Goal: Task Accomplishment & Management: Complete application form

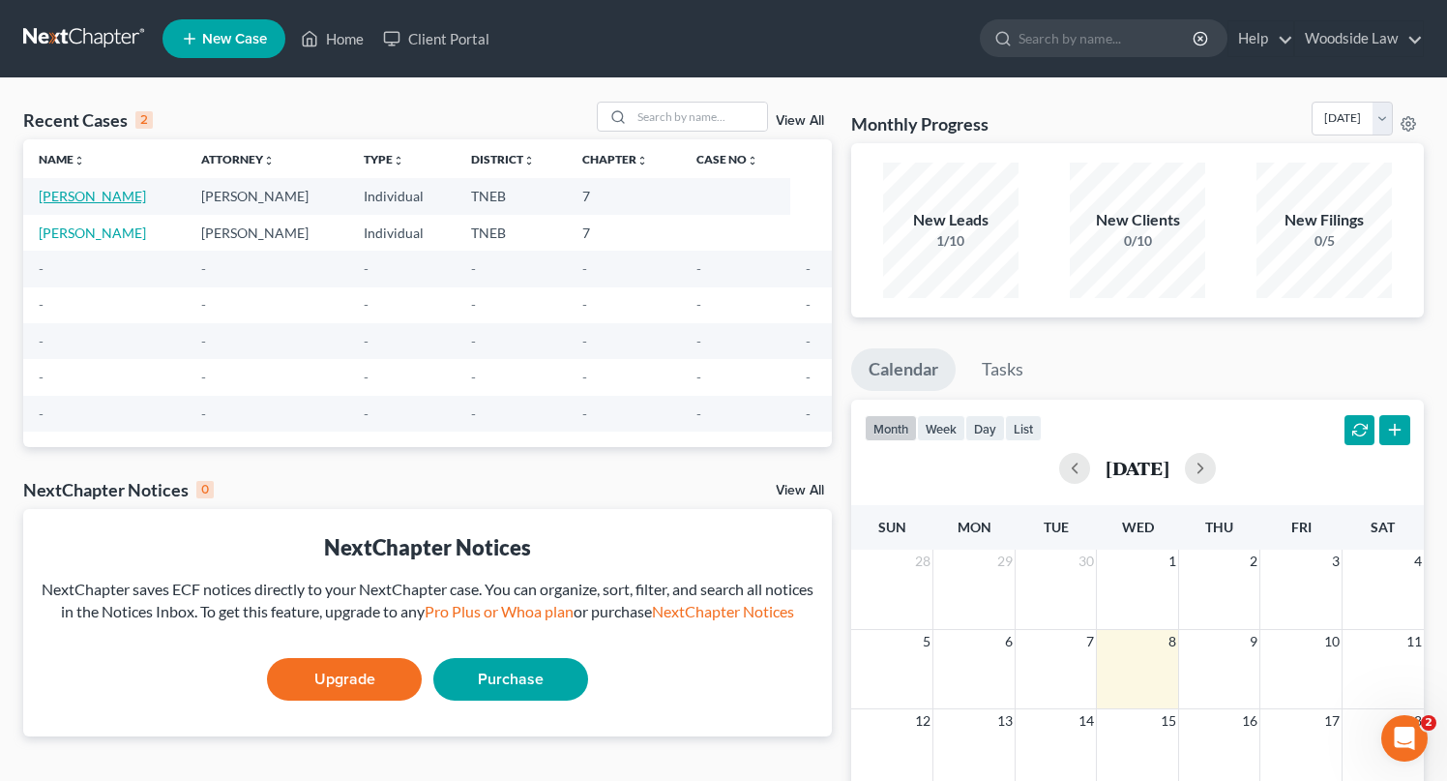
click at [108, 197] on link "[PERSON_NAME]" at bounding box center [92, 196] width 107 height 16
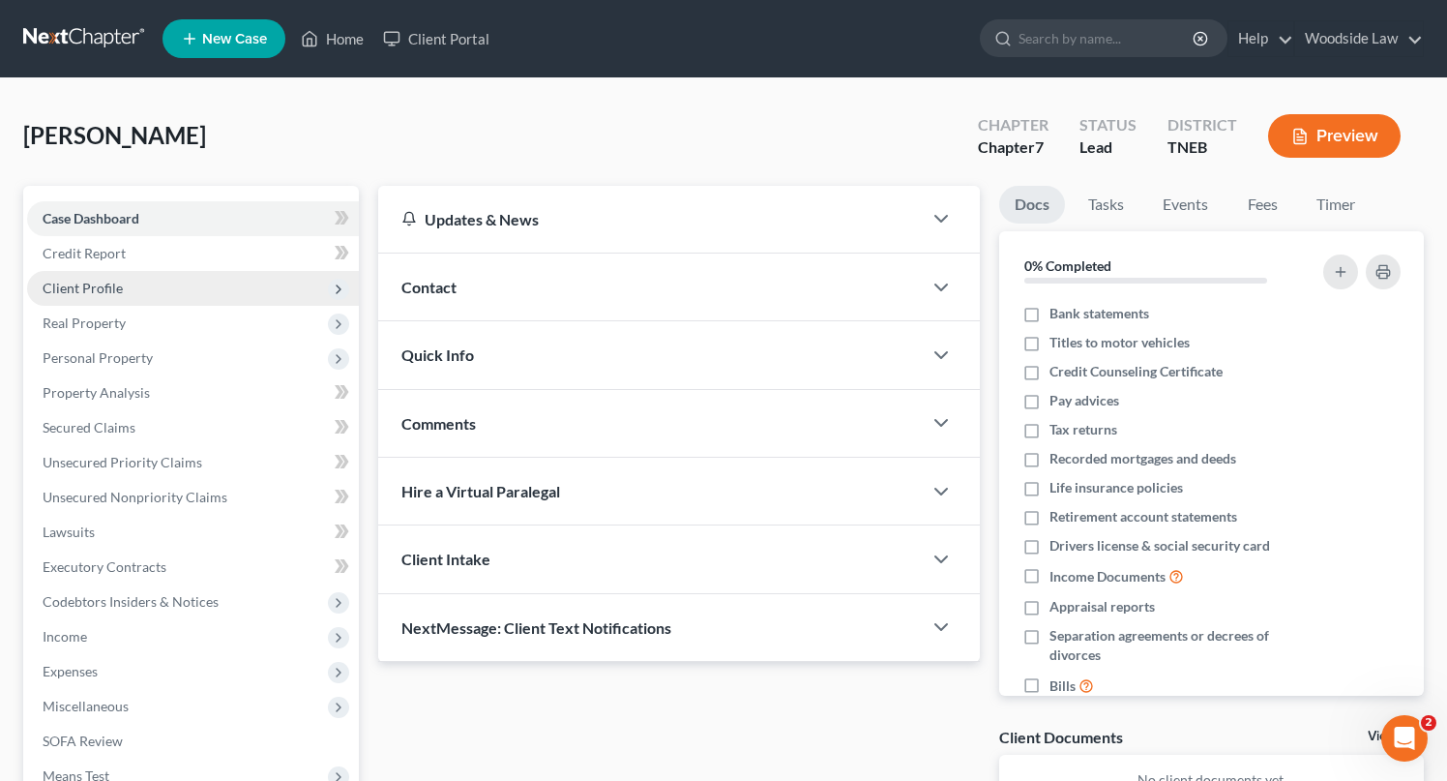
click at [109, 294] on span "Client Profile" at bounding box center [83, 288] width 80 height 16
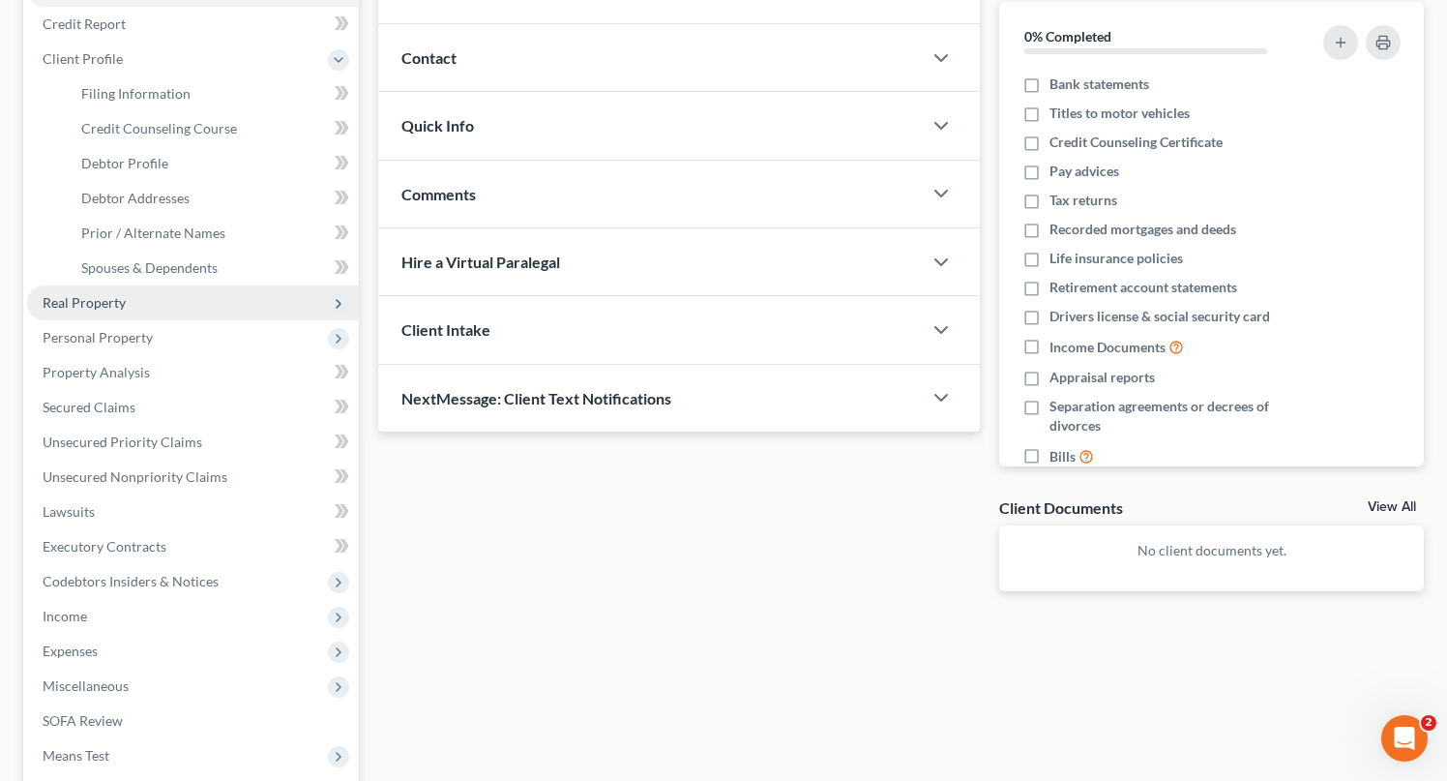
scroll to position [249, 0]
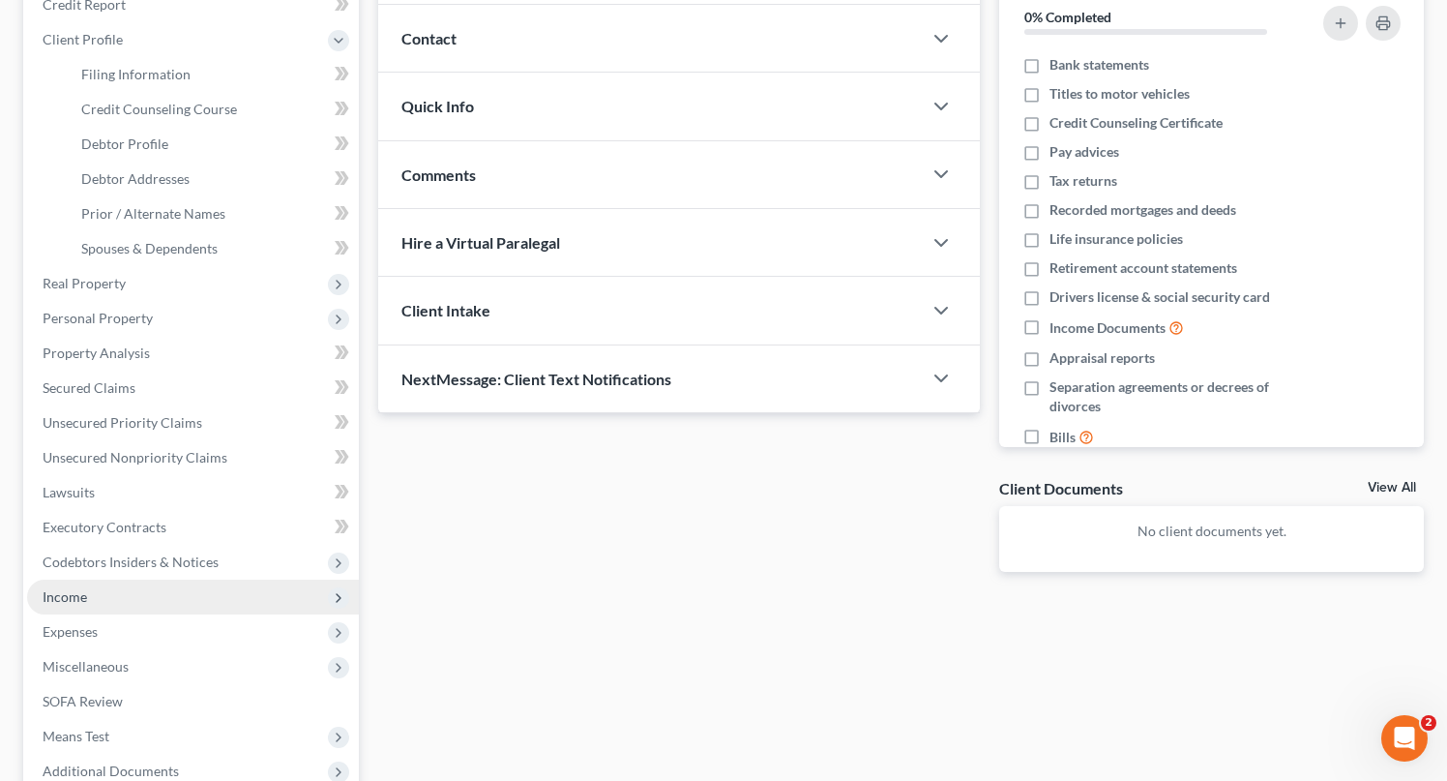
click at [94, 599] on span "Income" at bounding box center [193, 597] width 332 height 35
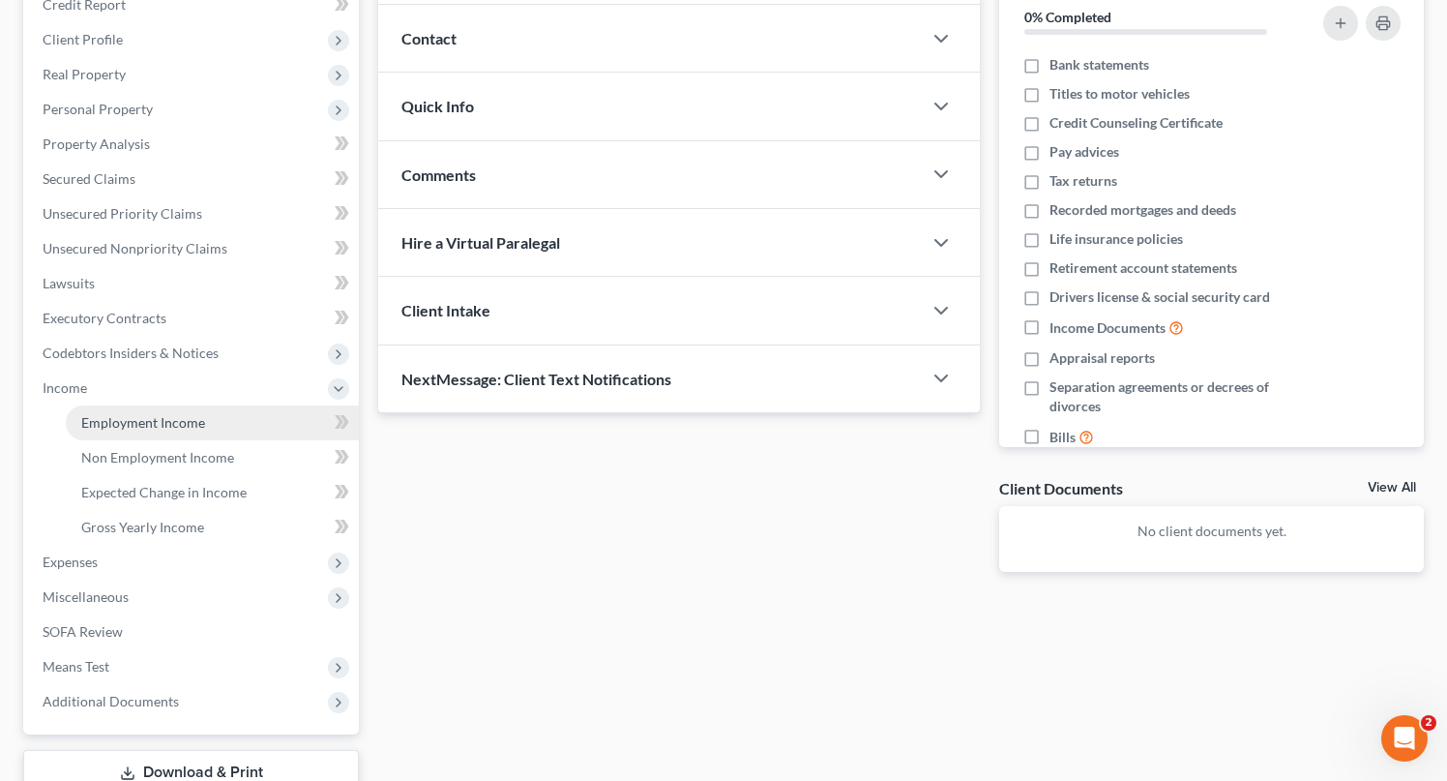
click at [154, 420] on span "Employment Income" at bounding box center [143, 422] width 124 height 16
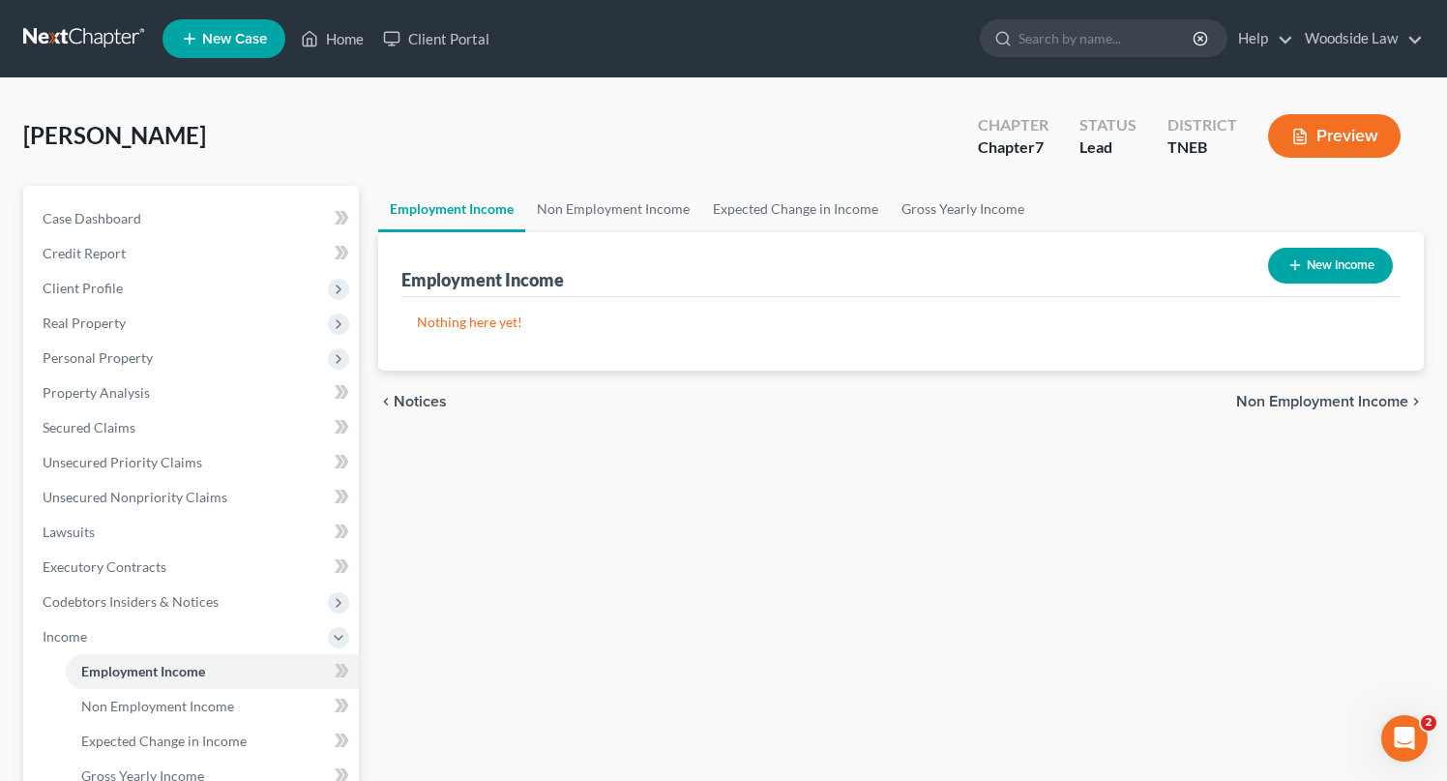
click at [1369, 254] on button "New Income" at bounding box center [1330, 266] width 125 height 36
select select "0"
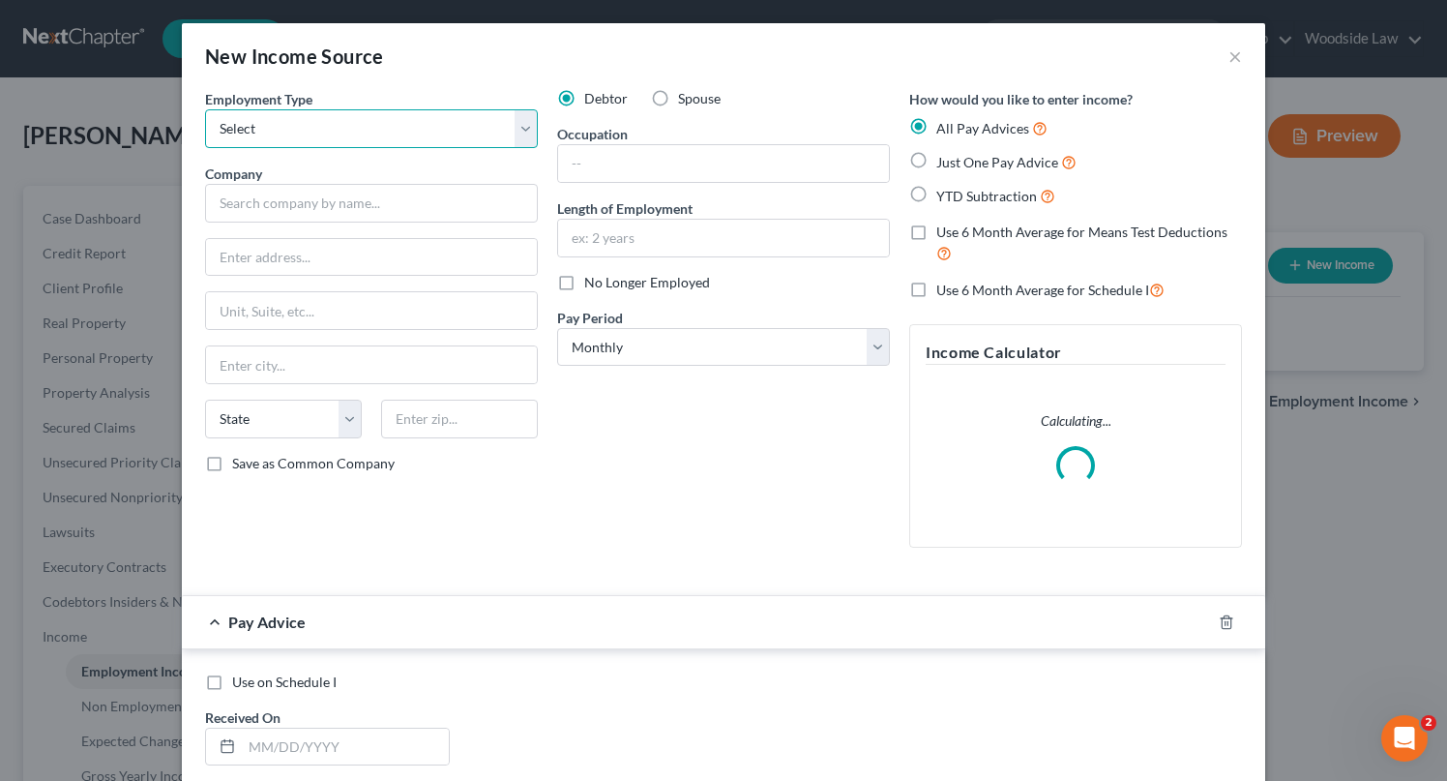
click at [301, 125] on select "Select Full or [DEMOGRAPHIC_DATA] Employment Self Employment" at bounding box center [371, 128] width 333 height 39
select select "0"
click at [205, 109] on select "Select Full or [DEMOGRAPHIC_DATA] Employment Self Employment" at bounding box center [371, 128] width 333 height 39
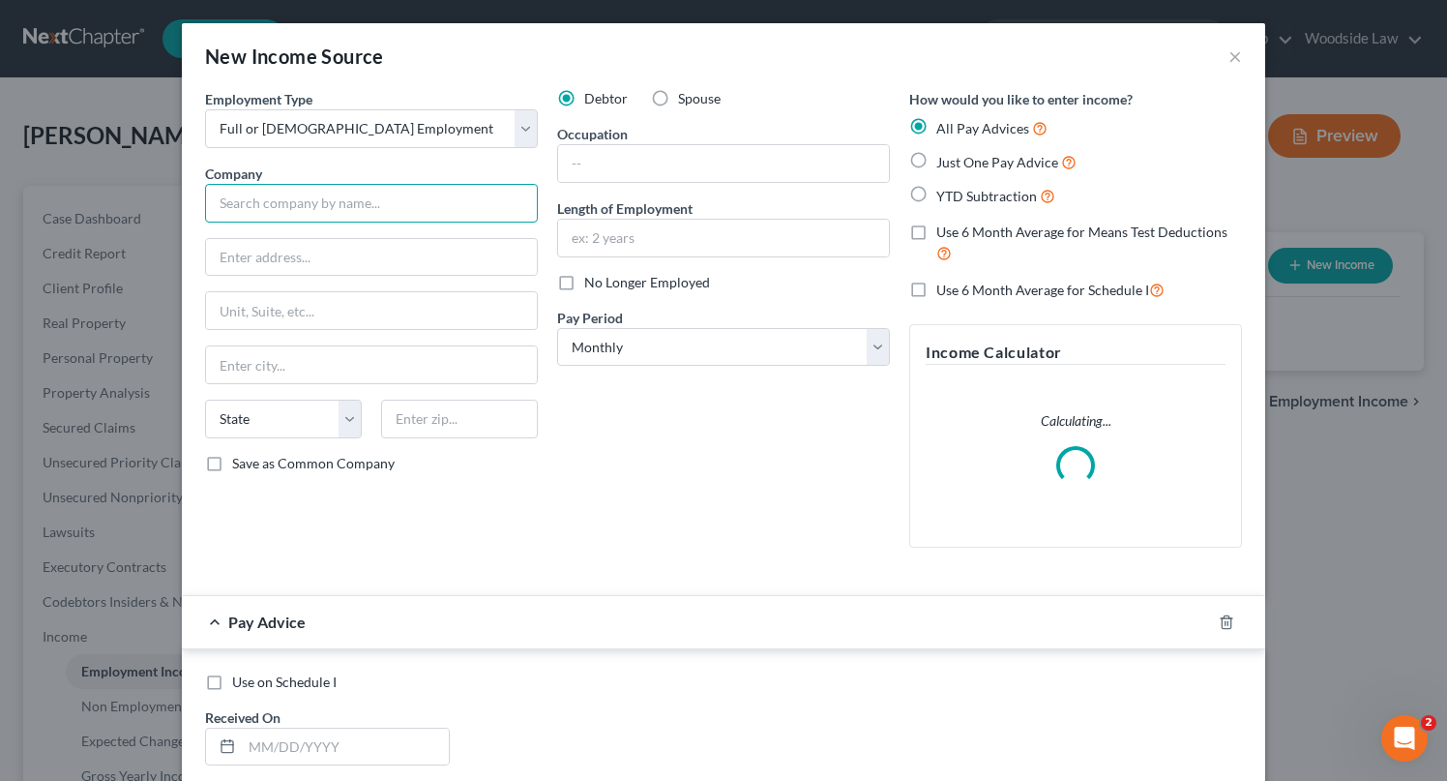
click at [344, 203] on input "text" at bounding box center [371, 203] width 333 height 39
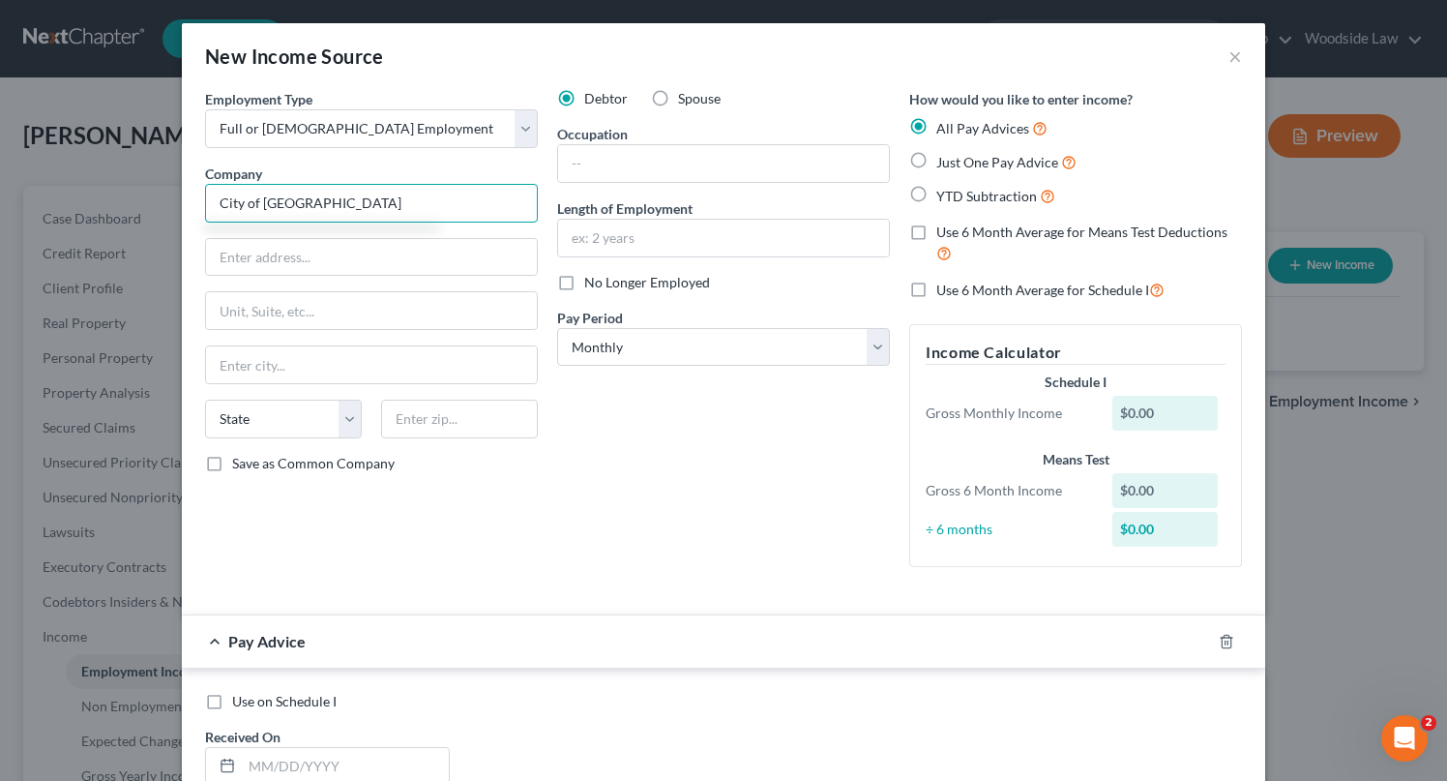
type input "City of [GEOGRAPHIC_DATA]"
type input "[STREET_ADDRESS]"
type input "37902"
type input "[GEOGRAPHIC_DATA]"
select select "44"
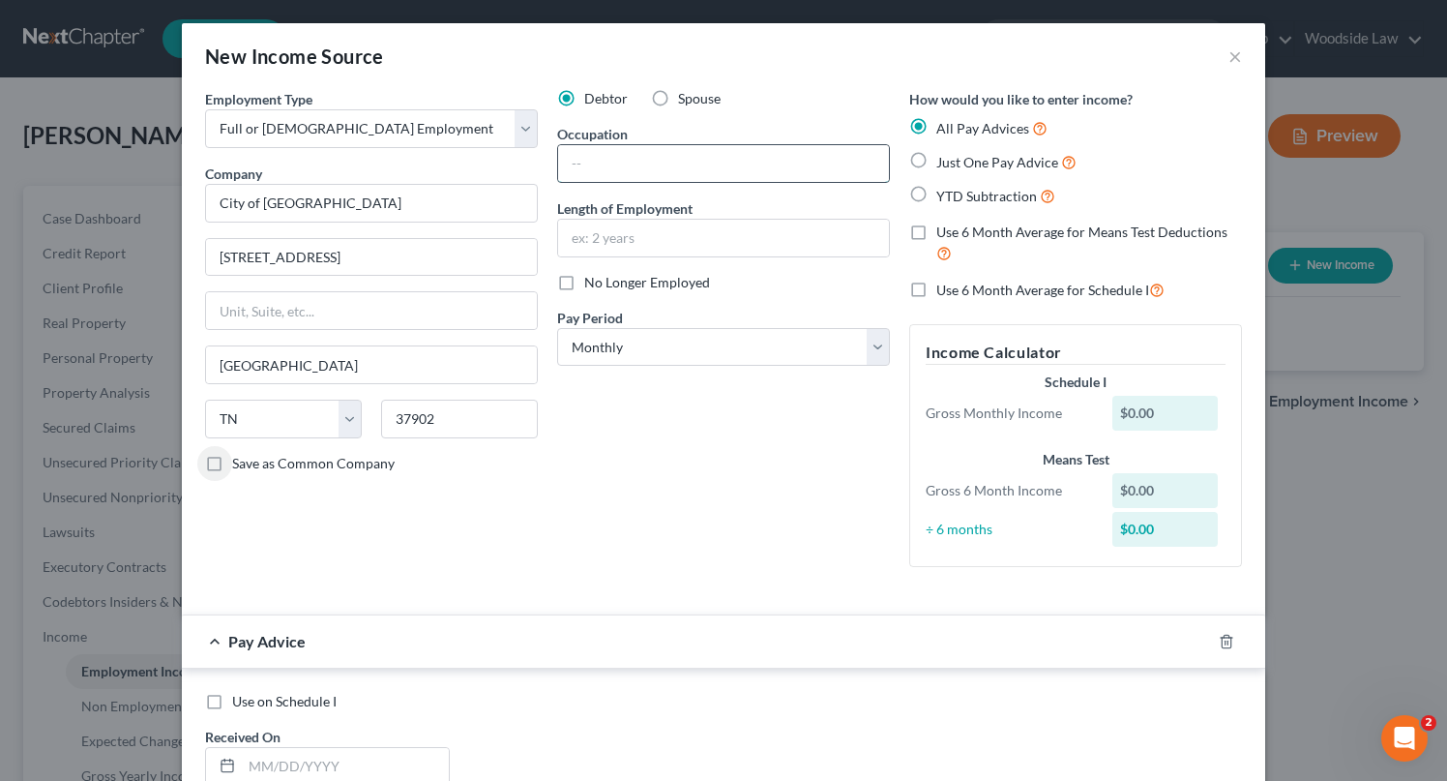
click at [638, 160] on input "text" at bounding box center [723, 163] width 331 height 37
click at [653, 169] on input "Police Offier" at bounding box center [723, 163] width 331 height 37
type input "Police Officer"
type input "2 Weeks"
click at [937, 159] on label "Just One Pay Advice" at bounding box center [1007, 162] width 140 height 22
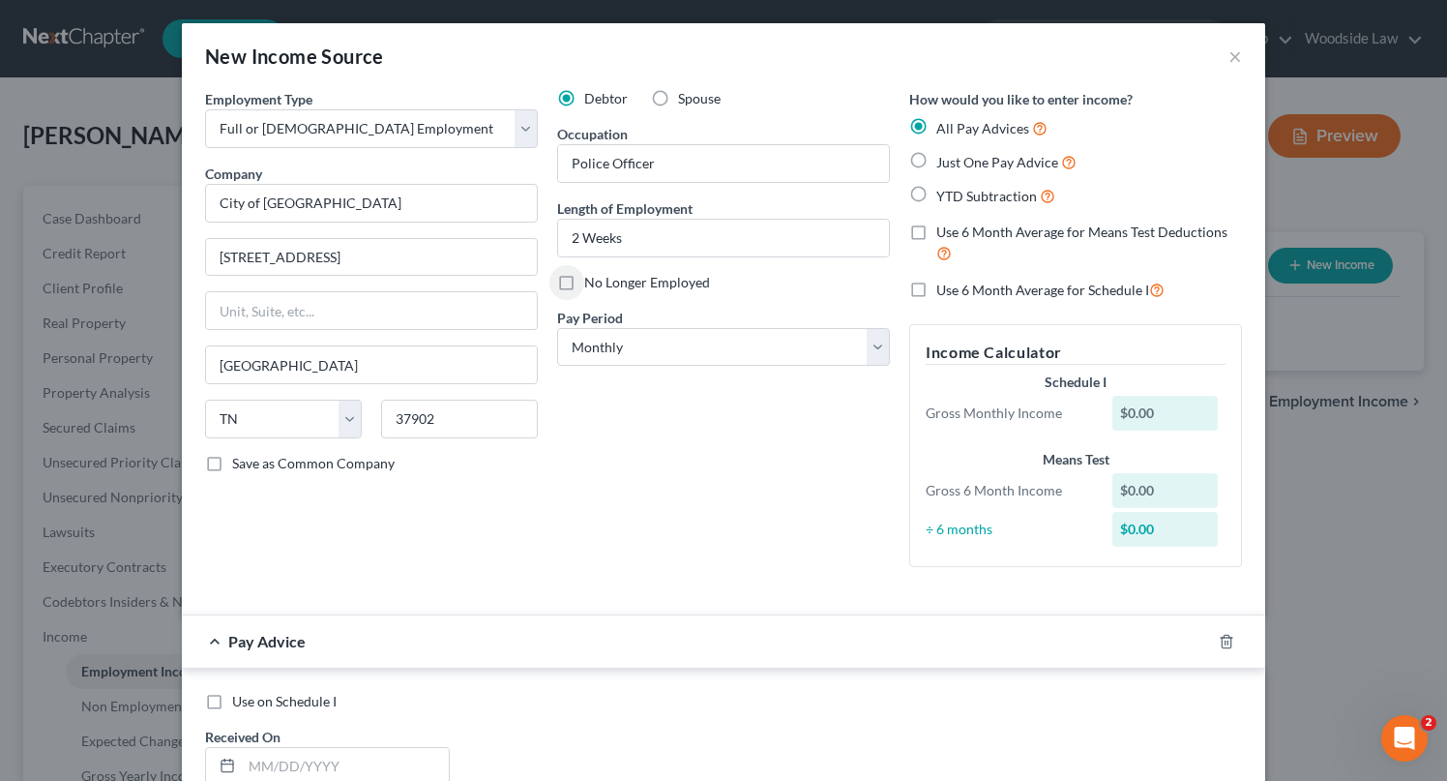
click at [944, 159] on input "Just One Pay Advice" at bounding box center [950, 157] width 13 height 13
radio input "true"
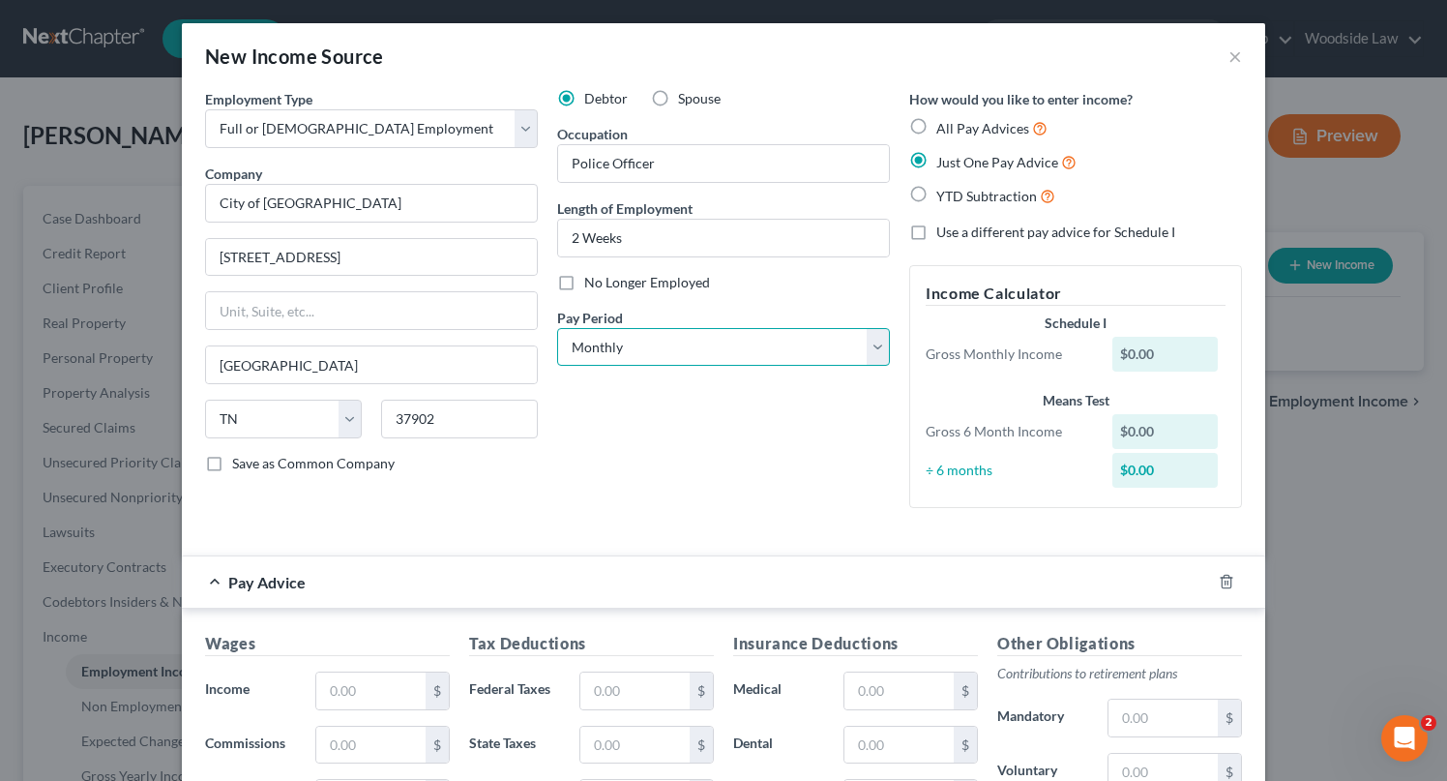
click at [796, 344] on select "Select Monthly Twice Monthly Every Other Week Weekly" at bounding box center [723, 347] width 333 height 39
select select "3"
click at [557, 328] on select "Select Monthly Twice Monthly Every Other Week Weekly" at bounding box center [723, 347] width 333 height 39
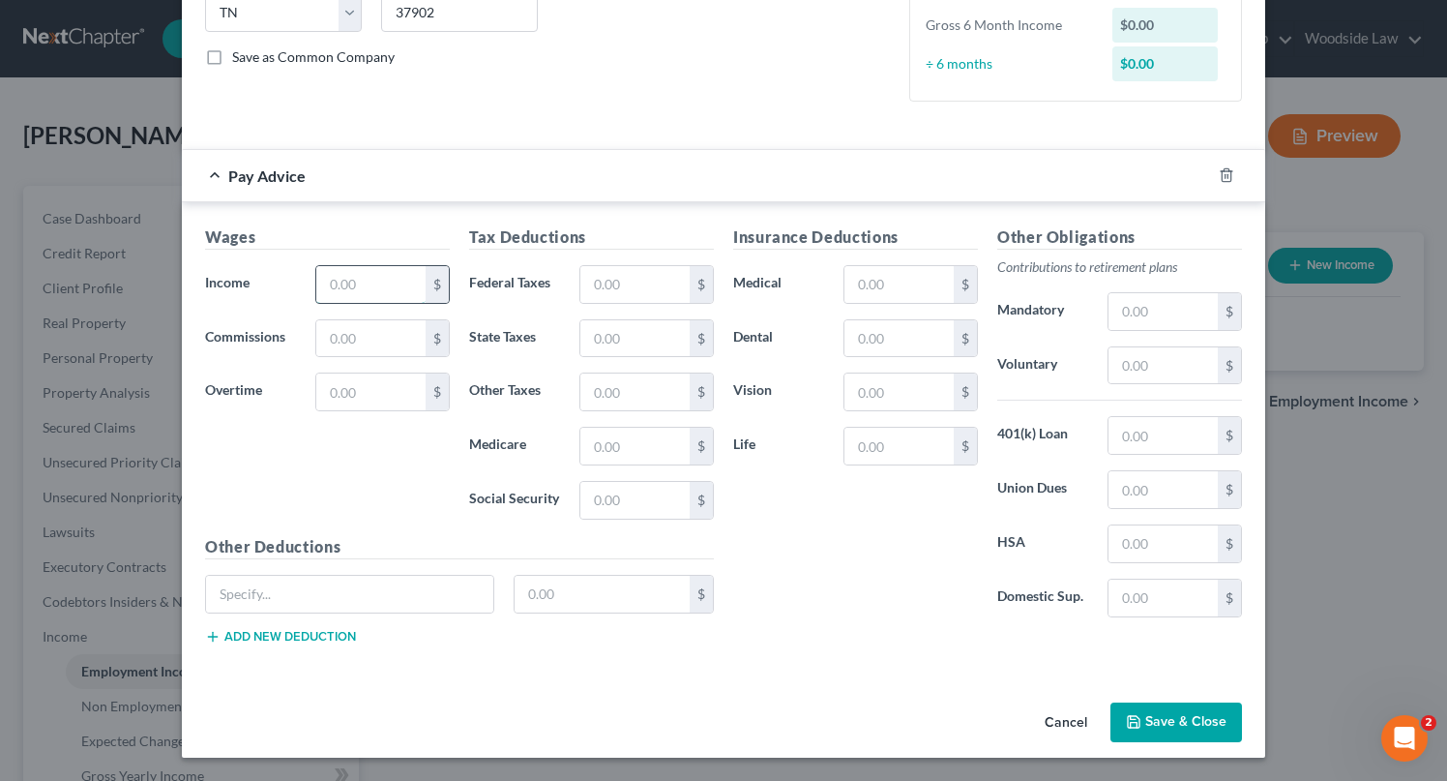
click at [398, 292] on input "text" at bounding box center [370, 284] width 109 height 37
type input "1,000.00"
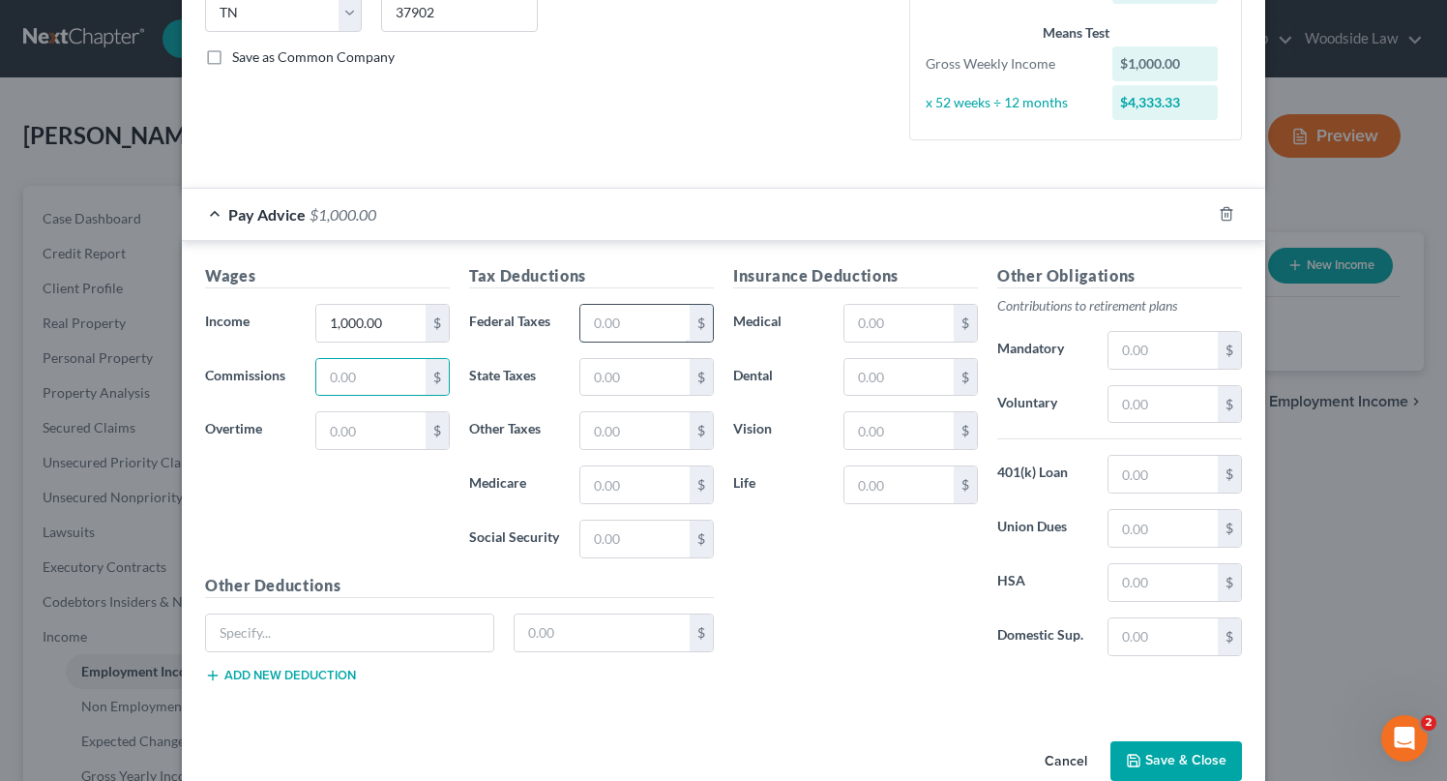
click at [663, 330] on input "text" at bounding box center [635, 323] width 109 height 37
type input "219.00"
click at [902, 323] on input "text" at bounding box center [899, 323] width 109 height 37
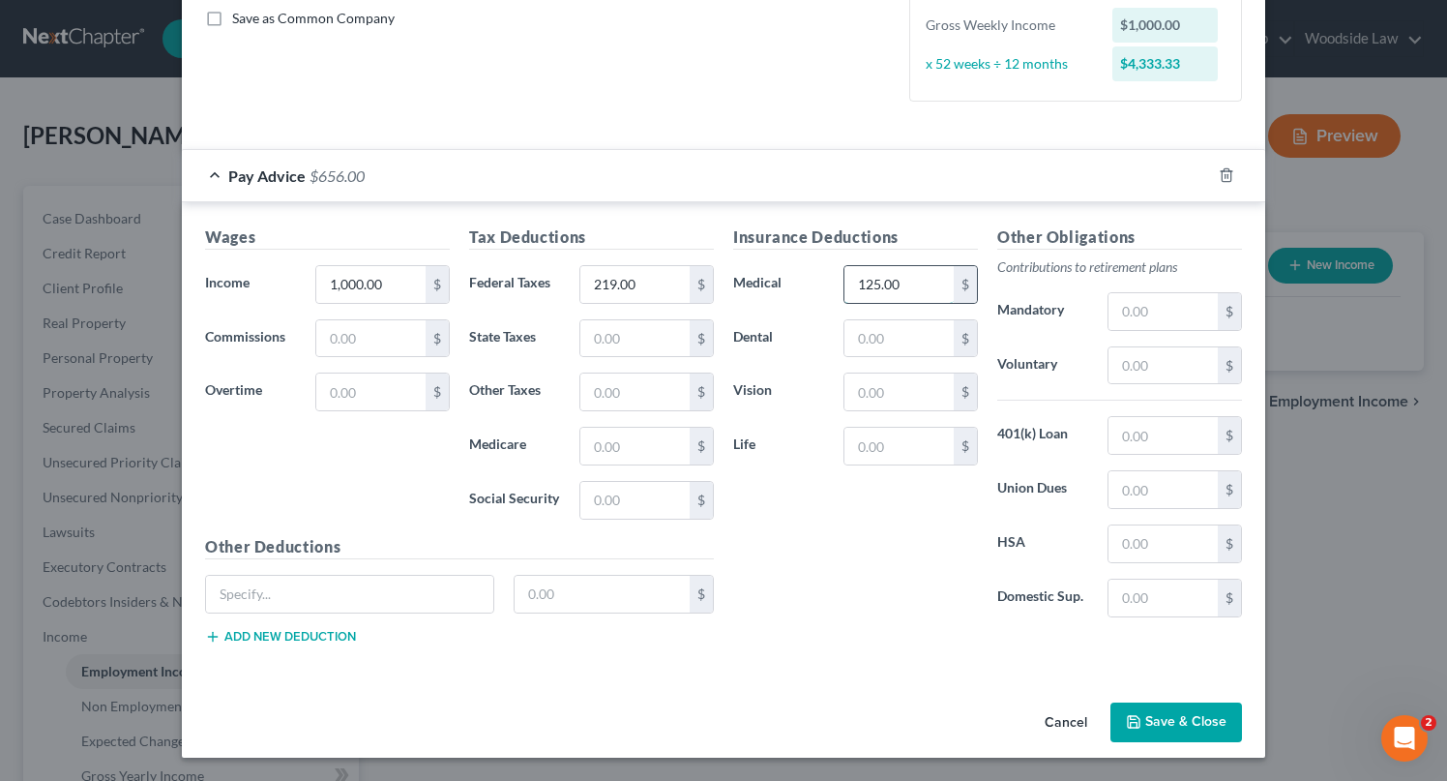
click at [911, 294] on input "125.00" at bounding box center [899, 284] width 109 height 37
type input "0.00"
click at [1152, 715] on button "Save & Close" at bounding box center [1177, 722] width 132 height 41
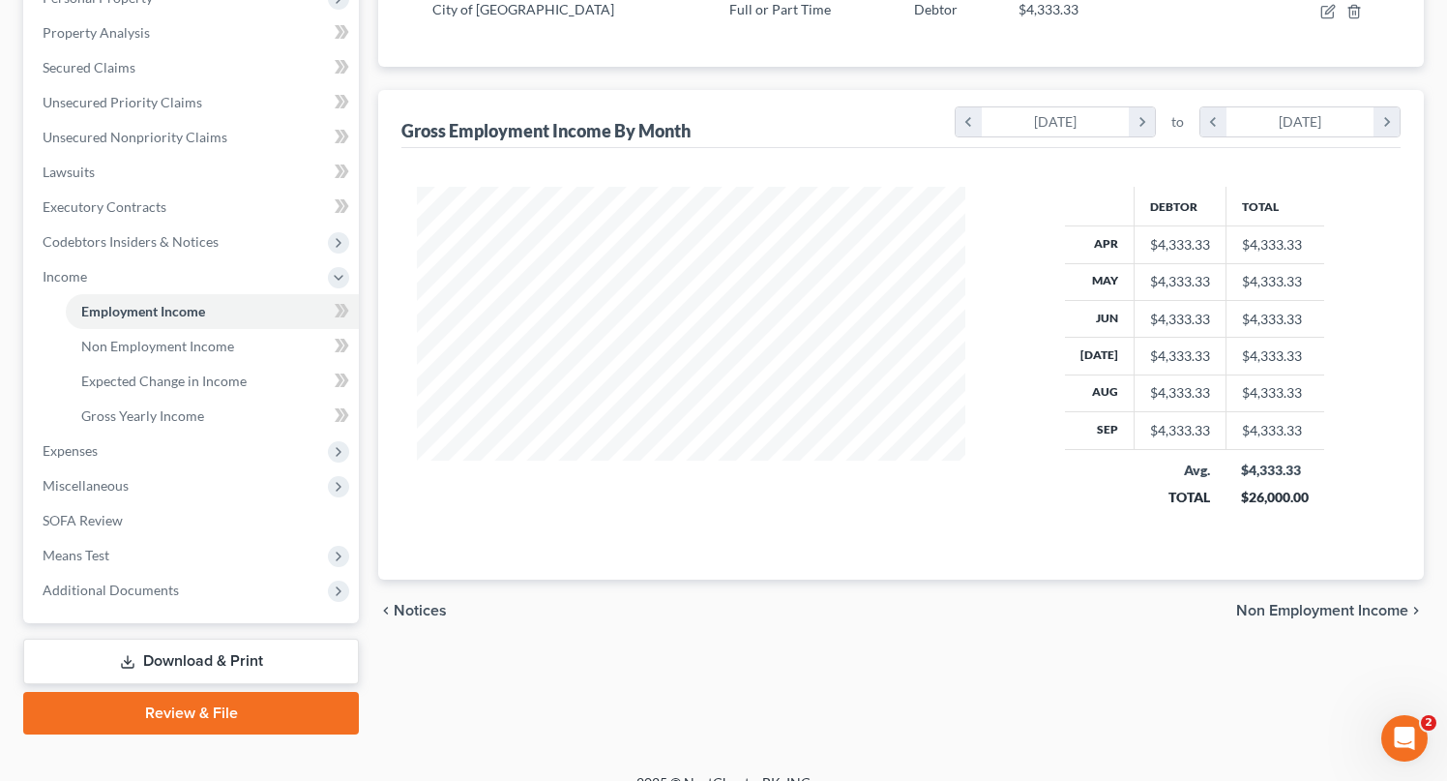
scroll to position [385, 0]
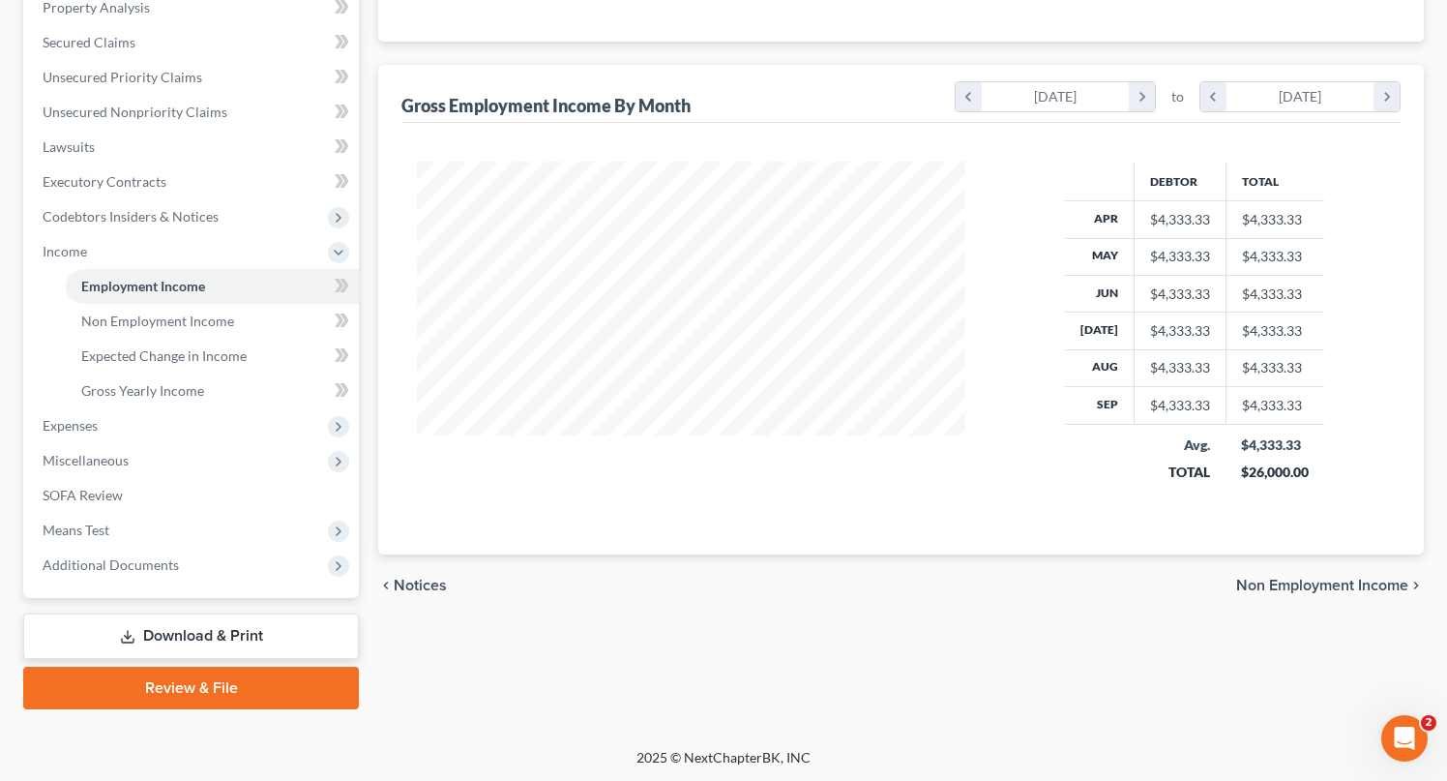
click at [1308, 594] on div "chevron_left Notices Non Employment Income chevron_right" at bounding box center [901, 585] width 1046 height 62
click at [1330, 583] on span "Non Employment Income" at bounding box center [1323, 585] width 172 height 15
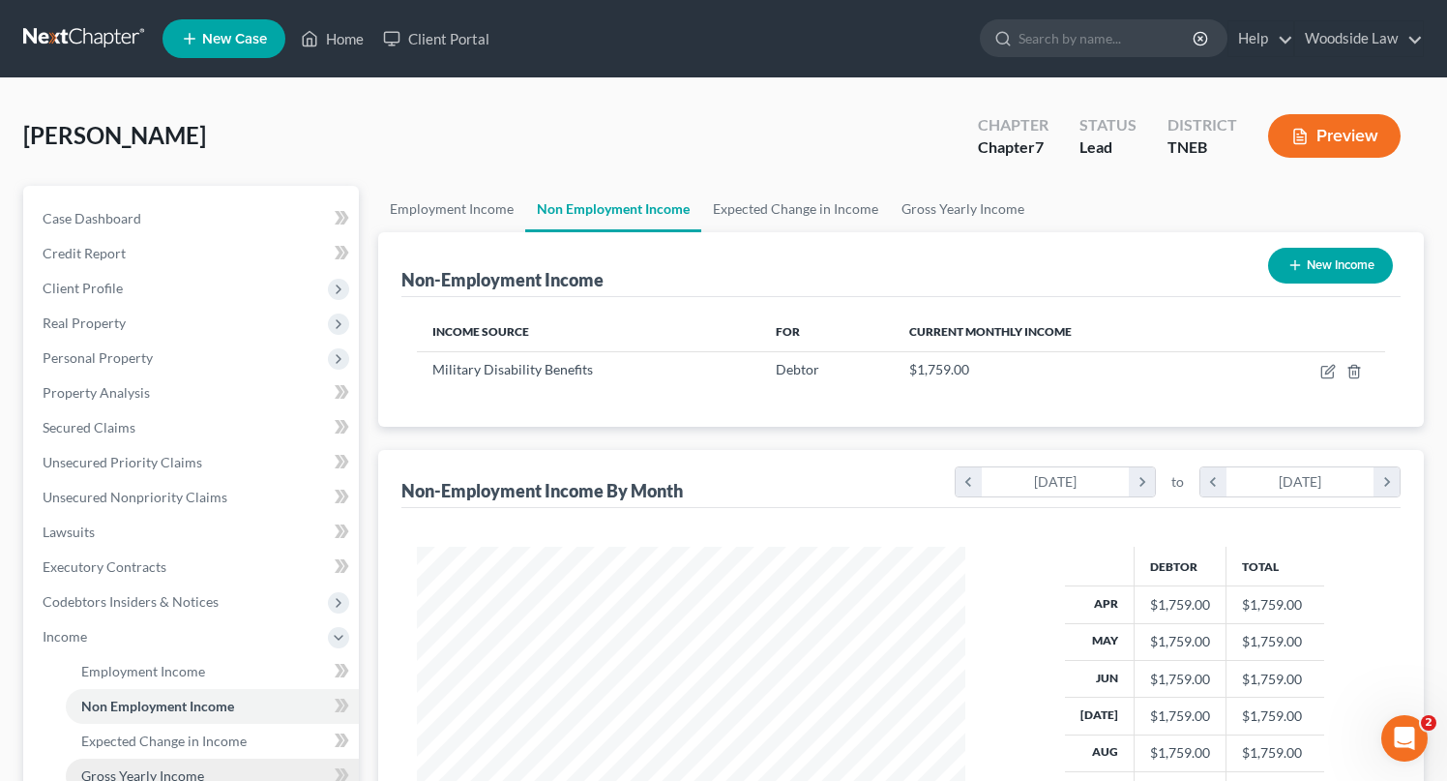
click at [160, 767] on span "Gross Yearly Income" at bounding box center [142, 775] width 123 height 16
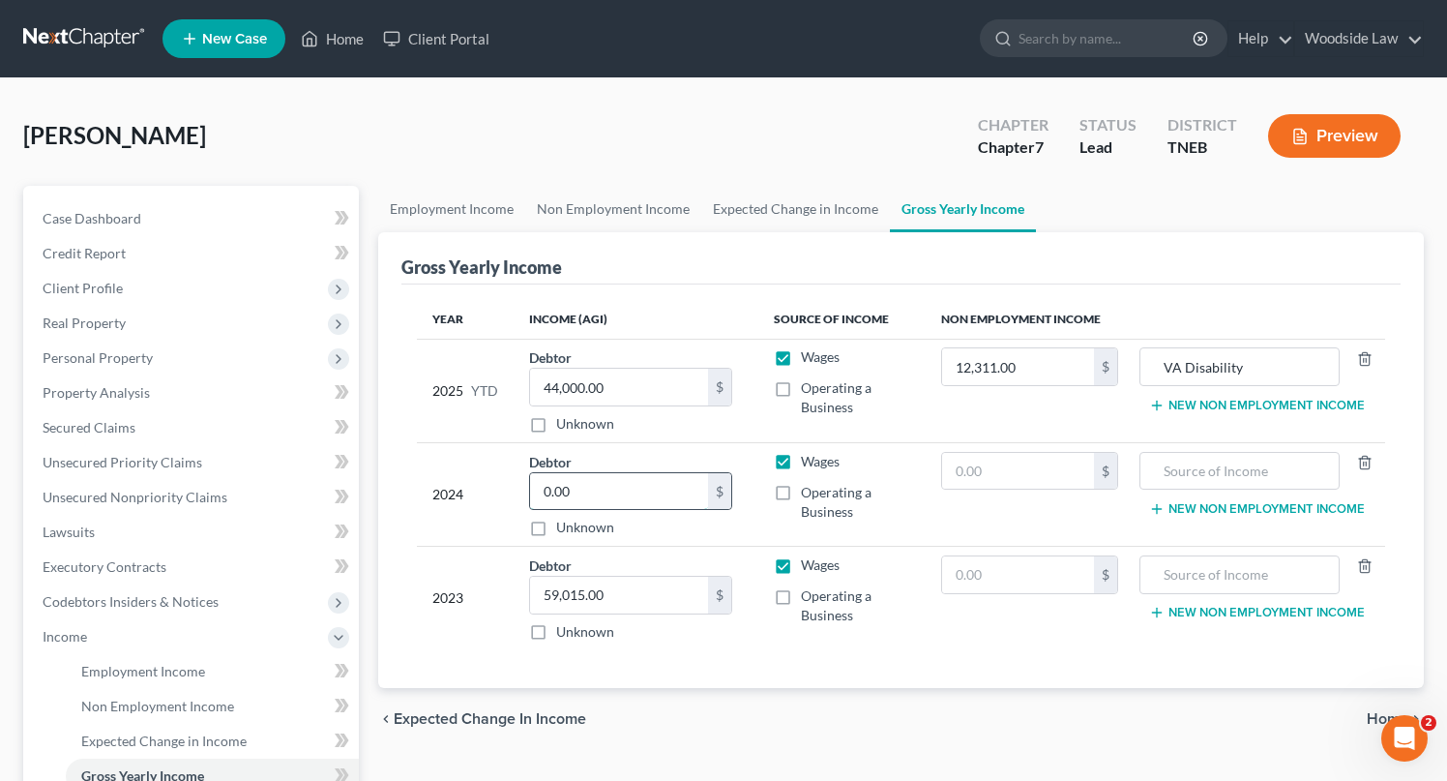
click at [601, 486] on input "0.00" at bounding box center [619, 491] width 178 height 37
type input "55,000.00"
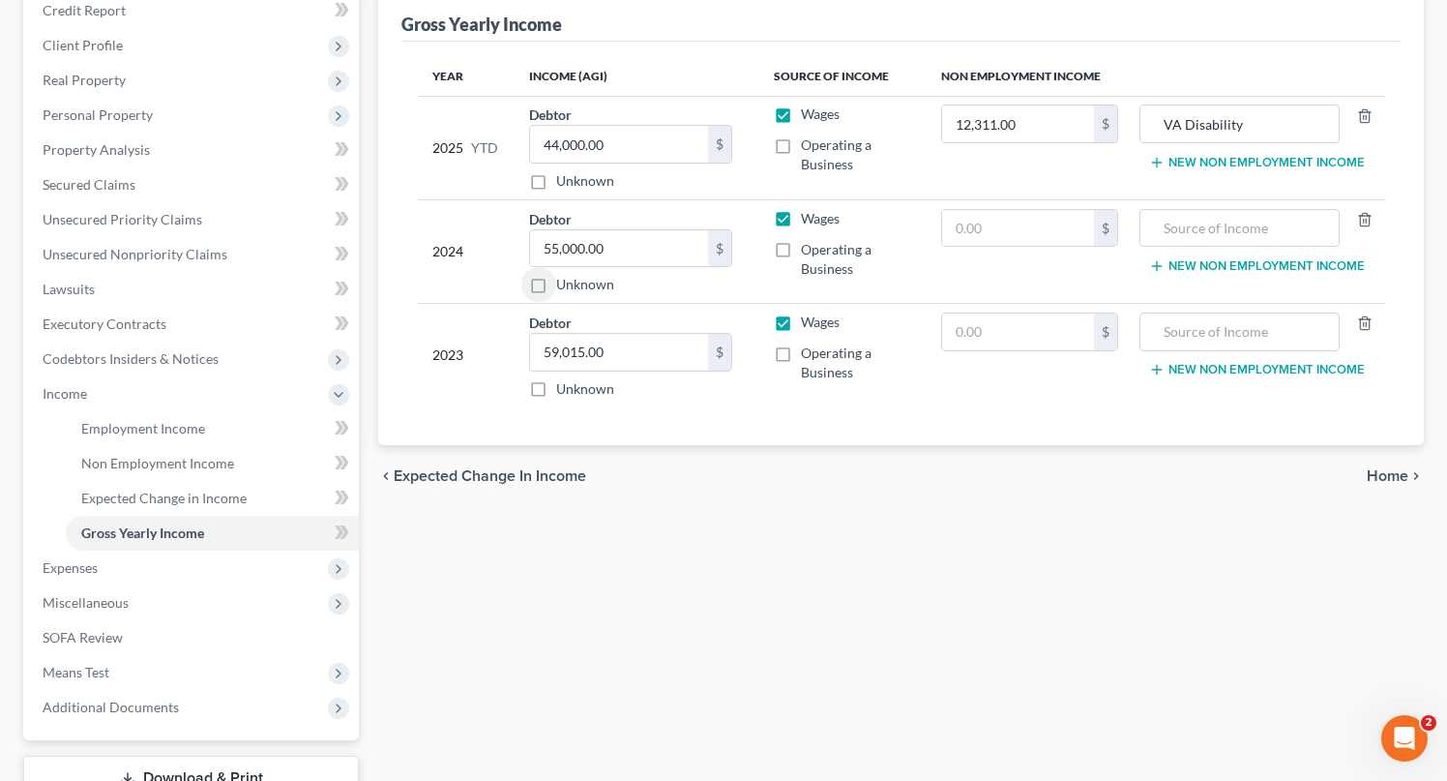
scroll to position [333, 0]
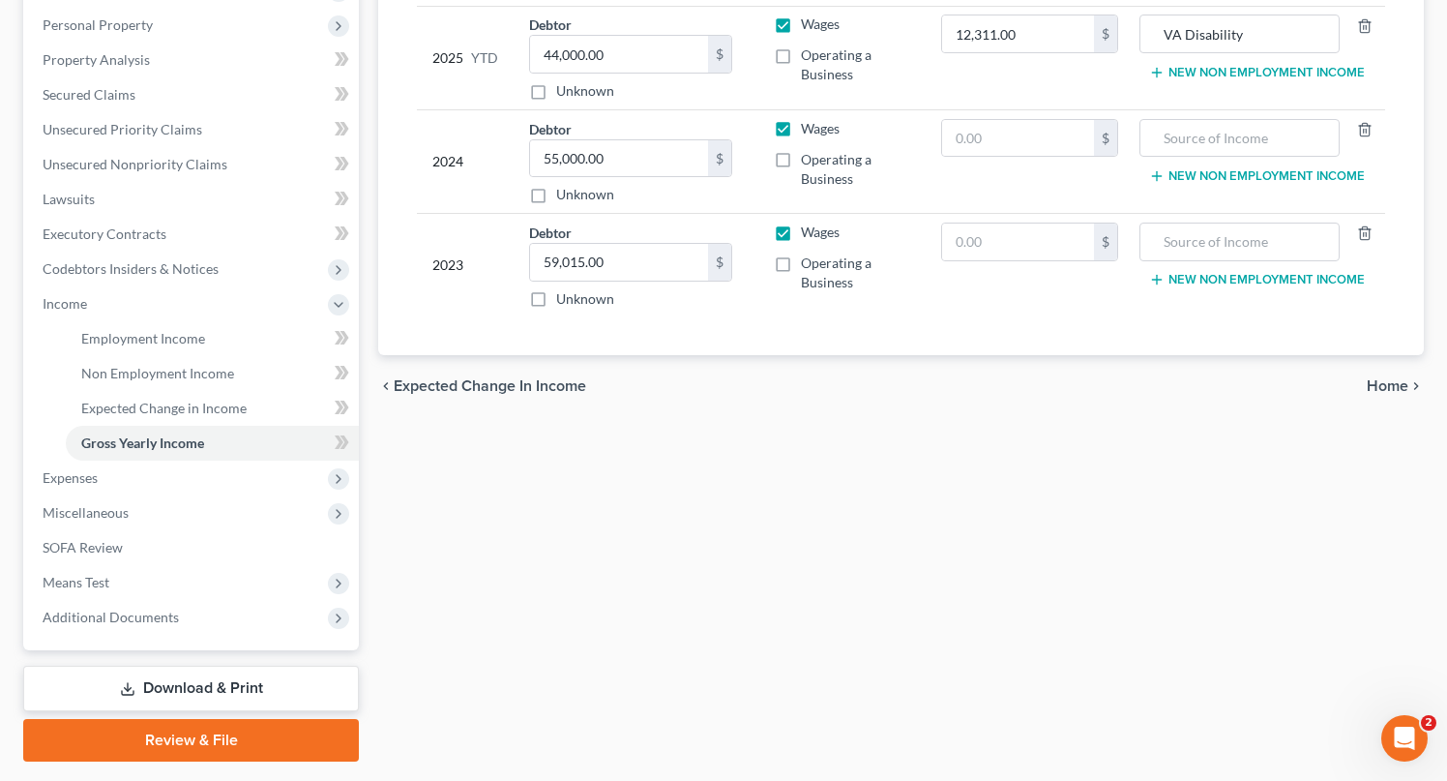
click at [1389, 391] on span "Home" at bounding box center [1388, 385] width 42 height 15
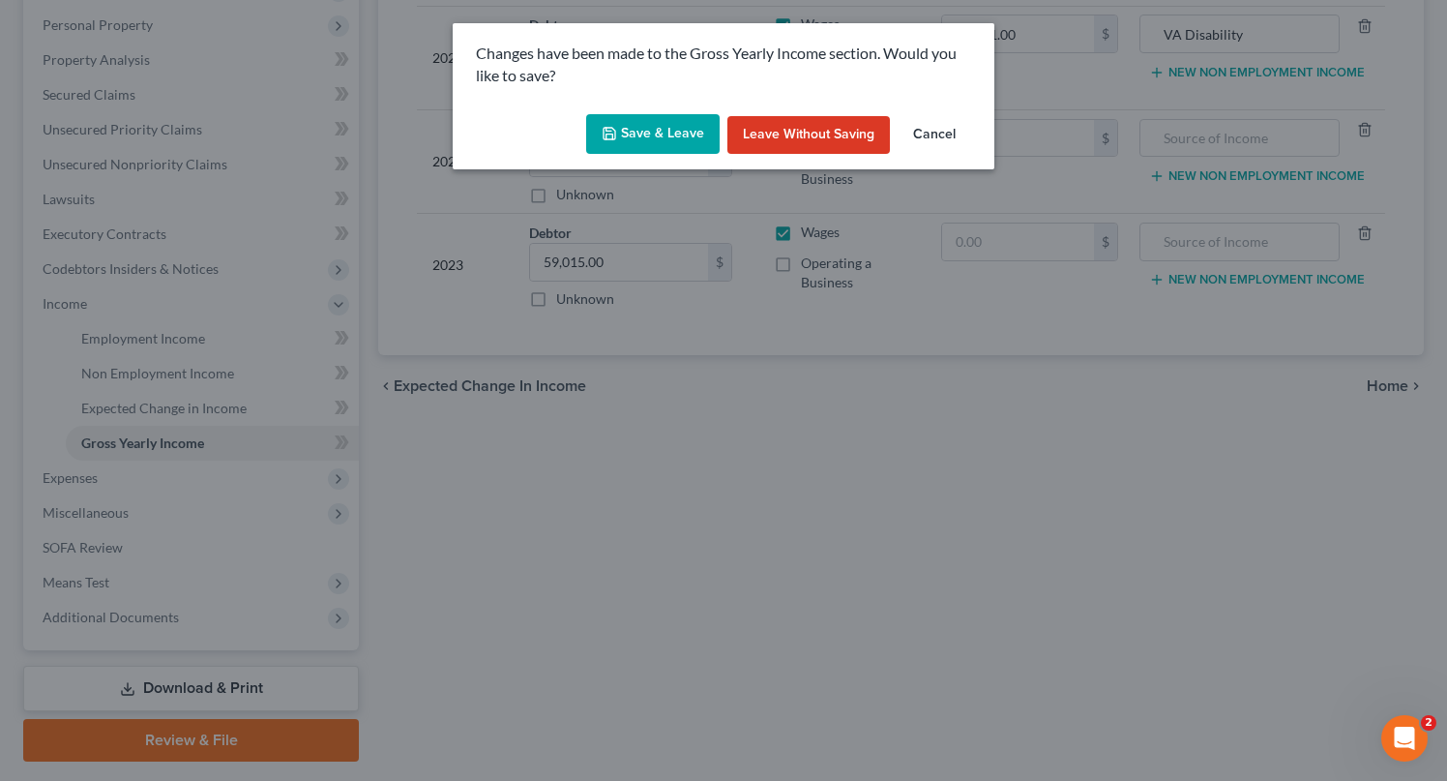
click at [677, 137] on button "Save & Leave" at bounding box center [653, 134] width 134 height 41
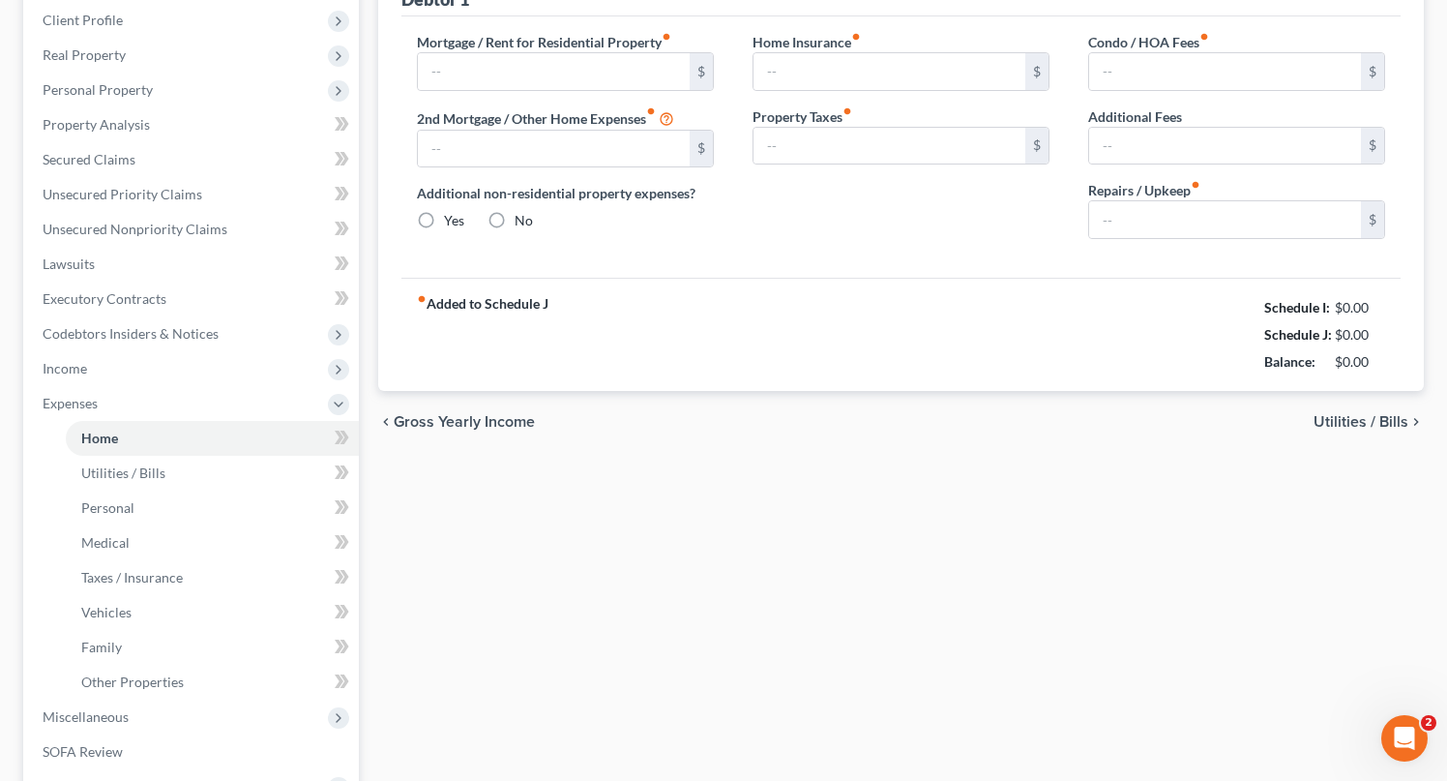
type input "0.00"
radio input "true"
type input "0.00"
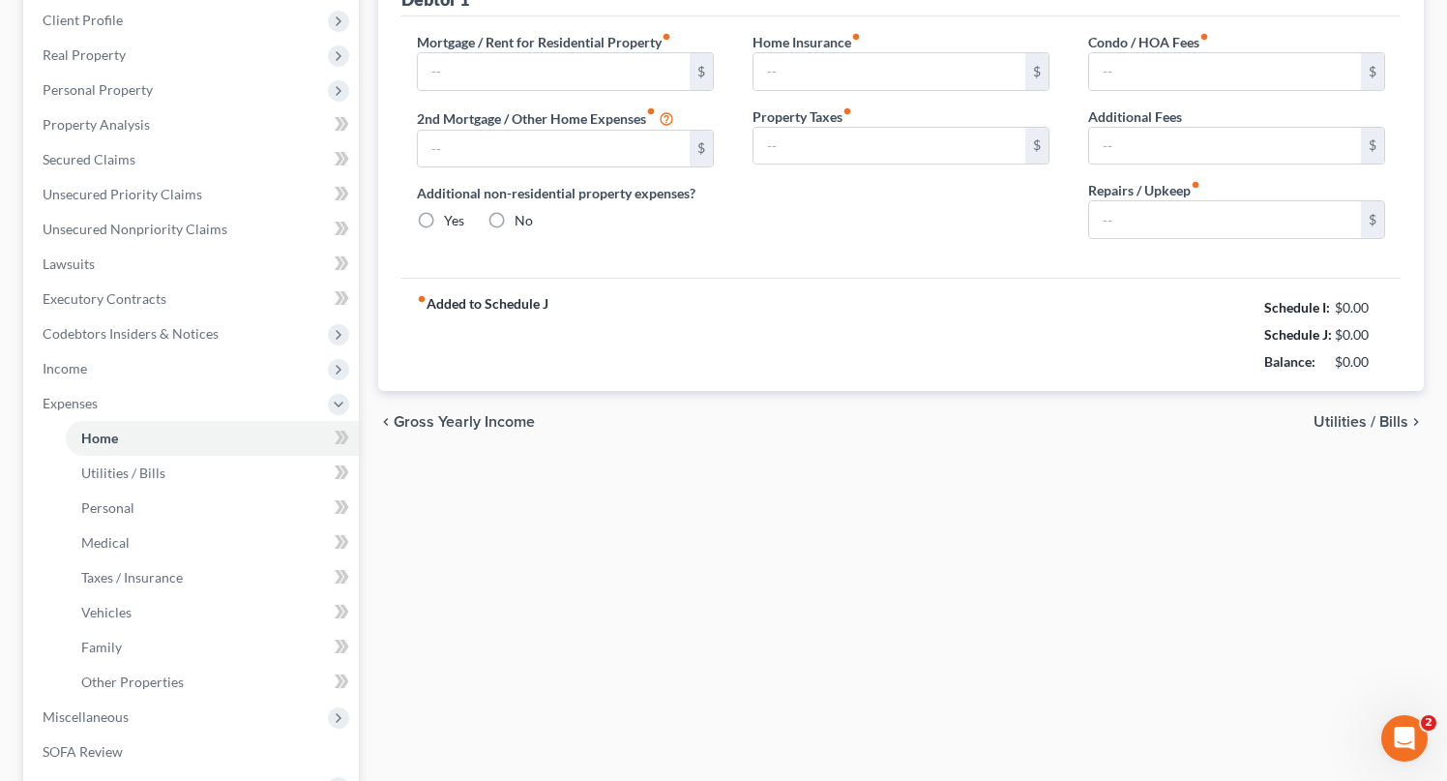
type input "0.00"
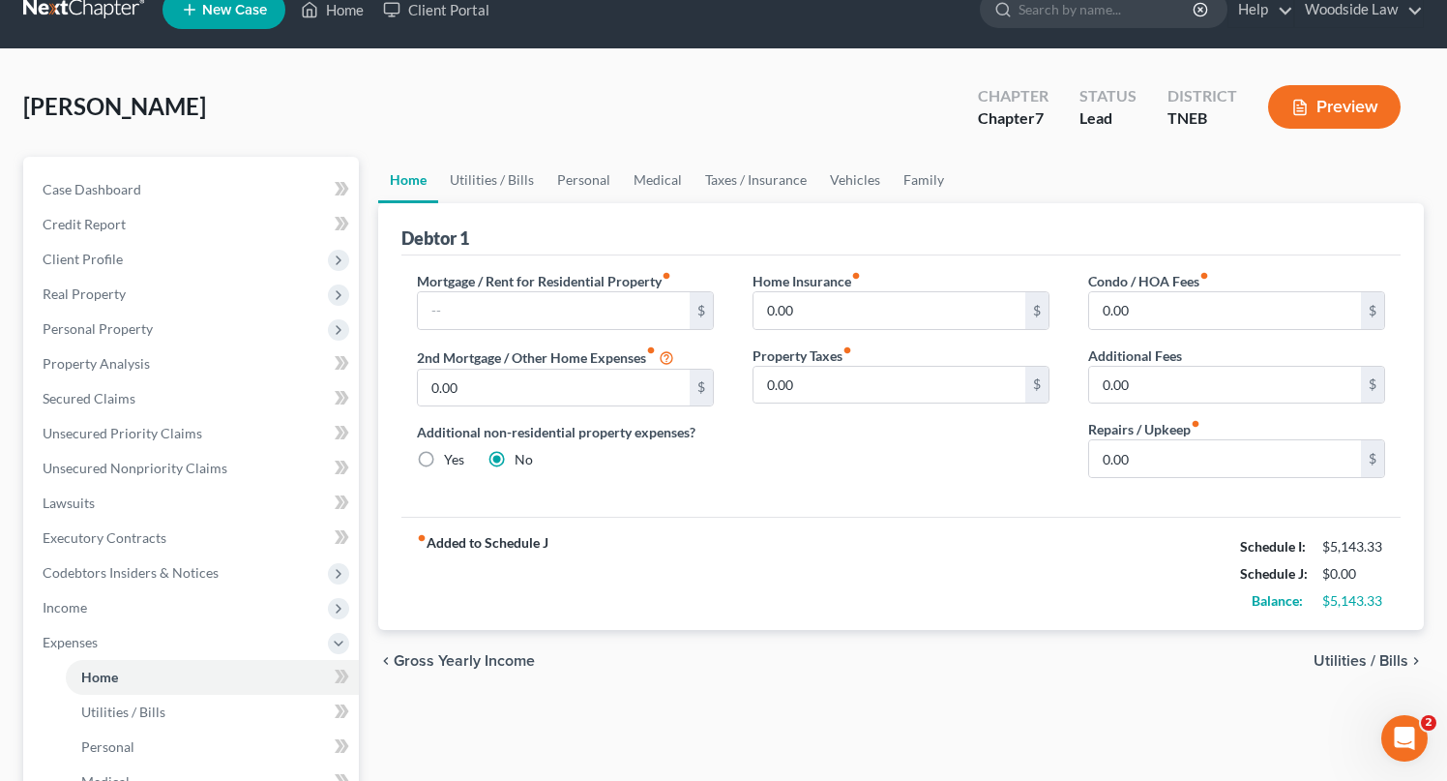
scroll to position [46, 0]
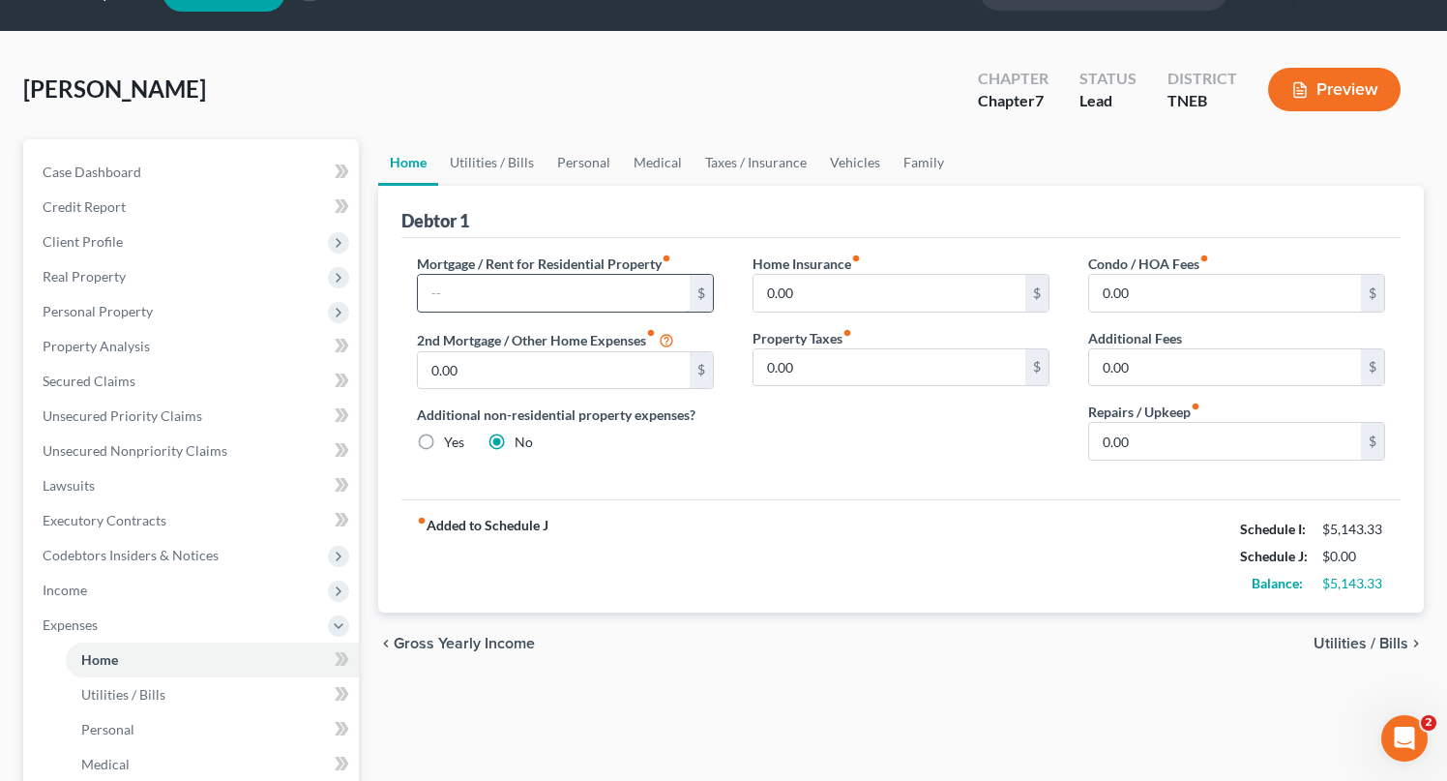
click at [530, 285] on input "text" at bounding box center [554, 293] width 272 height 37
type input "1,886.00"
type input "100.00"
click at [1338, 632] on div "chevron_left Gross Yearly Income Utilities / Bills chevron_right" at bounding box center [901, 643] width 1046 height 62
click at [1347, 638] on span "Utilities / Bills" at bounding box center [1361, 643] width 95 height 15
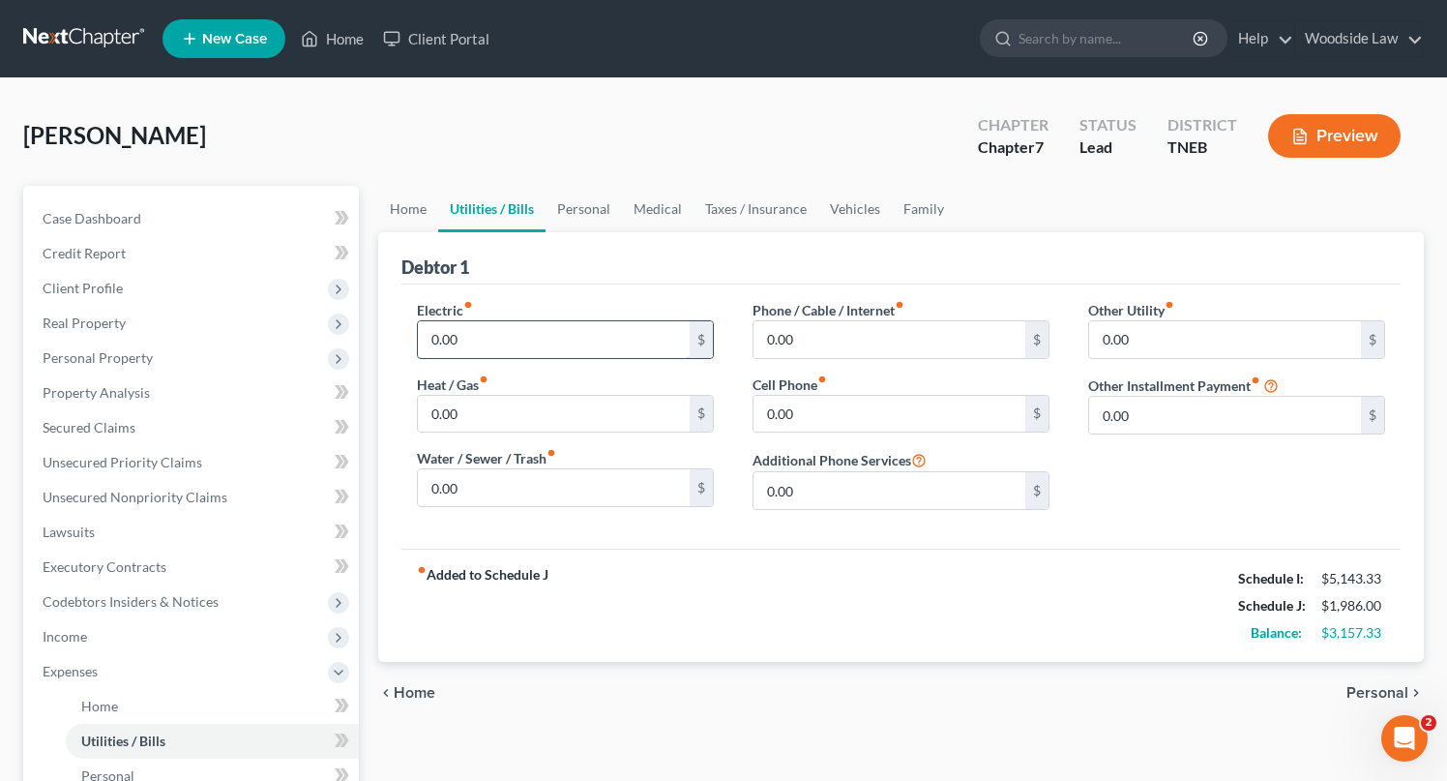
click at [480, 332] on input "0.00" at bounding box center [554, 339] width 272 height 37
type input "160"
type input "85"
type input "55"
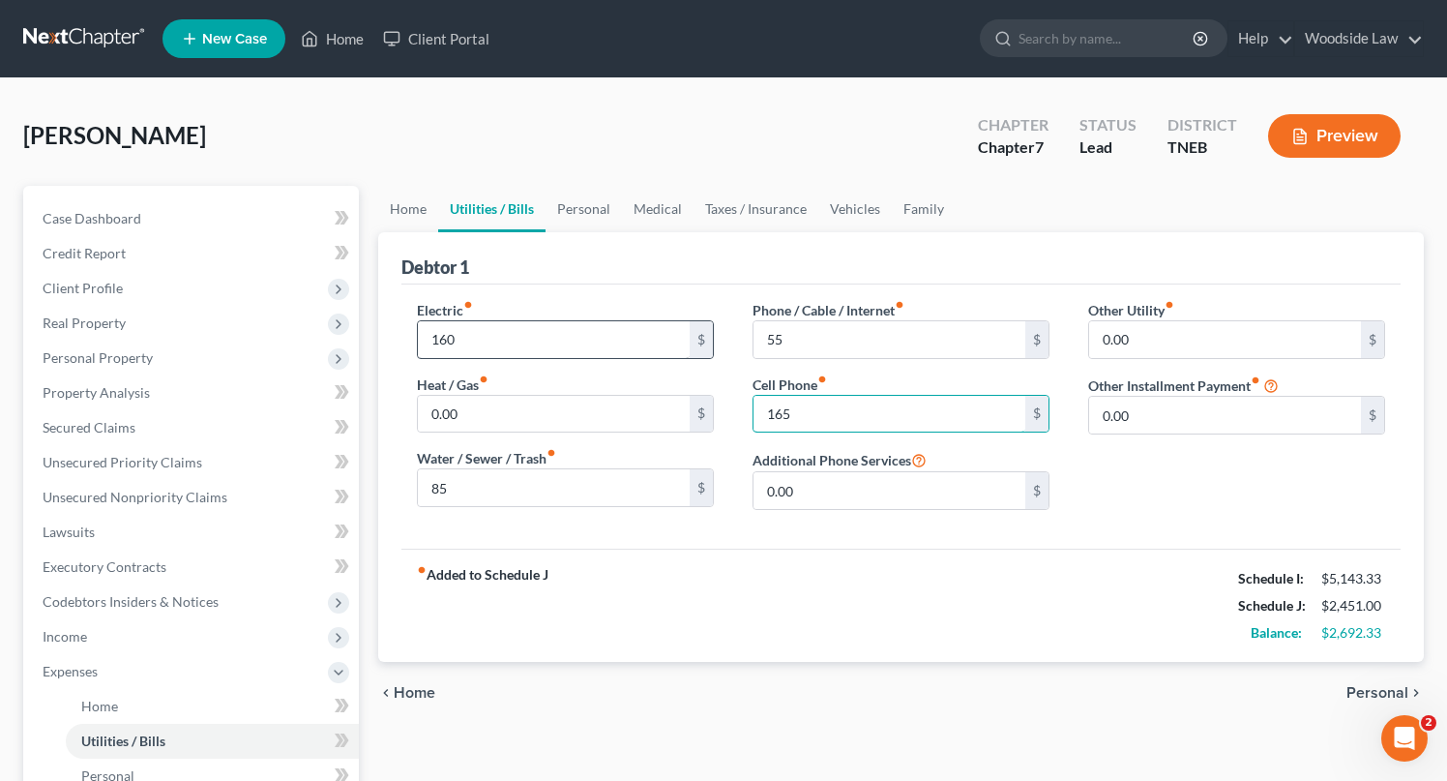
type input "165"
click at [1378, 688] on span "Personal" at bounding box center [1378, 692] width 62 height 15
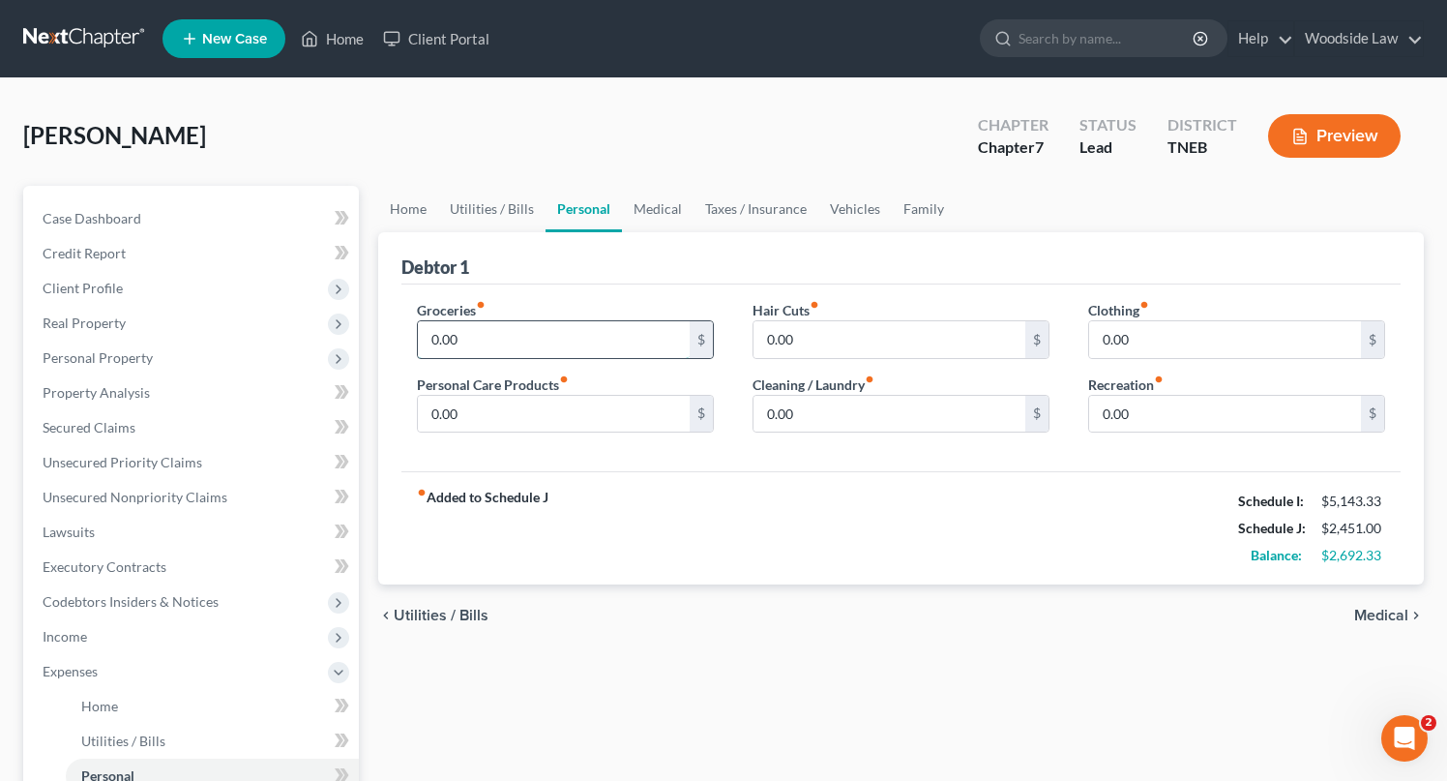
click at [623, 352] on input "0.00" at bounding box center [554, 339] width 272 height 37
type input "500"
type input "75"
type input "80"
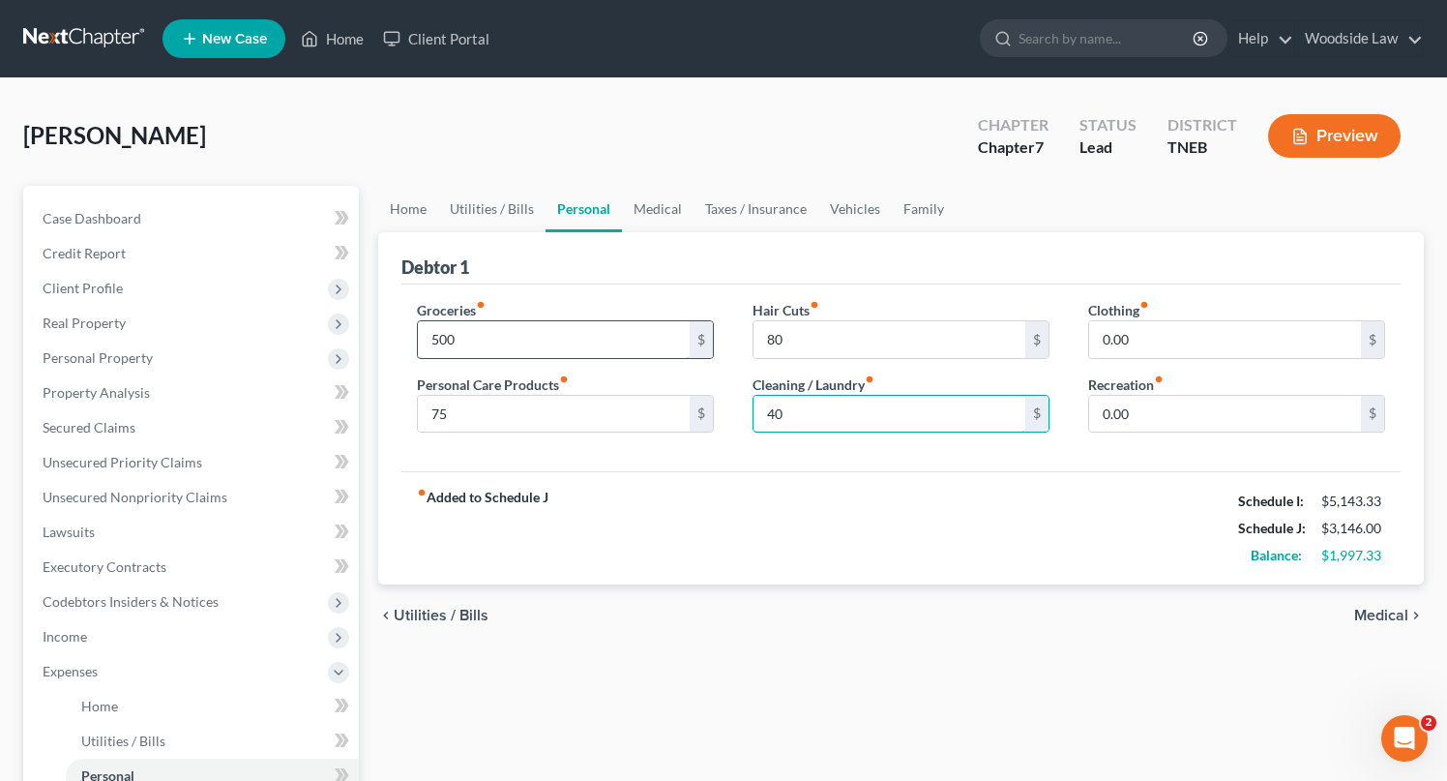
type input "40"
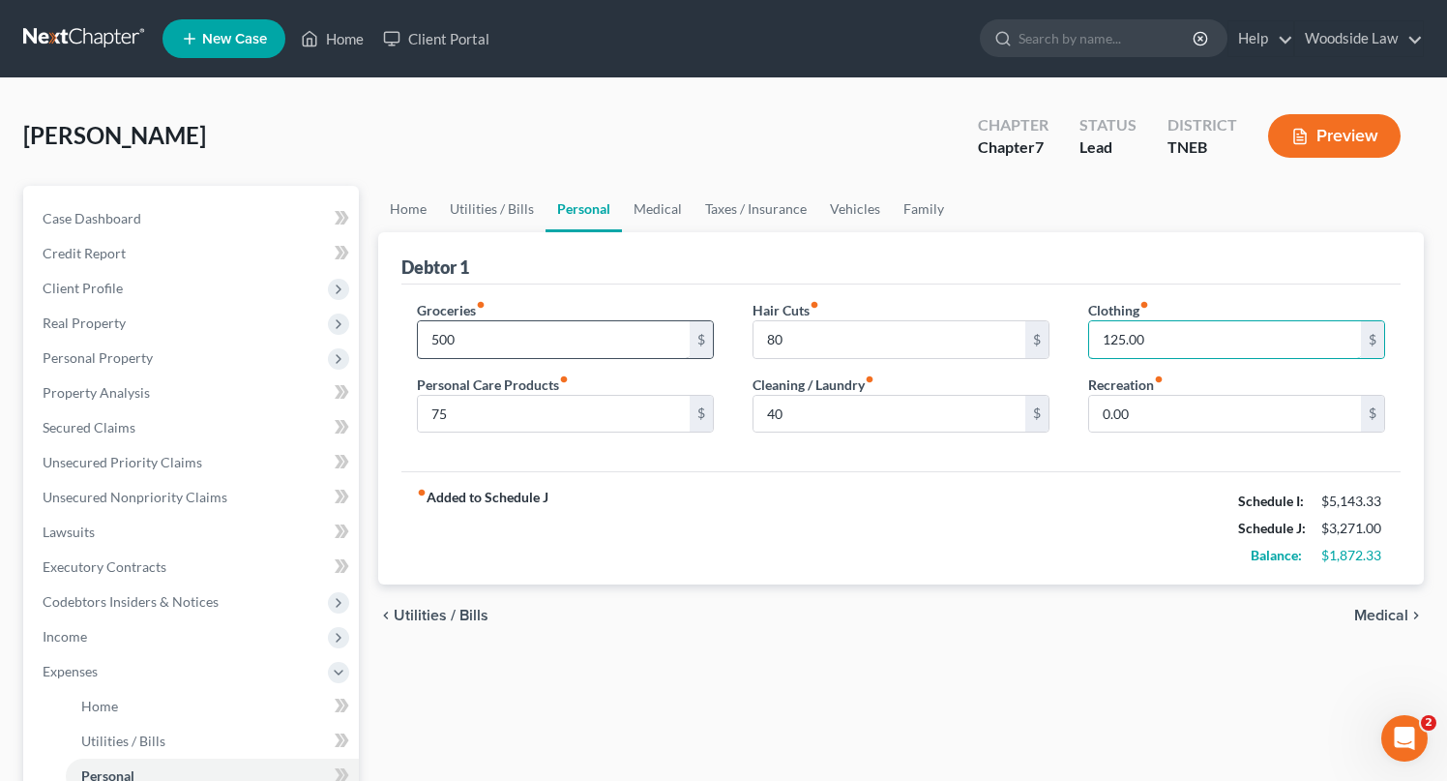
type input "125.00"
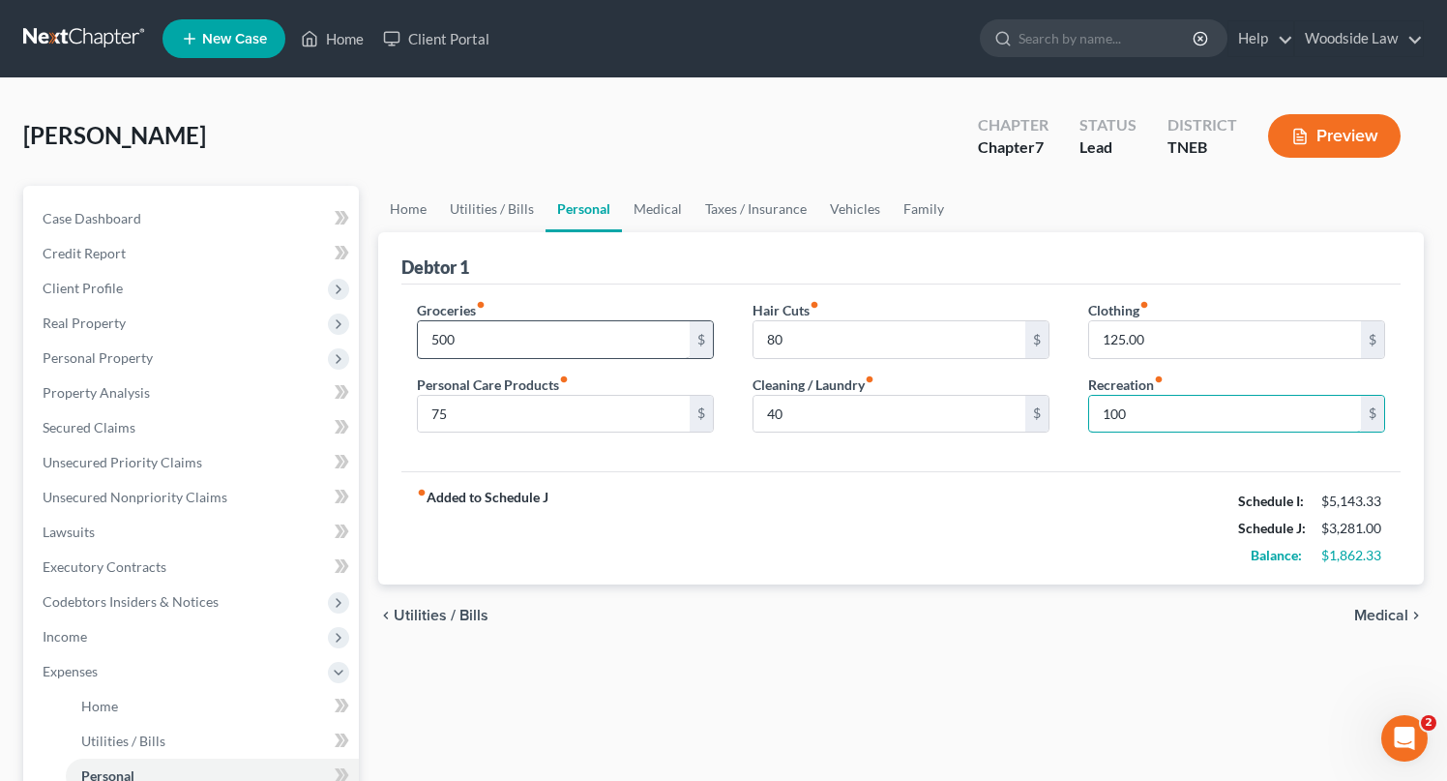
type input "100"
click at [1382, 613] on span "Medical" at bounding box center [1382, 615] width 54 height 15
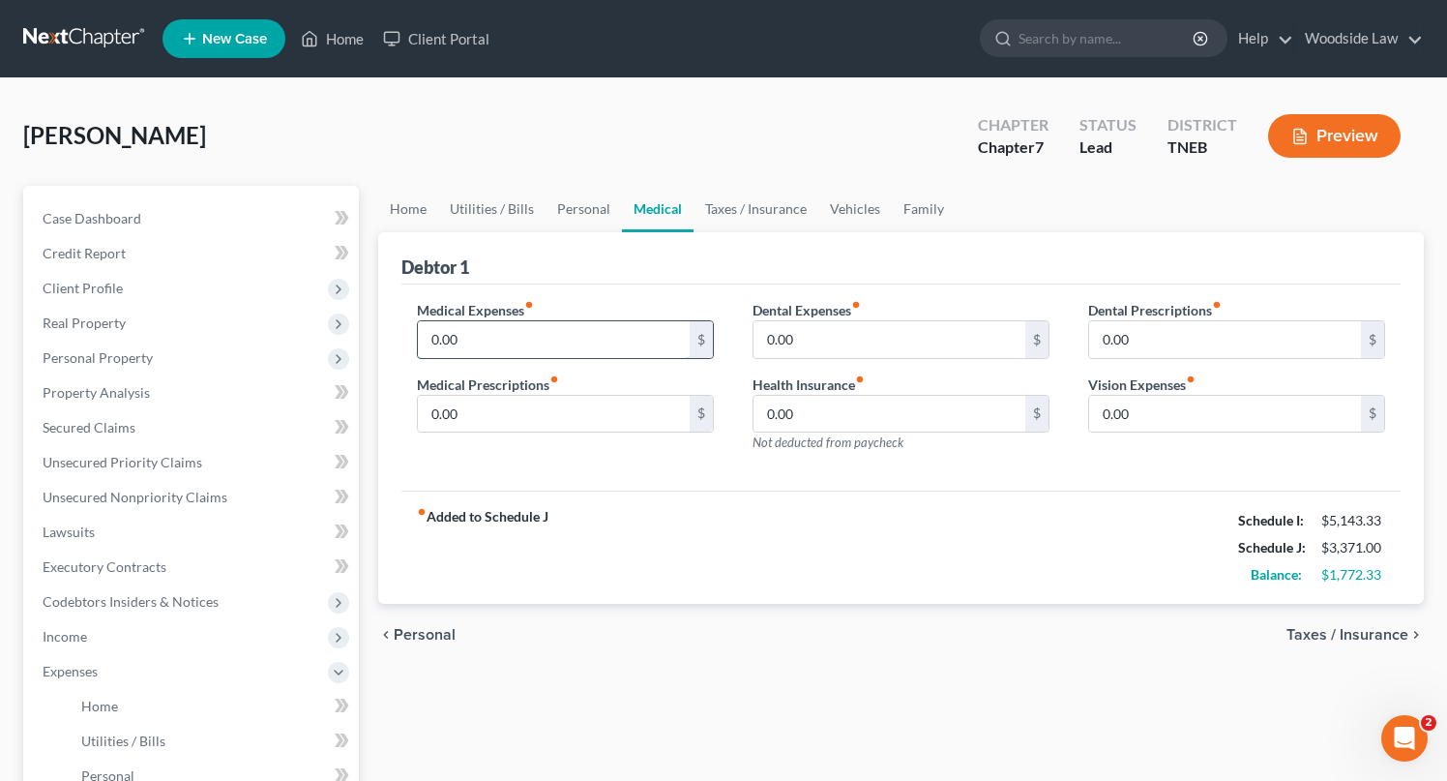
click at [506, 335] on input "0.00" at bounding box center [554, 339] width 272 height 37
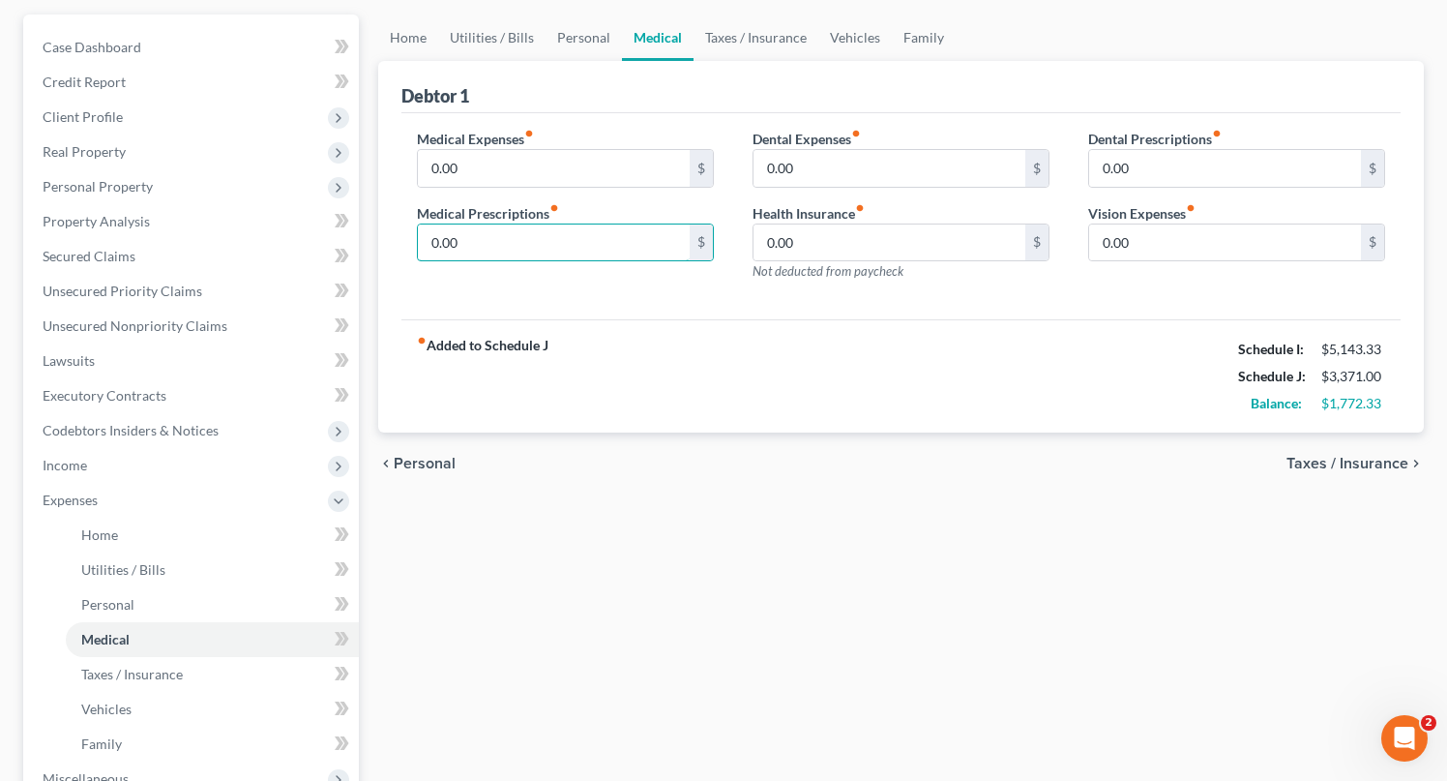
scroll to position [173, 0]
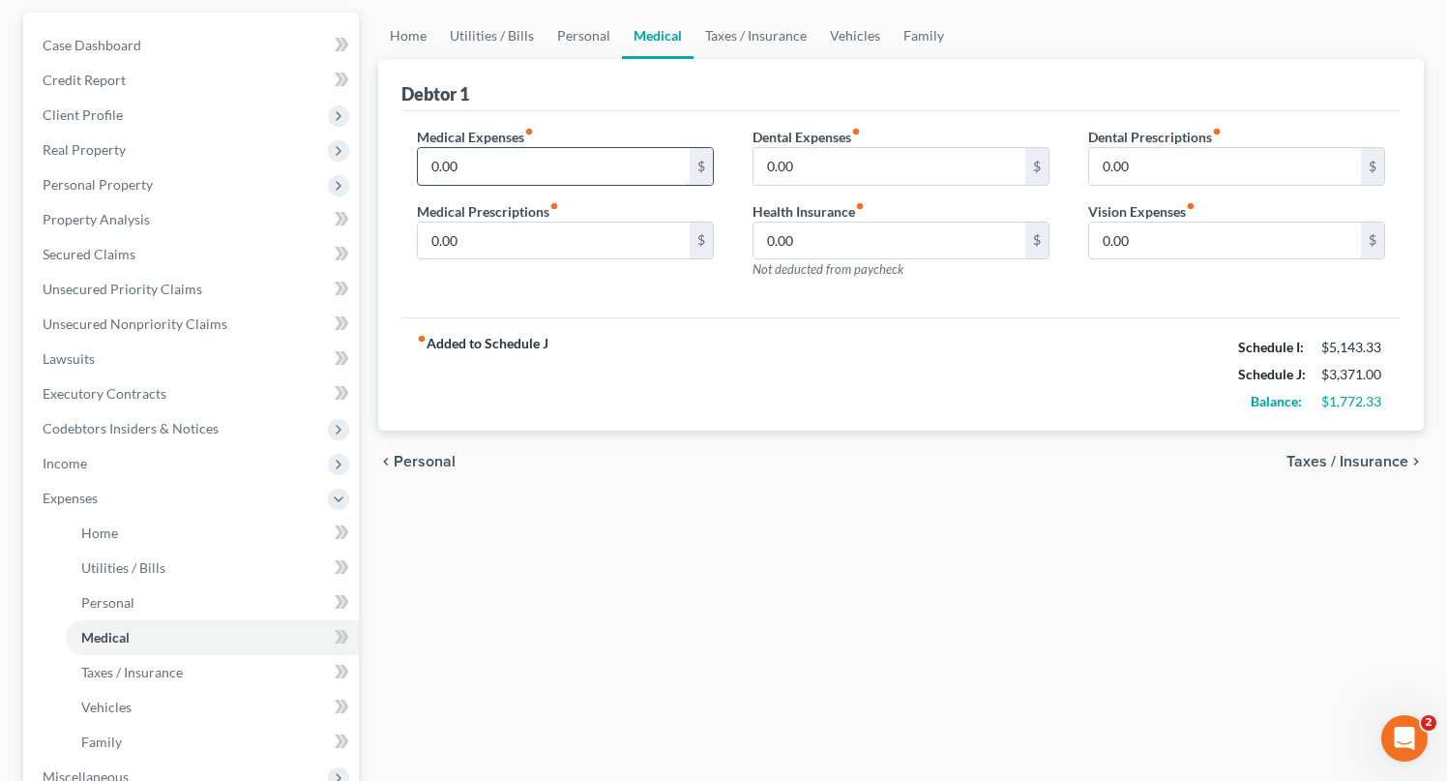
click at [617, 164] on input "0.00" at bounding box center [554, 166] width 272 height 37
type input "75"
click at [1357, 462] on span "Taxes / Insurance" at bounding box center [1348, 461] width 122 height 15
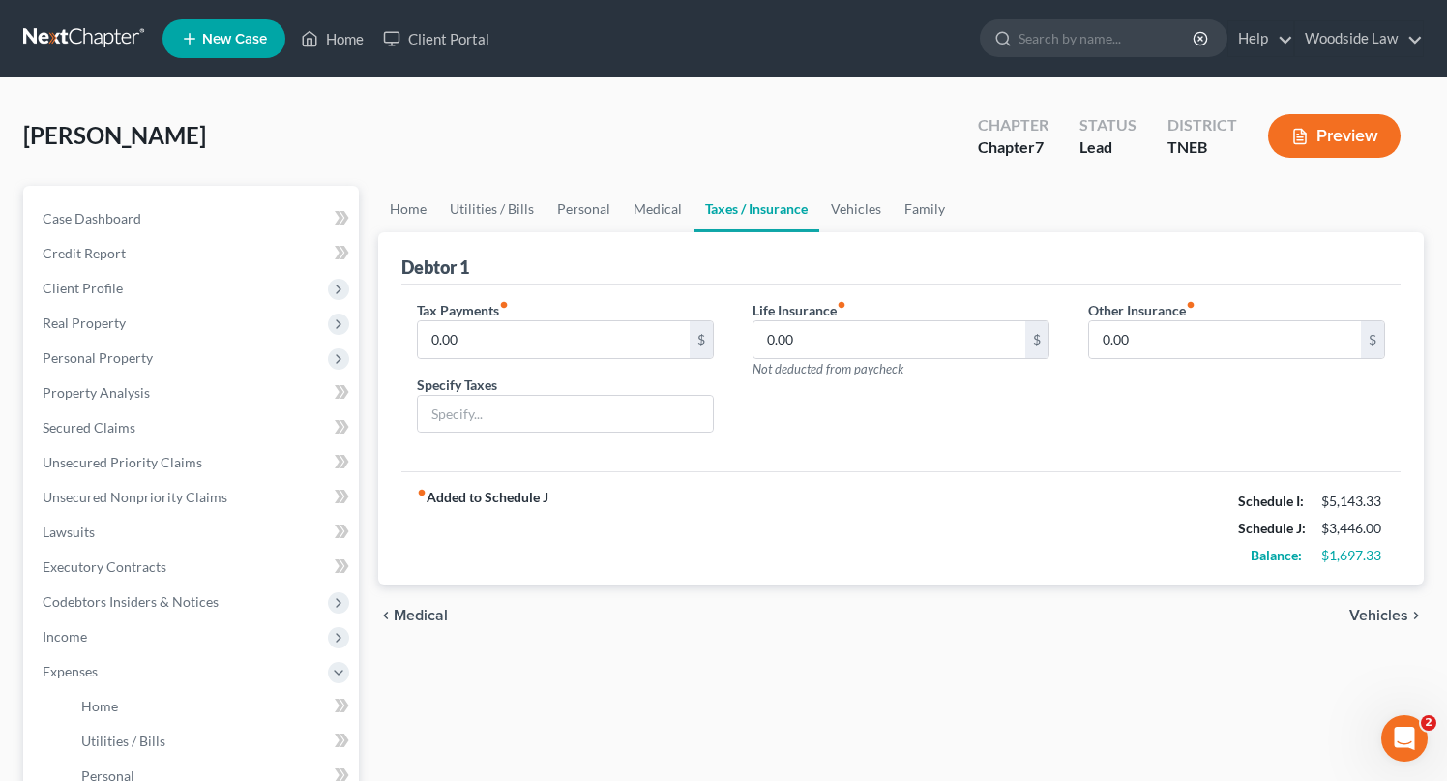
click at [1387, 622] on span "Vehicles" at bounding box center [1379, 615] width 59 height 15
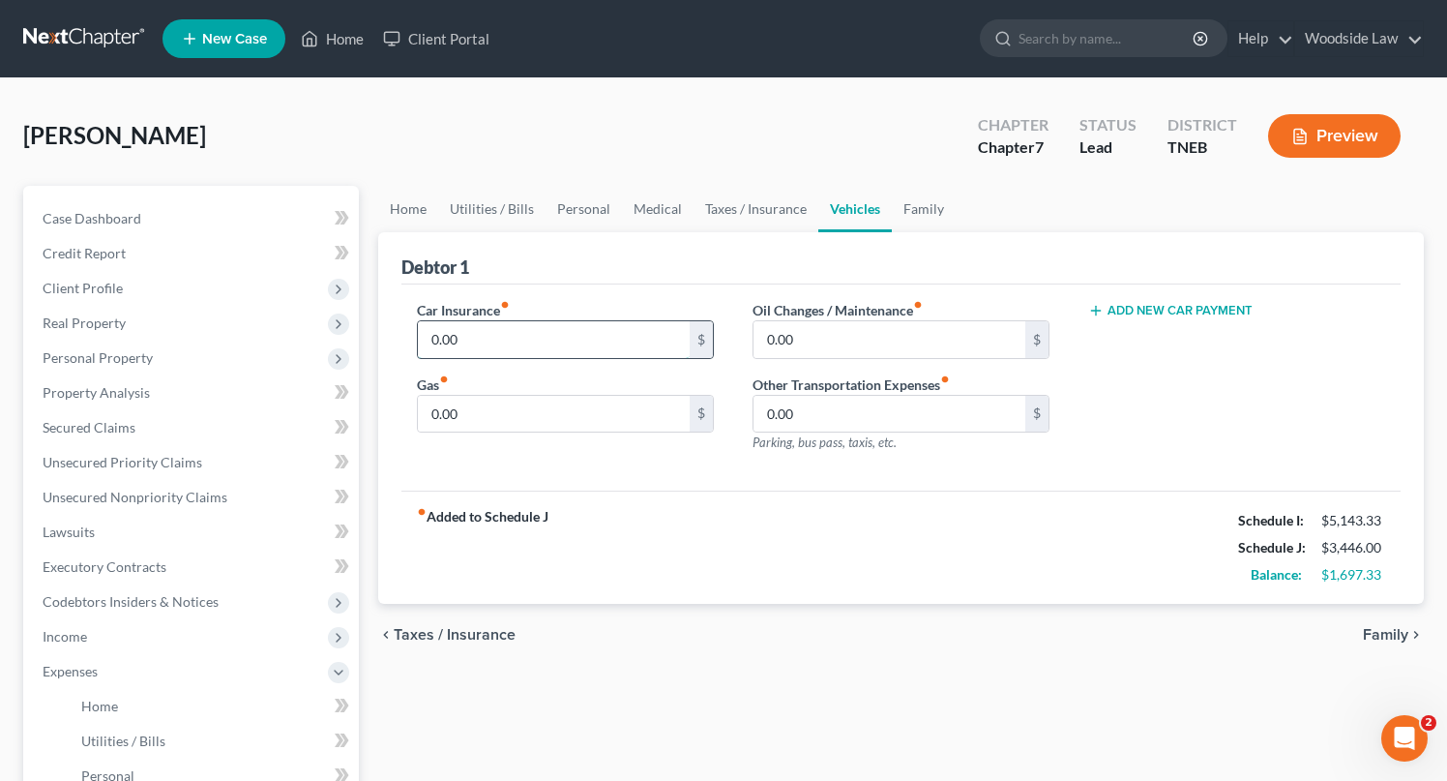
click at [487, 336] on input "0.00" at bounding box center [554, 339] width 272 height 37
type input "170"
type input "150"
type input "100"
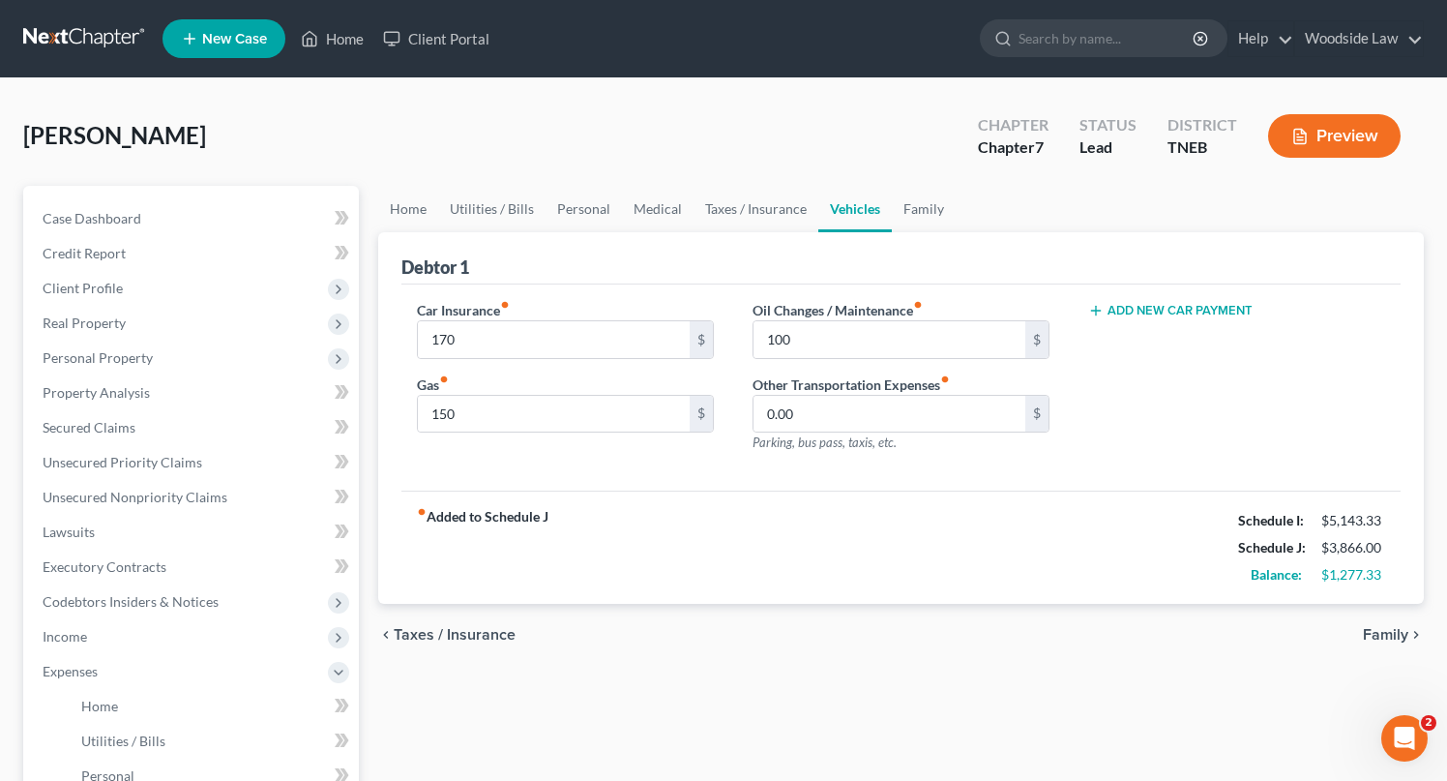
click at [1398, 632] on span "Family" at bounding box center [1385, 634] width 45 height 15
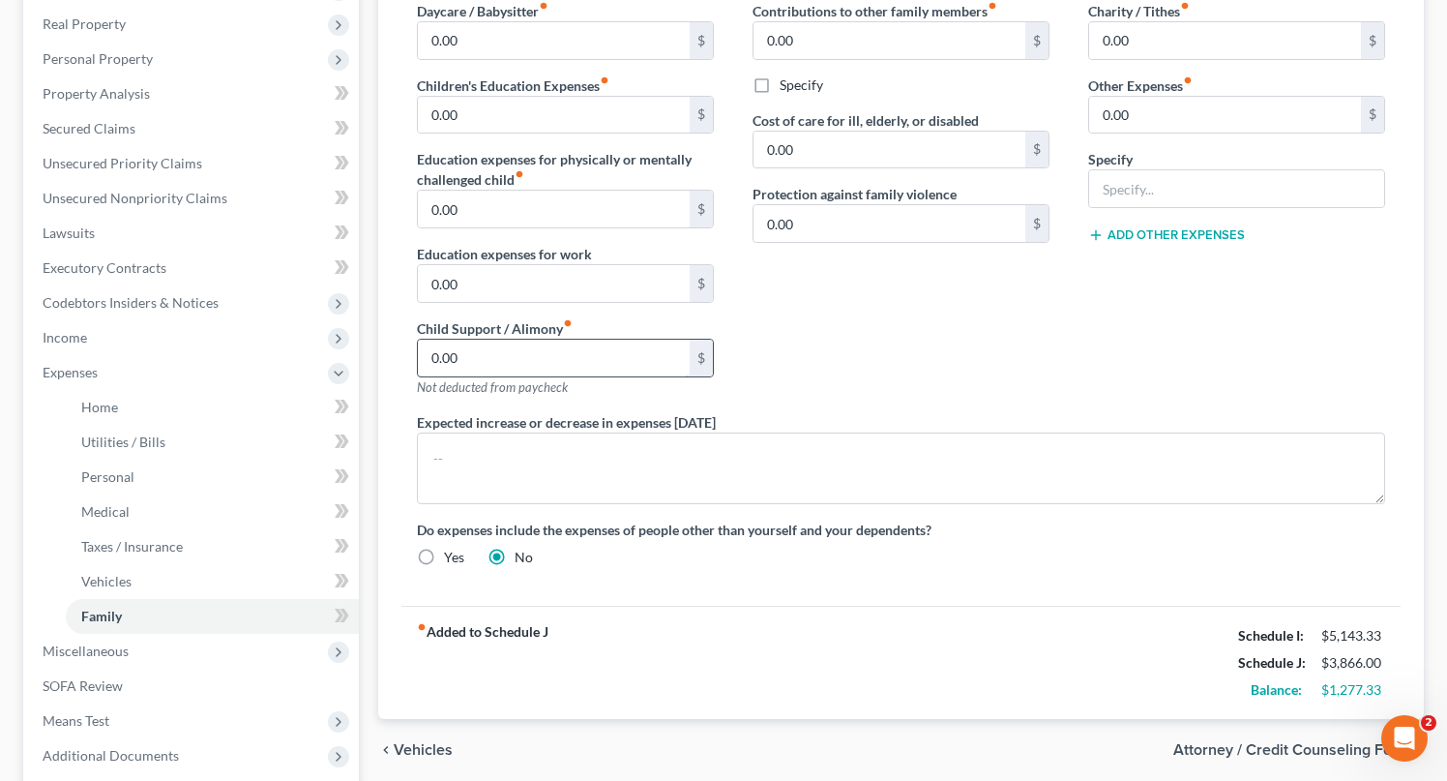
scroll to position [300, 0]
click at [494, 361] on input "0.00" at bounding box center [554, 357] width 272 height 37
type input "952.00"
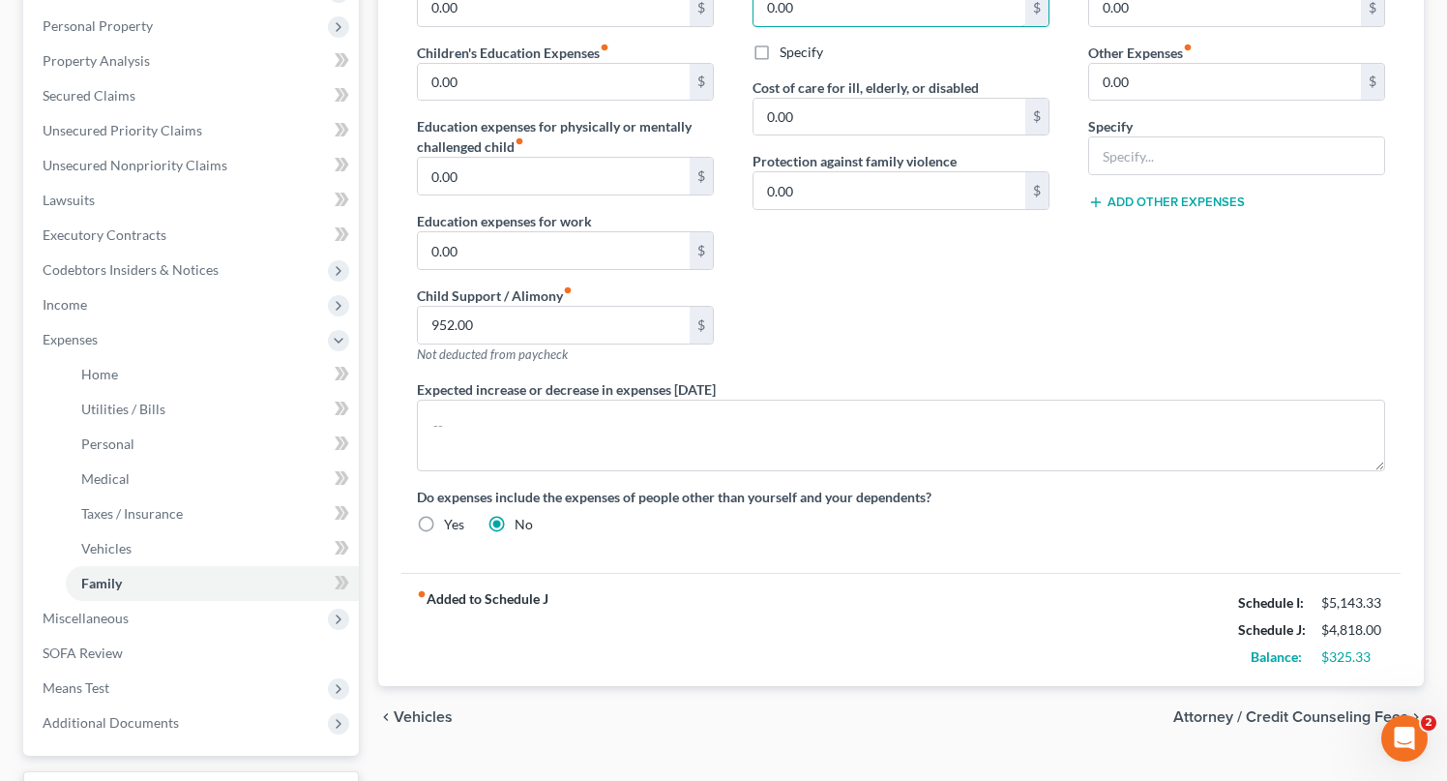
scroll to position [333, 0]
click at [1304, 712] on span "Attorney / Credit Counseling Fees" at bounding box center [1291, 715] width 235 height 15
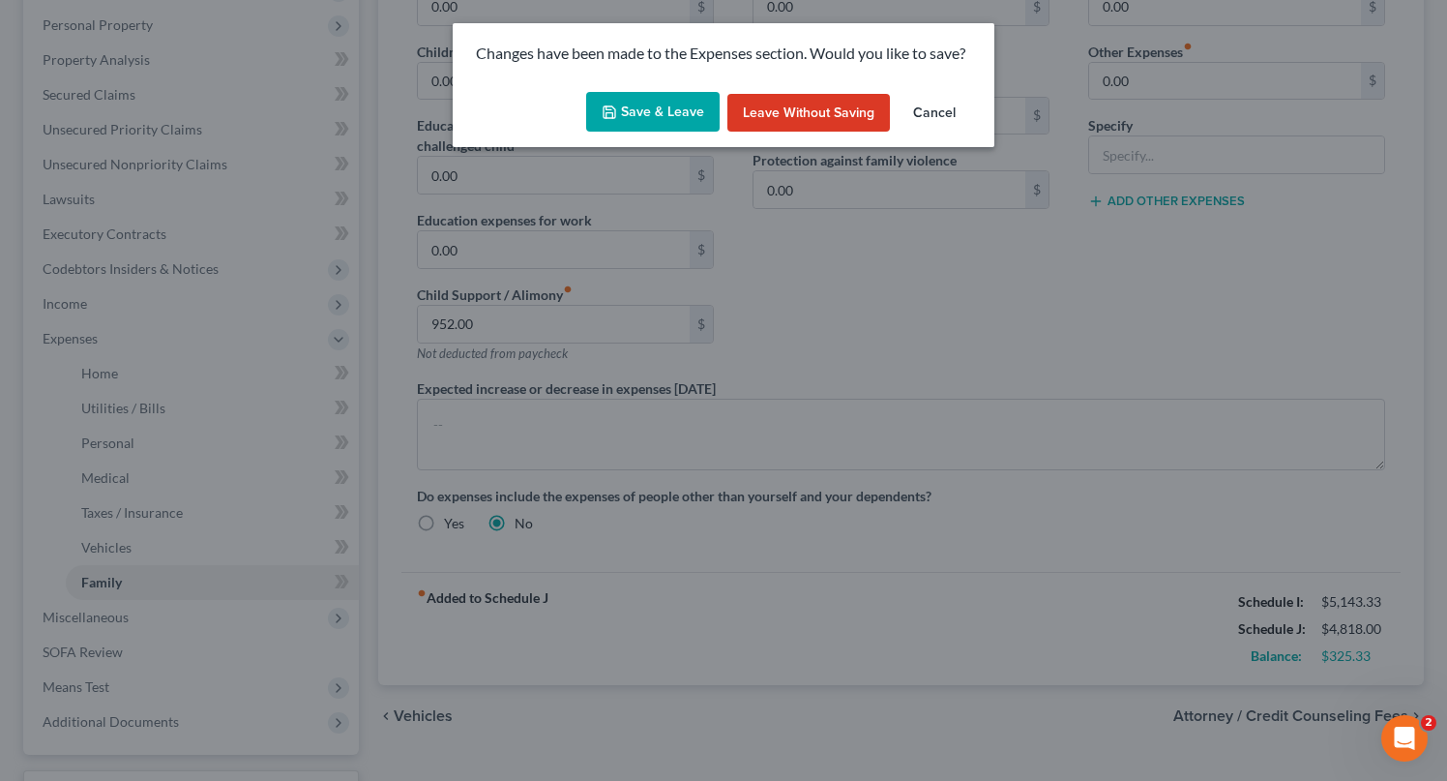
click at [671, 107] on button "Save & Leave" at bounding box center [653, 112] width 134 height 41
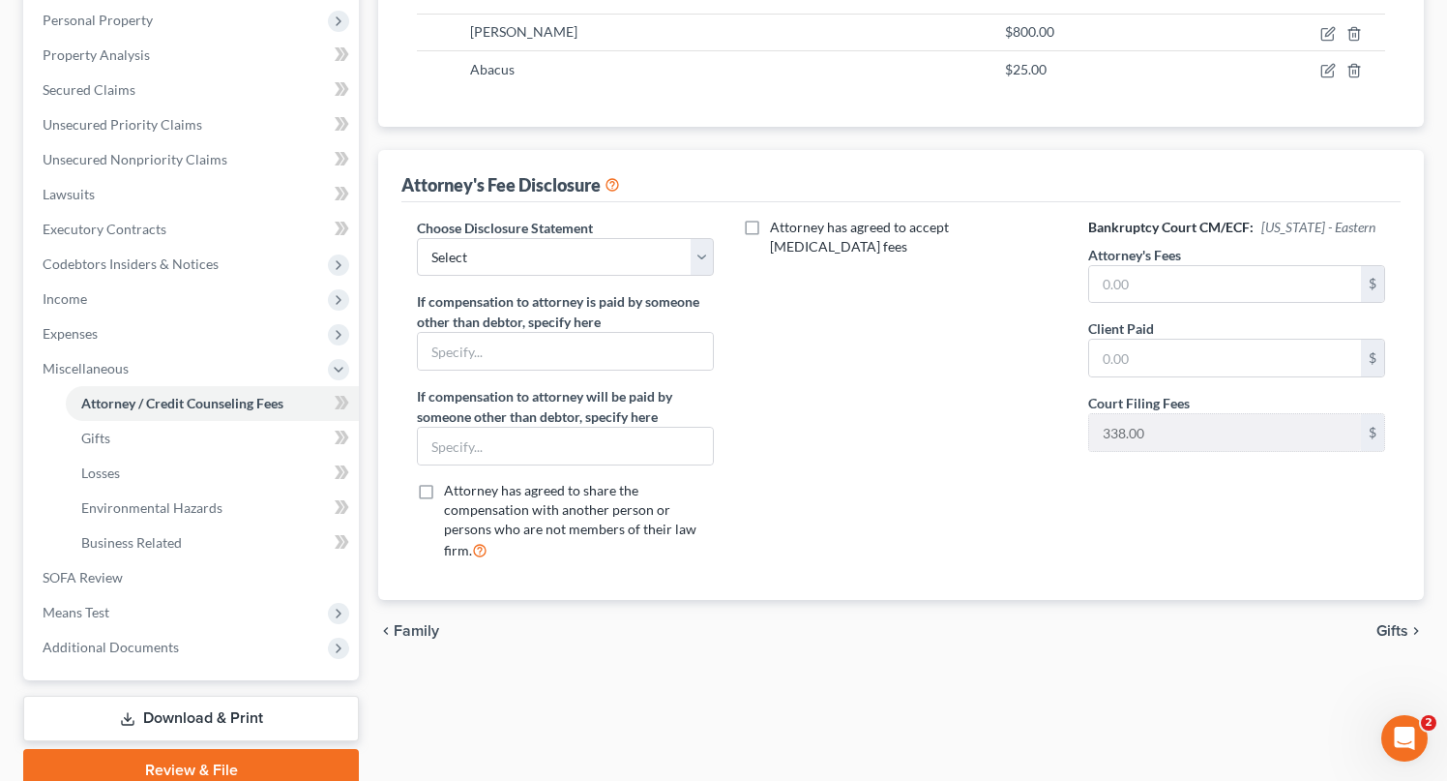
scroll to position [331, 0]
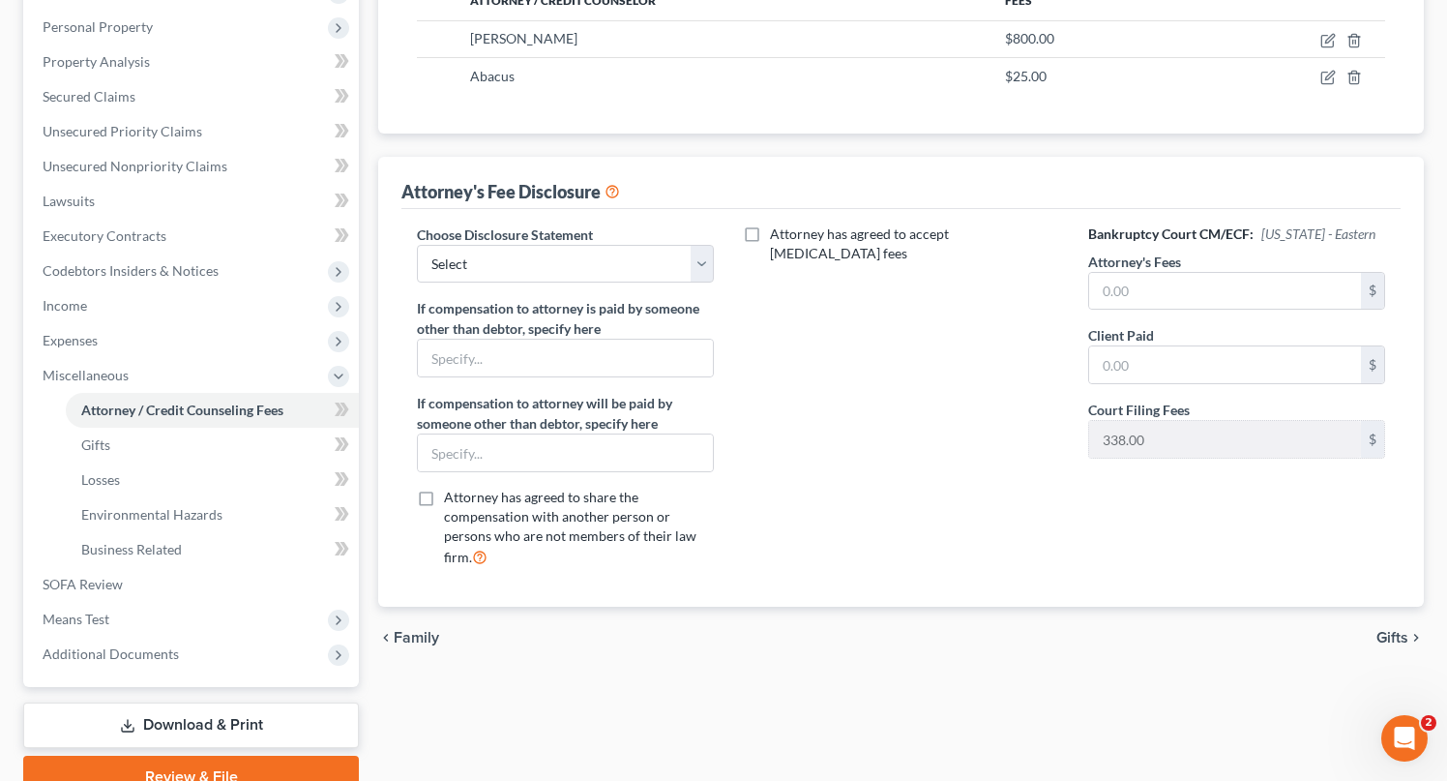
click at [1391, 635] on span "Gifts" at bounding box center [1393, 637] width 32 height 15
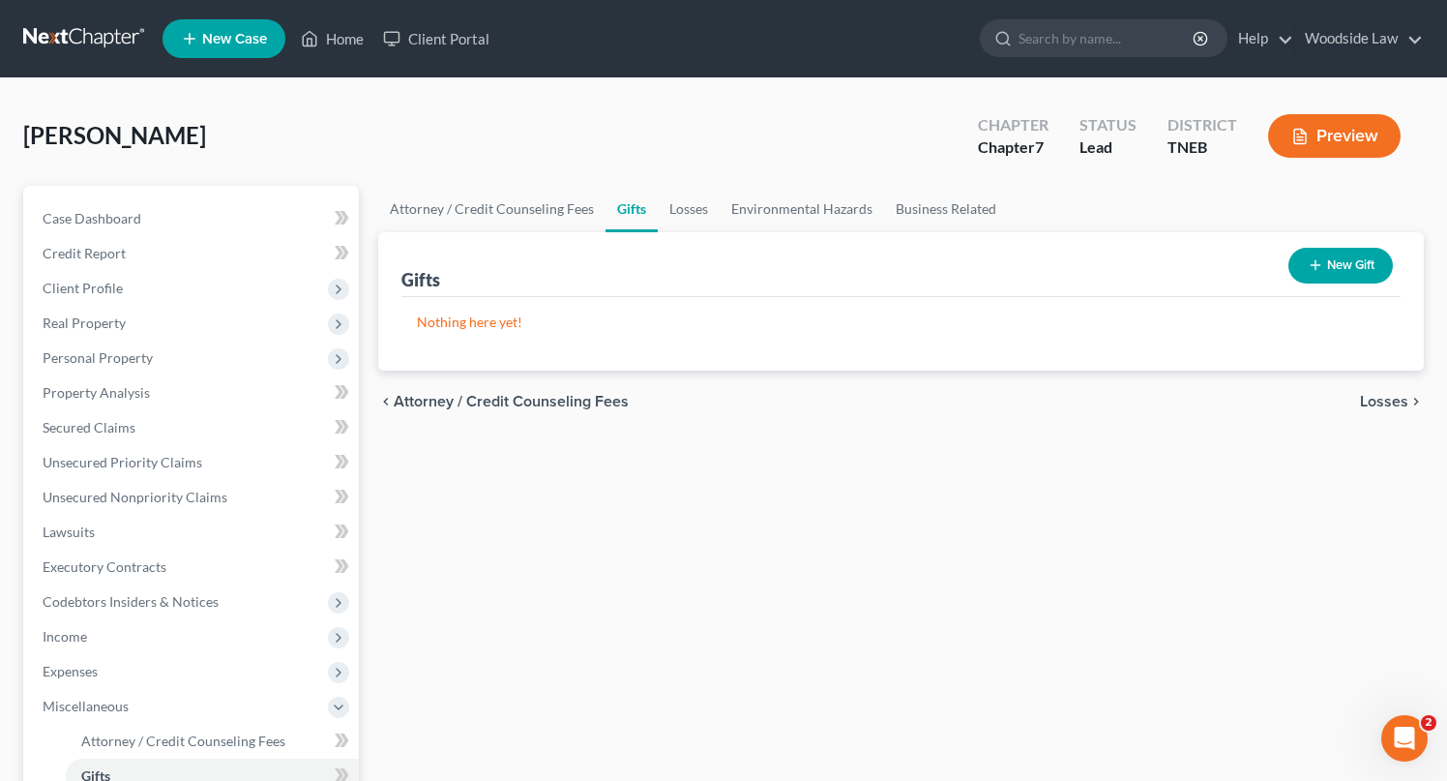
click at [1389, 402] on span "Losses" at bounding box center [1384, 401] width 48 height 15
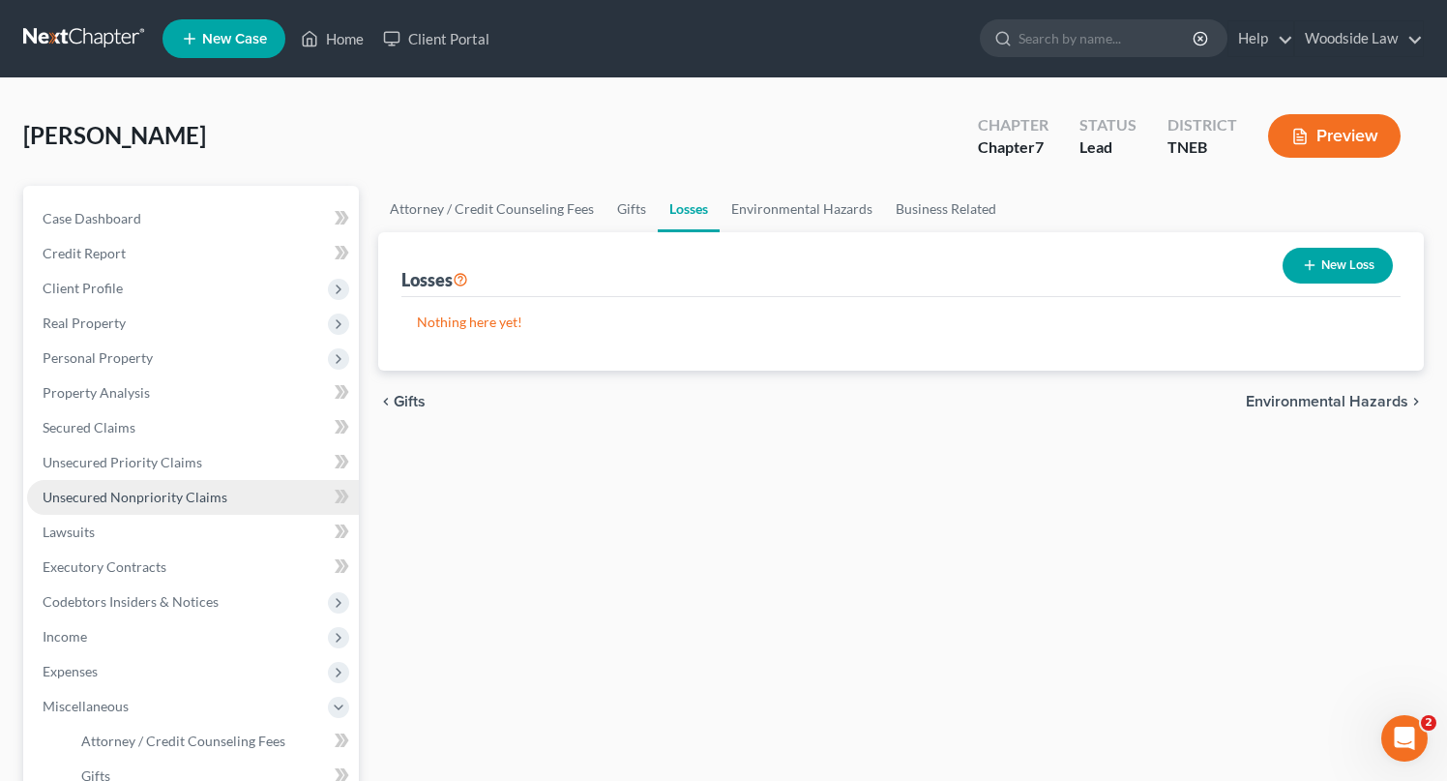
click at [180, 485] on link "Unsecured Nonpriority Claims" at bounding box center [193, 497] width 332 height 35
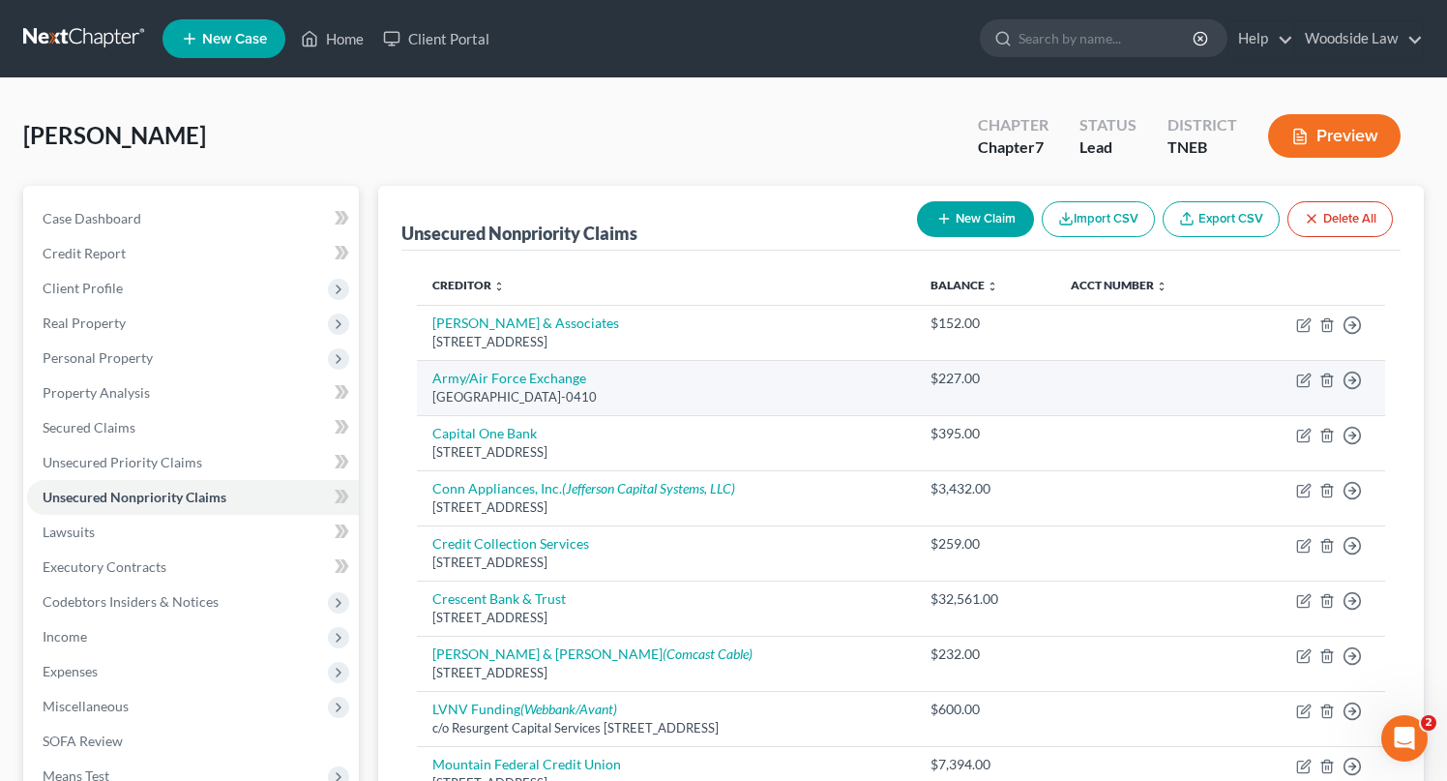
scroll to position [559, 0]
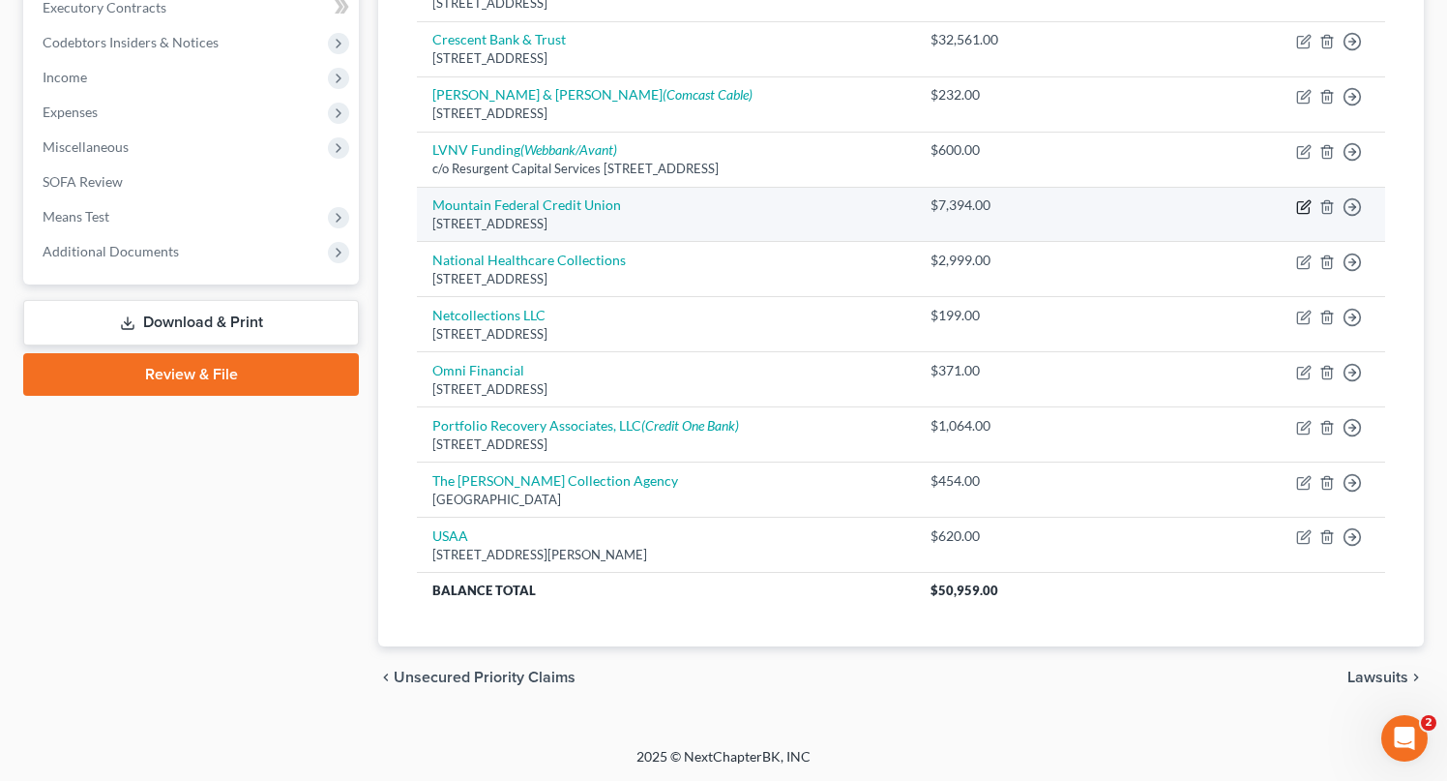
click at [1305, 208] on icon "button" at bounding box center [1304, 206] width 15 height 15
select select "28"
select select "10"
select select "0"
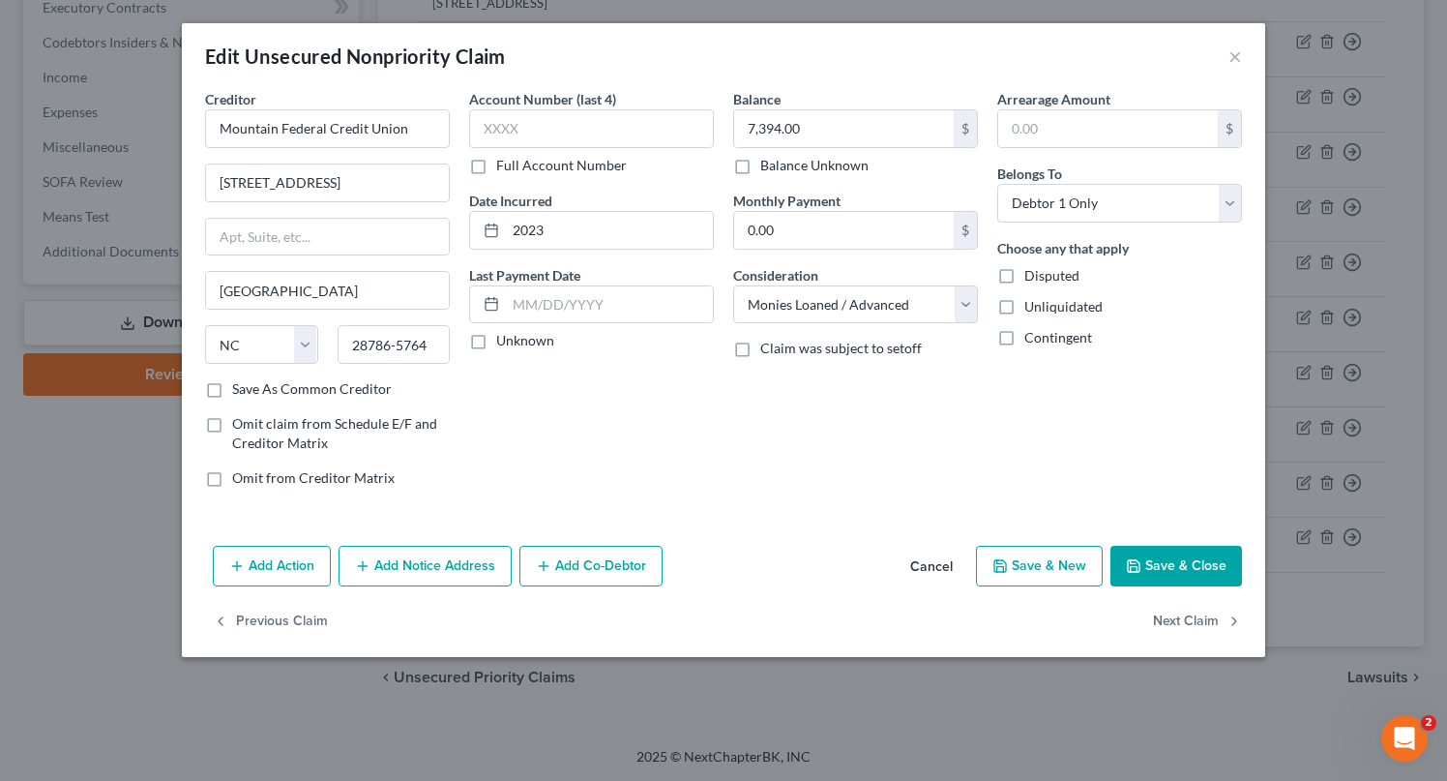
click at [440, 575] on button "Add Notice Address" at bounding box center [425, 566] width 173 height 41
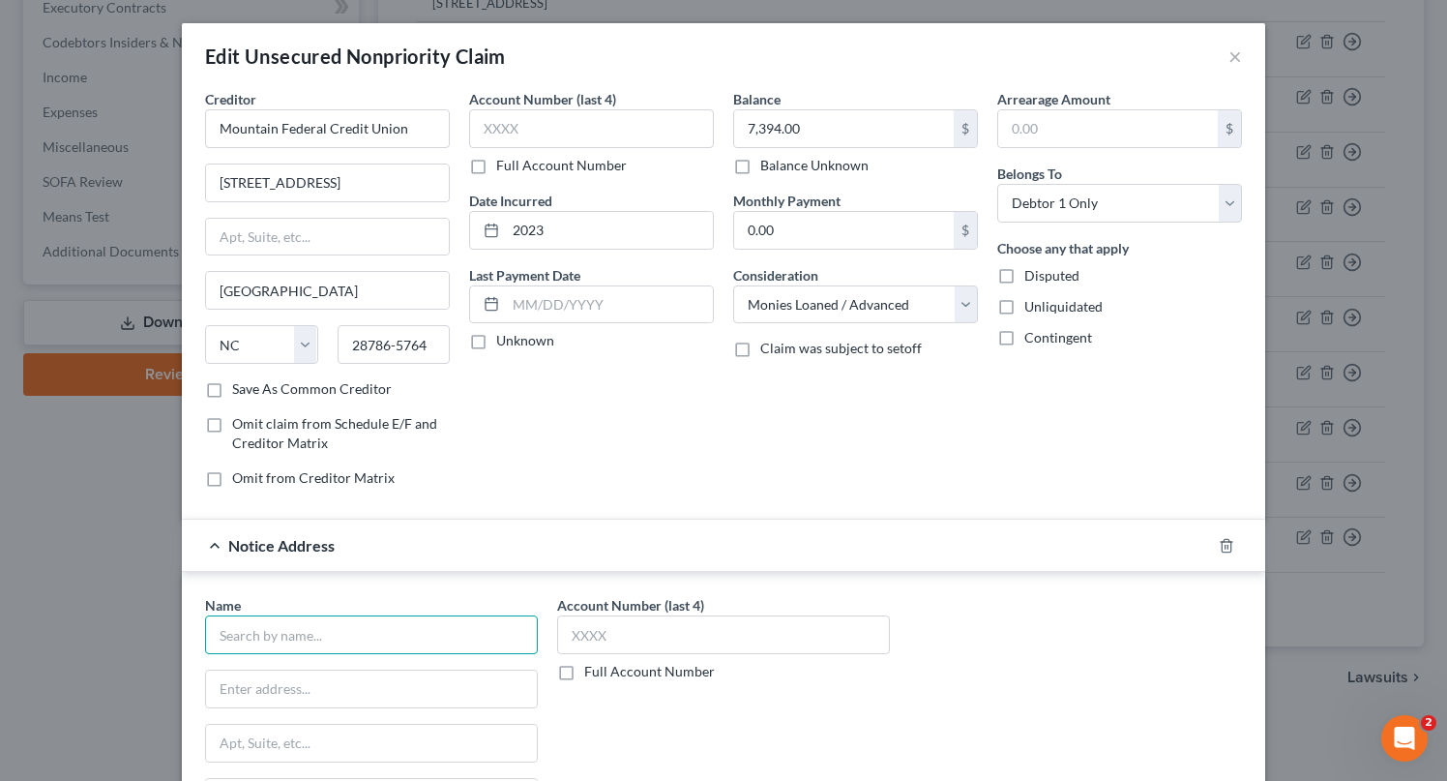
click at [414, 635] on input "text" at bounding box center [371, 634] width 333 height 39
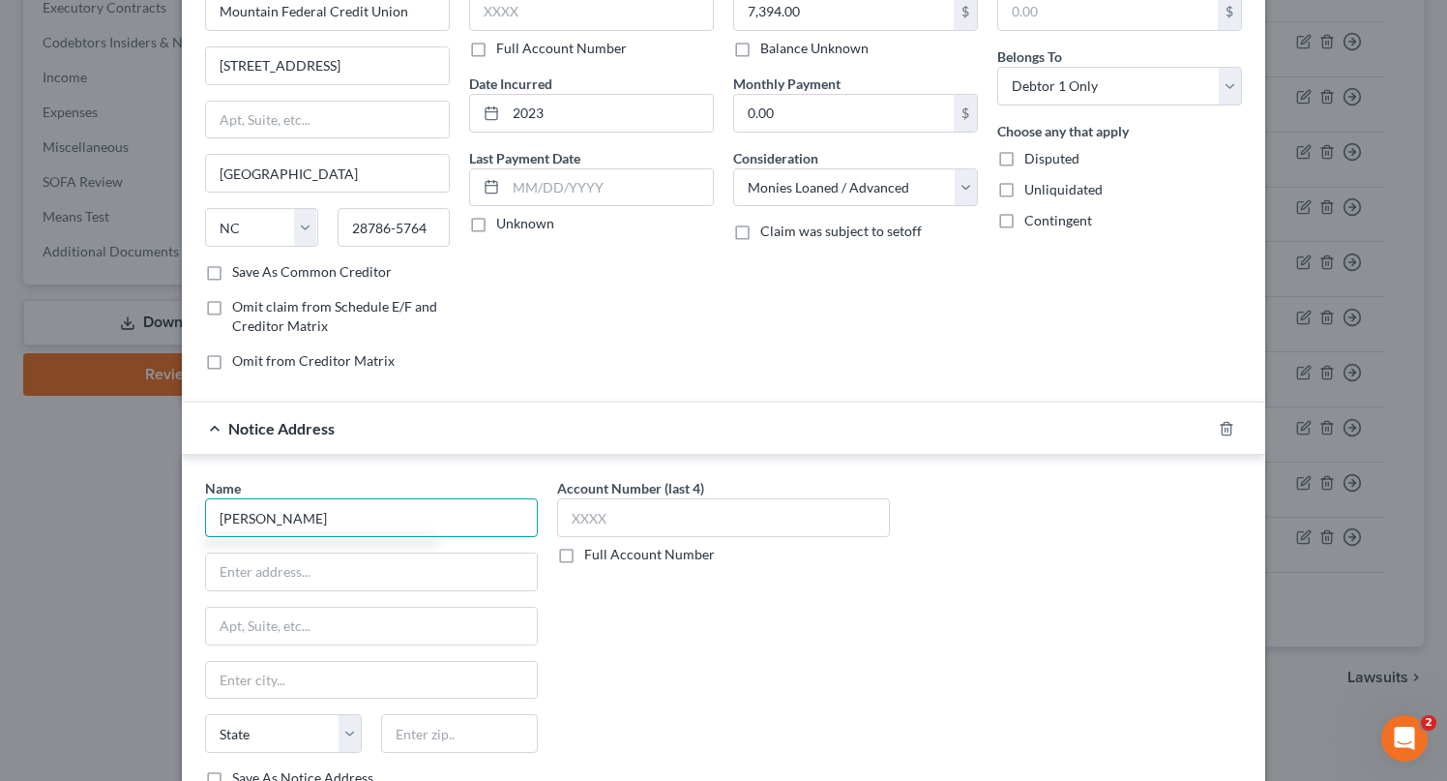
scroll to position [316, 0]
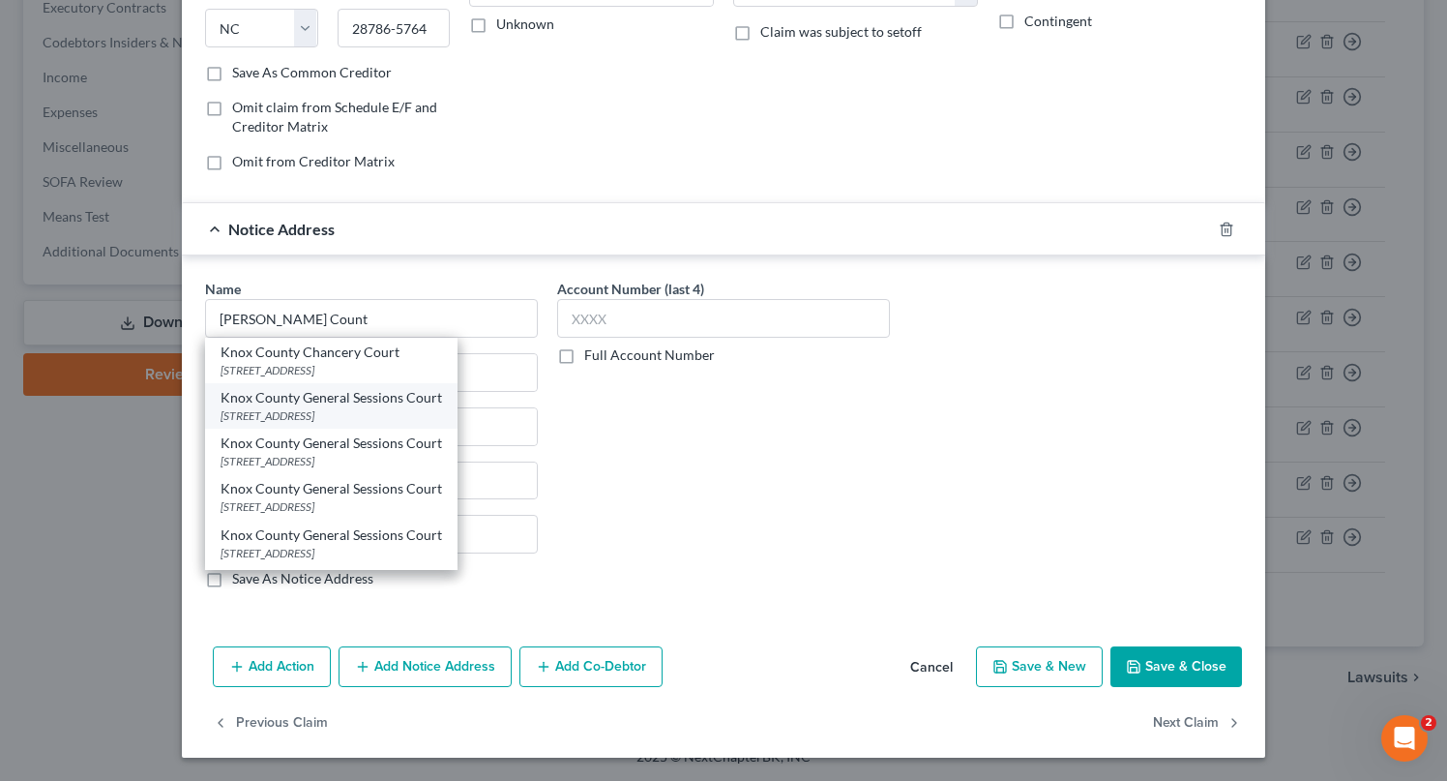
click at [359, 406] on div "Knox County General Sessions Court" at bounding box center [332, 397] width 222 height 19
type input "Knox County General Sessions Court"
type input "[STREET_ADDRESS]"
type input "[GEOGRAPHIC_DATA]"
select select "44"
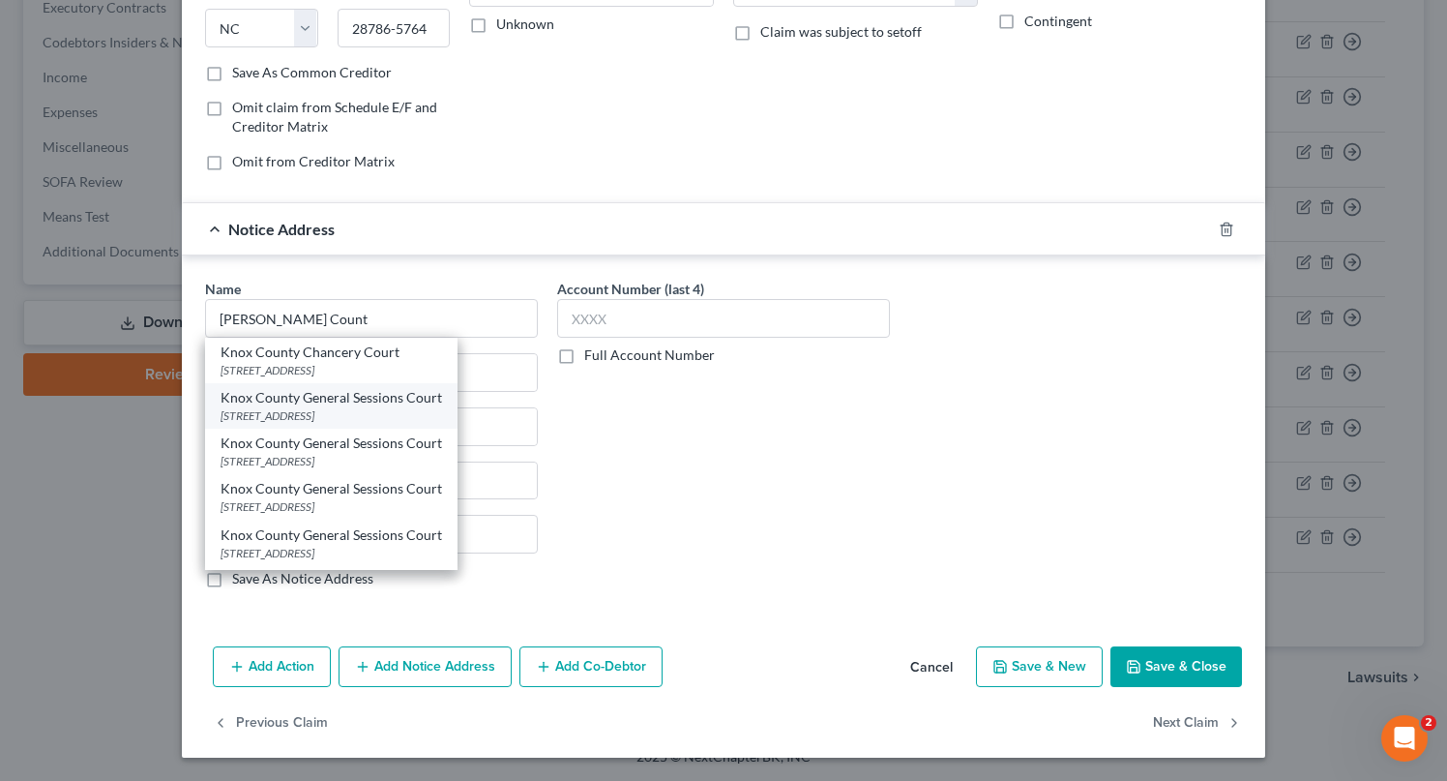
type input "37902"
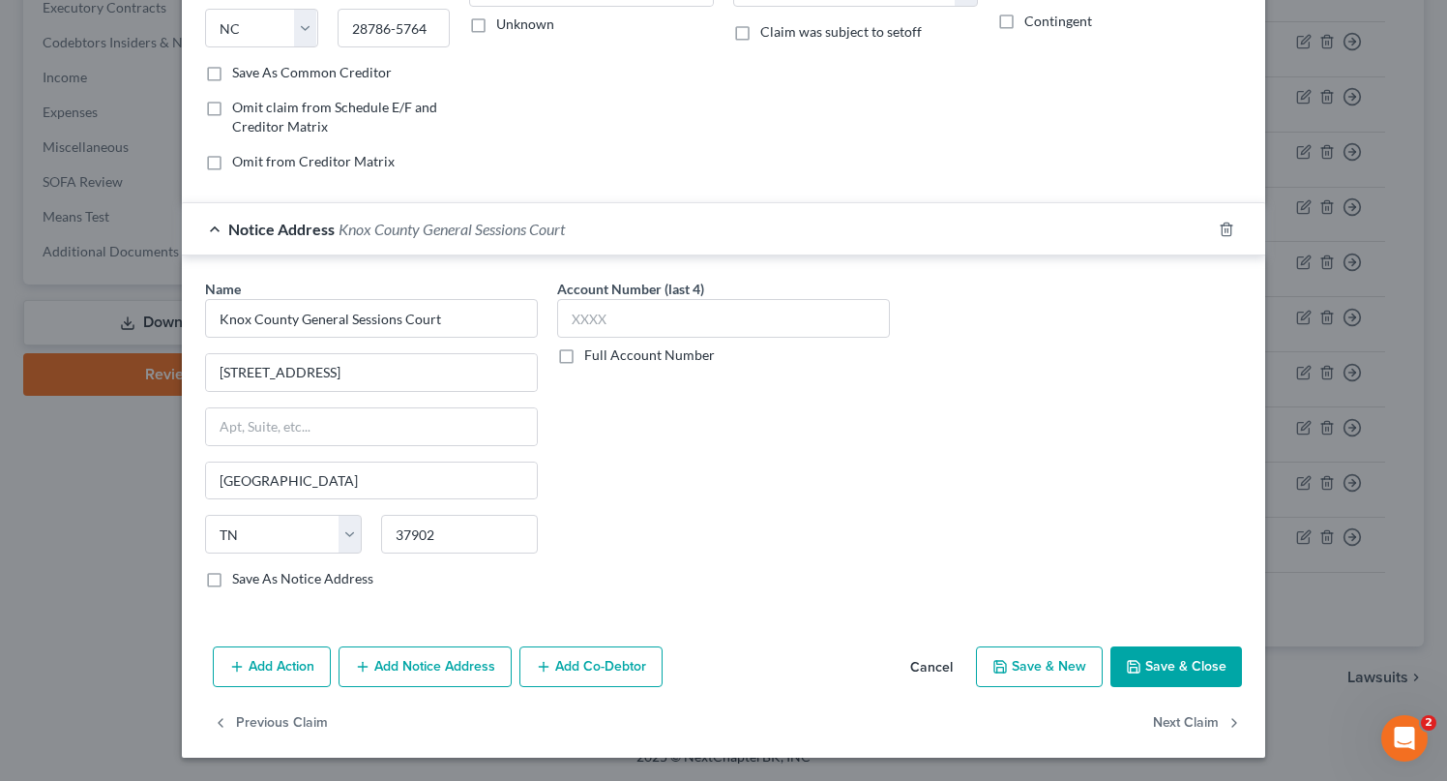
click at [1196, 664] on button "Save & Close" at bounding box center [1177, 666] width 132 height 41
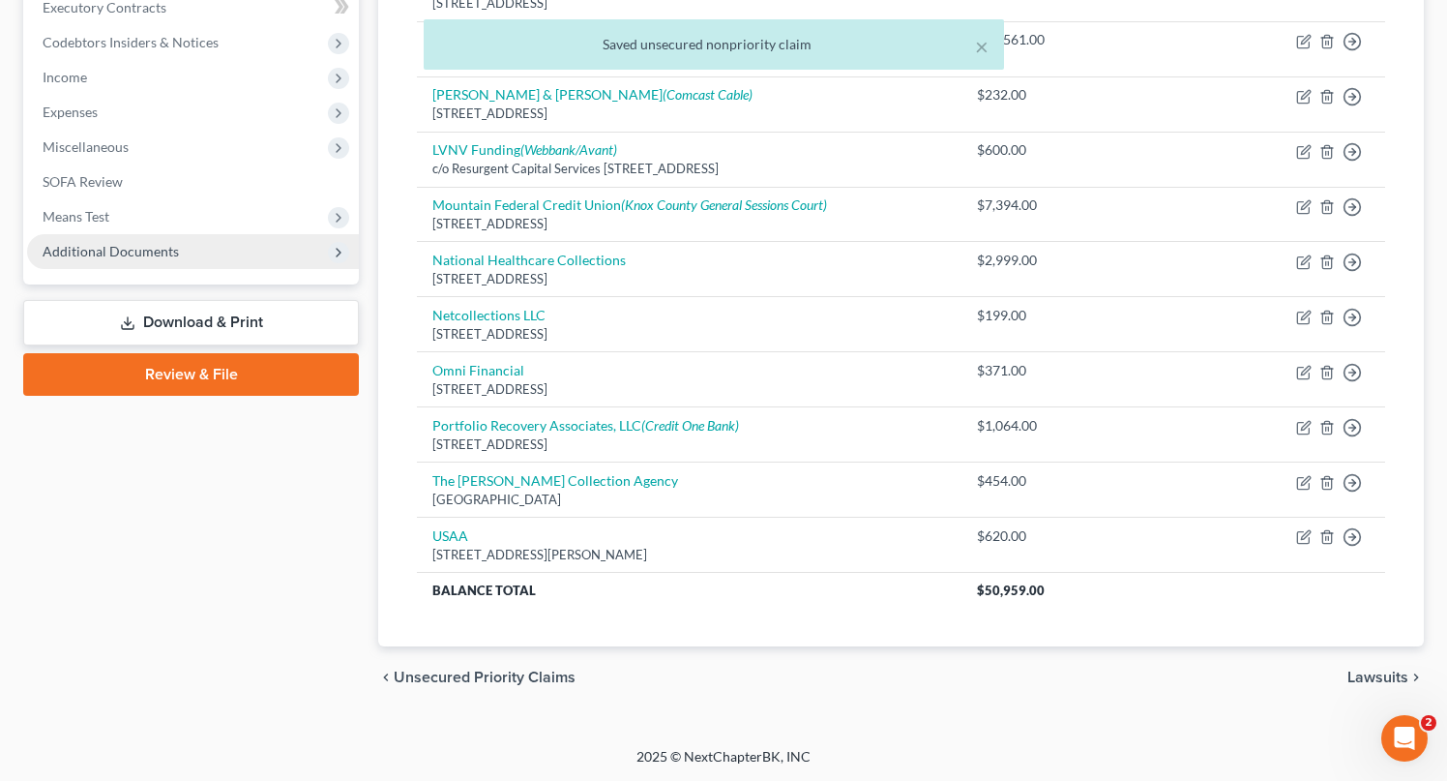
click at [115, 249] on span "Additional Documents" at bounding box center [111, 251] width 136 height 16
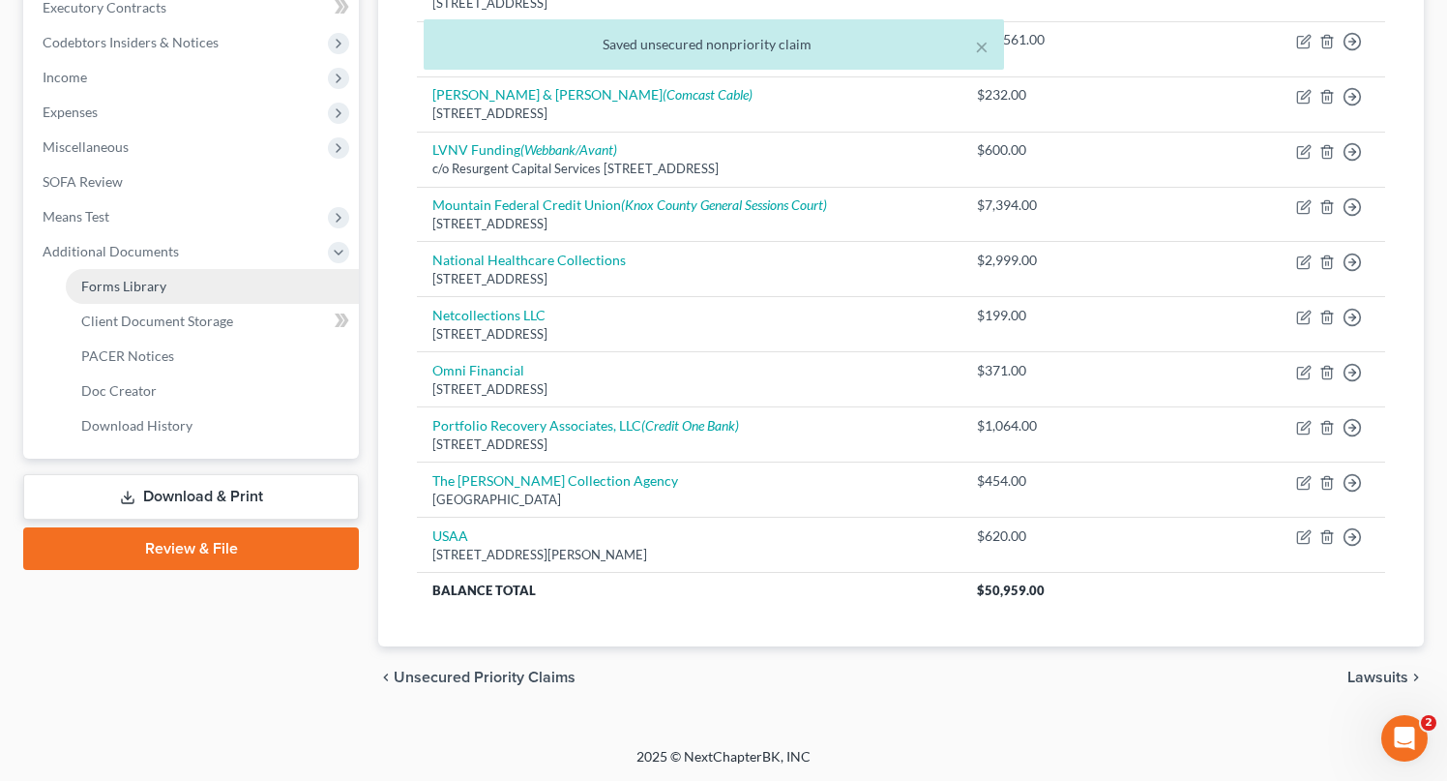
click at [168, 287] on link "Forms Library" at bounding box center [212, 286] width 293 height 35
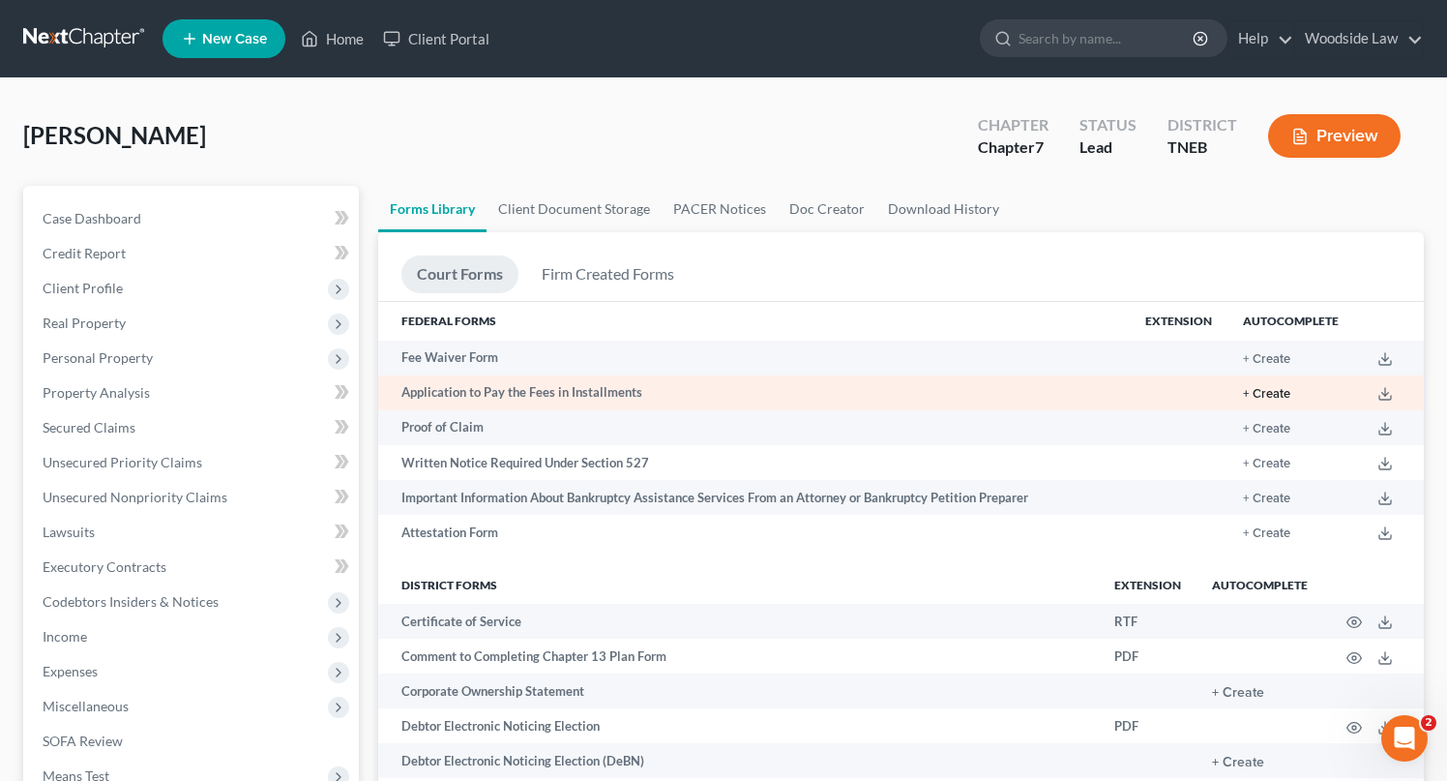
click at [1267, 399] on button "+ Create" at bounding box center [1266, 394] width 47 height 13
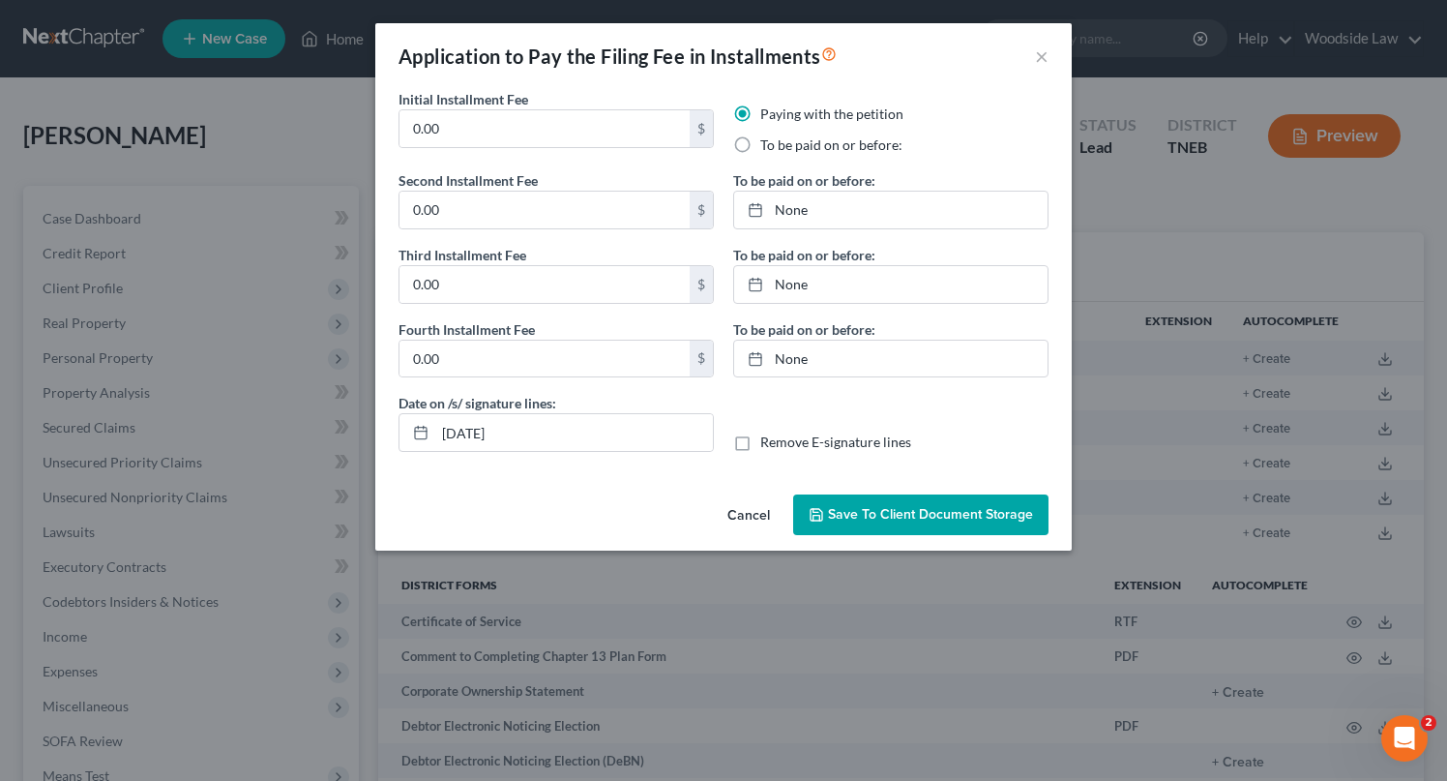
click at [760, 145] on label "To be paid on or before:" at bounding box center [831, 144] width 142 height 19
click at [768, 145] on input "To be paid on or before:" at bounding box center [774, 141] width 13 height 13
radio input "true"
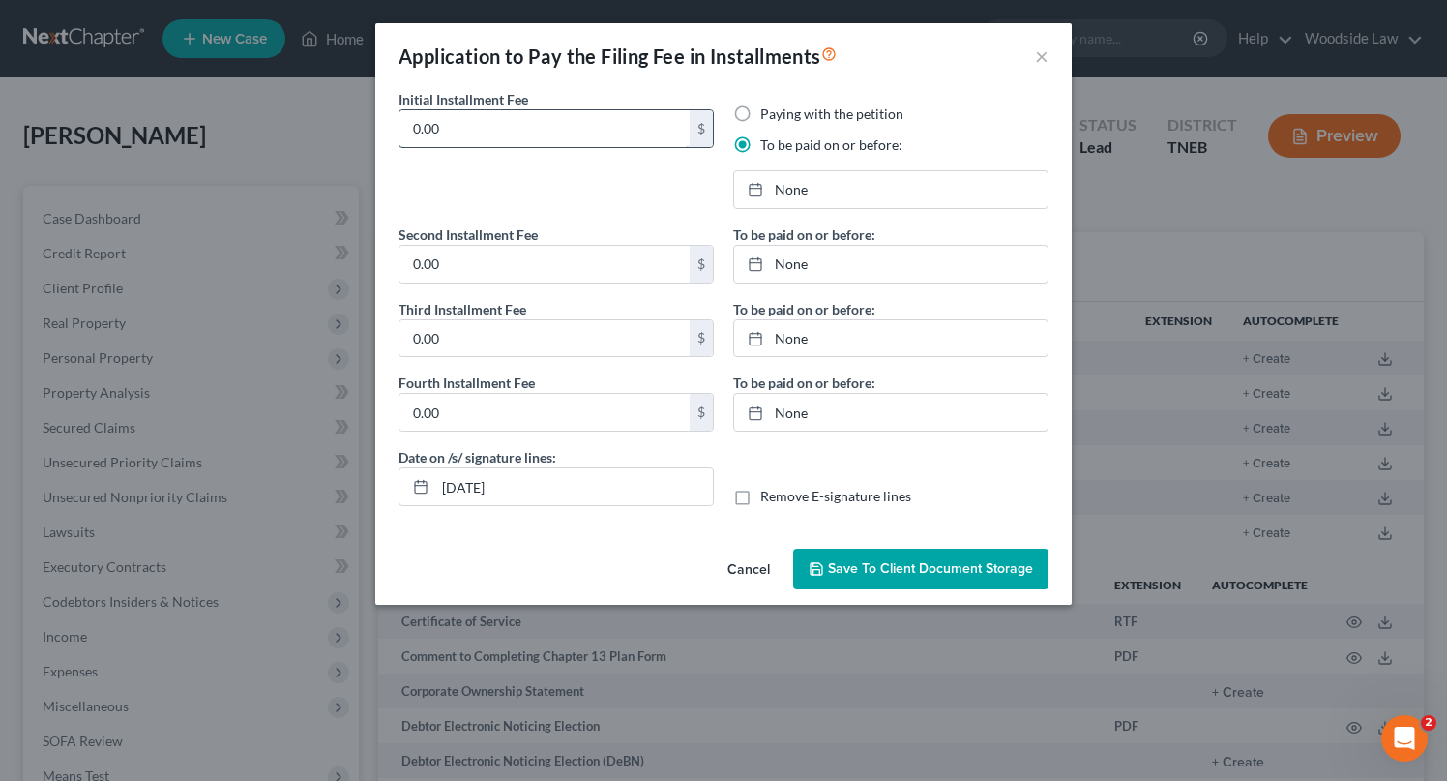
click at [564, 125] on input "0.00" at bounding box center [545, 128] width 290 height 37
type input "85"
click at [508, 264] on input "0.00" at bounding box center [545, 264] width 290 height 37
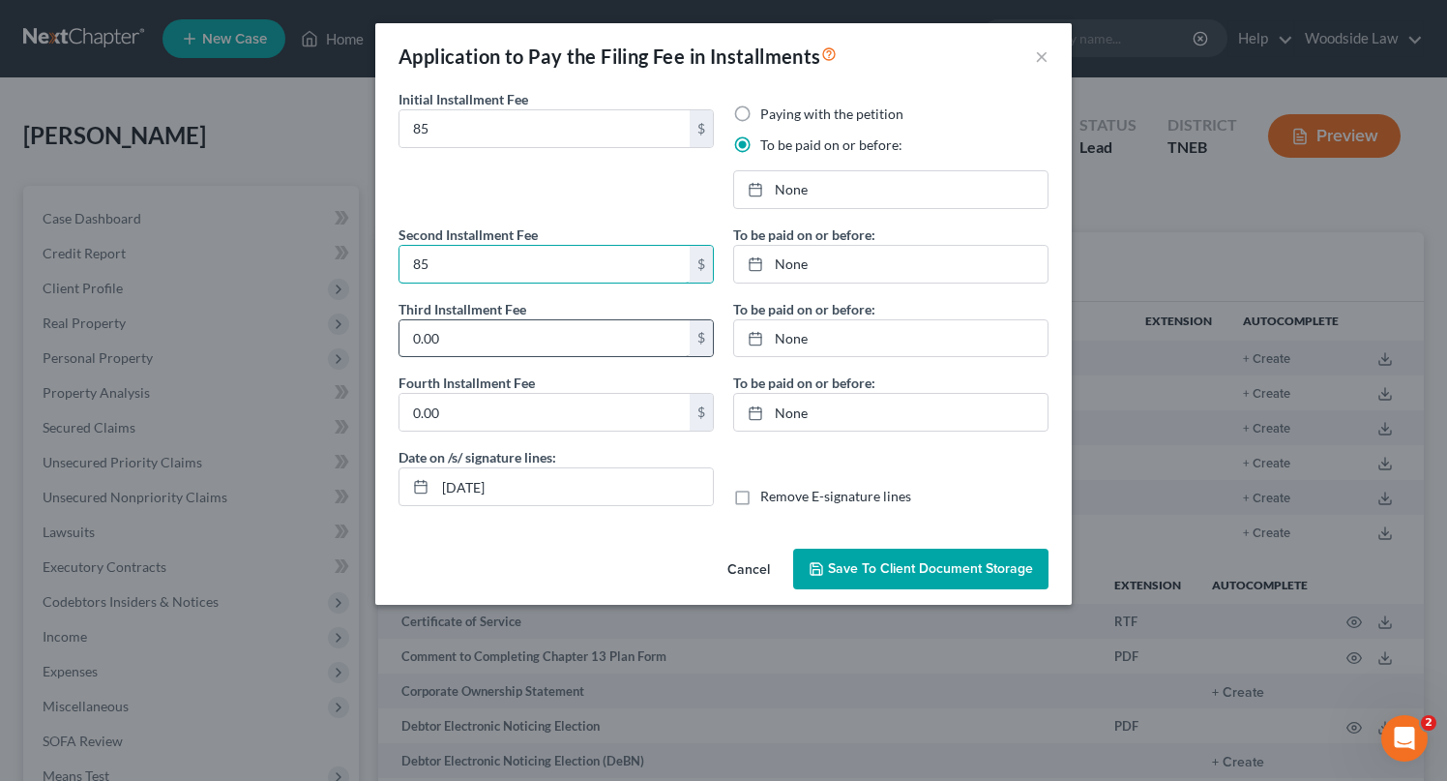
type input "85"
click at [508, 338] on input "0.00" at bounding box center [545, 338] width 290 height 37
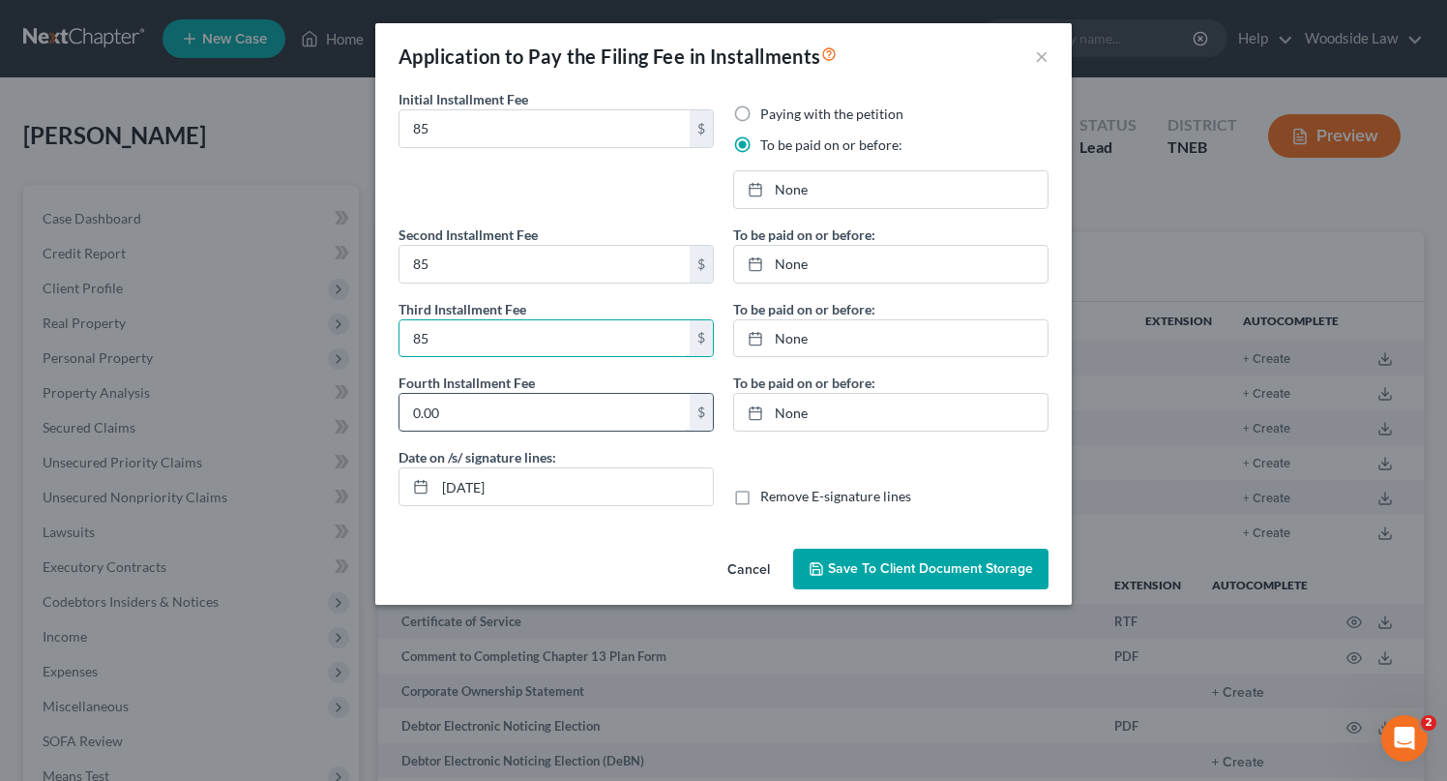
type input "85"
click at [496, 416] on input "0.00" at bounding box center [545, 412] width 290 height 37
type input "83"
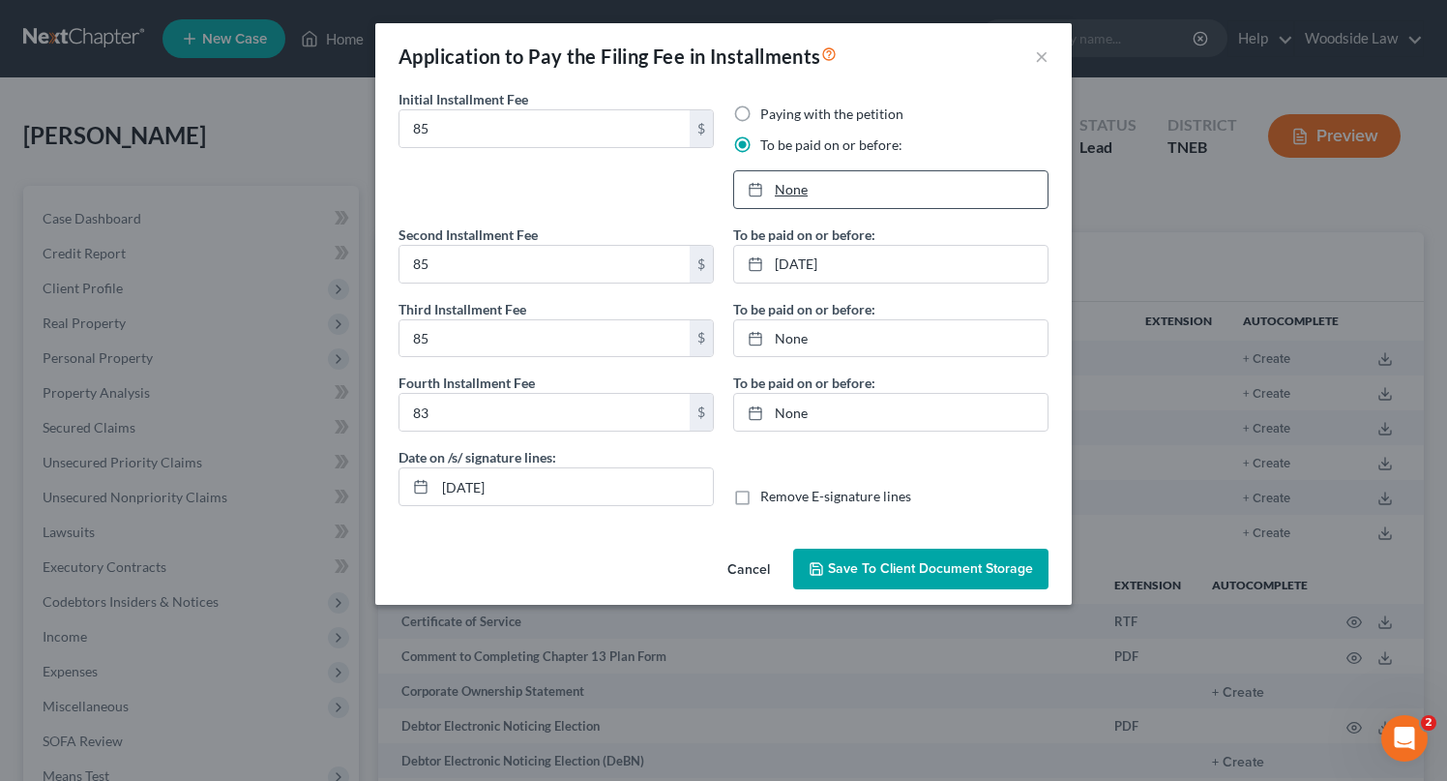
type input "[DATE]"
click at [789, 184] on link "None" at bounding box center [890, 189] width 313 height 37
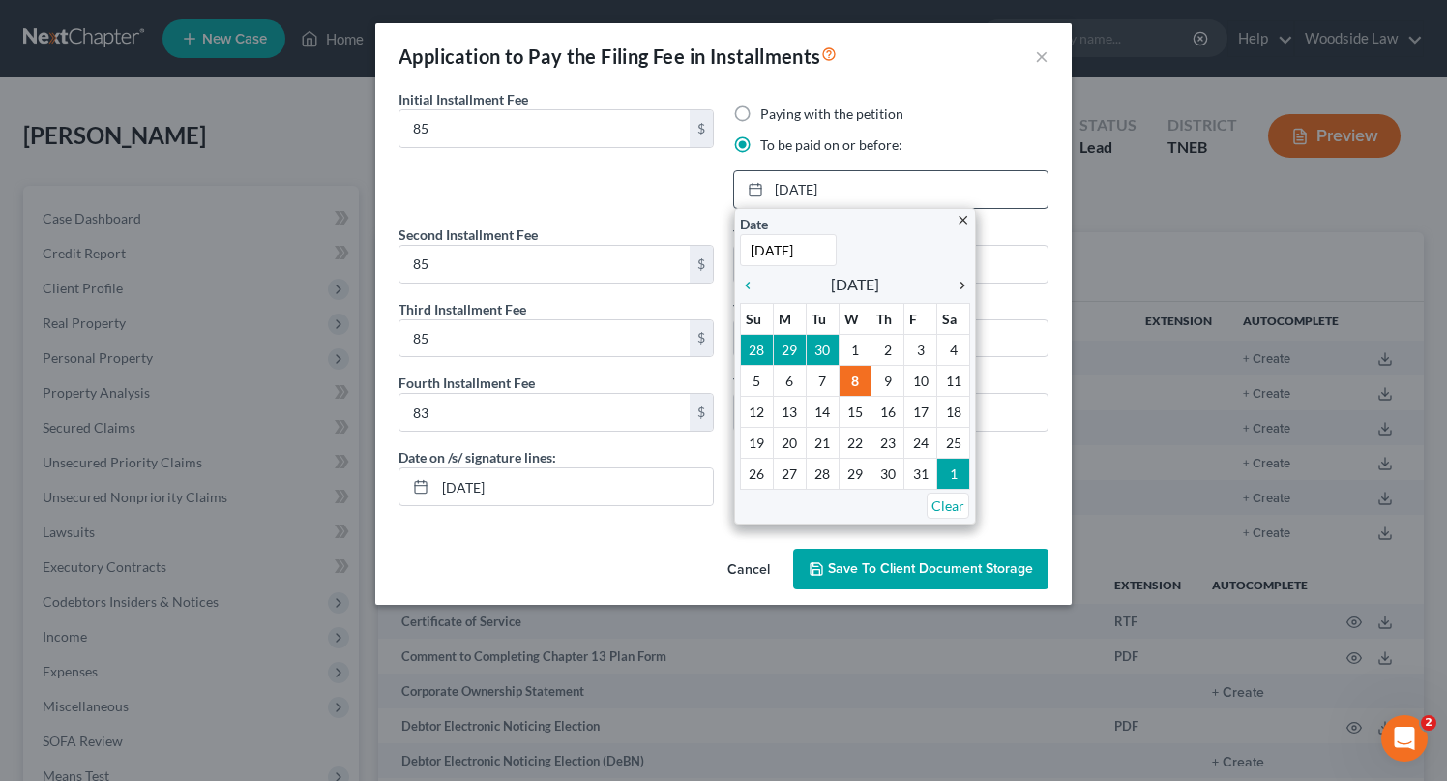
click at [964, 285] on icon "chevron_right" at bounding box center [957, 285] width 25 height 15
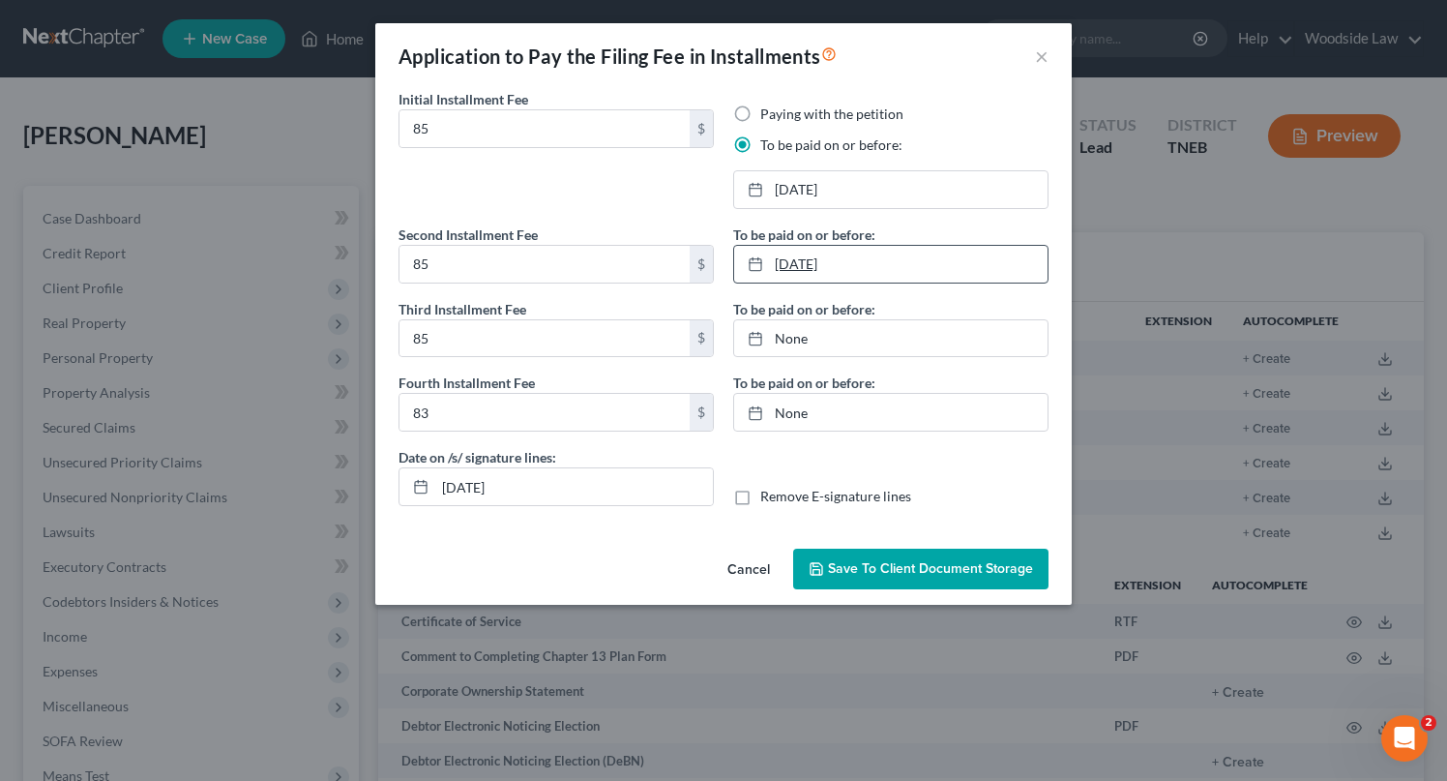
click at [838, 261] on link "[DATE]" at bounding box center [890, 264] width 313 height 37
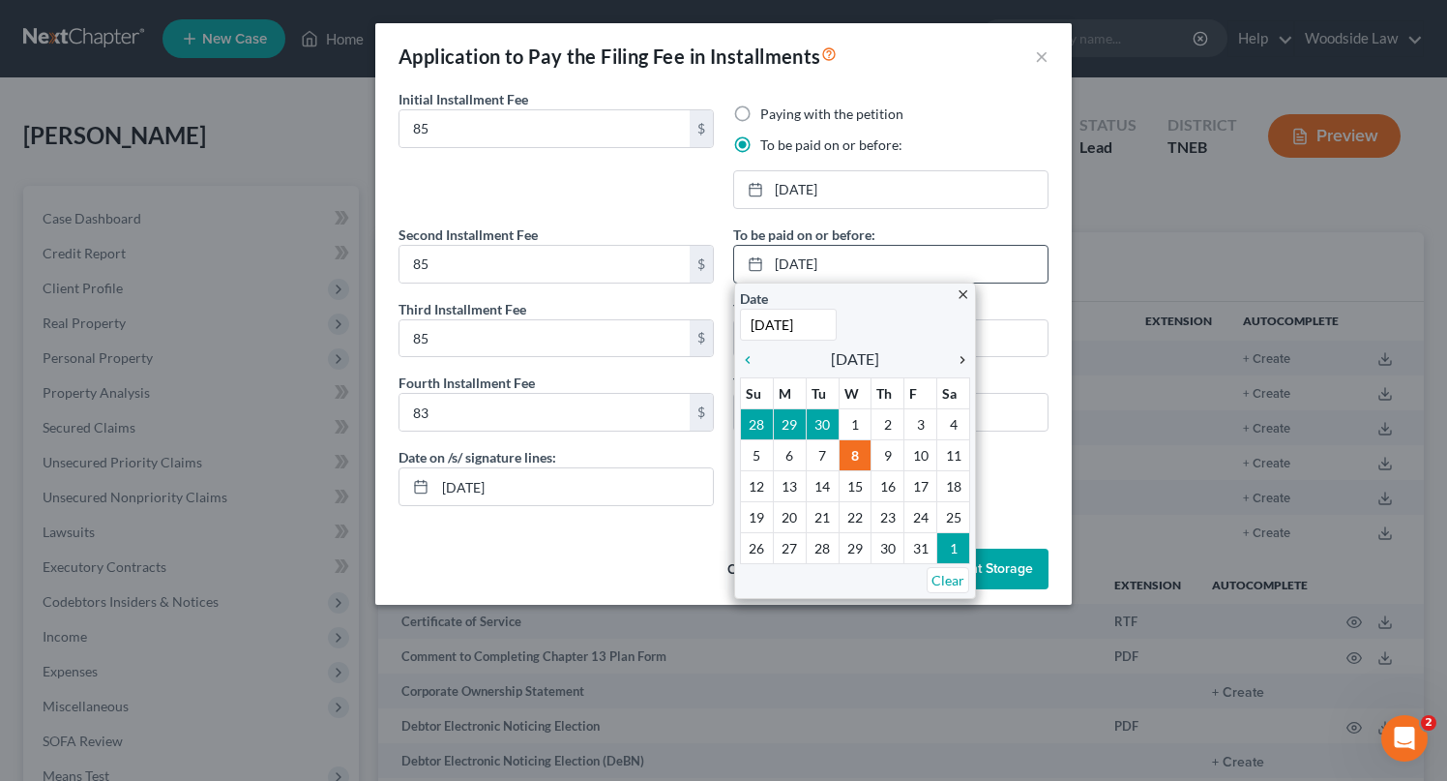
click at [966, 357] on icon "chevron_right" at bounding box center [957, 359] width 25 height 15
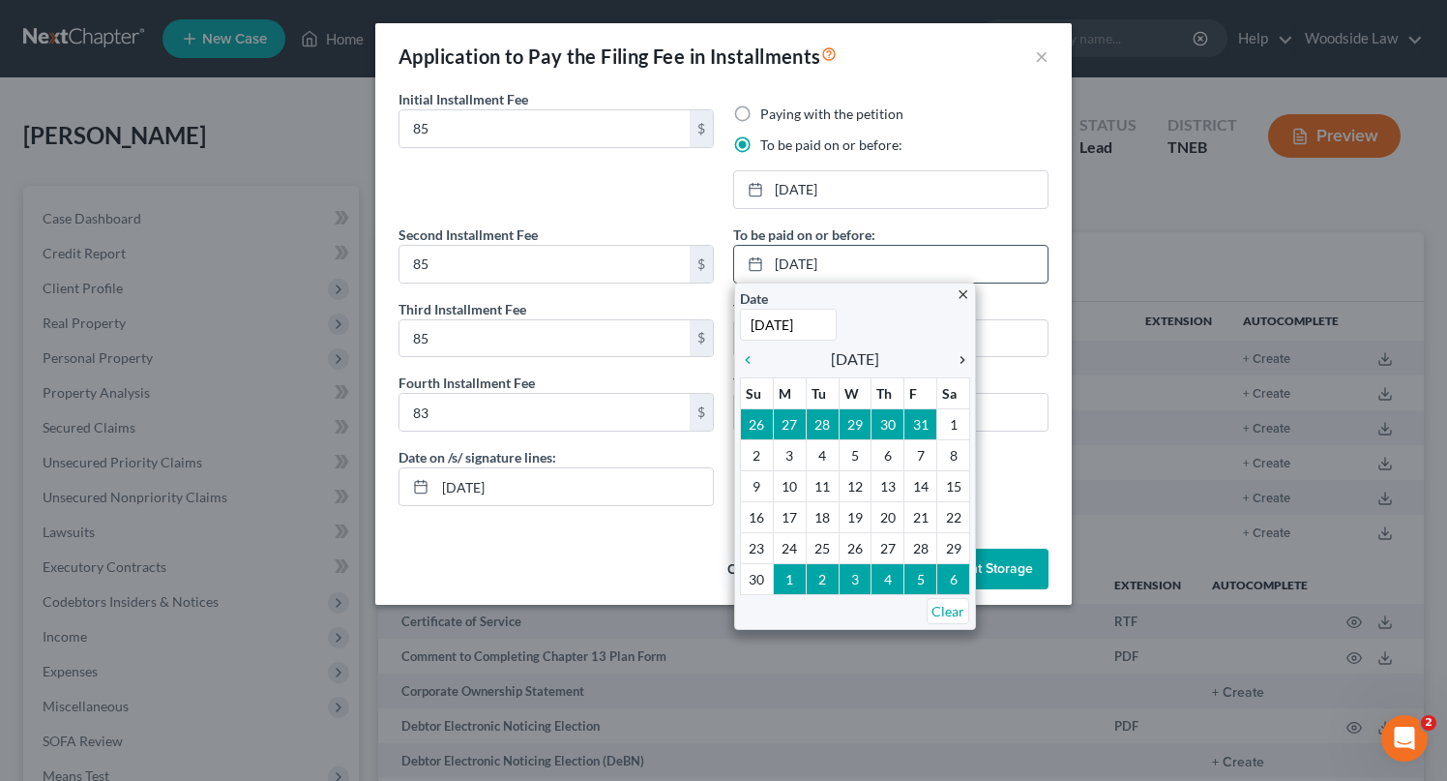
click at [966, 357] on icon "chevron_right" at bounding box center [957, 359] width 25 height 15
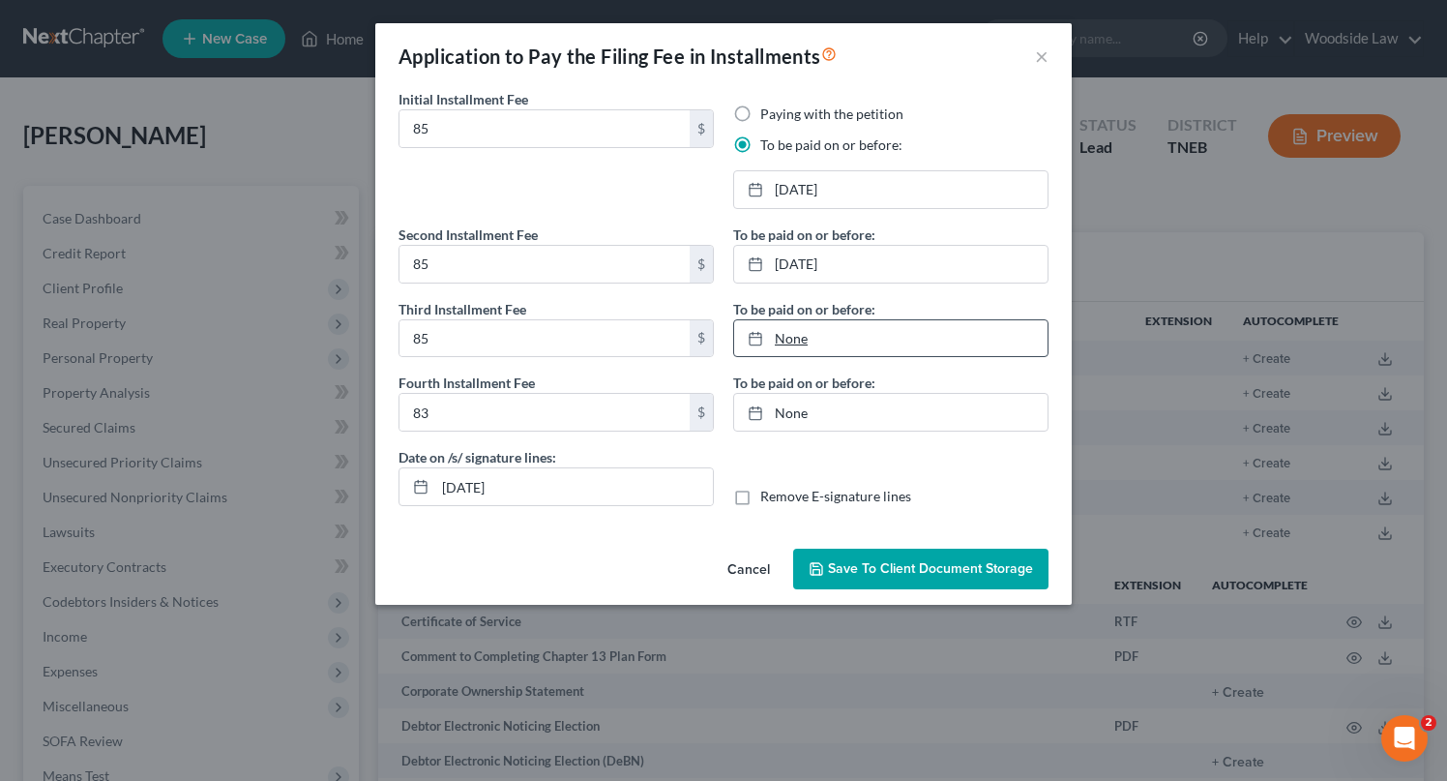
type input "[DATE]"
click at [867, 347] on link "None" at bounding box center [890, 338] width 313 height 37
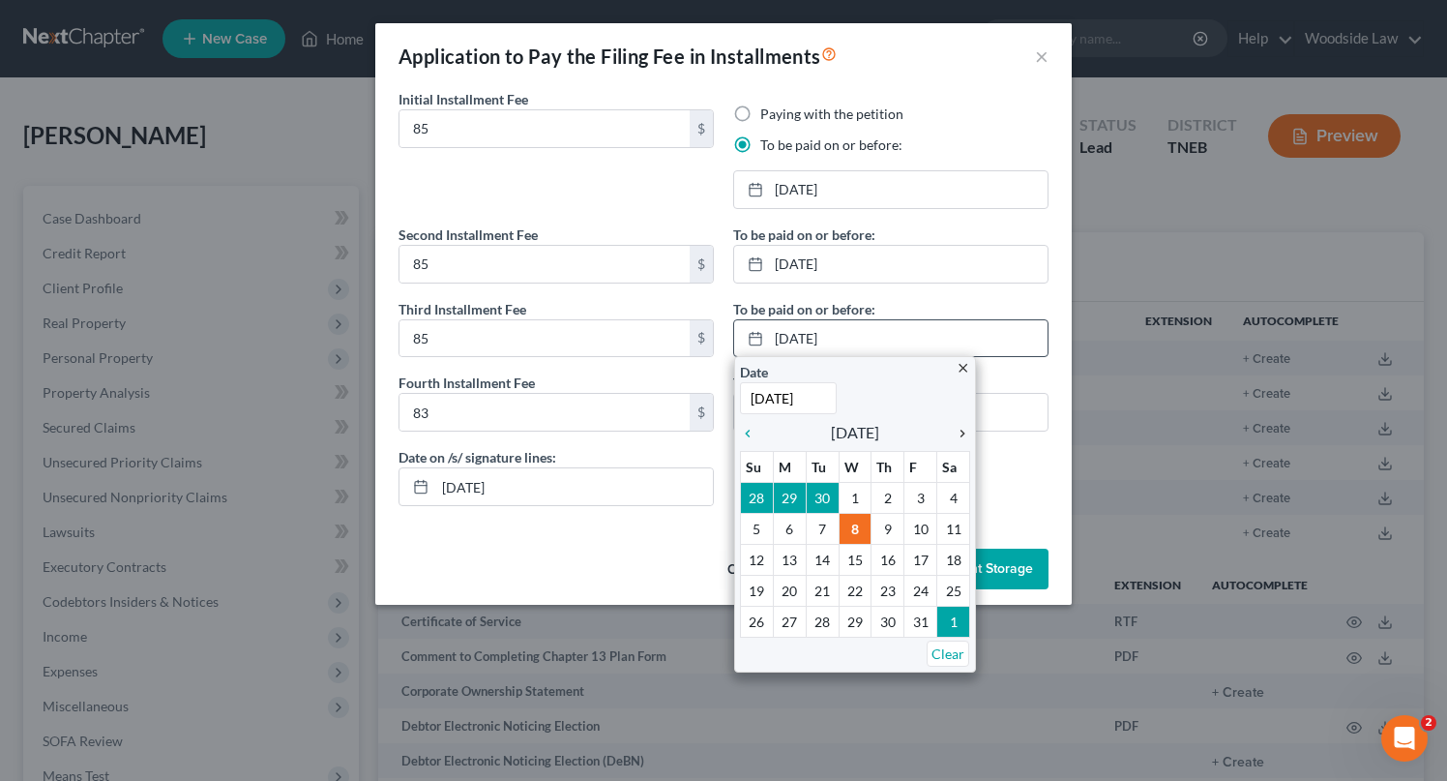
click at [962, 430] on icon "chevron_right" at bounding box center [957, 433] width 25 height 15
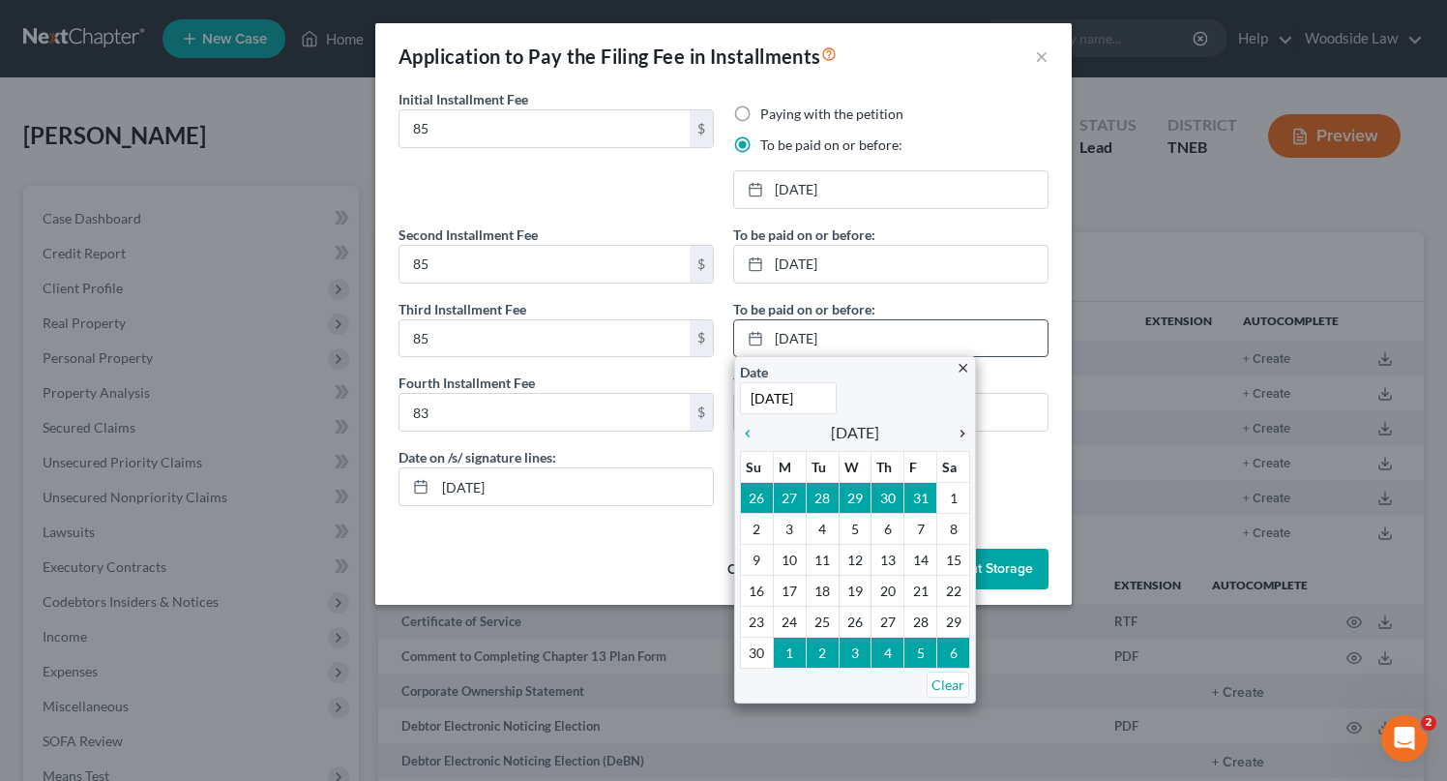
click at [962, 430] on icon "chevron_right" at bounding box center [957, 433] width 25 height 15
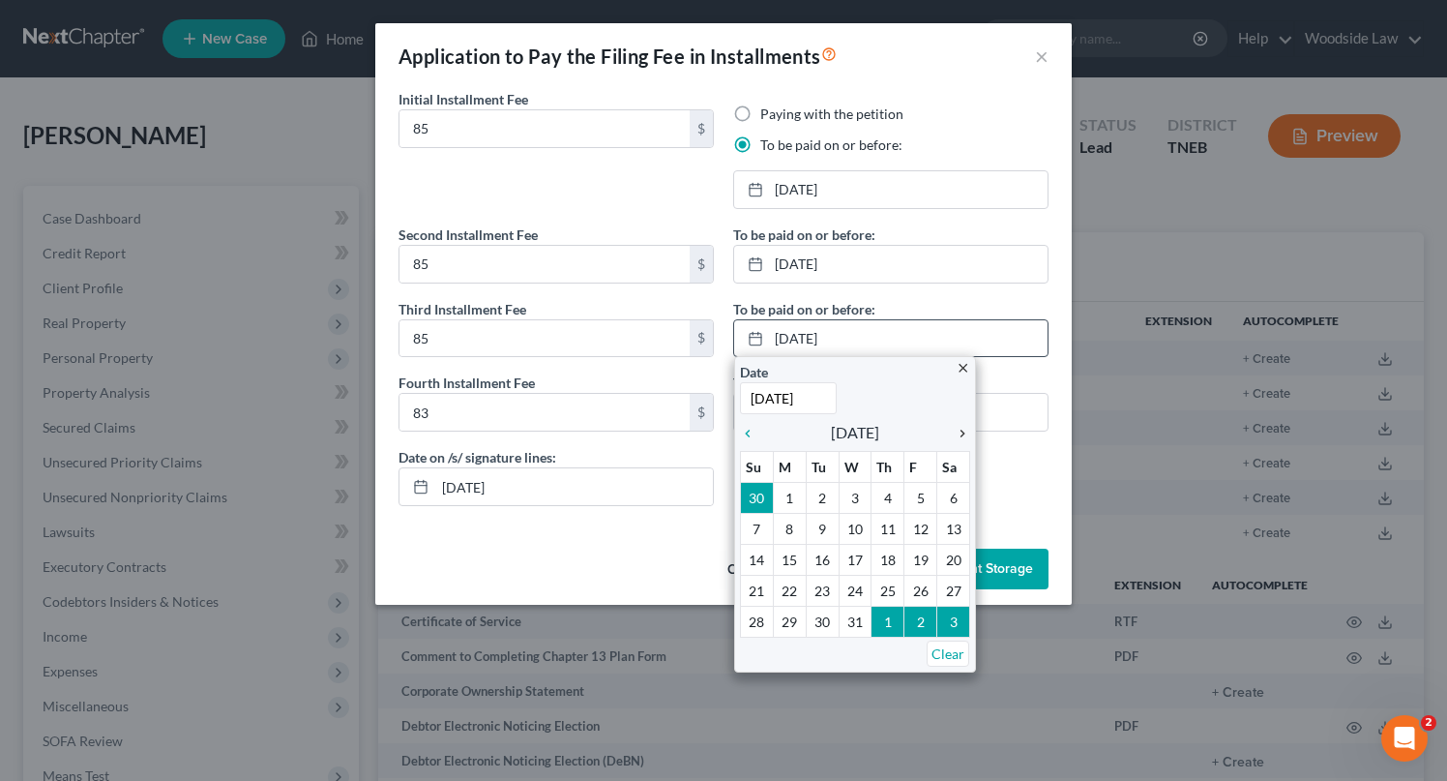
click at [962, 430] on icon "chevron_right" at bounding box center [957, 433] width 25 height 15
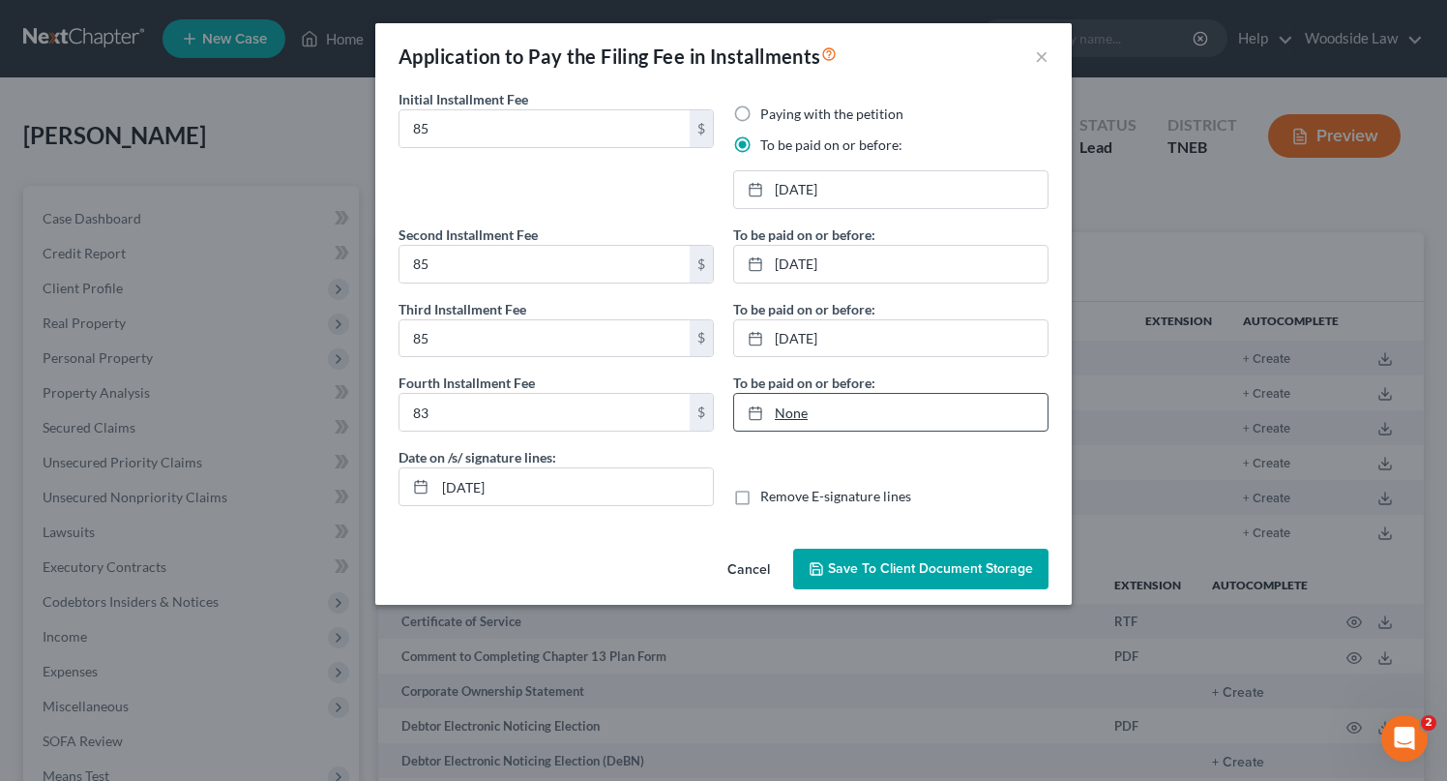
type input "[DATE]"
click at [804, 410] on link "None" at bounding box center [890, 412] width 313 height 37
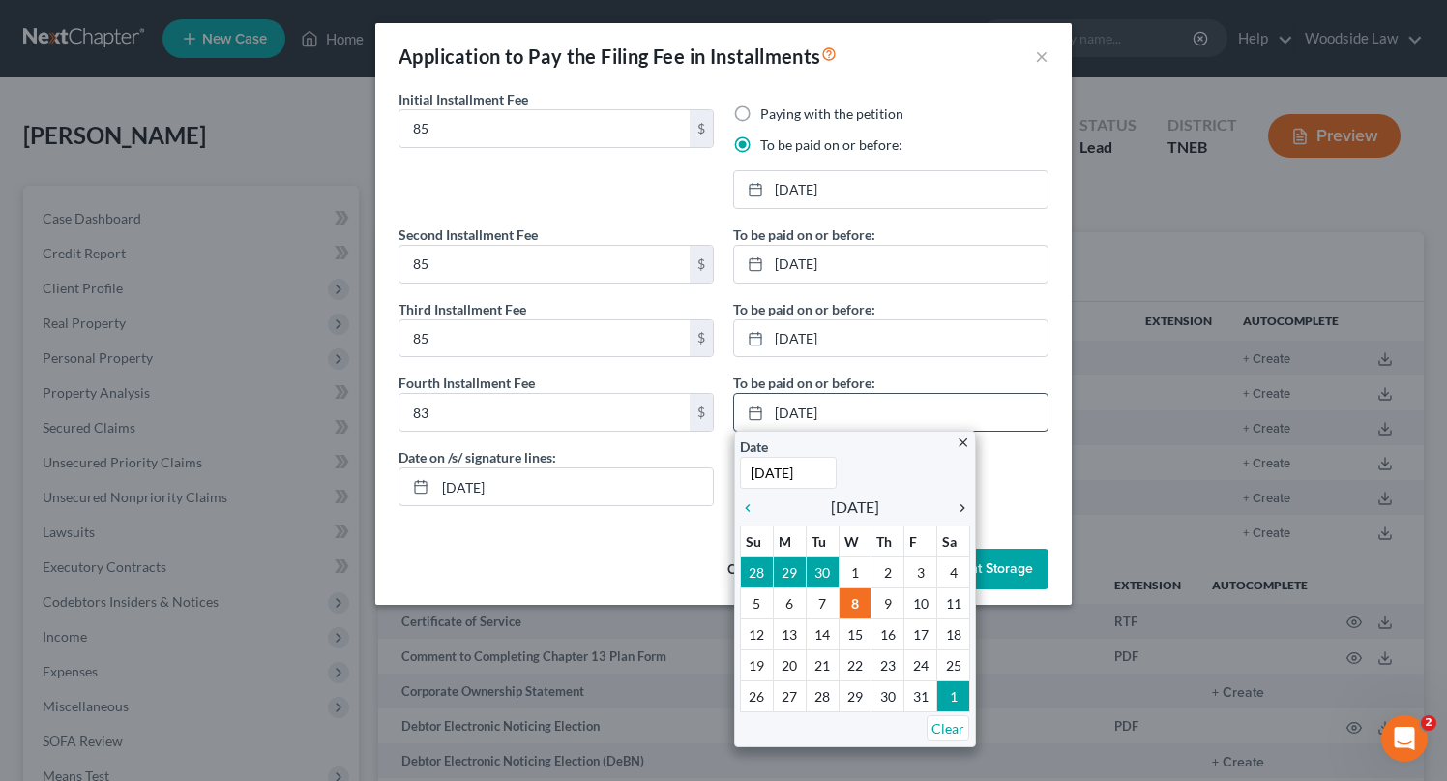
click at [961, 505] on icon "chevron_right" at bounding box center [957, 507] width 25 height 15
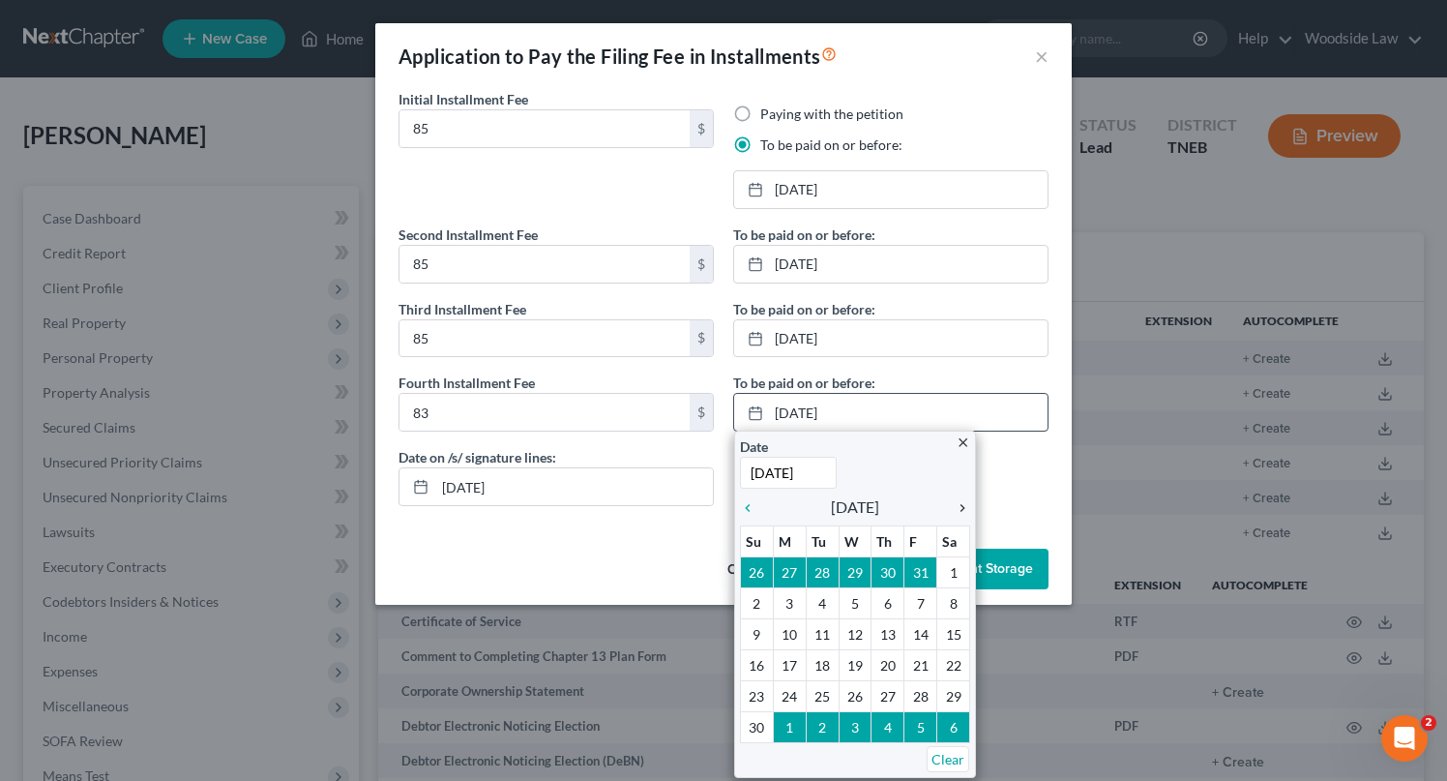
click at [961, 505] on icon "chevron_right" at bounding box center [957, 507] width 25 height 15
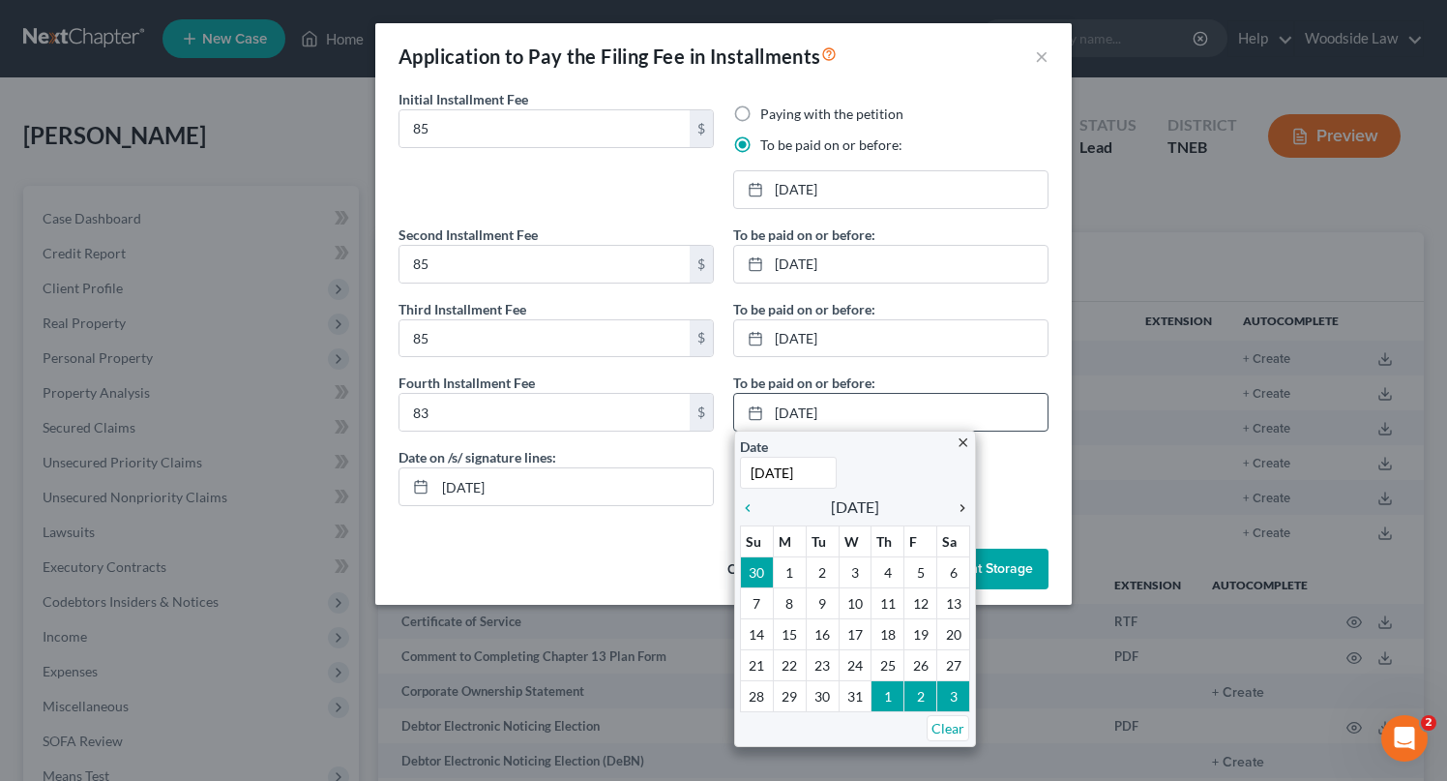
click at [961, 505] on icon "chevron_right" at bounding box center [957, 507] width 25 height 15
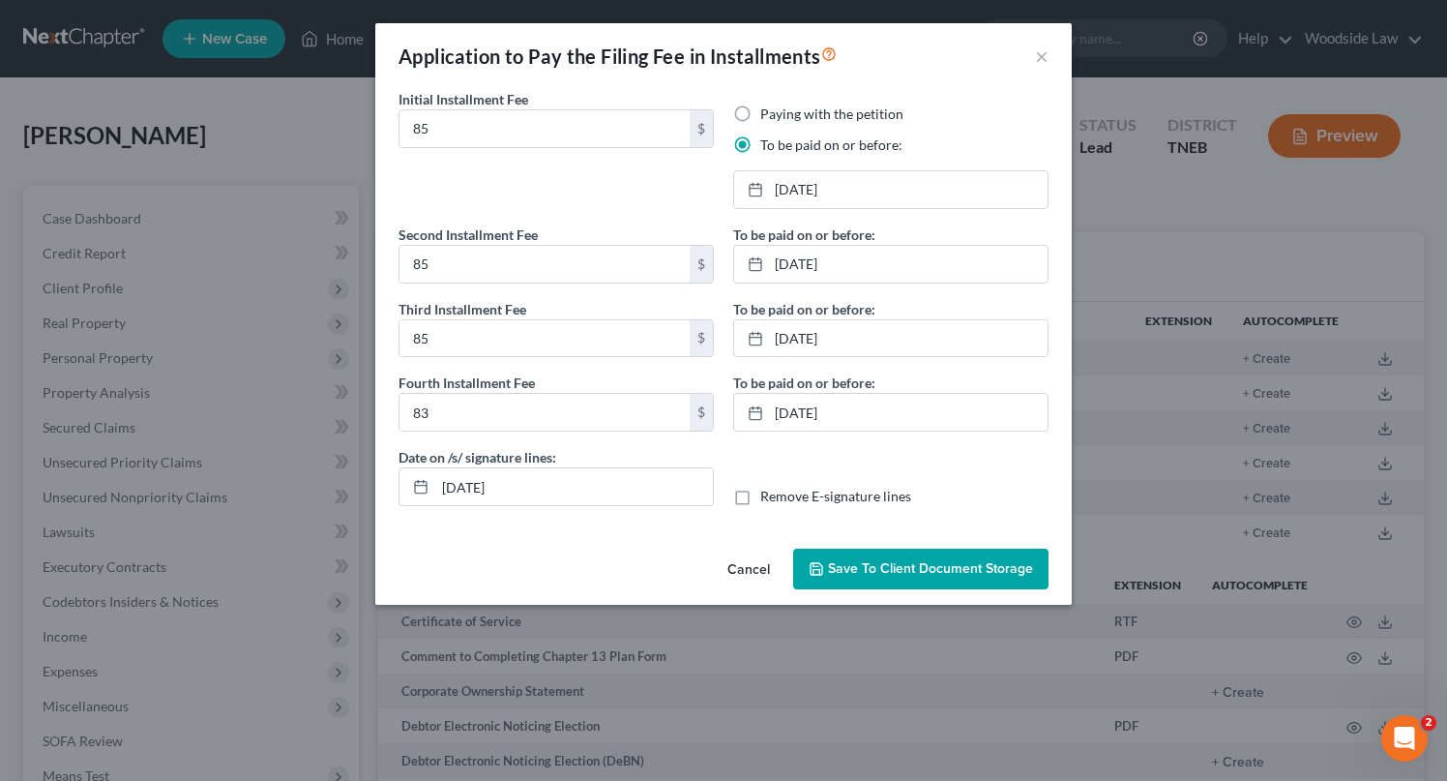
click at [960, 576] on span "Save to Client Document Storage" at bounding box center [930, 568] width 205 height 16
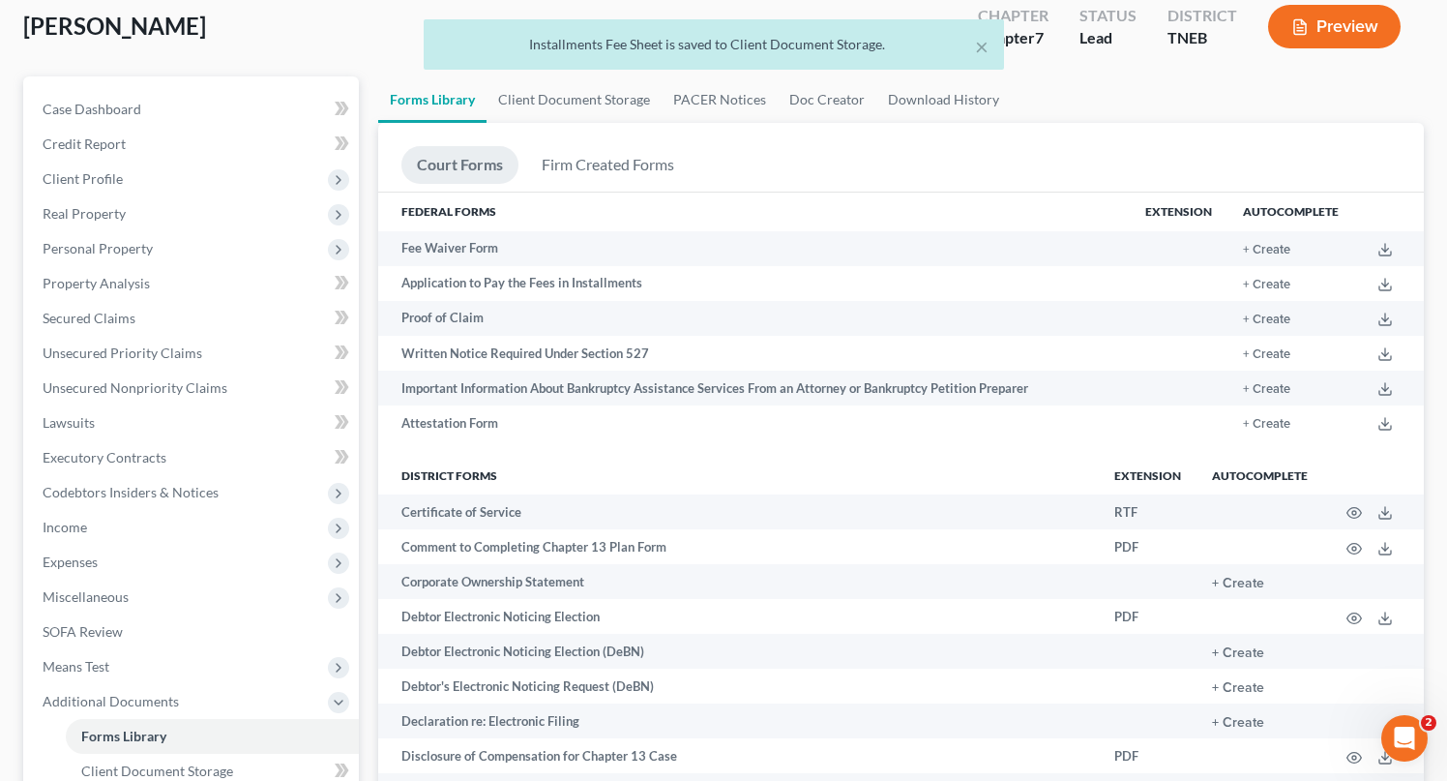
scroll to position [104, 0]
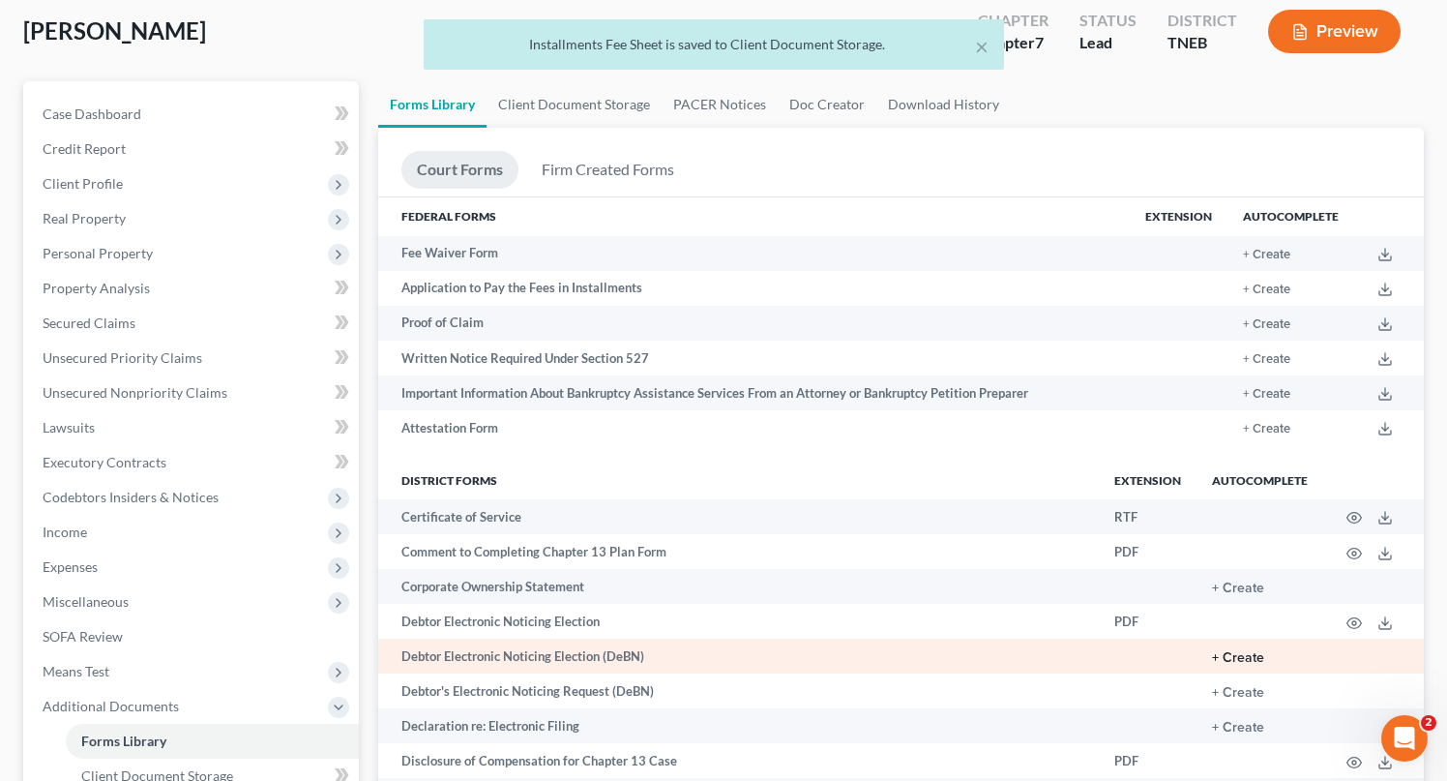
click at [1248, 657] on button "+ Create" at bounding box center [1238, 658] width 52 height 14
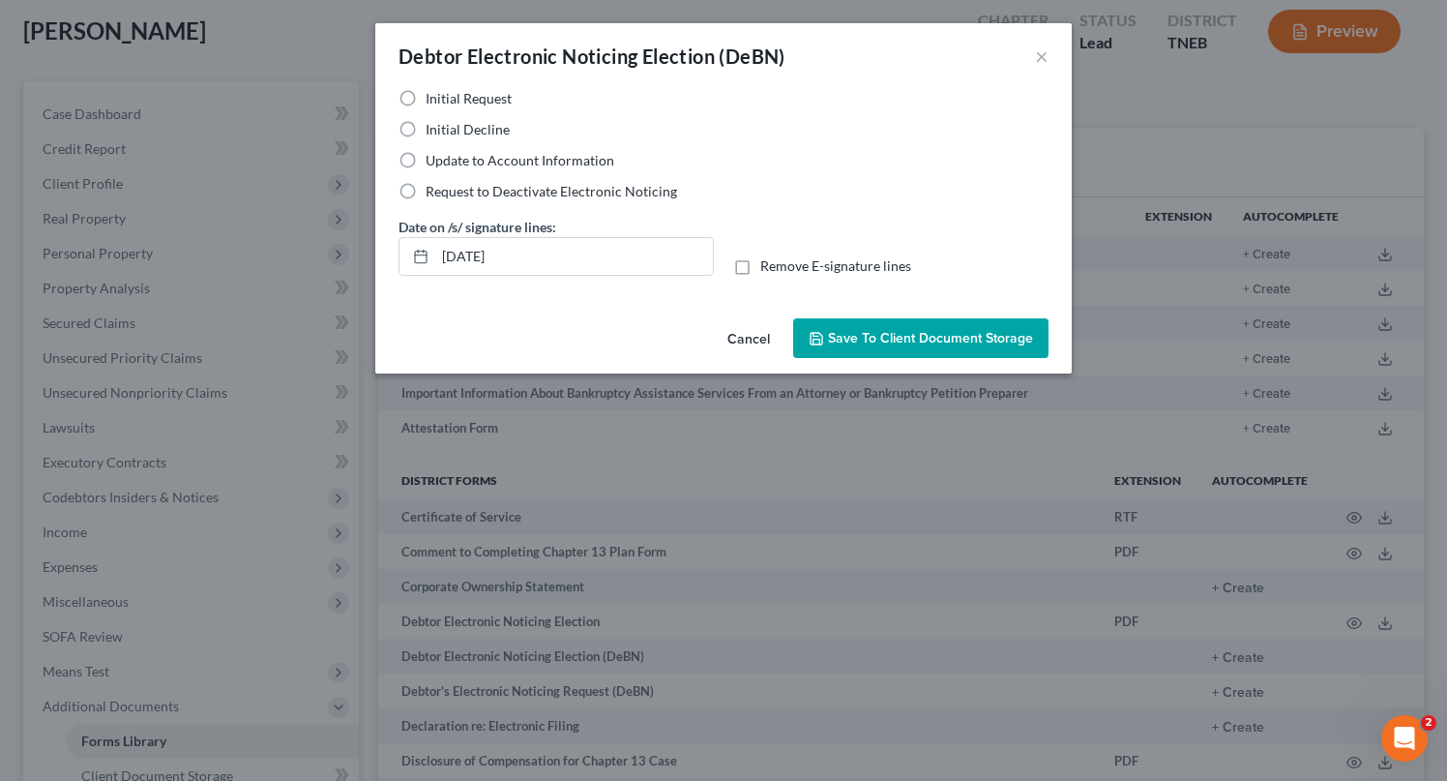
click at [426, 134] on label "Initial Decline" at bounding box center [468, 129] width 84 height 19
click at [433, 133] on input "Initial Decline" at bounding box center [439, 126] width 13 height 13
radio input "true"
click at [929, 344] on span "Save to Client Document Storage" at bounding box center [930, 338] width 205 height 16
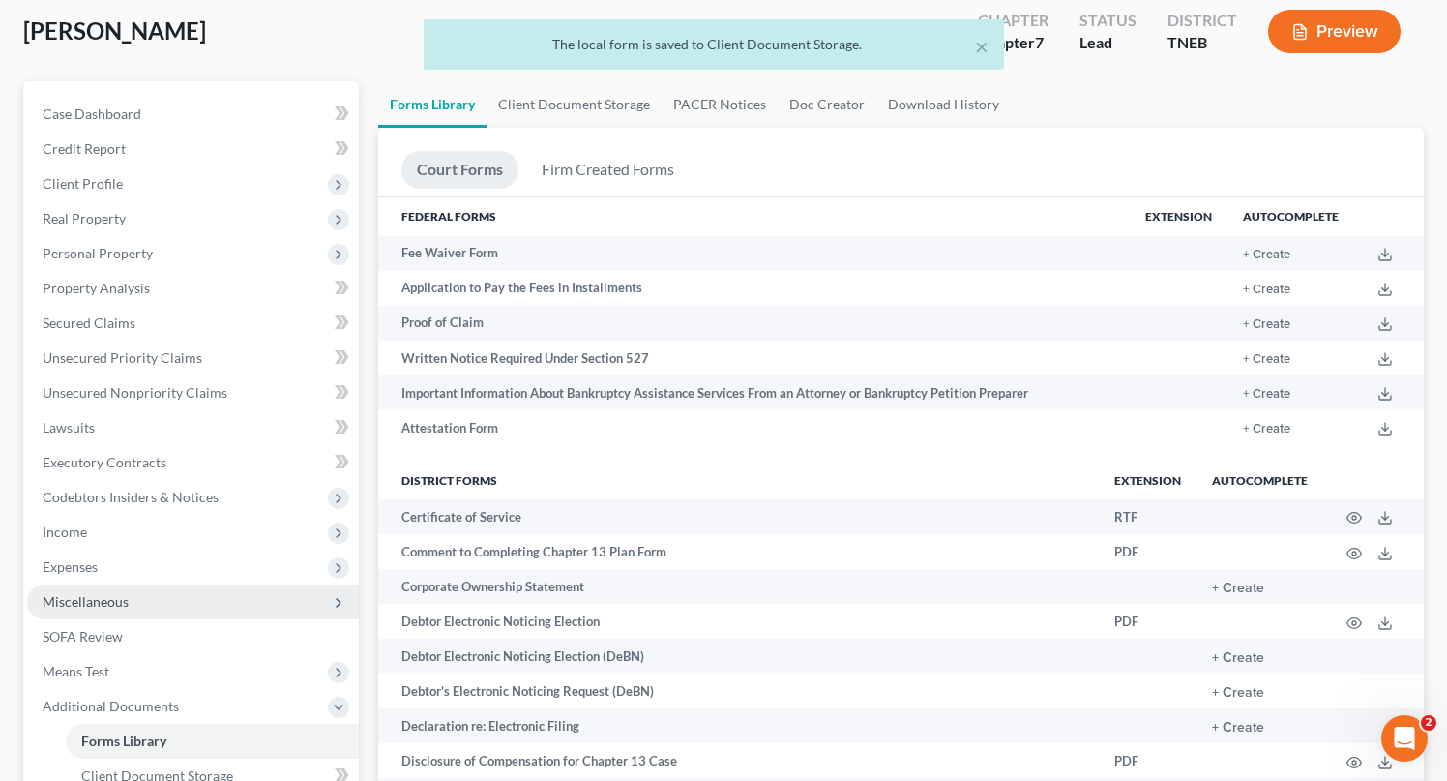
scroll to position [321, 0]
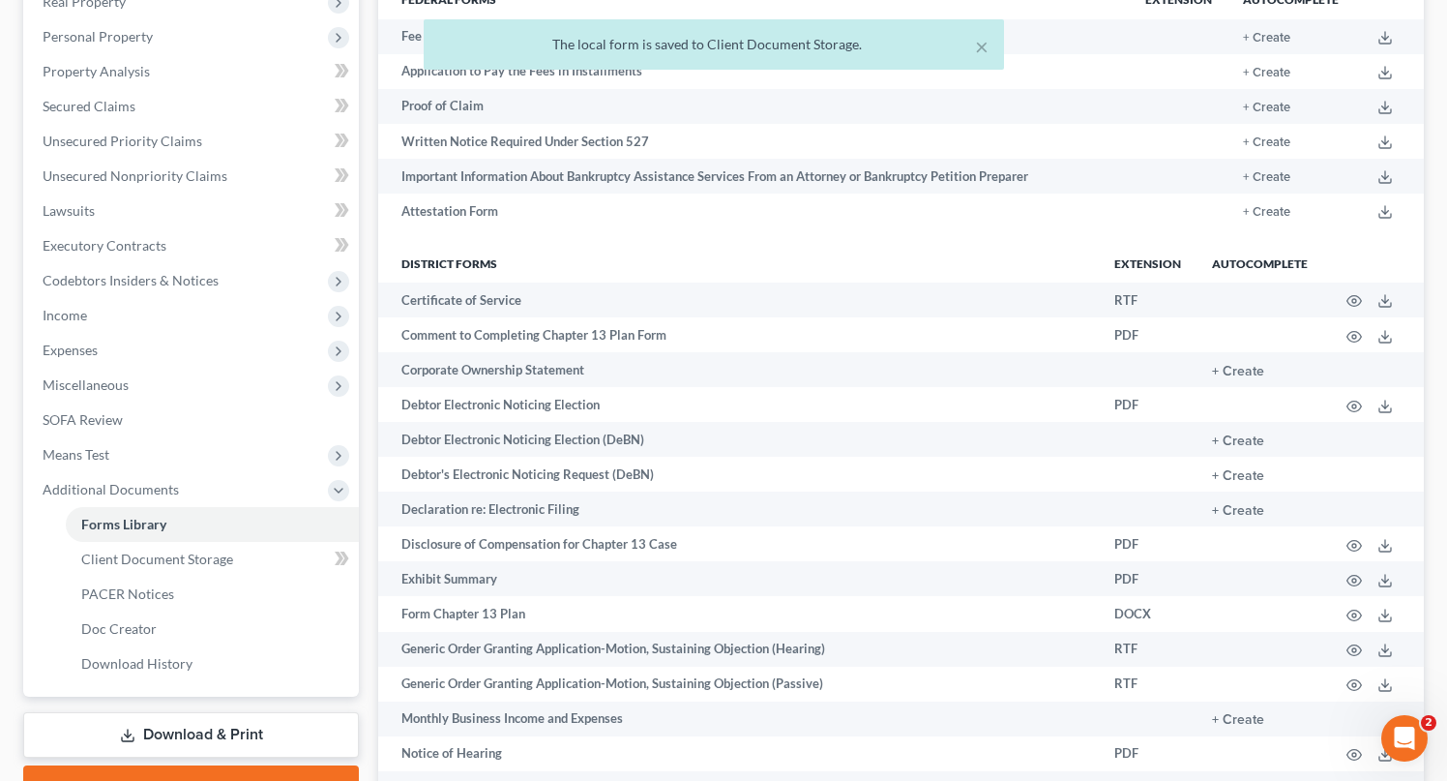
click at [167, 733] on link "Download & Print" at bounding box center [191, 734] width 336 height 45
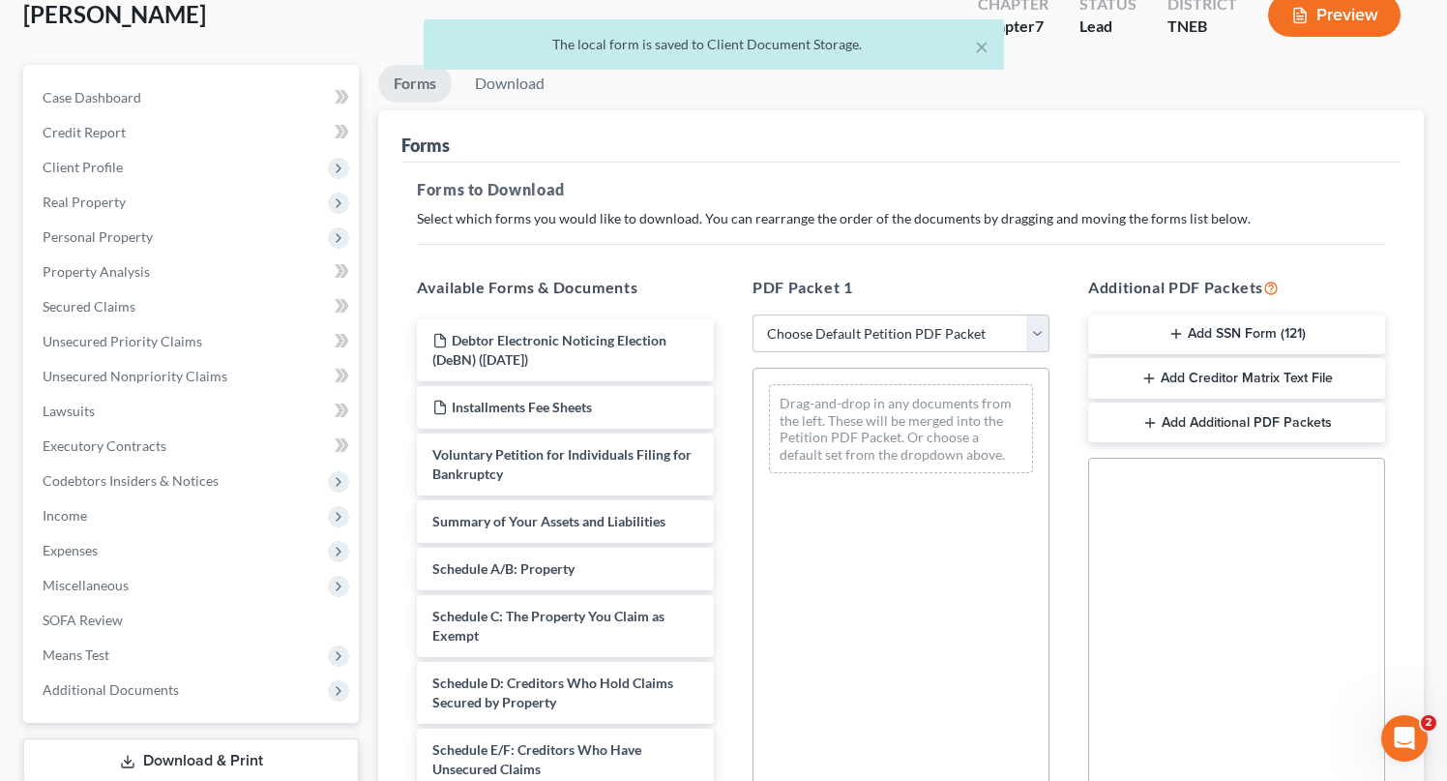
scroll to position [136, 0]
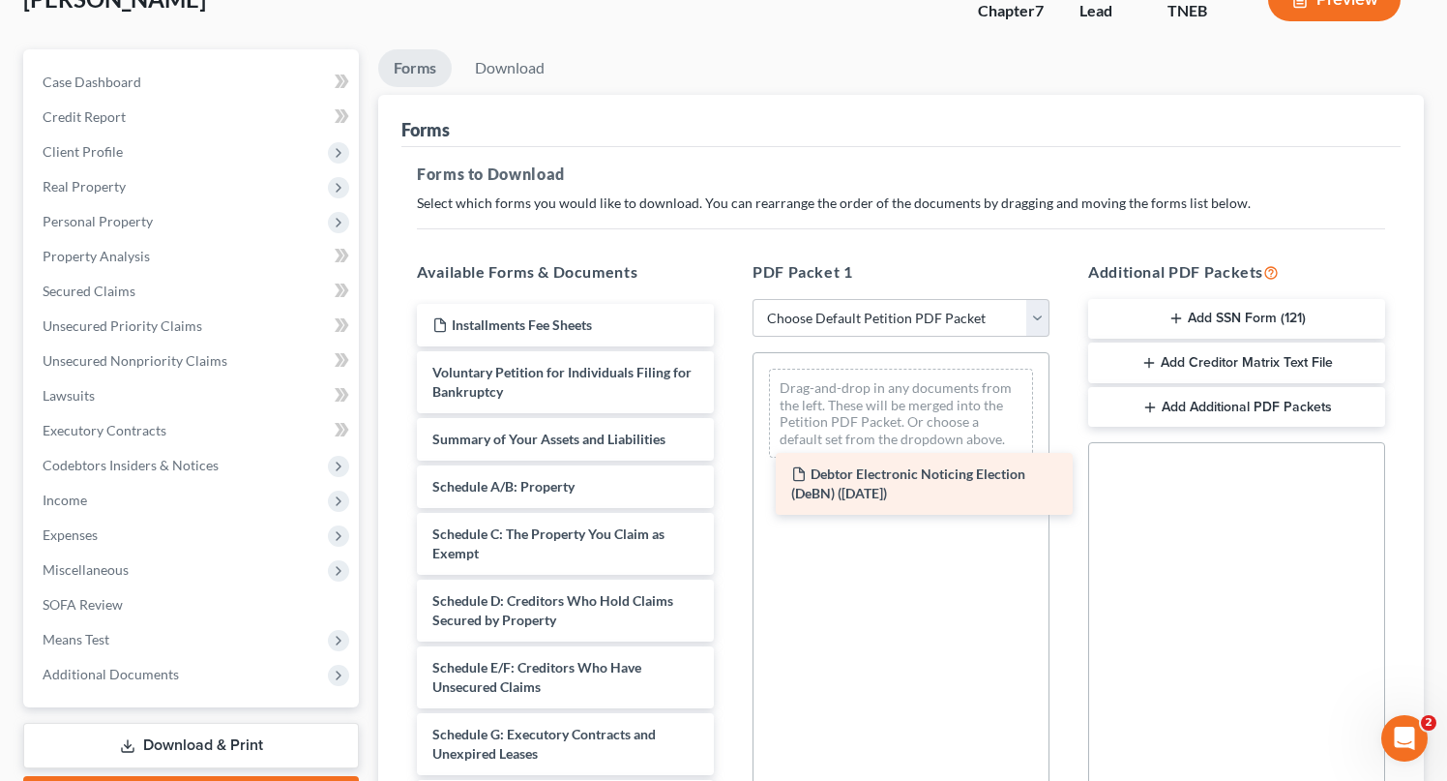
drag, startPoint x: 540, startPoint y: 322, endPoint x: 863, endPoint y: 455, distance: 349.3
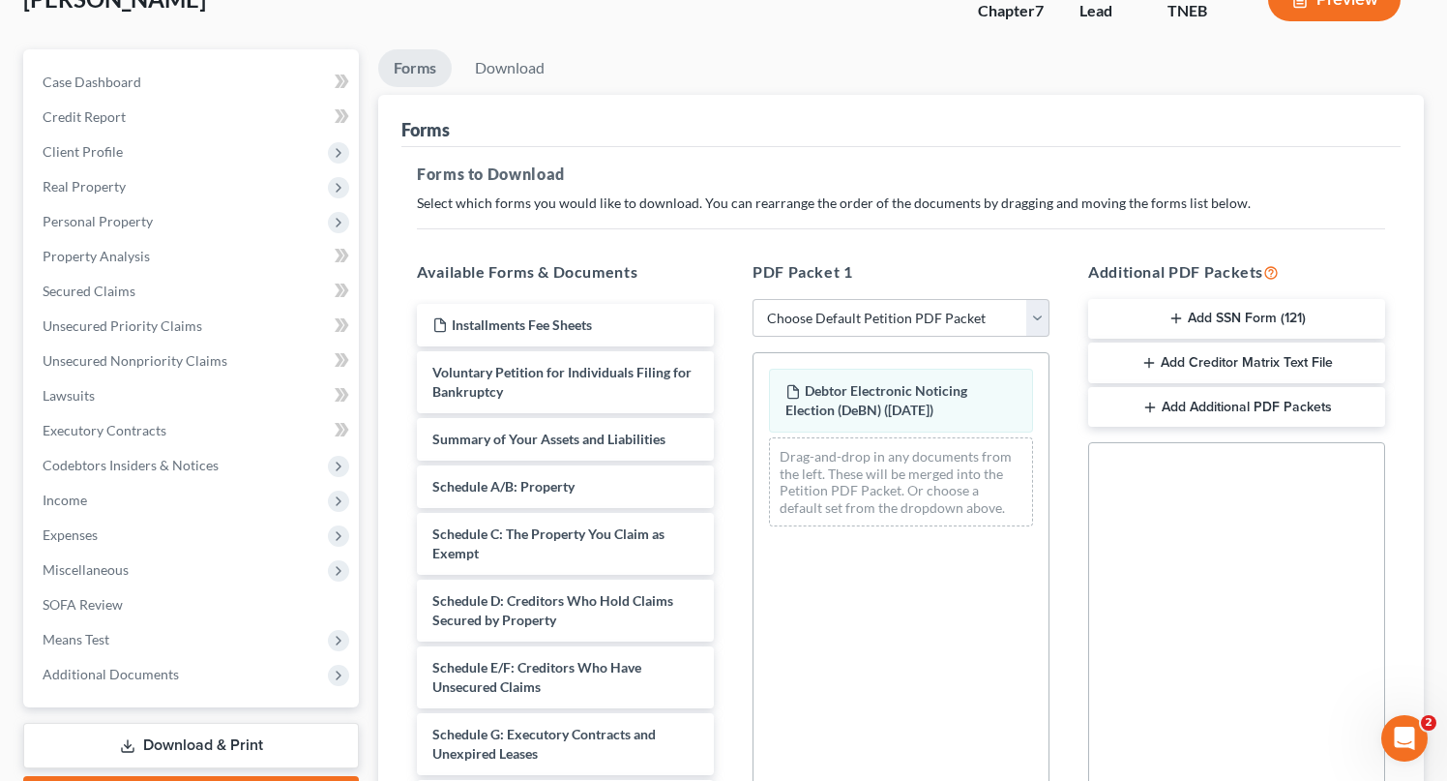
click at [1240, 408] on button "Add Additional PDF Packets" at bounding box center [1236, 407] width 297 height 41
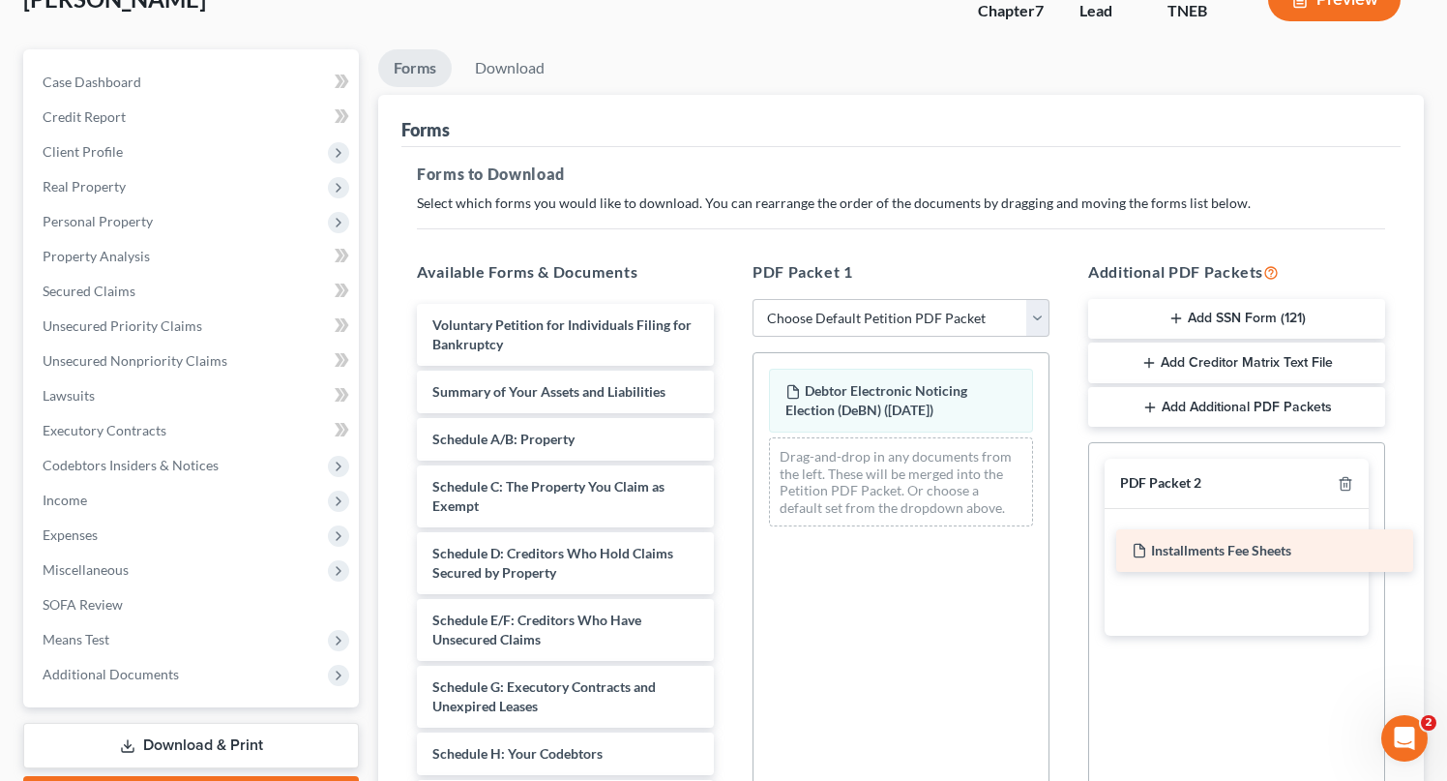
drag, startPoint x: 508, startPoint y: 322, endPoint x: 1207, endPoint y: 549, distance: 735.3
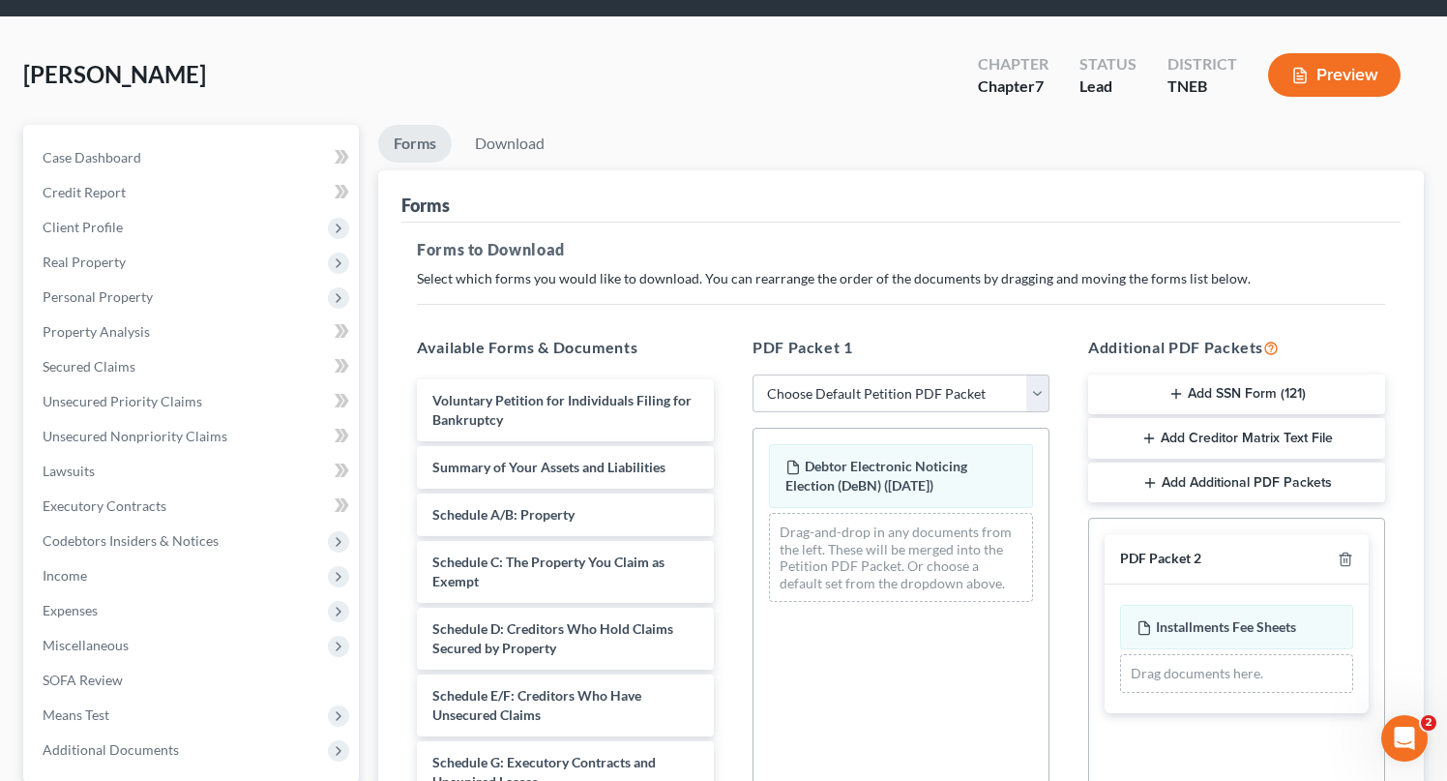
scroll to position [54, 0]
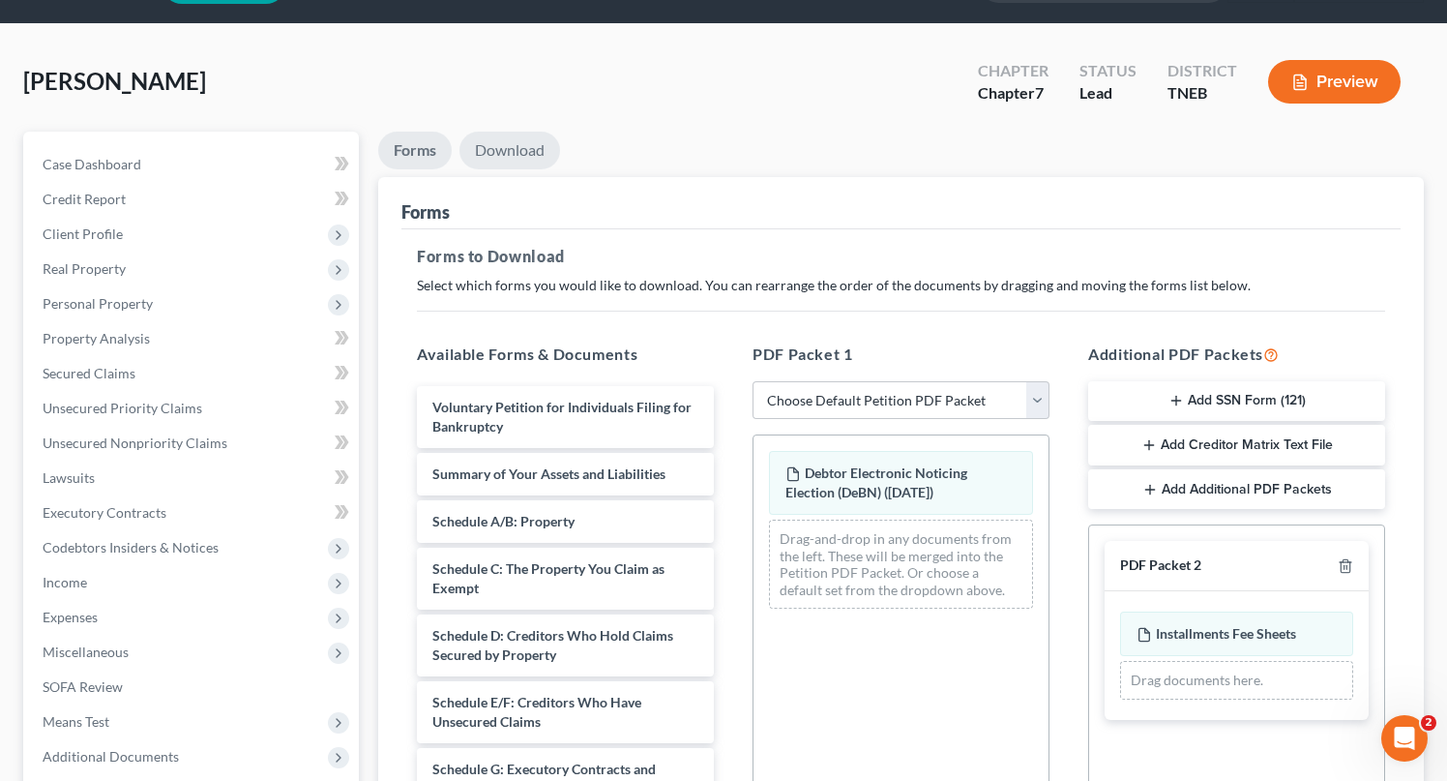
click at [530, 136] on link "Download" at bounding box center [510, 151] width 101 height 38
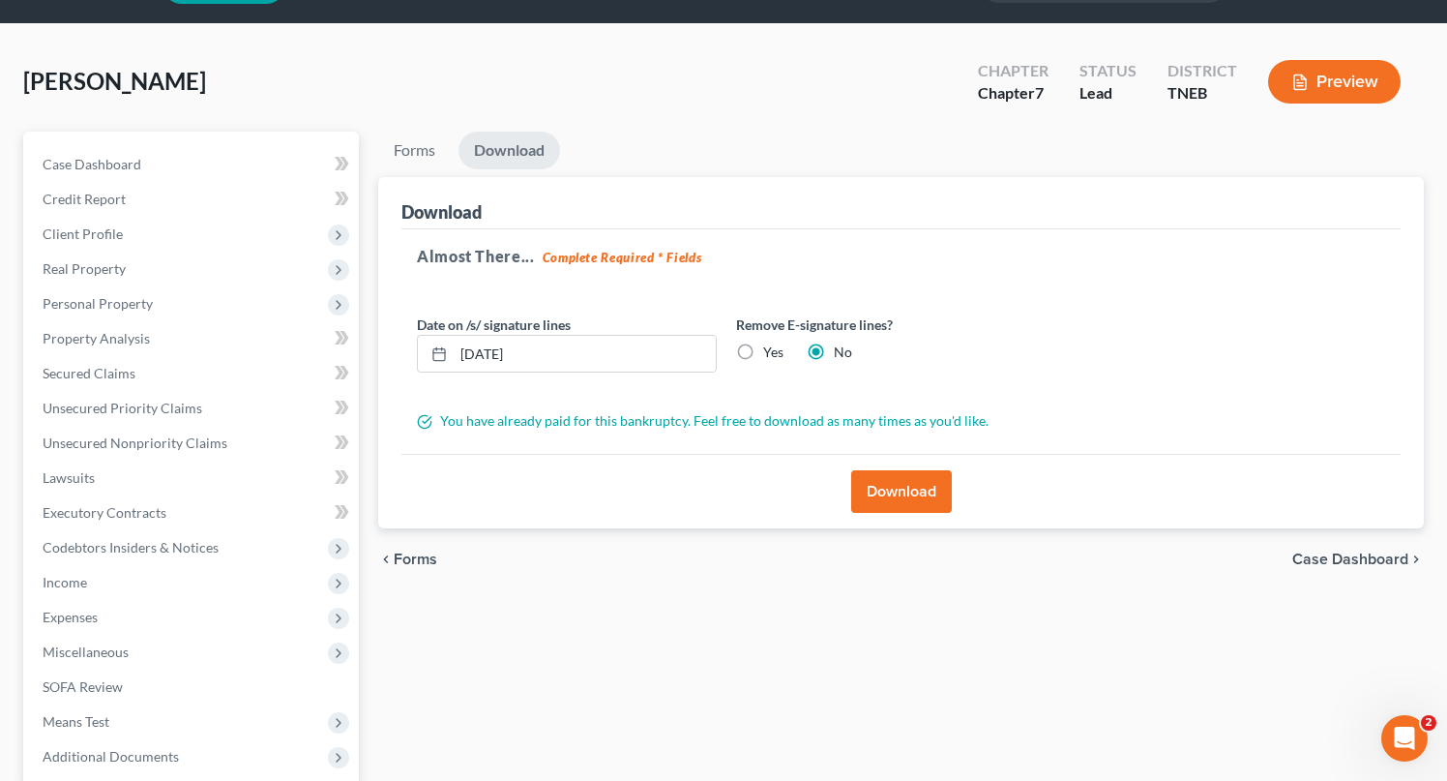
click at [910, 492] on button "Download" at bounding box center [901, 491] width 101 height 43
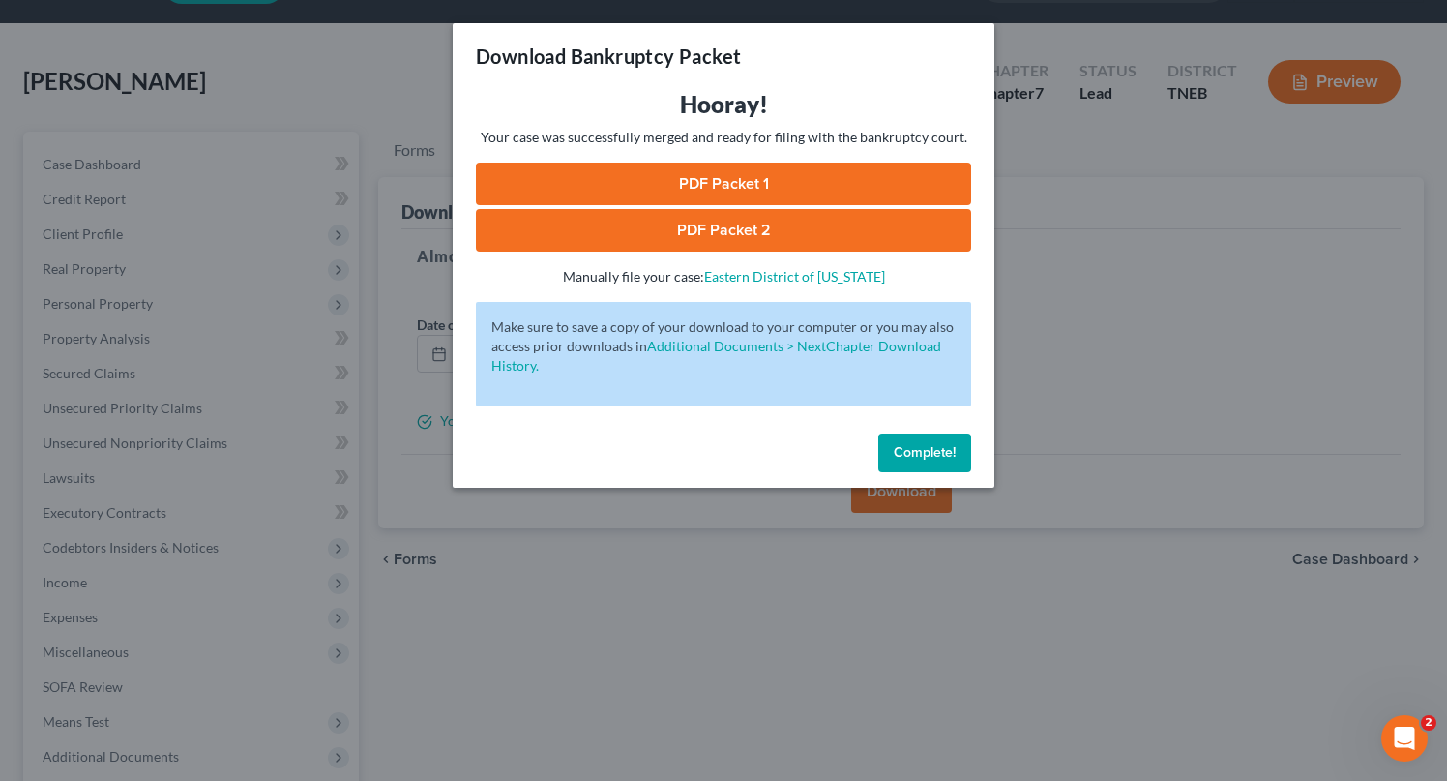
click at [784, 188] on link "PDF Packet 1" at bounding box center [723, 184] width 495 height 43
click at [707, 238] on link "PDF Packet 2" at bounding box center [723, 230] width 495 height 43
click at [924, 458] on span "Complete!" at bounding box center [925, 452] width 62 height 16
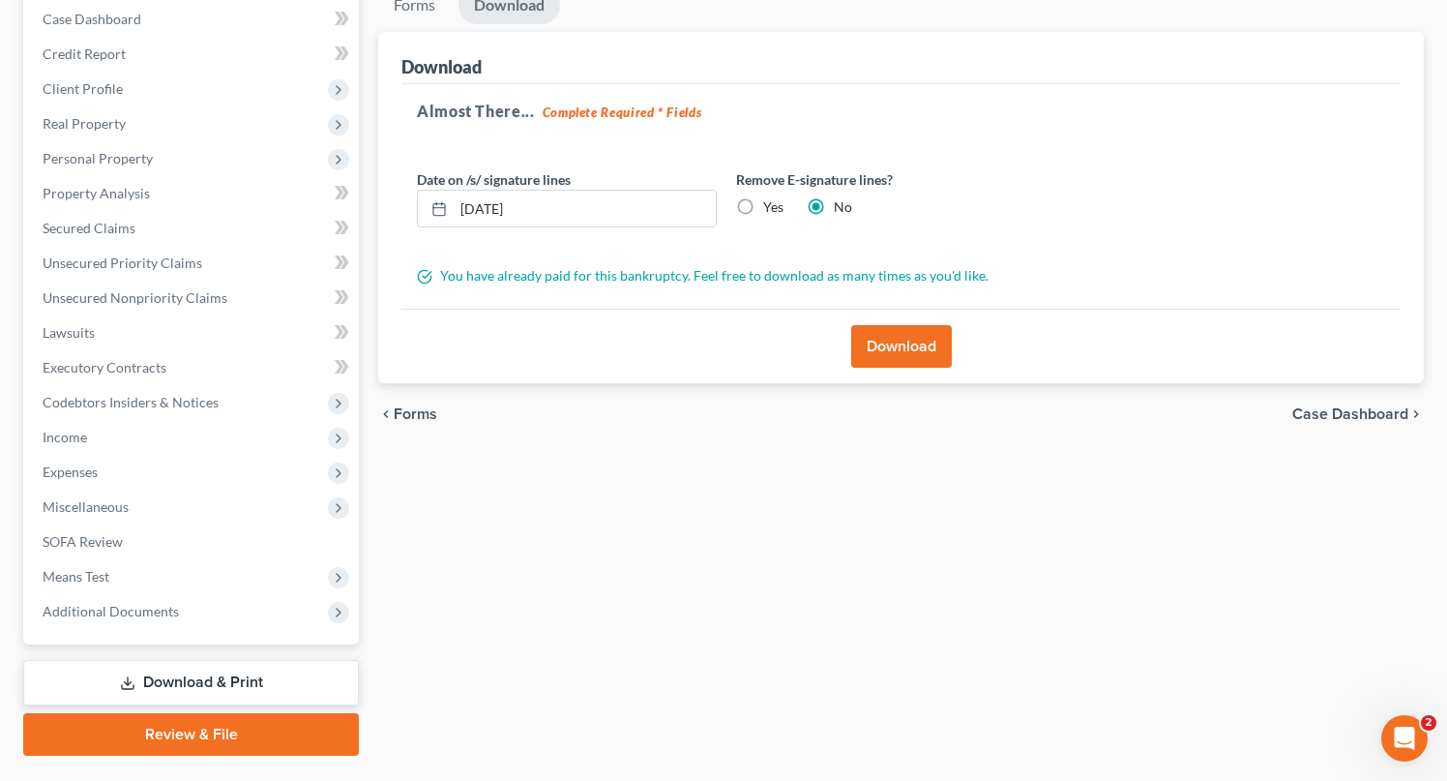
scroll to position [197, 0]
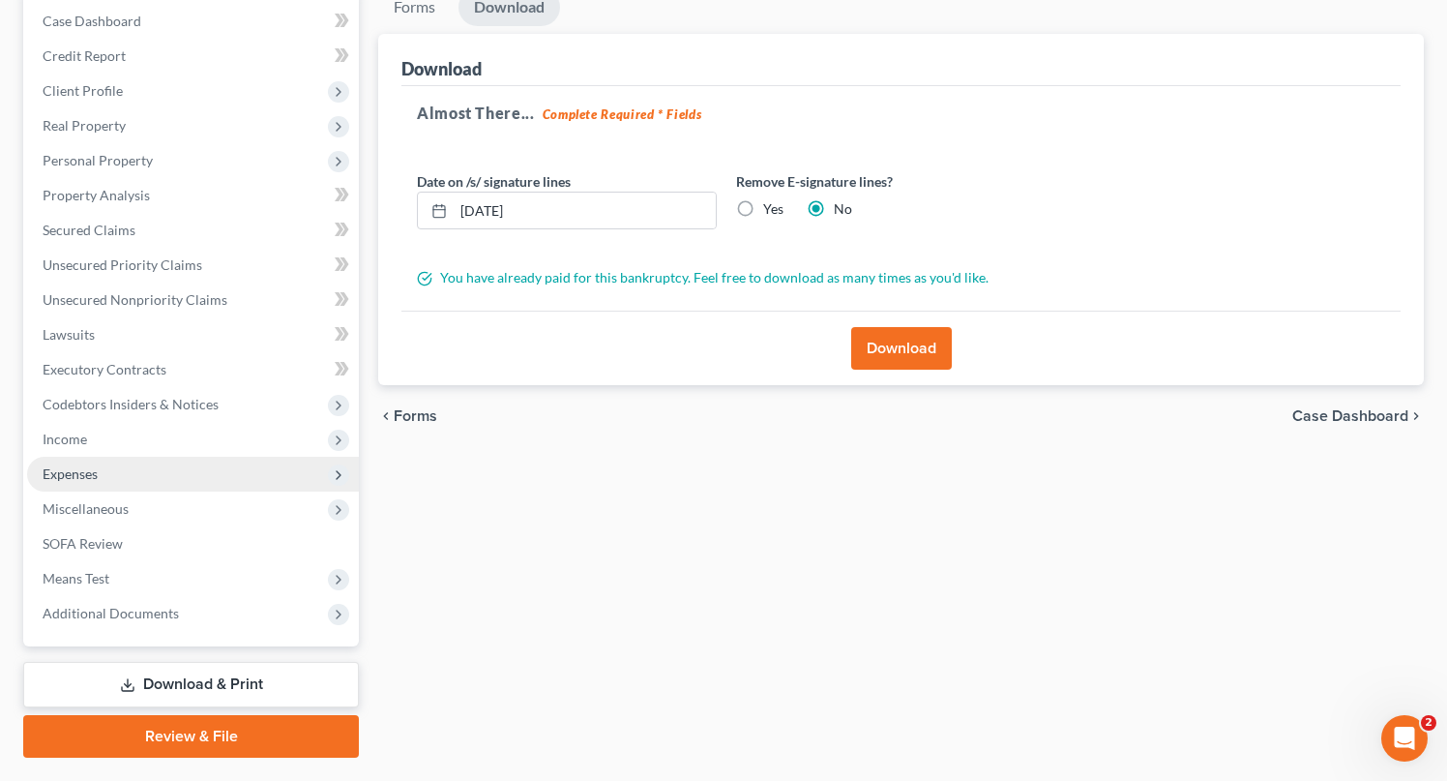
click at [83, 462] on span "Expenses" at bounding box center [193, 474] width 332 height 35
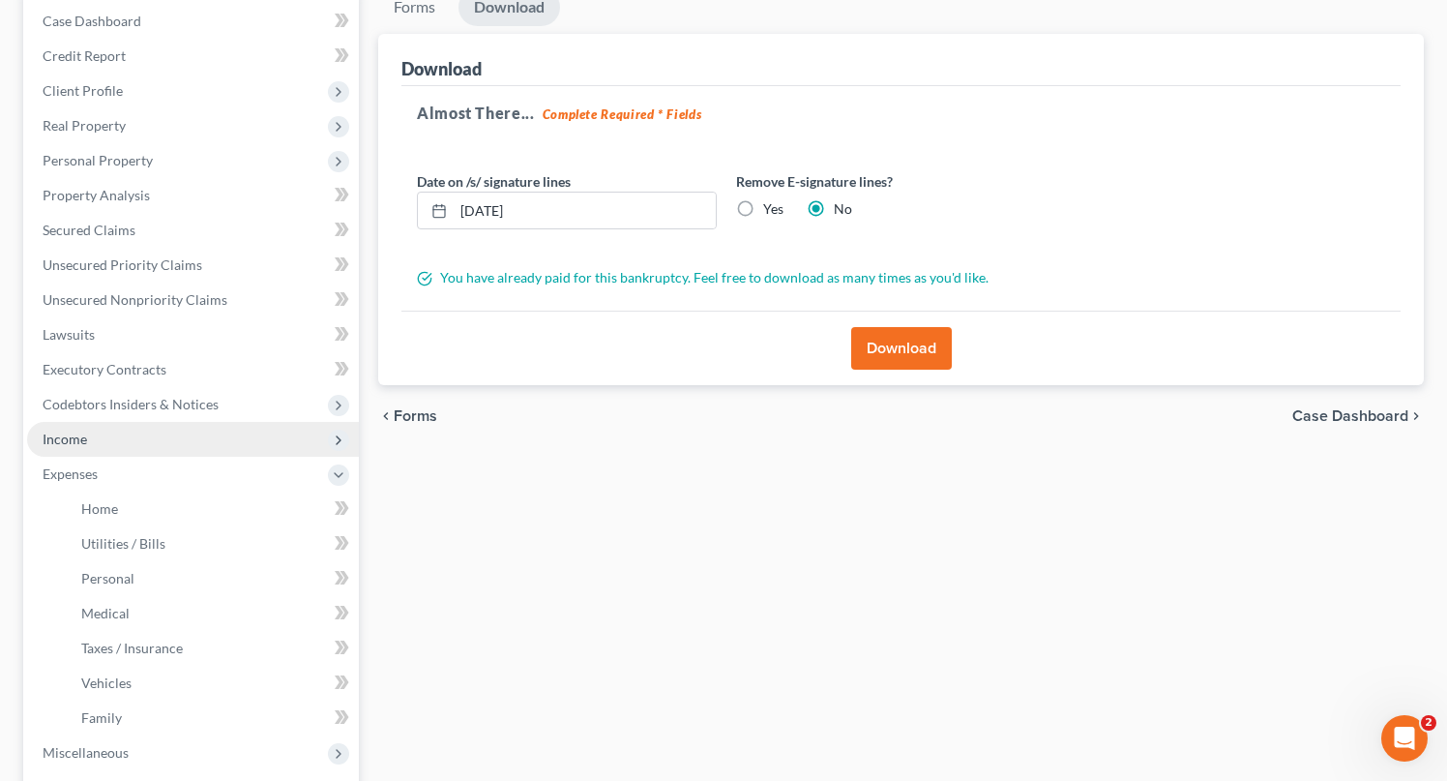
click at [75, 440] on span "Income" at bounding box center [65, 439] width 45 height 16
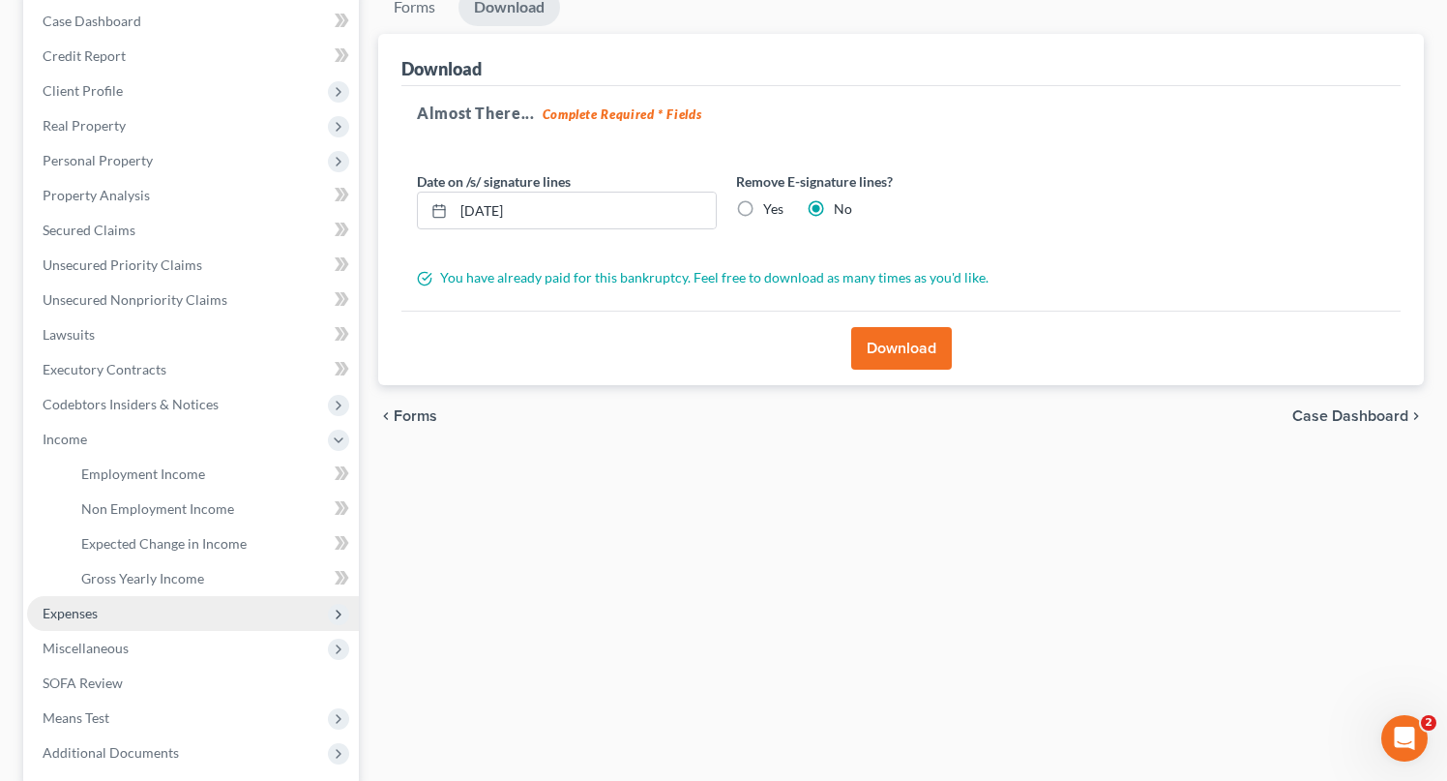
click at [67, 625] on span "Expenses" at bounding box center [193, 613] width 332 height 35
click at [100, 625] on link "Medical" at bounding box center [212, 613] width 293 height 35
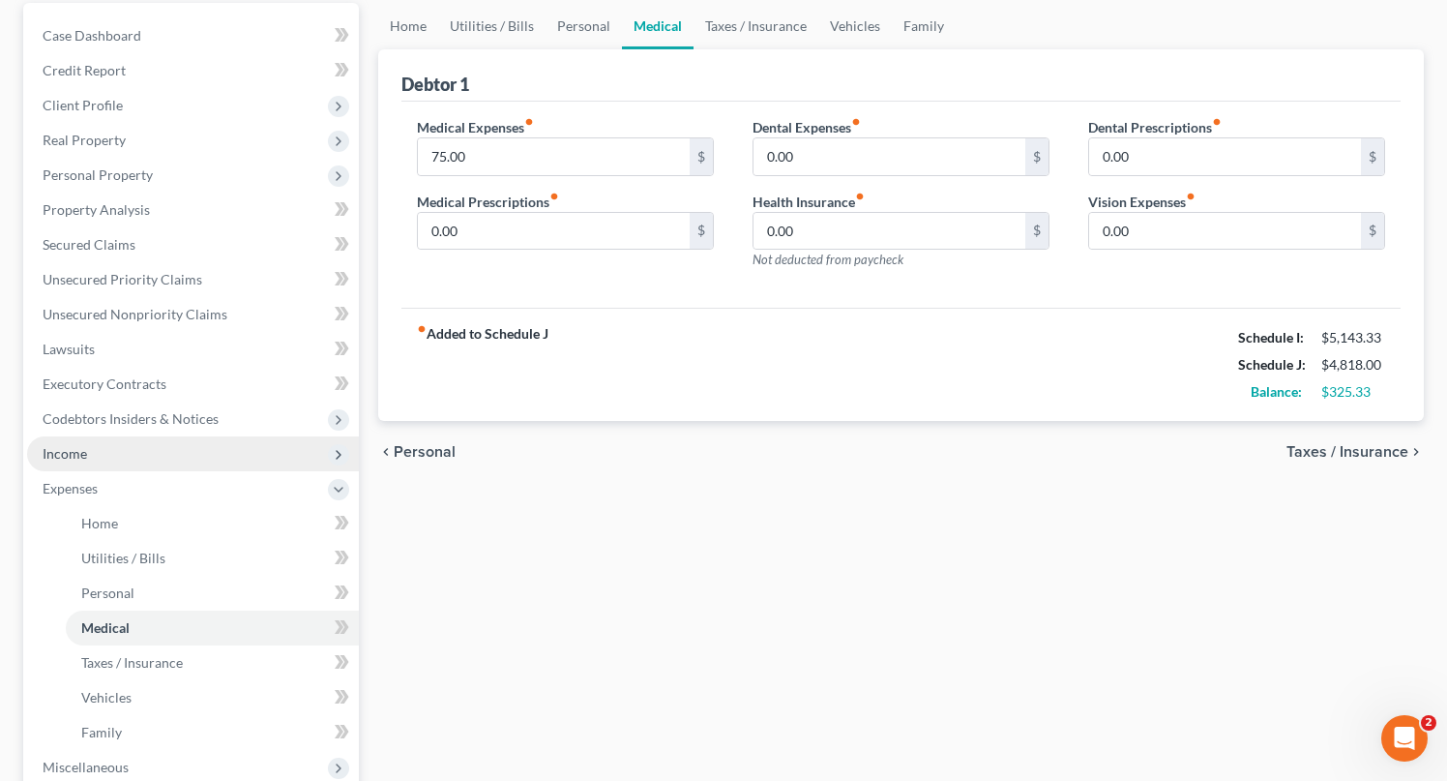
scroll to position [178, 0]
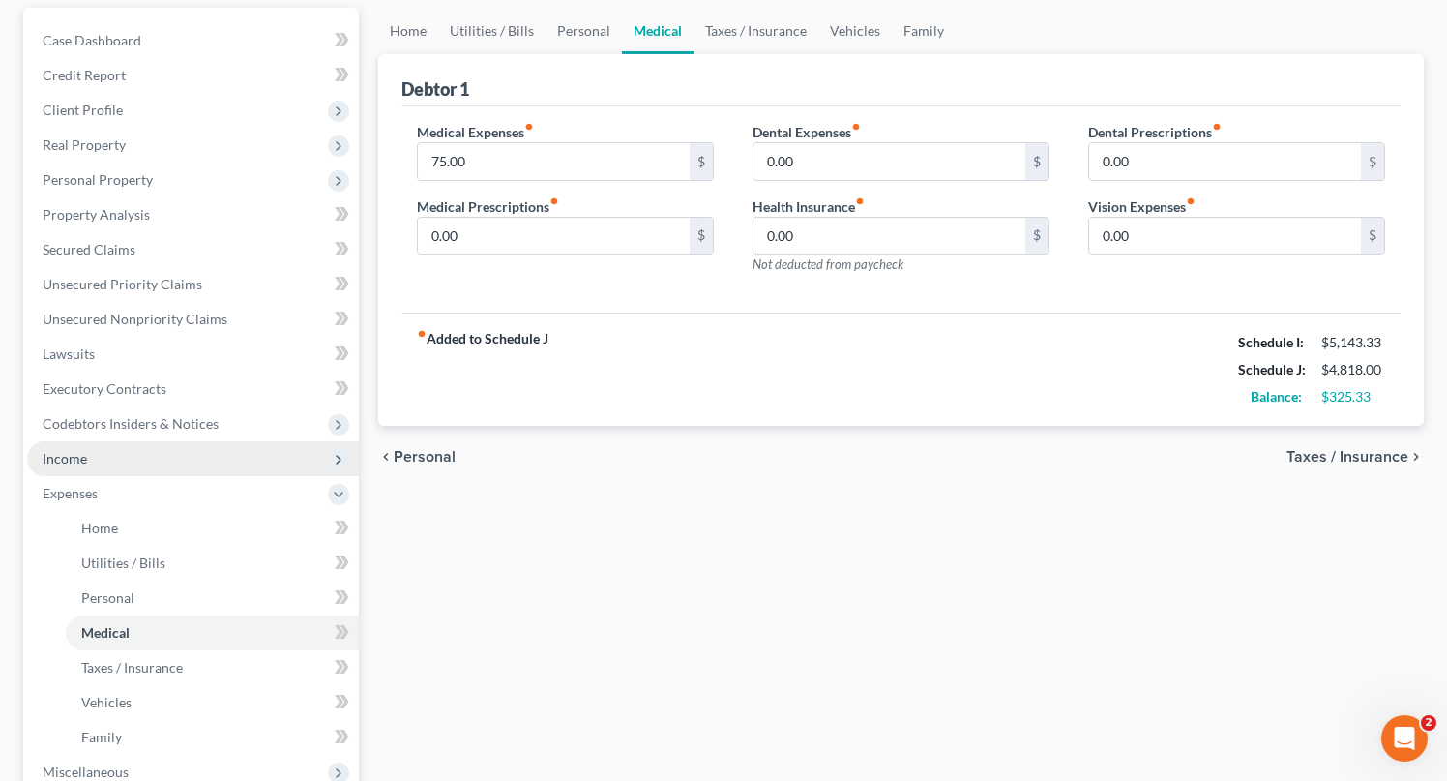
click at [63, 456] on span "Income" at bounding box center [65, 458] width 45 height 16
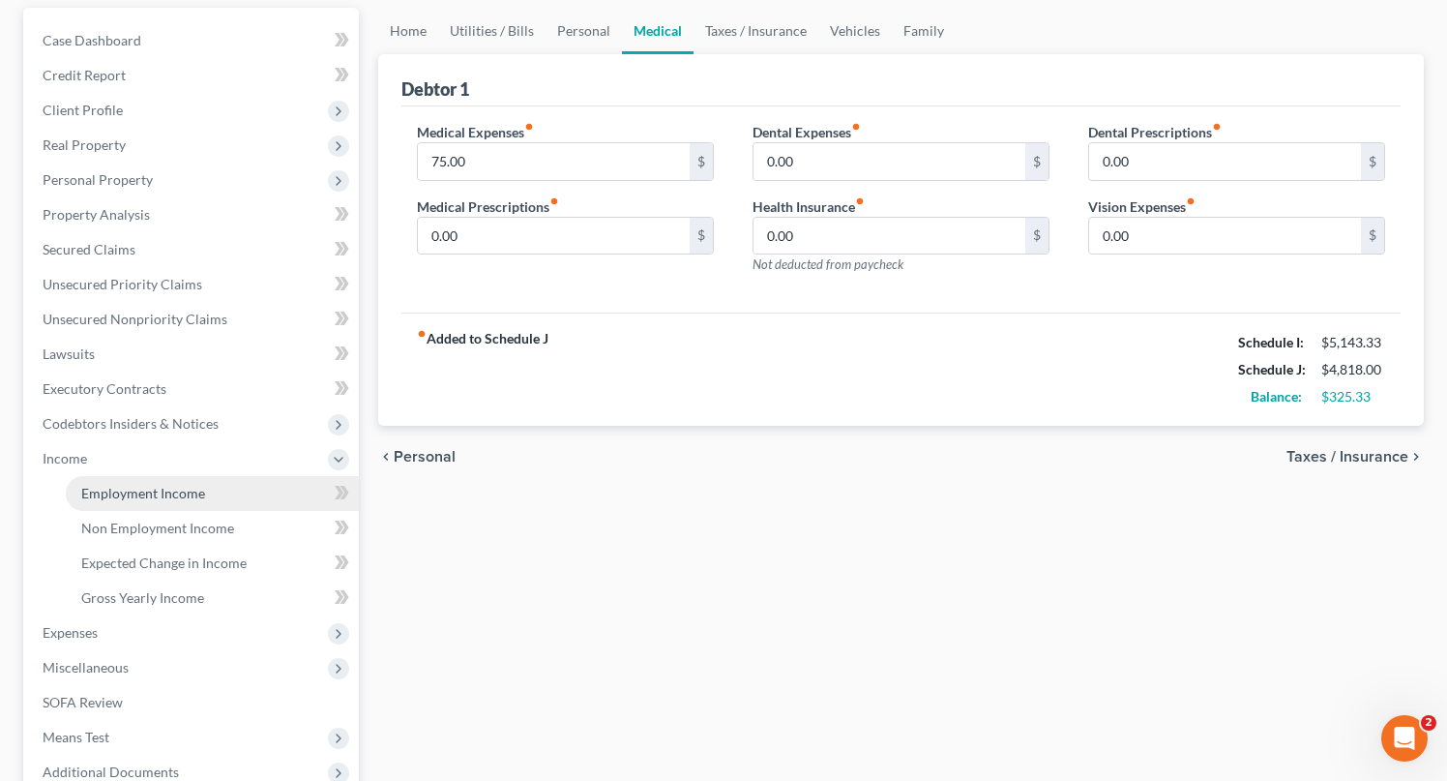
click at [124, 493] on span "Employment Income" at bounding box center [143, 493] width 124 height 16
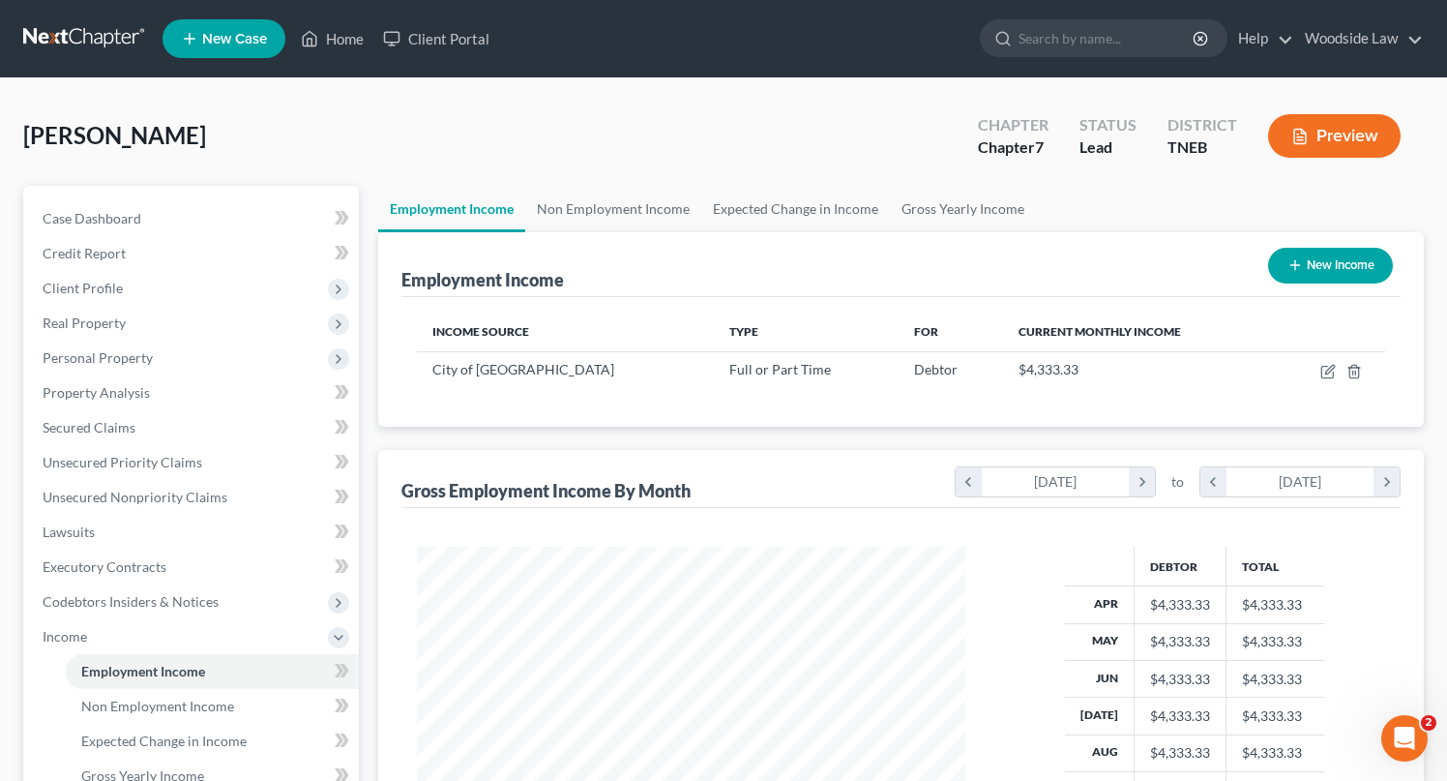
scroll to position [346, 587]
click at [1328, 373] on icon "button" at bounding box center [1328, 371] width 15 height 15
select select "0"
select select "44"
select select "3"
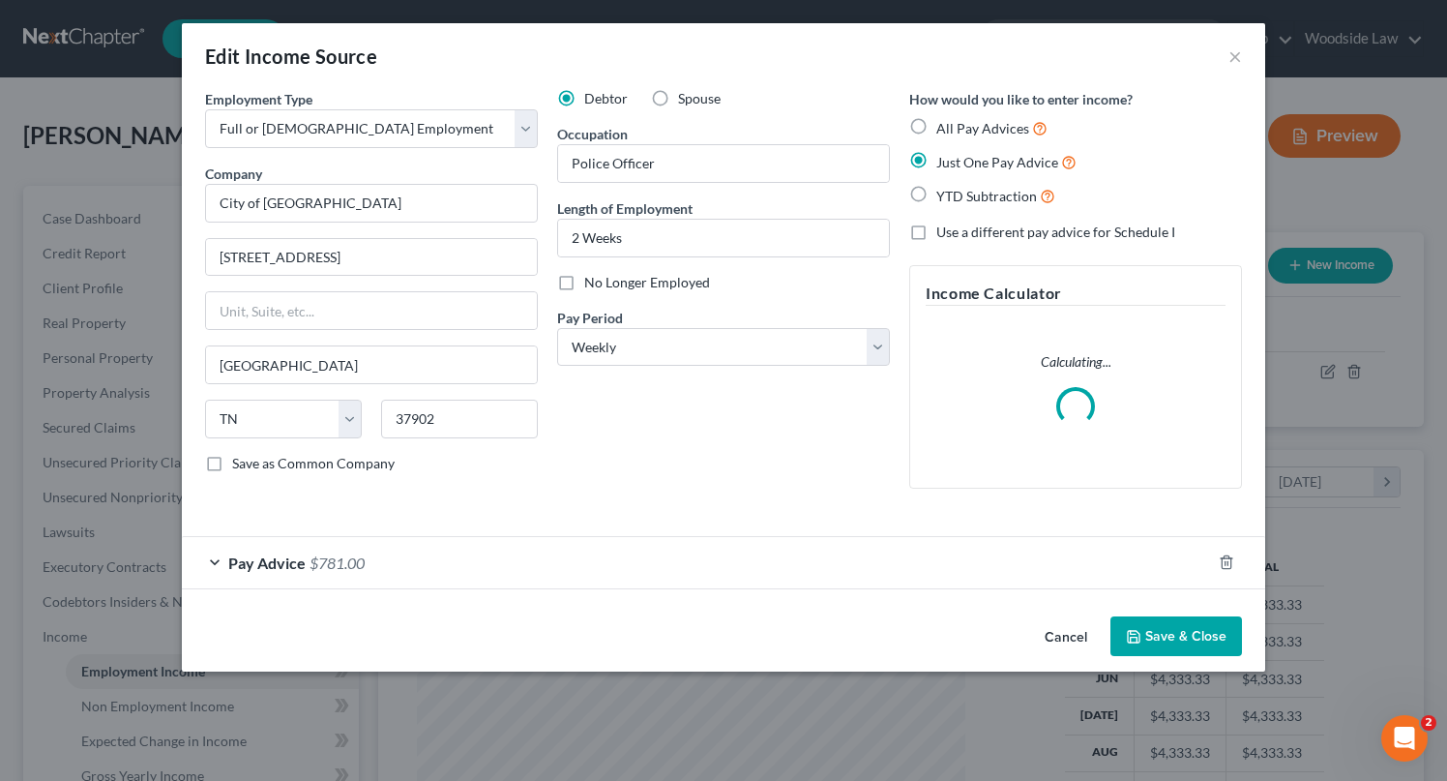
click at [507, 550] on div "Pay Advice $781.00" at bounding box center [696, 562] width 1029 height 51
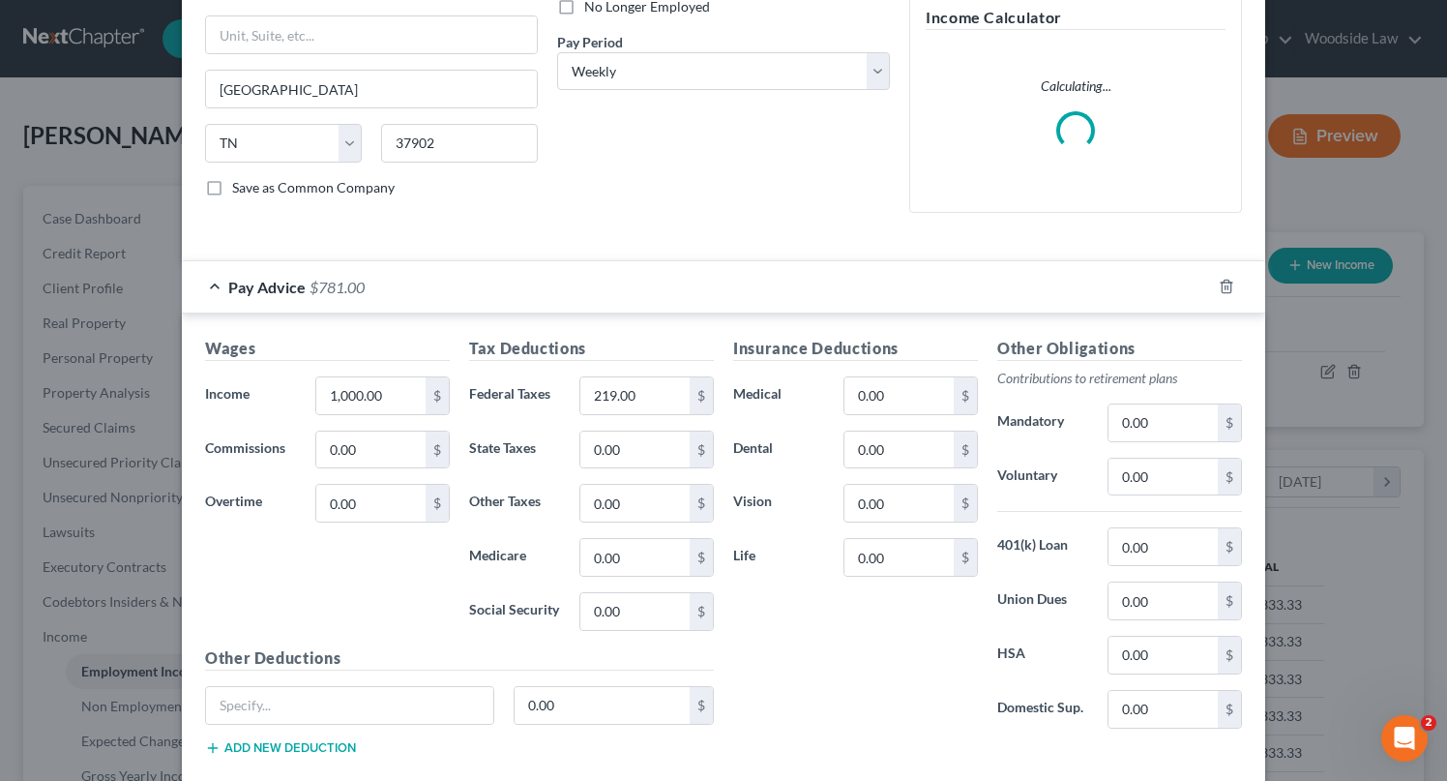
scroll to position [274, 0]
click at [679, 393] on input "219.00" at bounding box center [635, 397] width 109 height 37
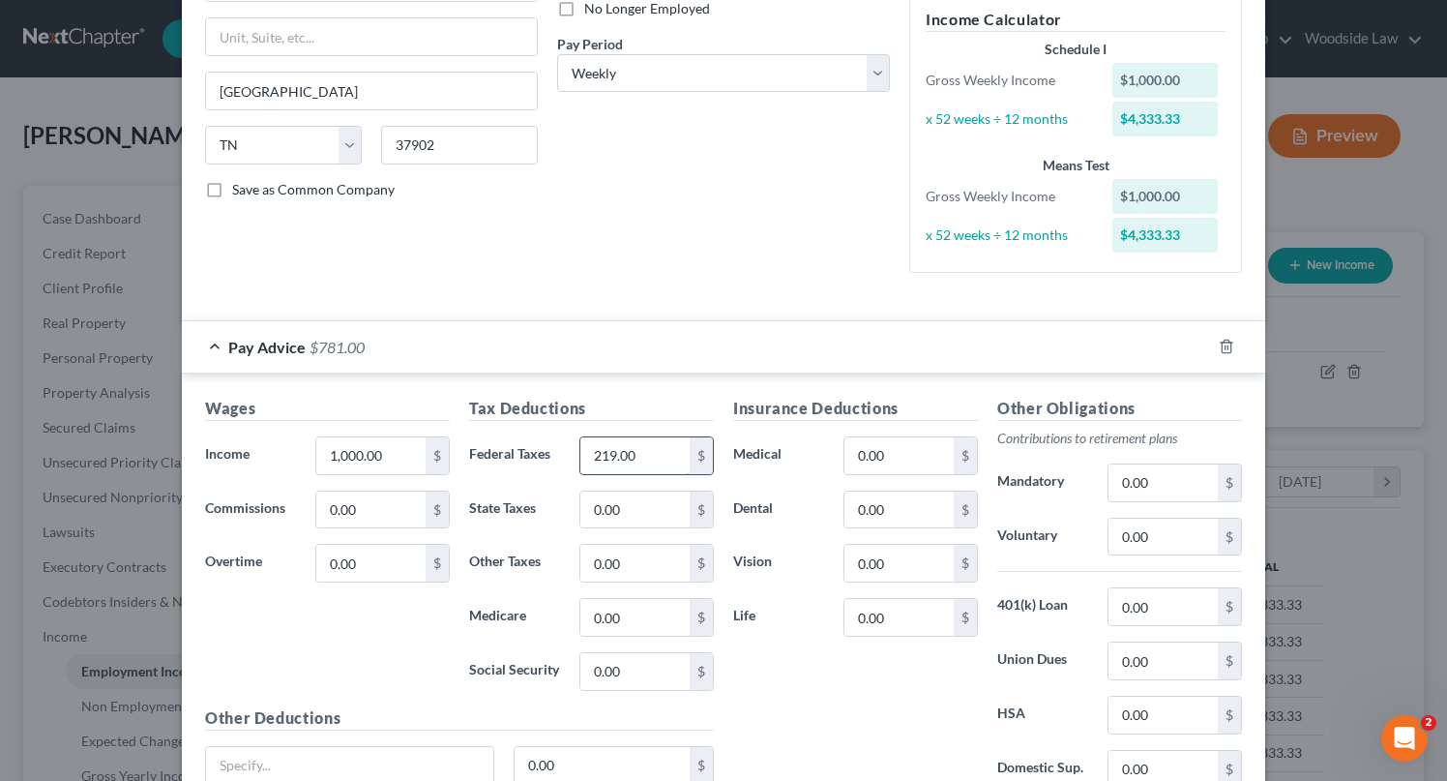
type input "2"
type input "189.39"
click at [915, 461] on input "0.00" at bounding box center [899, 455] width 109 height 37
type input "75.00"
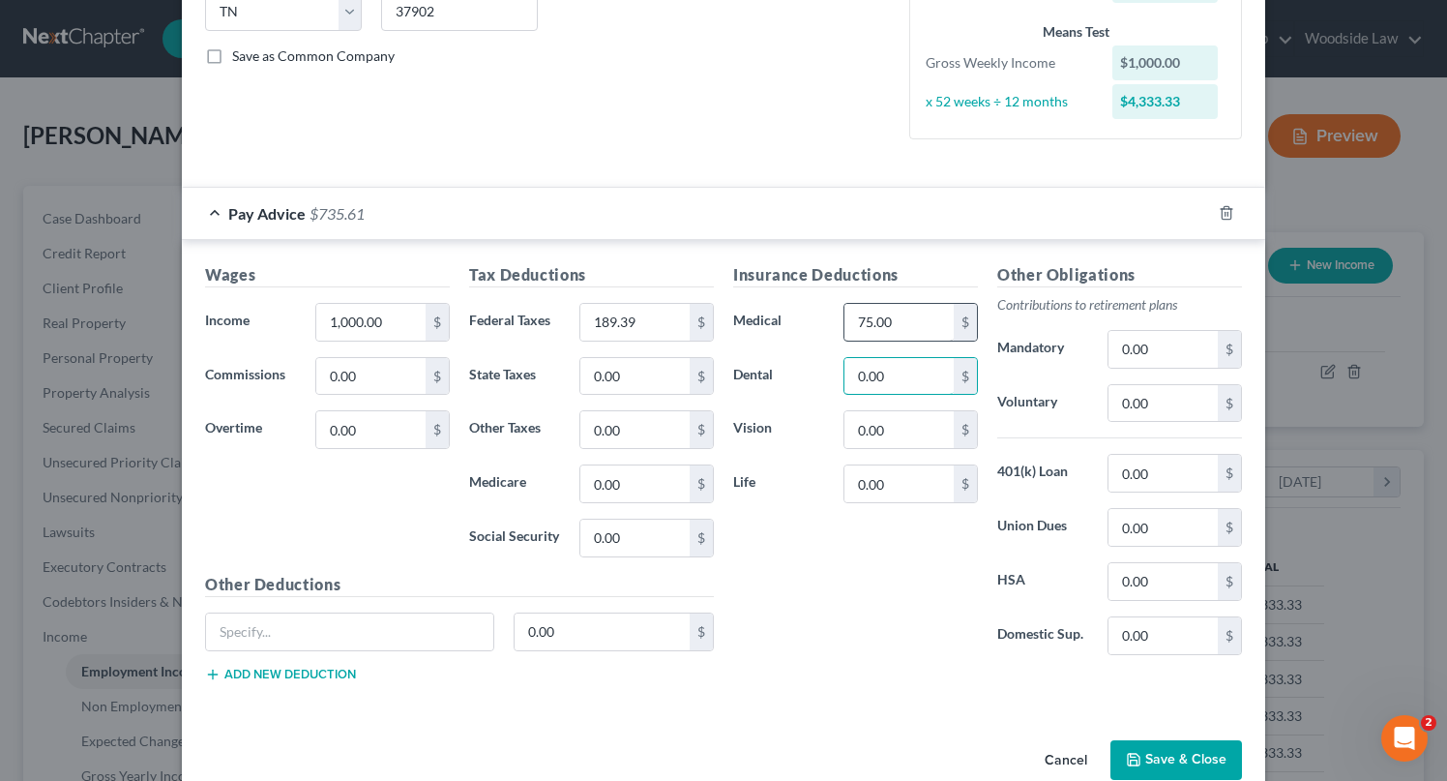
scroll to position [445, 0]
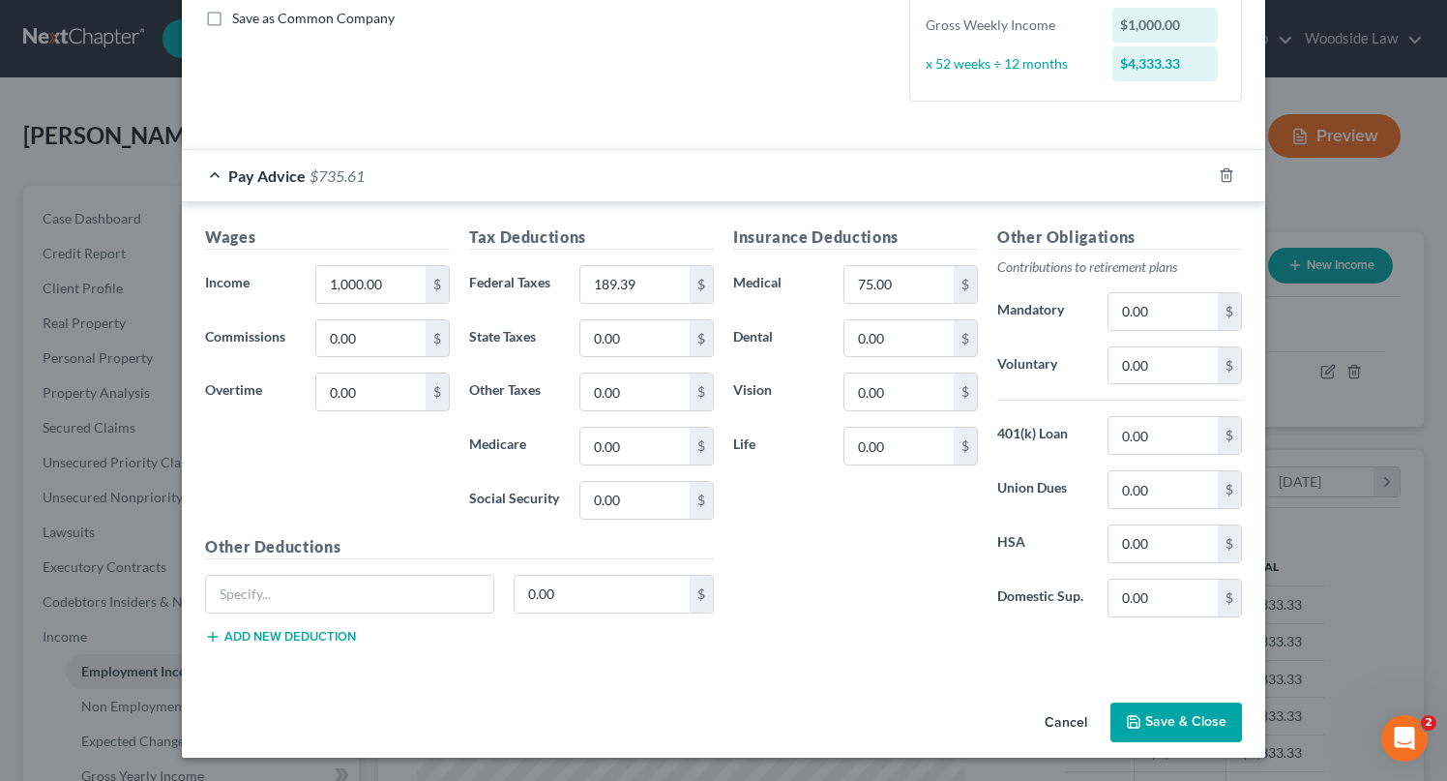
click at [1214, 736] on button "Save & Close" at bounding box center [1177, 722] width 132 height 41
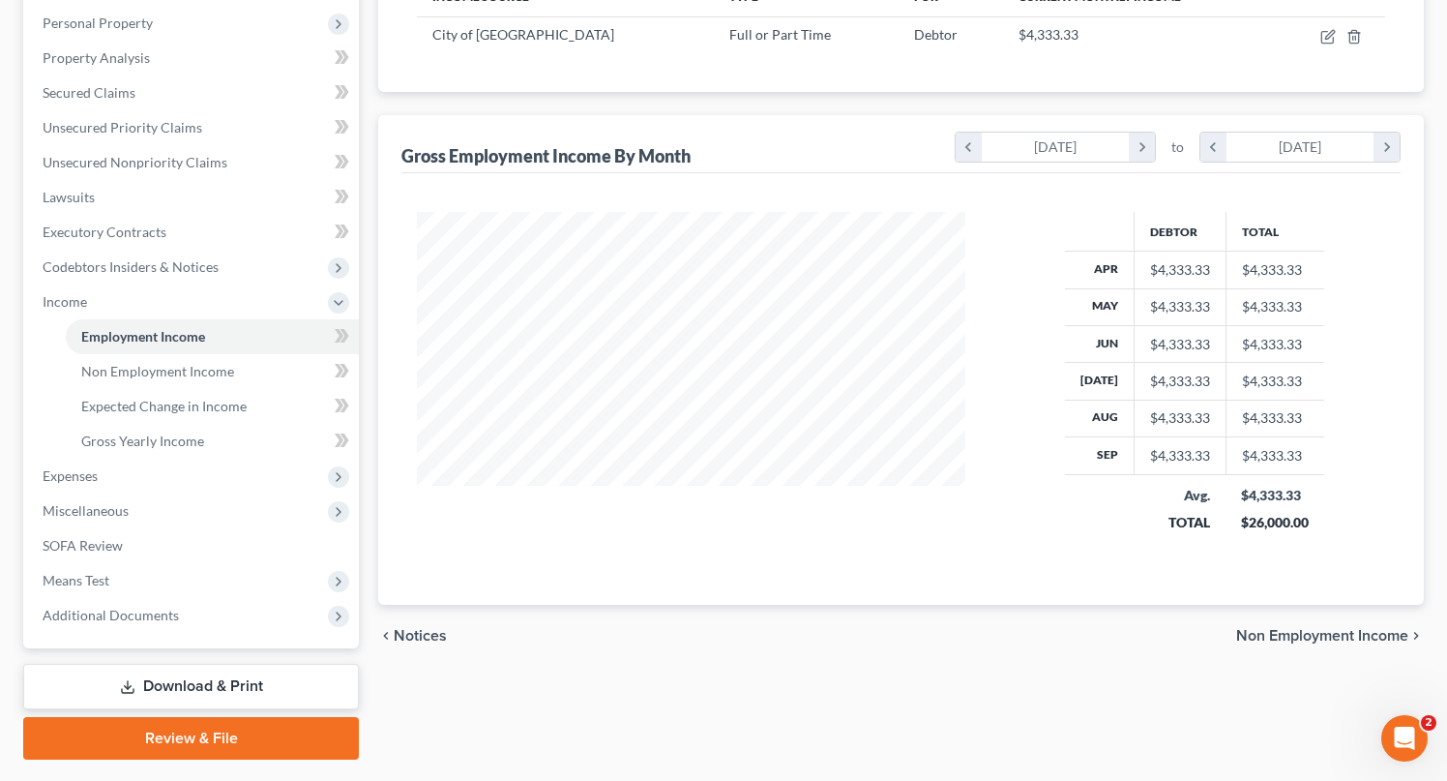
scroll to position [385, 0]
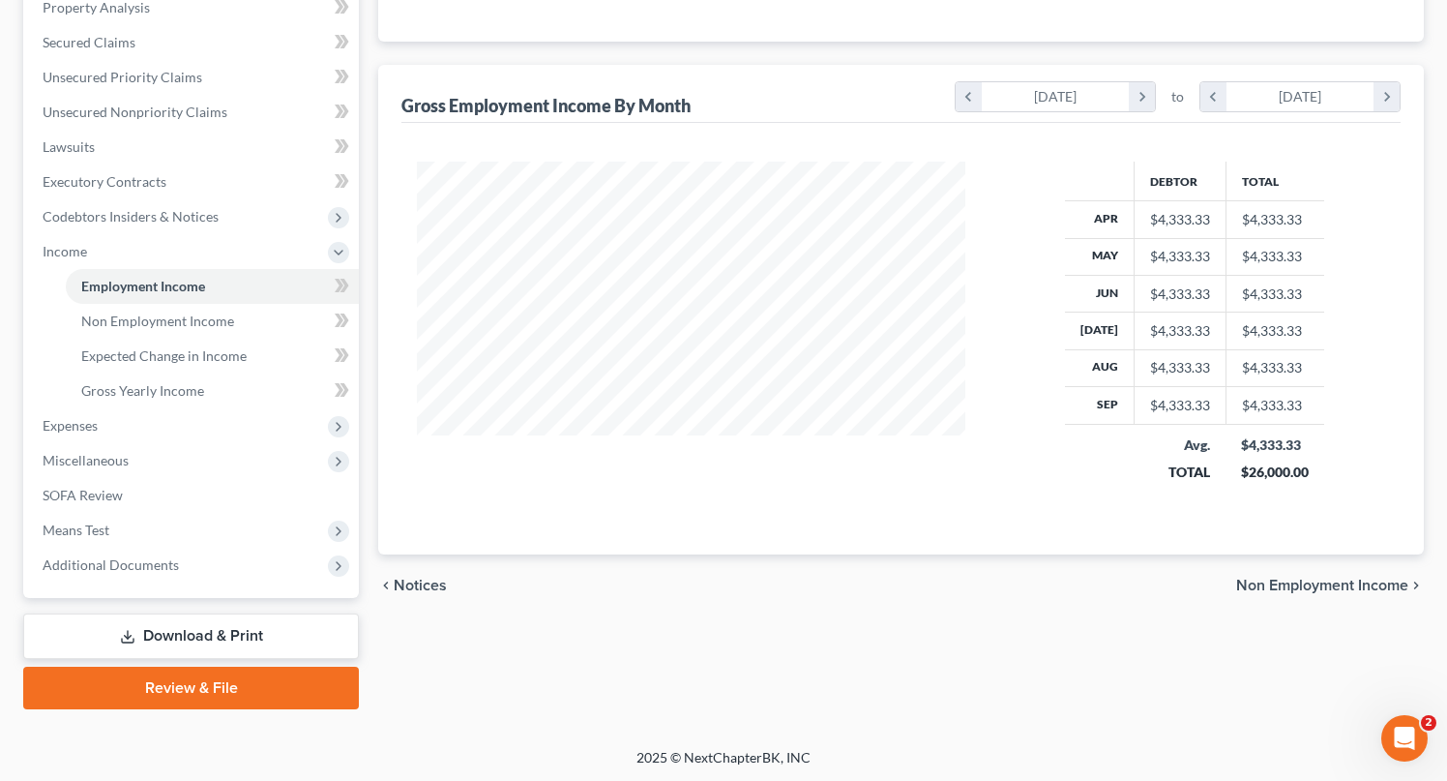
click at [1338, 581] on span "Non Employment Income" at bounding box center [1323, 585] width 172 height 15
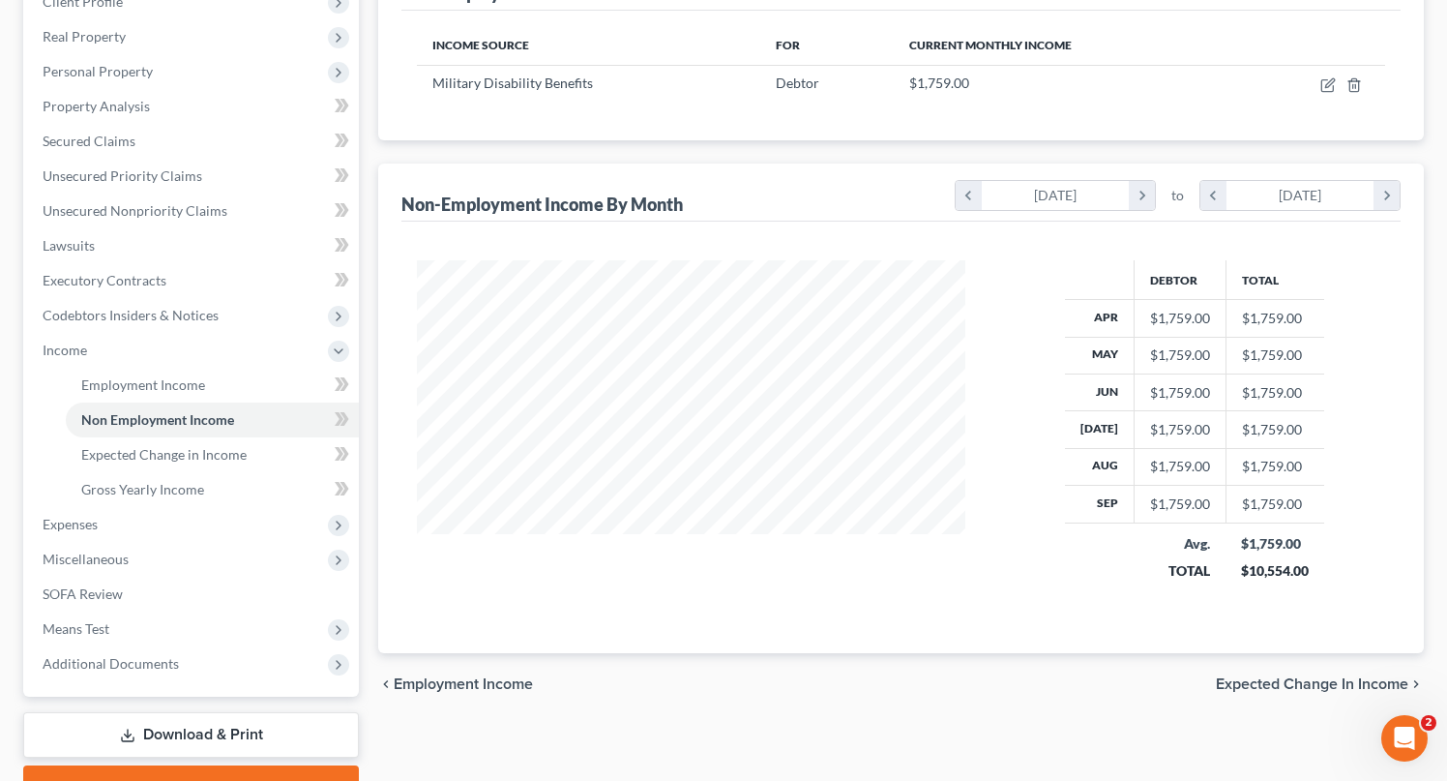
scroll to position [385, 0]
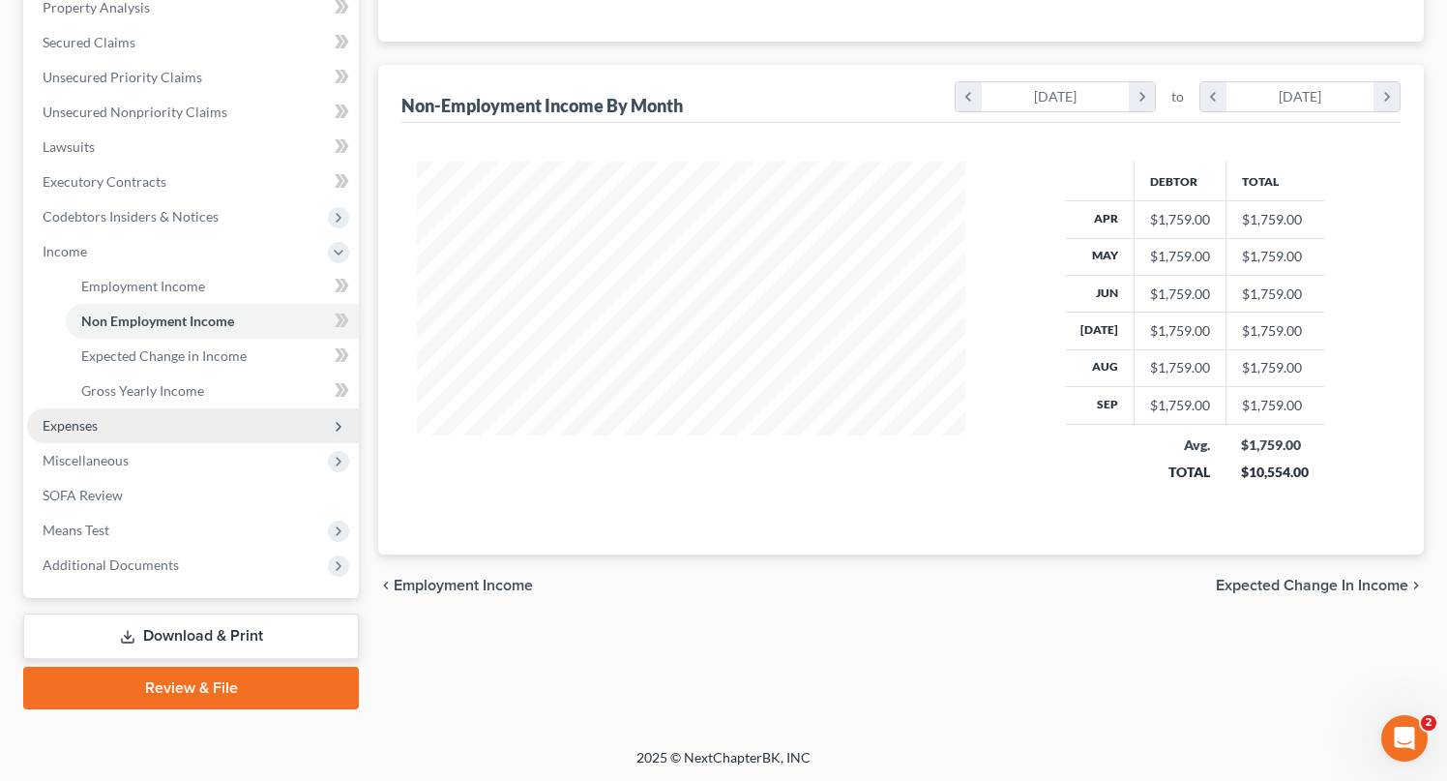
click at [75, 435] on span "Expenses" at bounding box center [193, 425] width 332 height 35
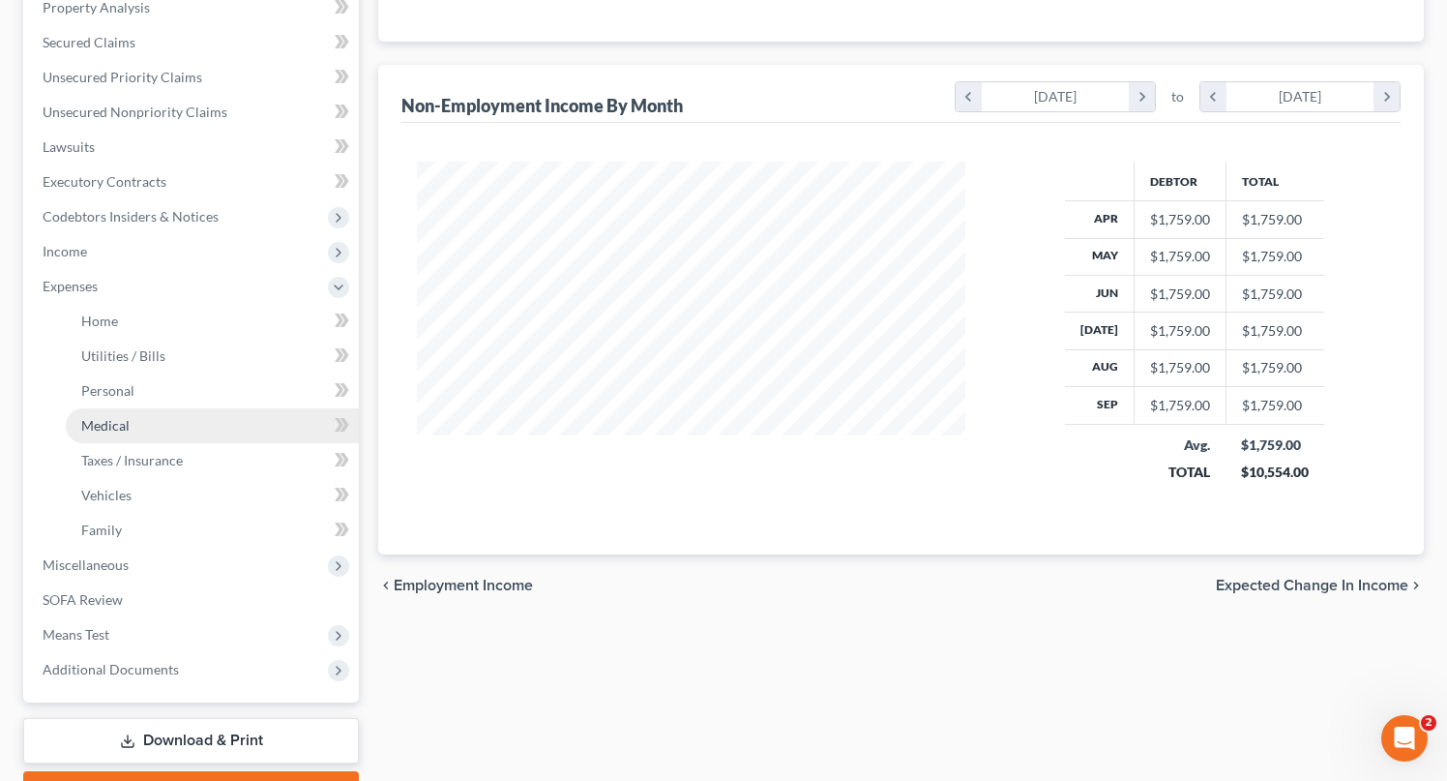
click at [107, 431] on span "Medical" at bounding box center [105, 425] width 48 height 16
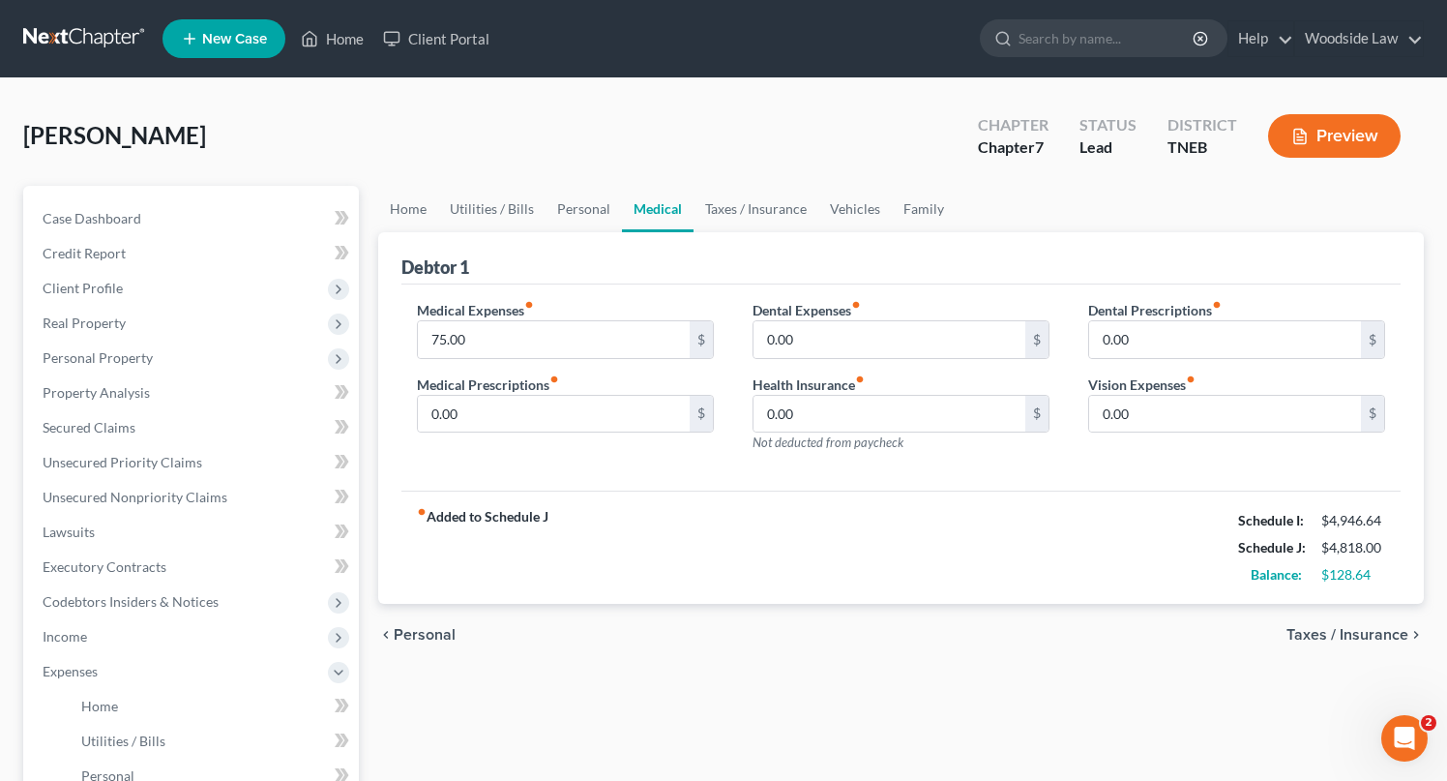
click at [1367, 630] on span "Taxes / Insurance" at bounding box center [1348, 634] width 122 height 15
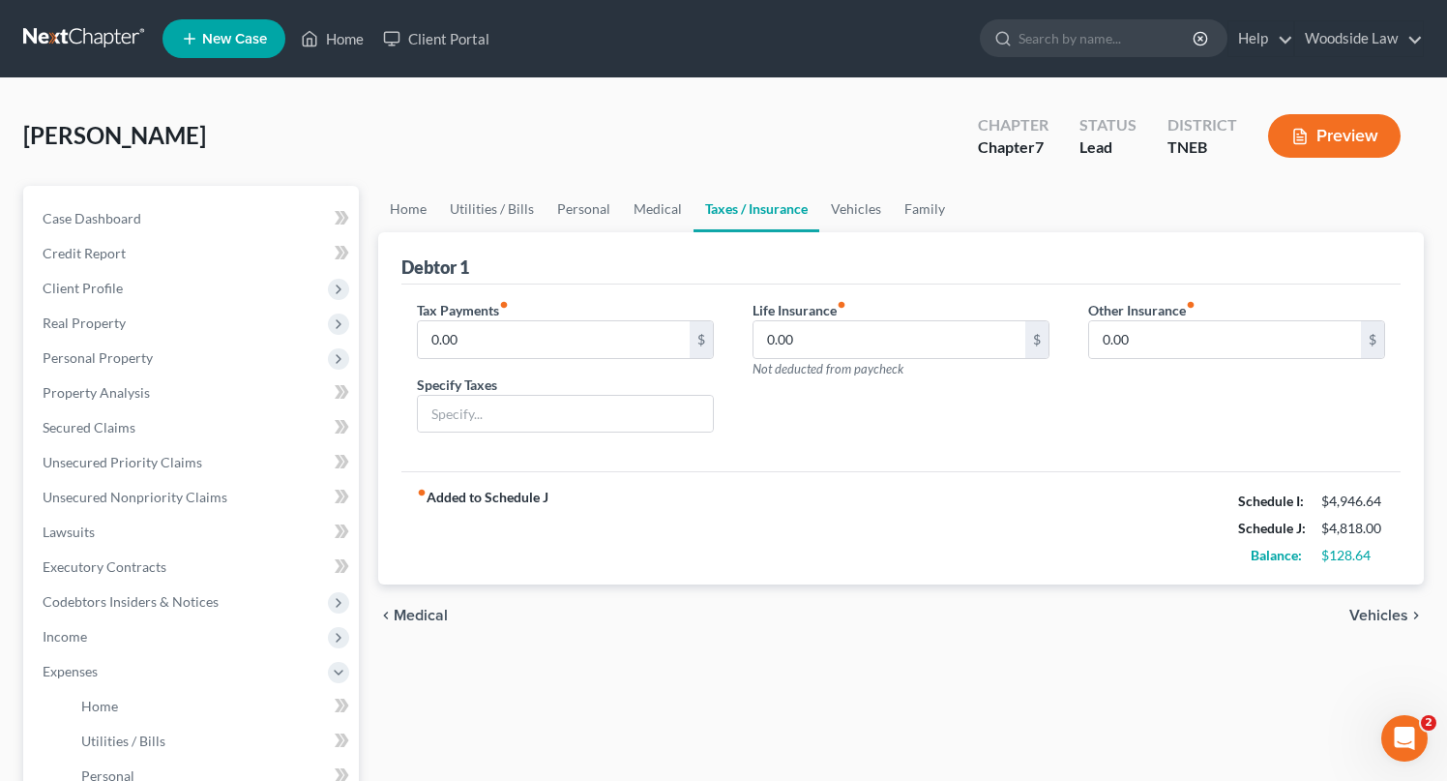
click at [1368, 621] on span "Vehicles" at bounding box center [1379, 615] width 59 height 15
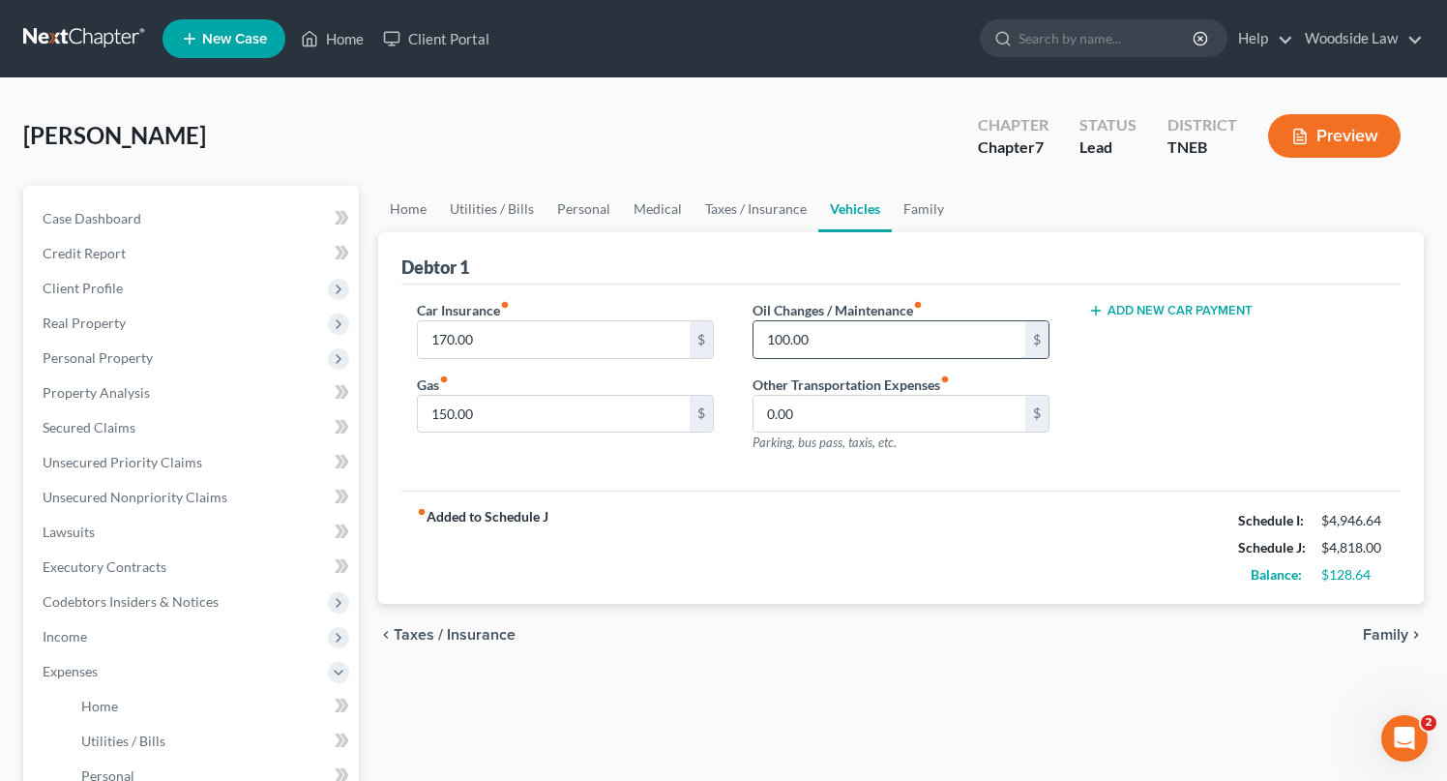
click at [891, 329] on input "100.00" at bounding box center [890, 339] width 272 height 37
click at [796, 338] on input "125" at bounding box center [890, 339] width 272 height 37
type input "90"
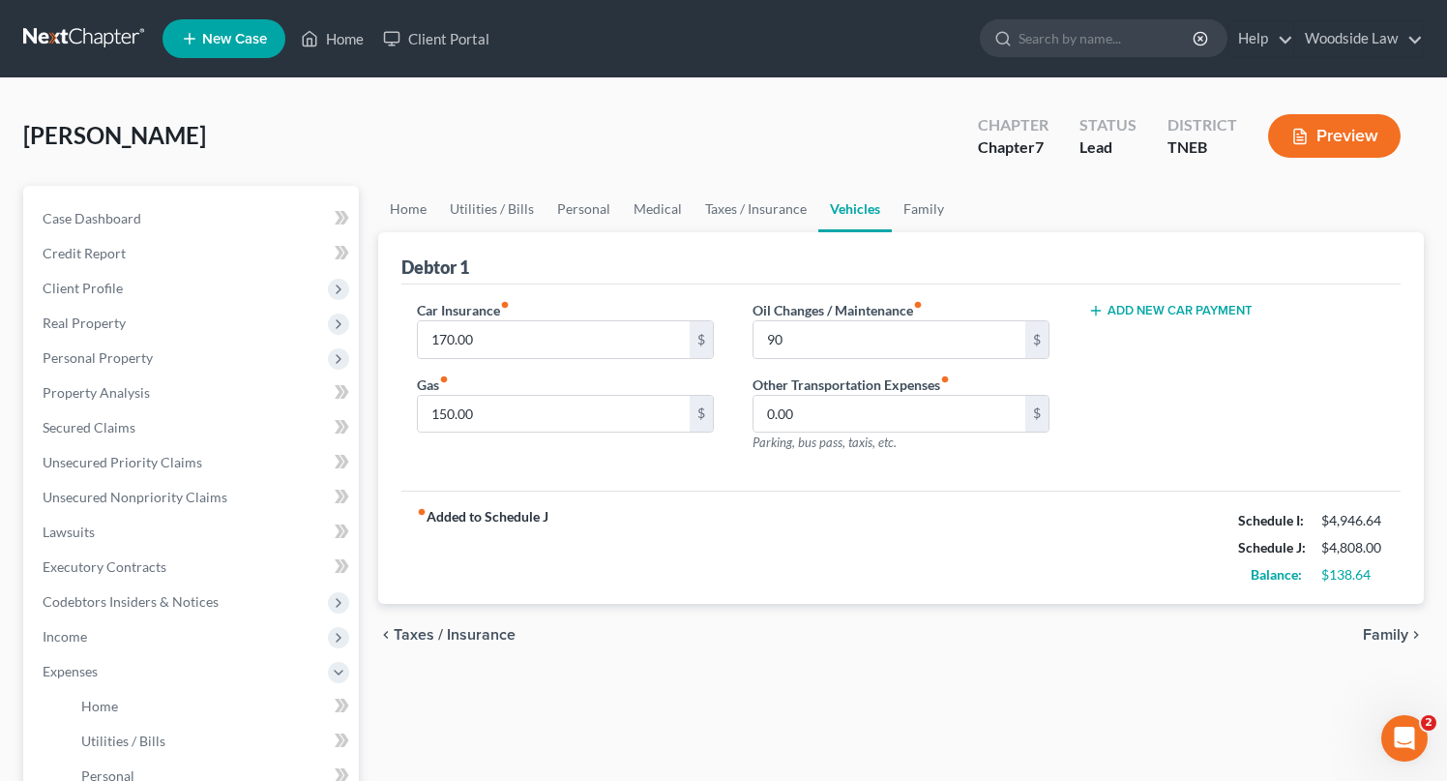
click at [479, 635] on span "Taxes / Insurance" at bounding box center [455, 634] width 122 height 15
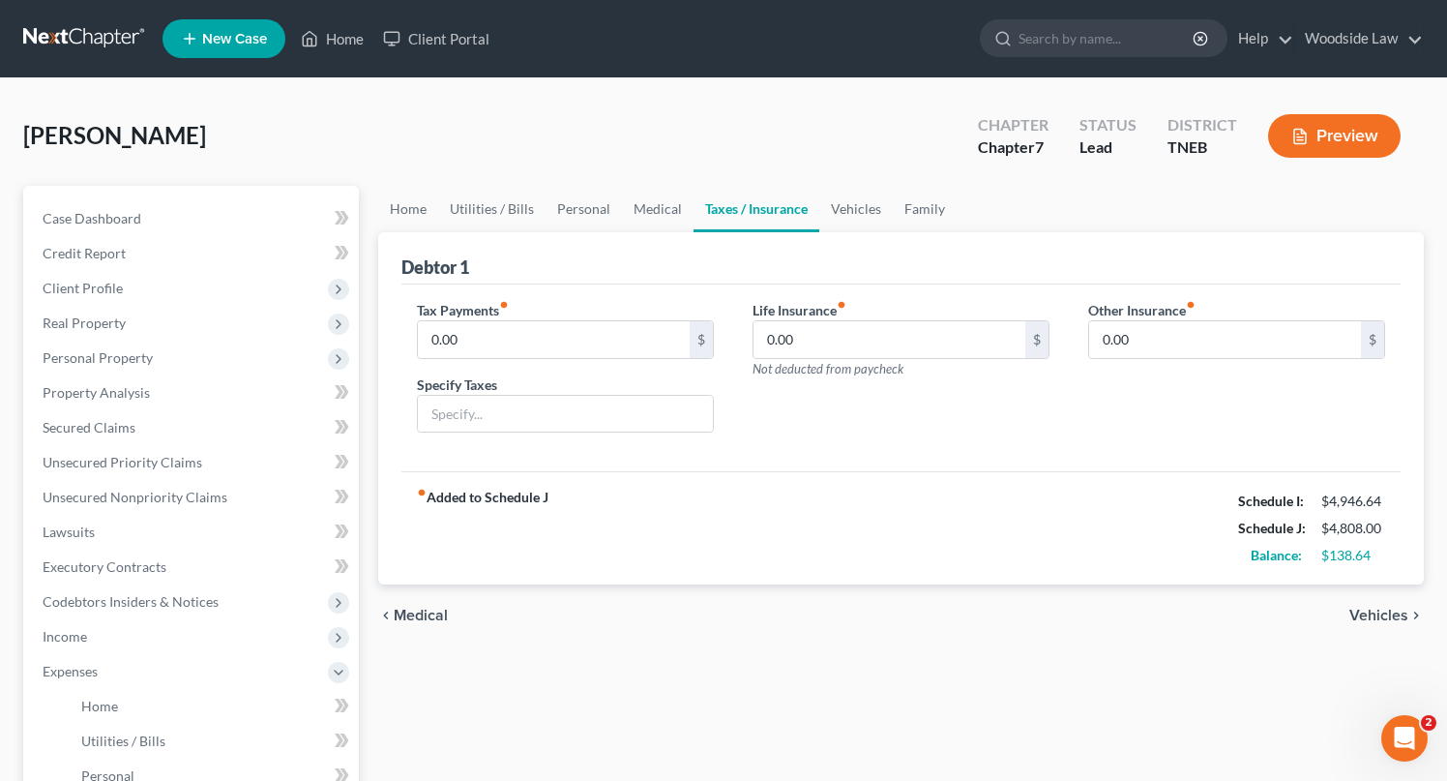
click at [430, 619] on span "Medical" at bounding box center [421, 615] width 54 height 15
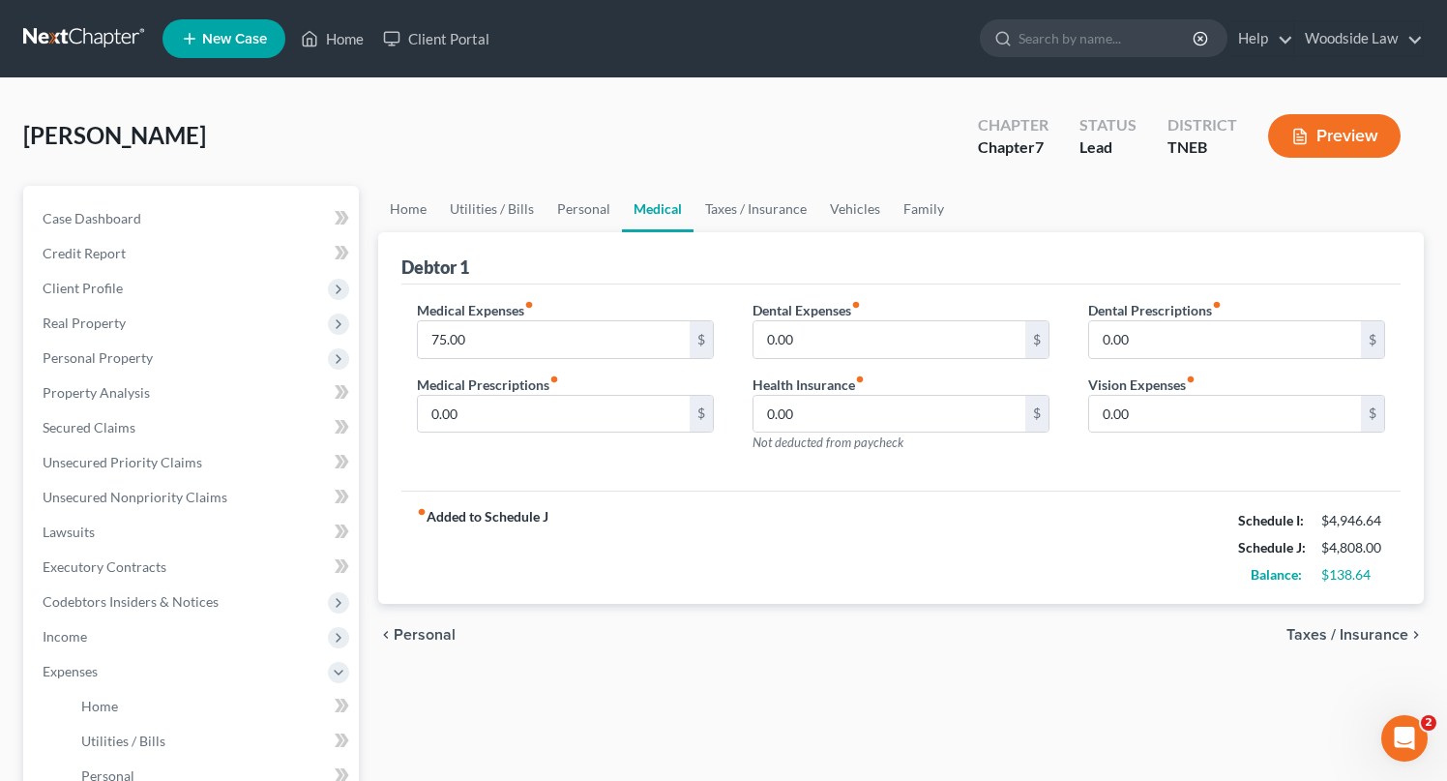
click at [432, 631] on span "Personal" at bounding box center [425, 634] width 62 height 15
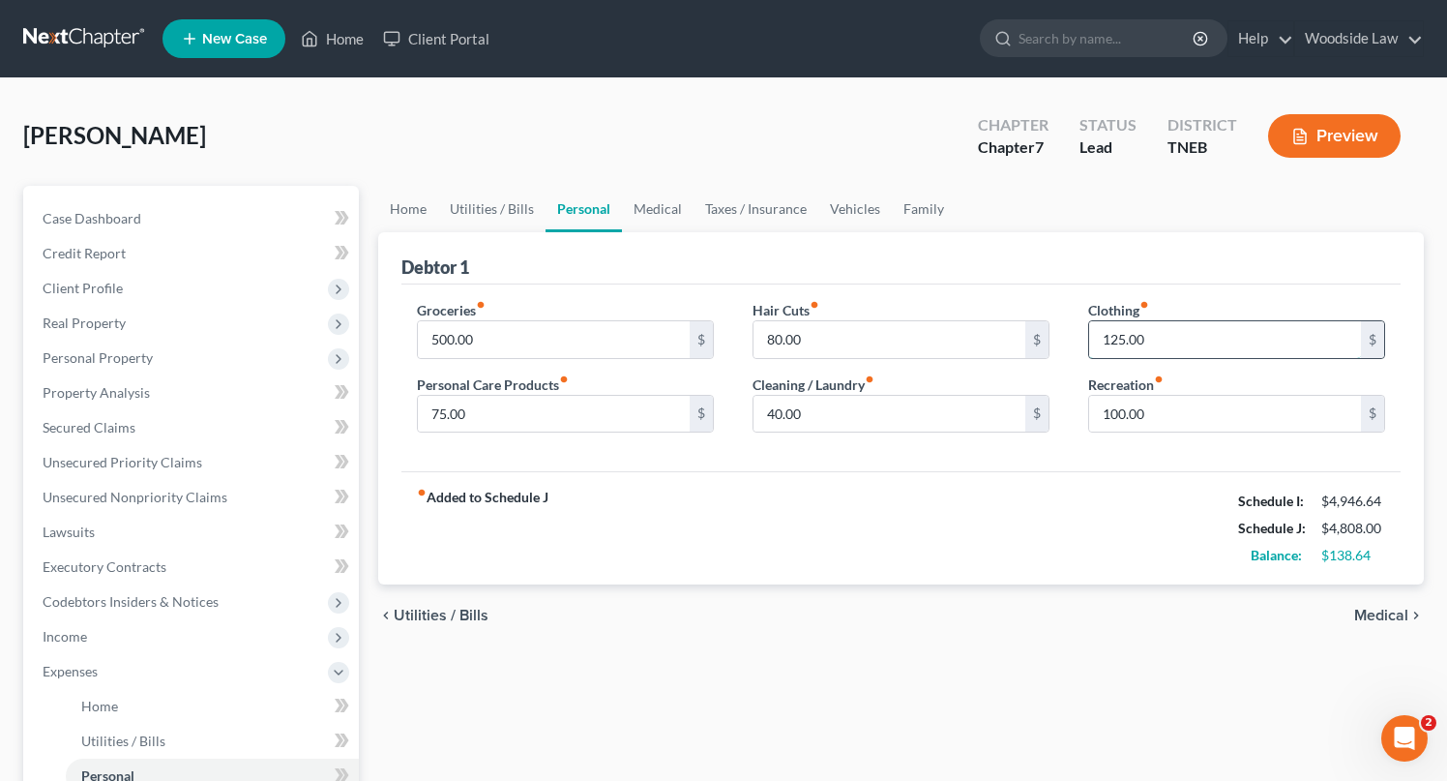
click at [1164, 343] on input "125.00" at bounding box center [1225, 339] width 272 height 37
click at [851, 414] on input "40.00" at bounding box center [890, 414] width 272 height 37
type input "20"
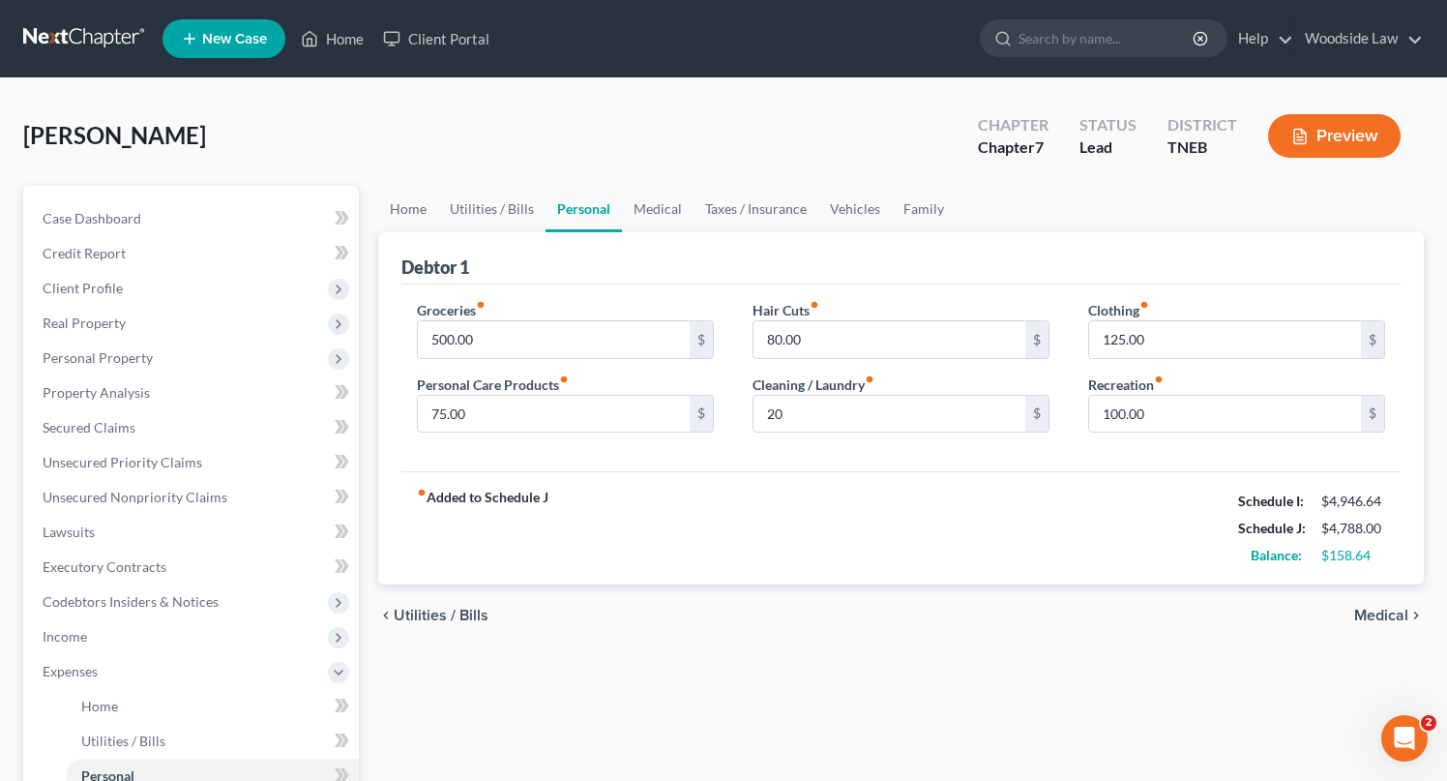
click at [438, 610] on span "Utilities / Bills" at bounding box center [441, 615] width 95 height 15
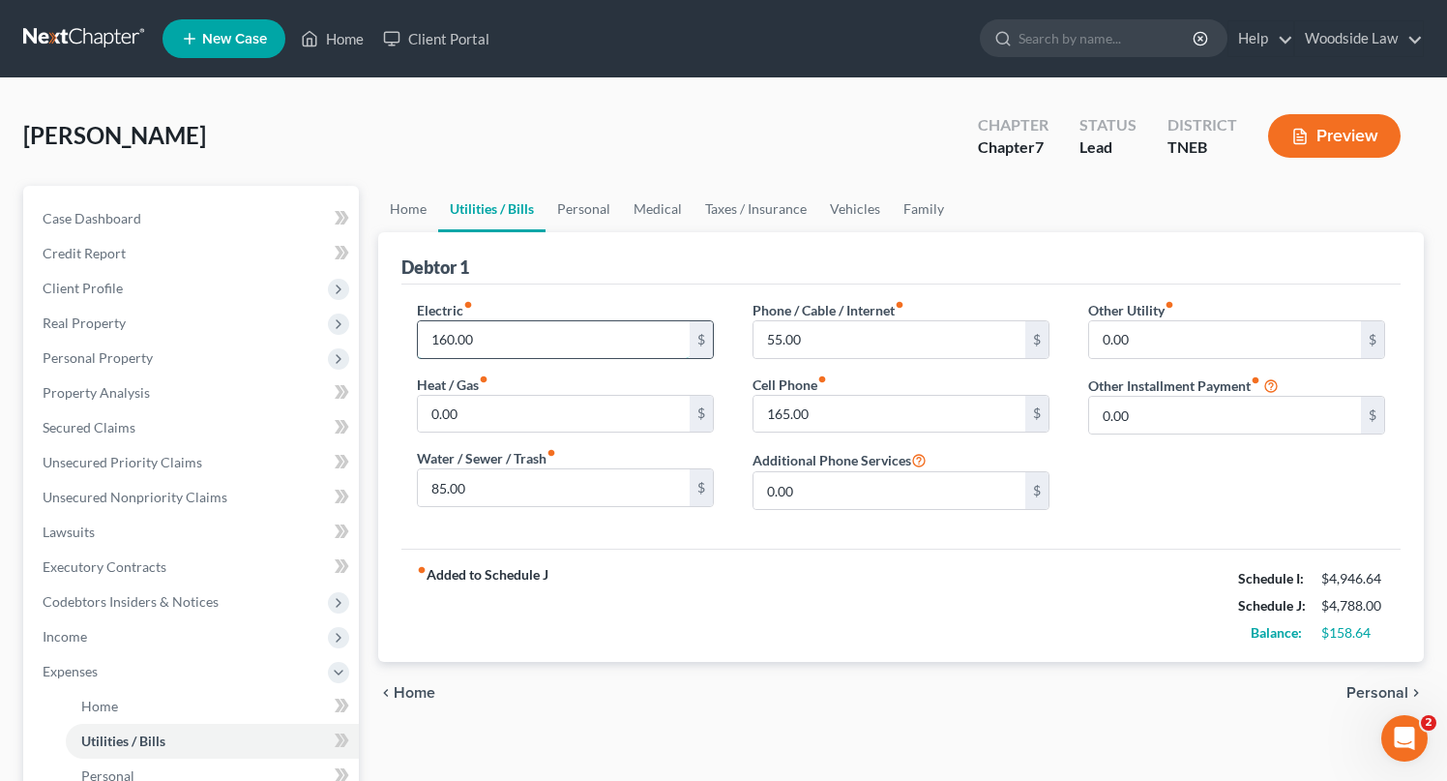
click at [503, 322] on input "160.00" at bounding box center [554, 339] width 272 height 37
type input "220"
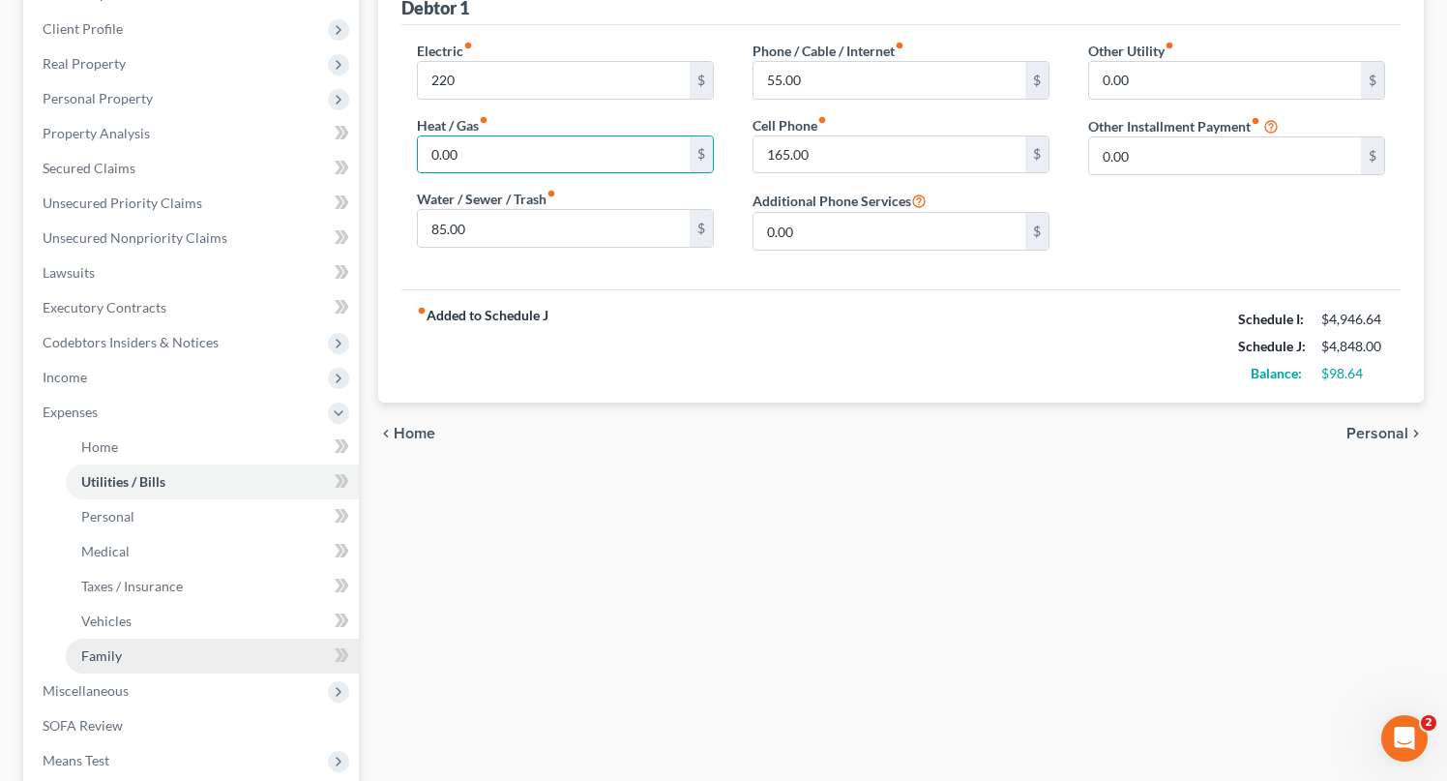
click at [93, 650] on span "Family" at bounding box center [101, 655] width 41 height 16
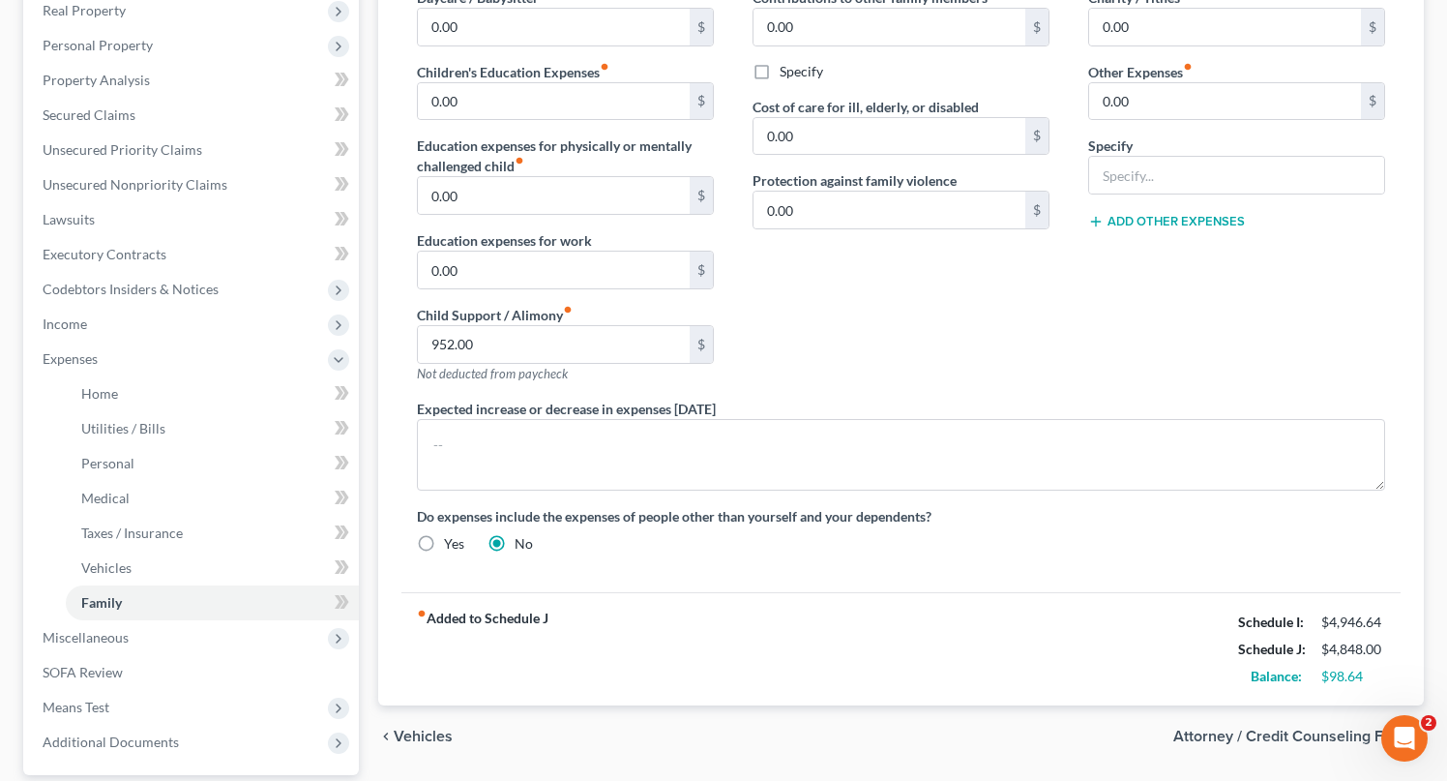
scroll to position [490, 0]
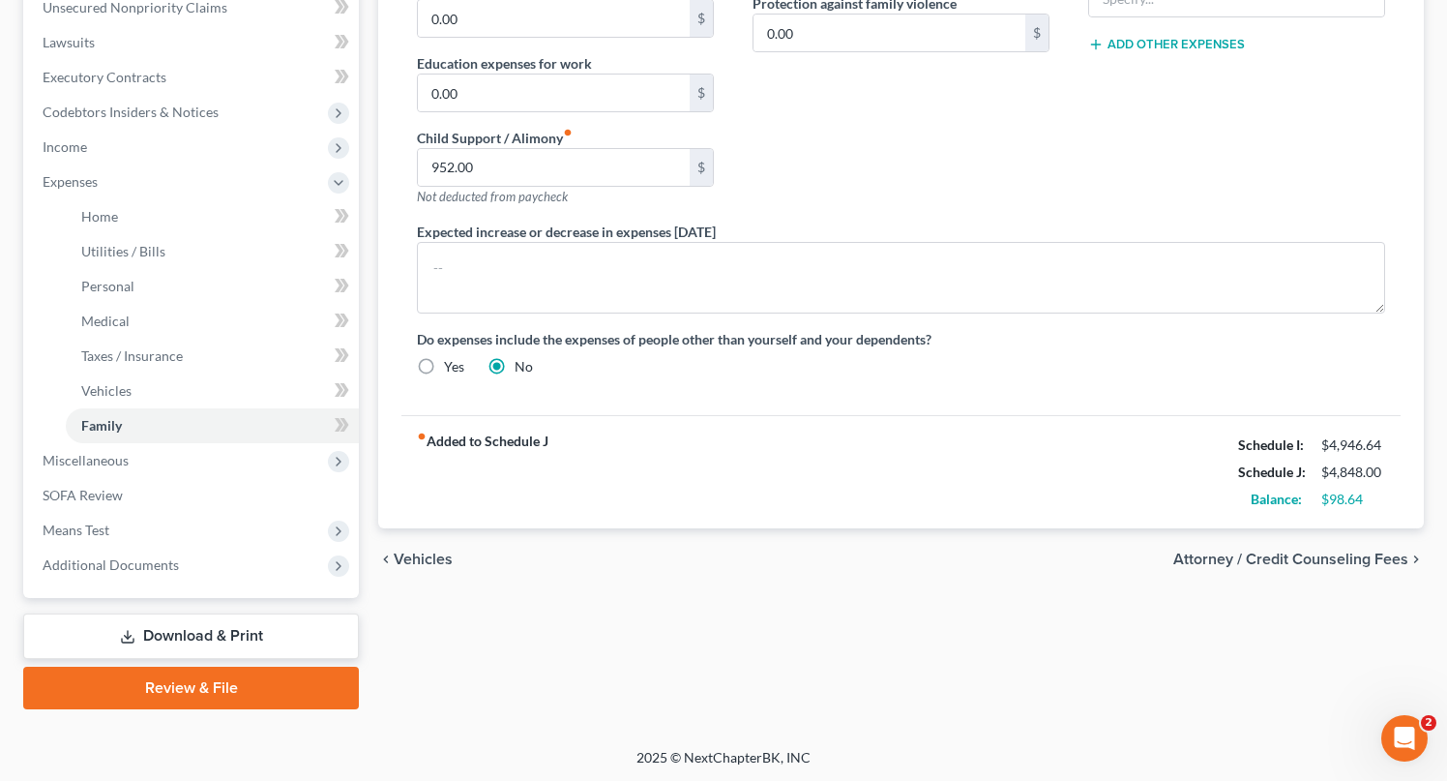
click at [1287, 552] on span "Attorney / Credit Counseling Fees" at bounding box center [1291, 559] width 235 height 15
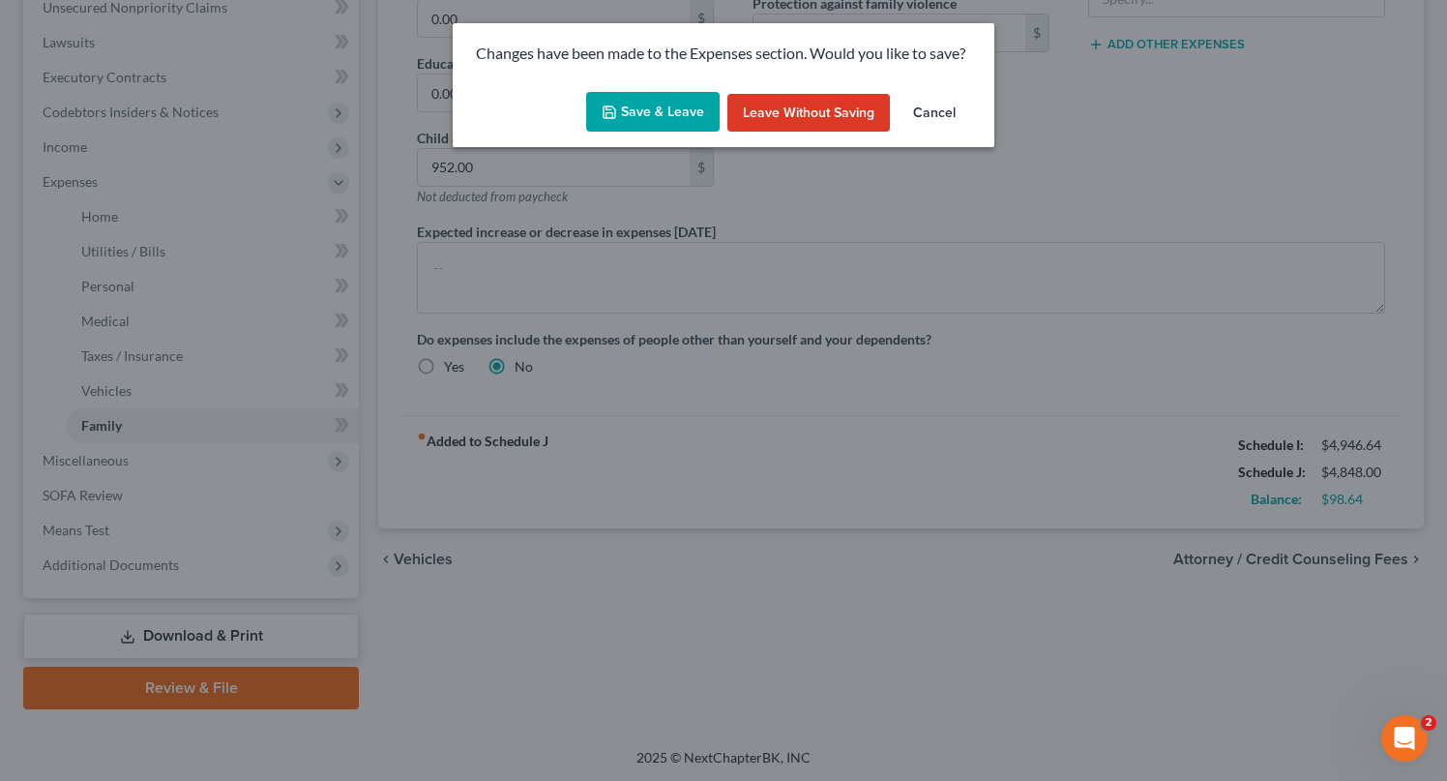
click at [680, 97] on button "Save & Leave" at bounding box center [653, 112] width 134 height 41
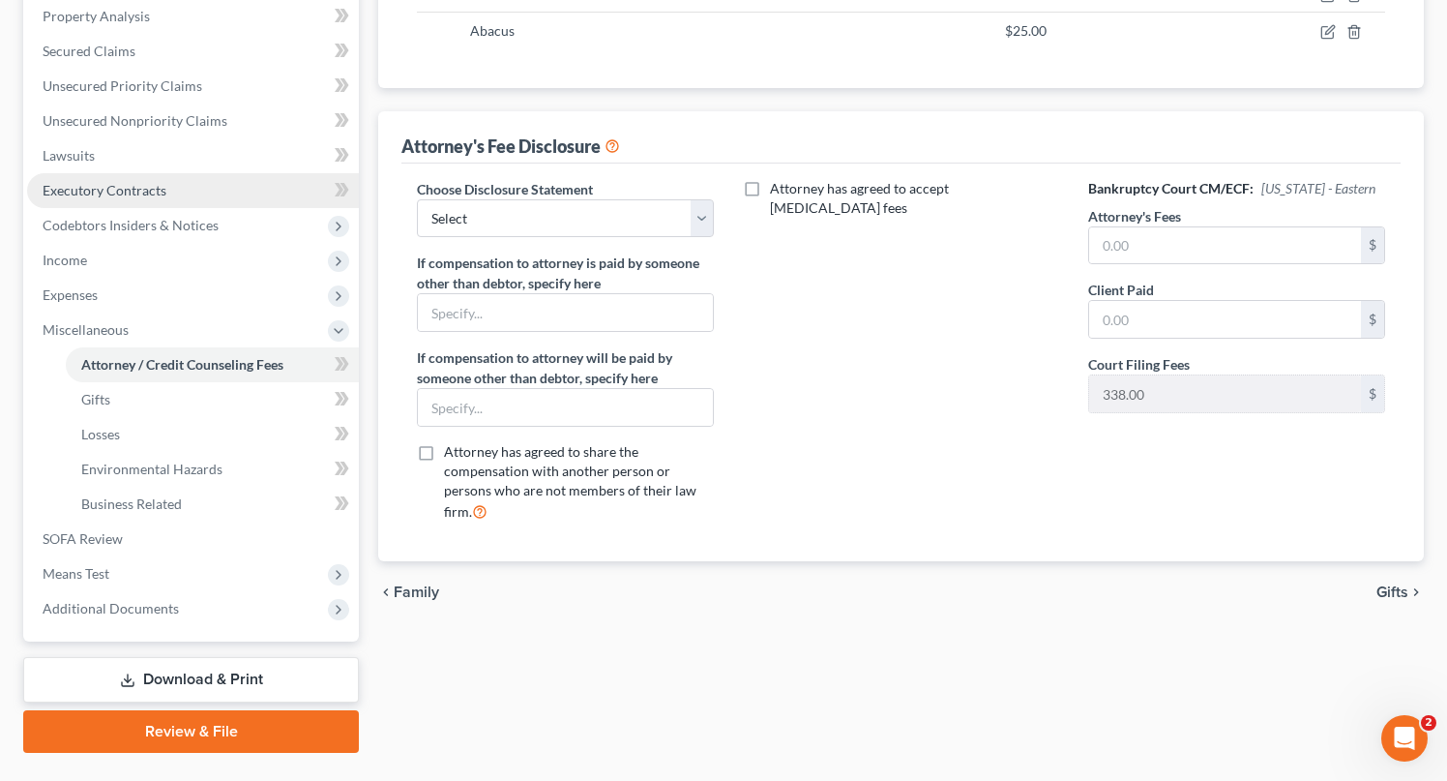
scroll to position [353, 0]
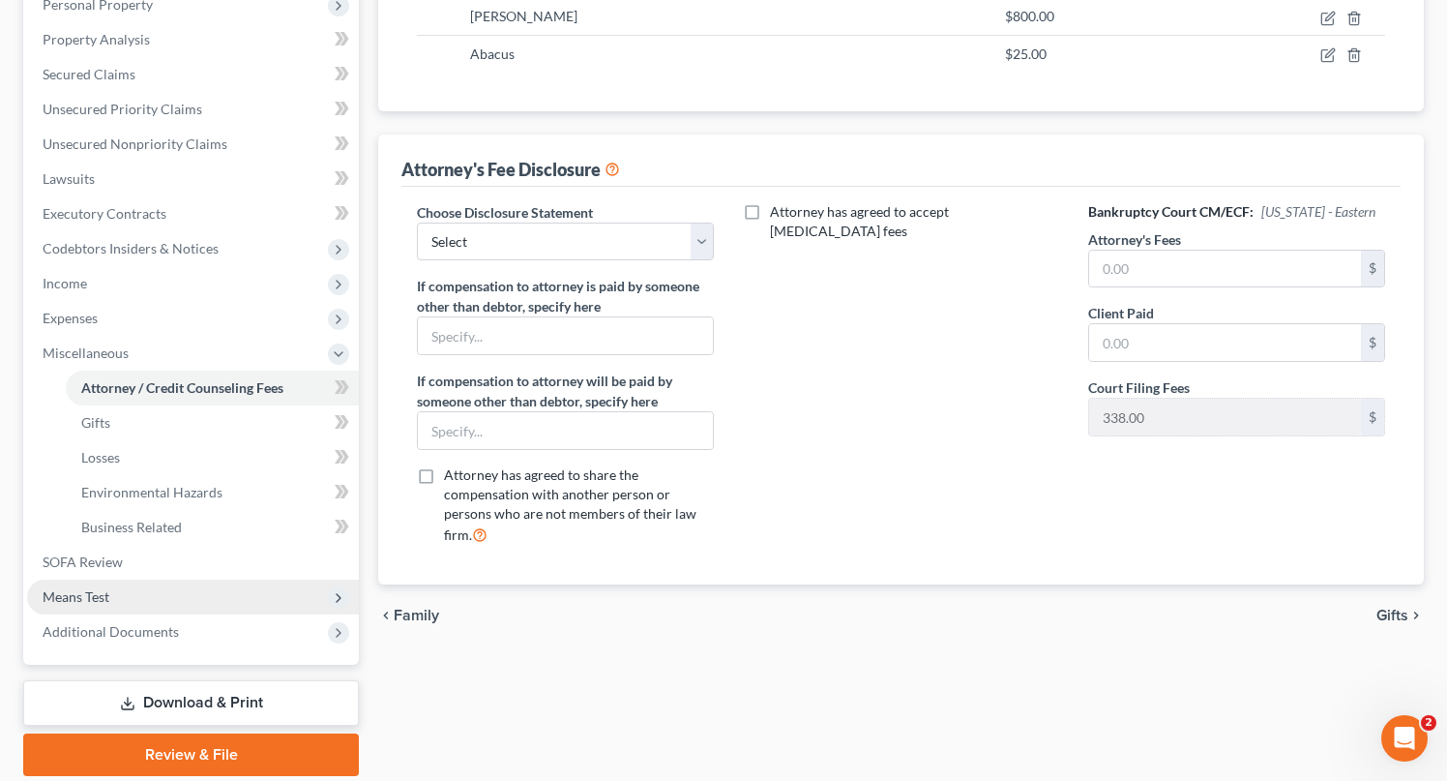
click at [96, 593] on span "Means Test" at bounding box center [76, 596] width 67 height 16
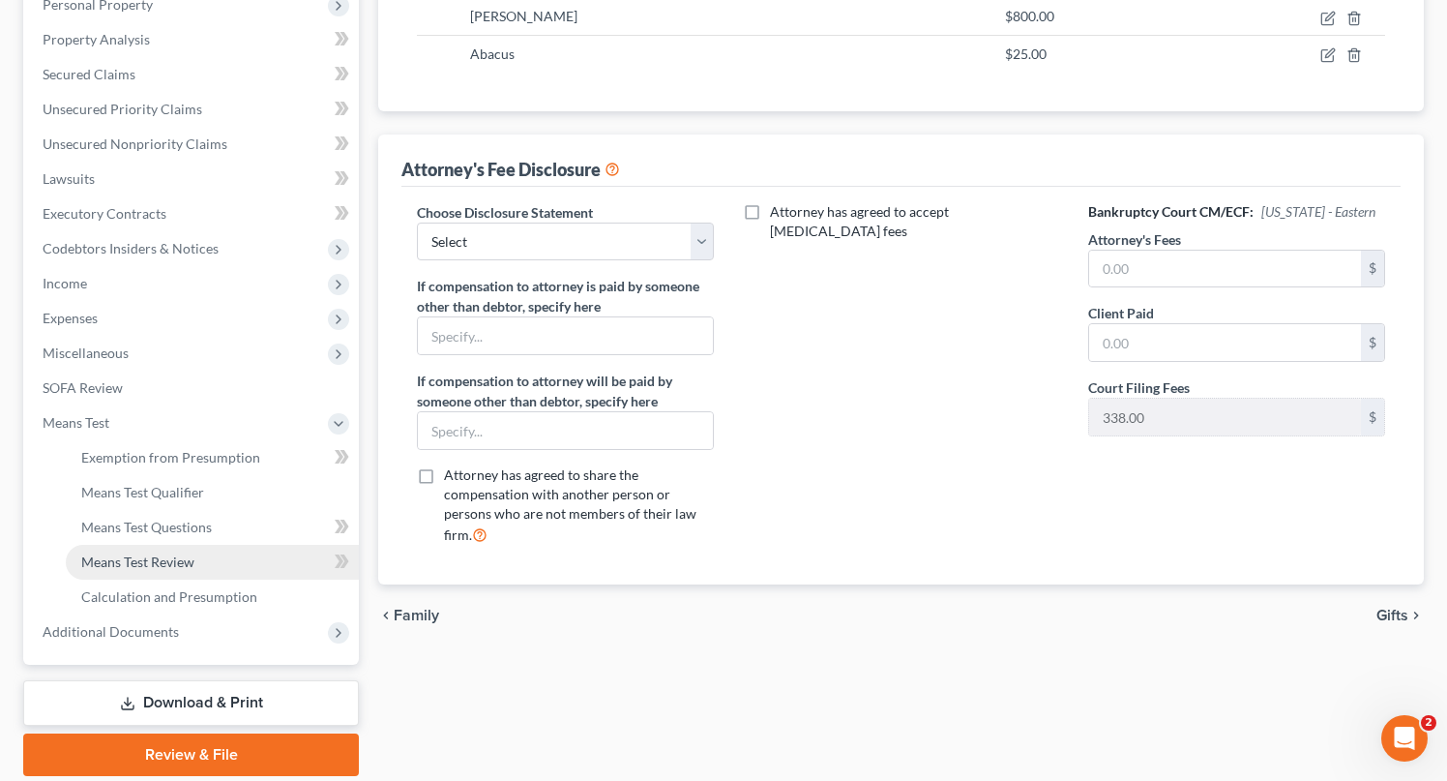
click at [155, 557] on span "Means Test Review" at bounding box center [137, 561] width 113 height 16
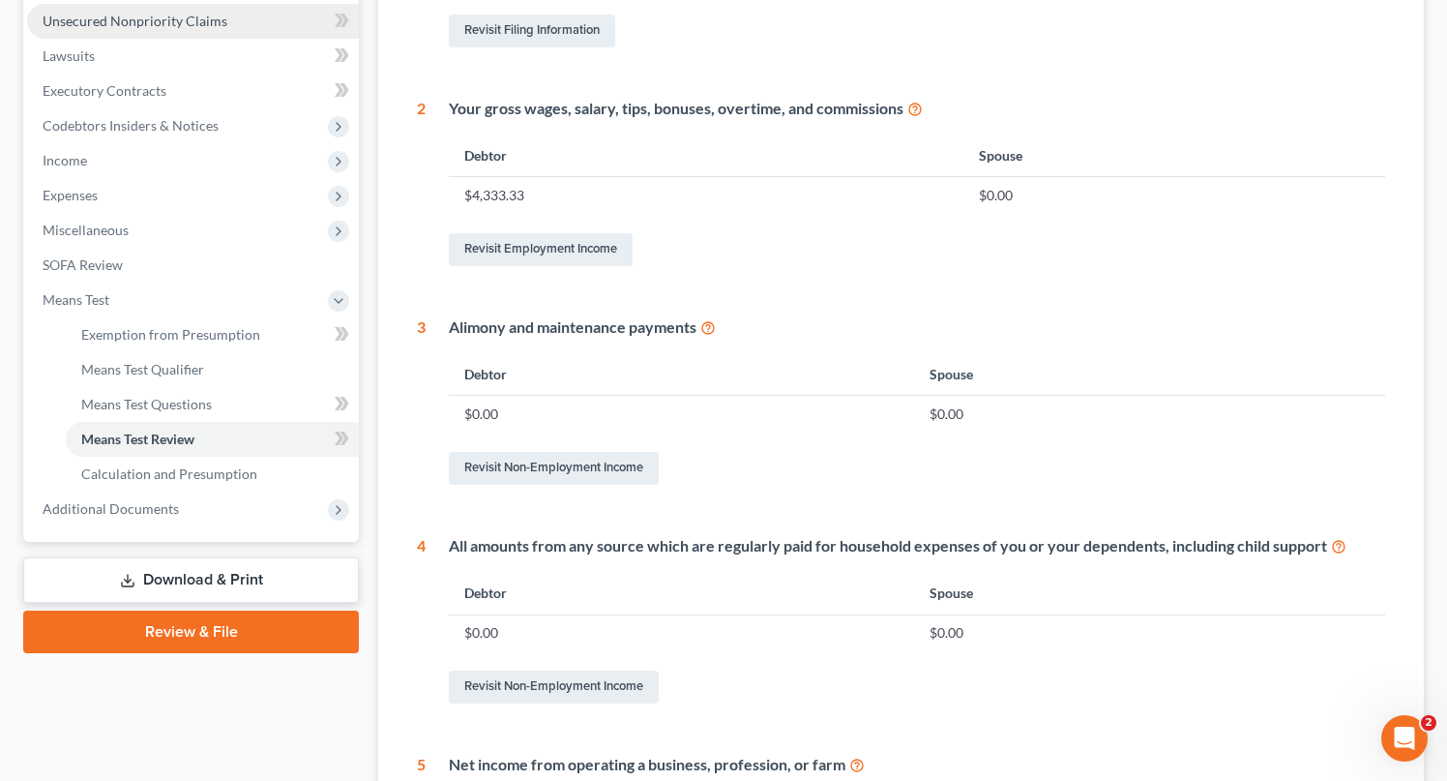
scroll to position [478, 0]
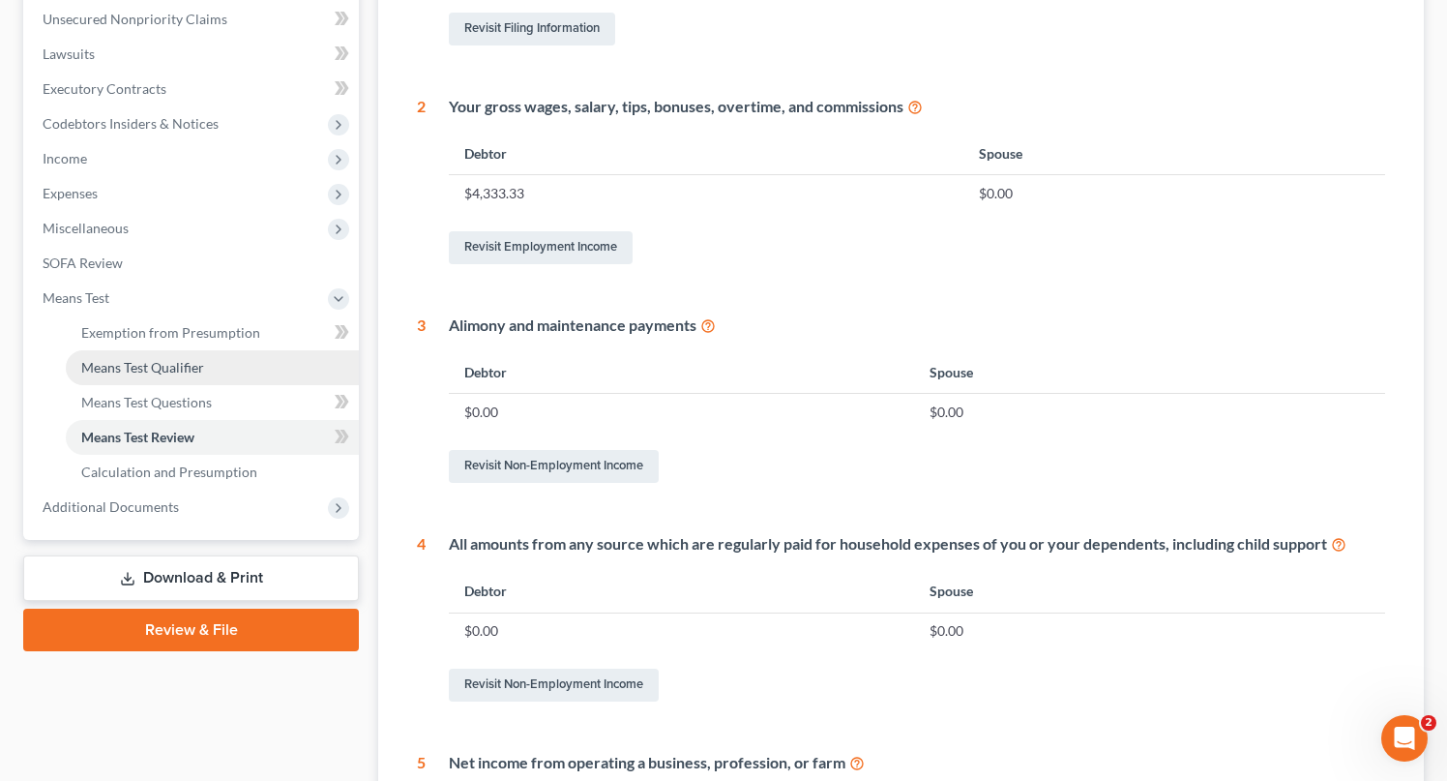
click at [180, 362] on span "Means Test Qualifier" at bounding box center [142, 367] width 123 height 16
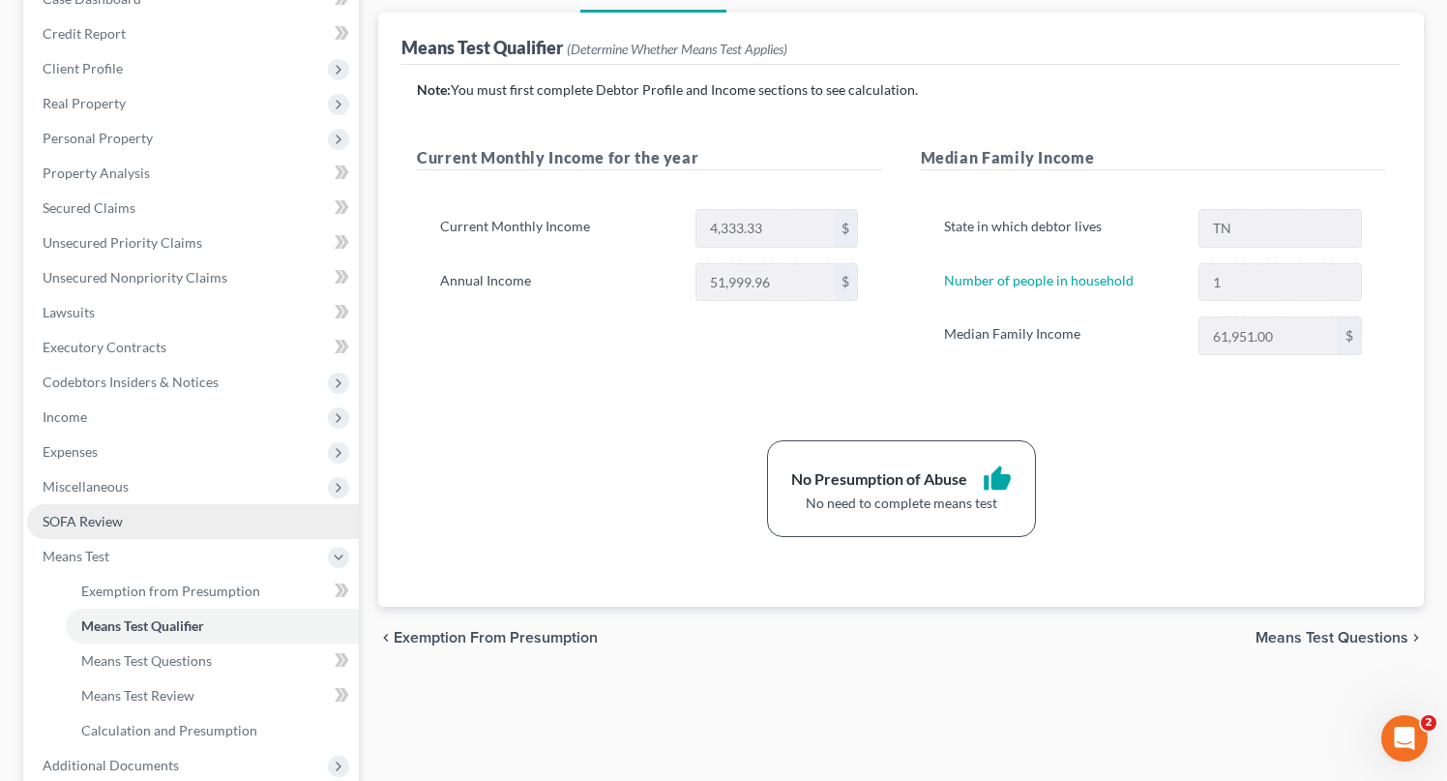
scroll to position [420, 0]
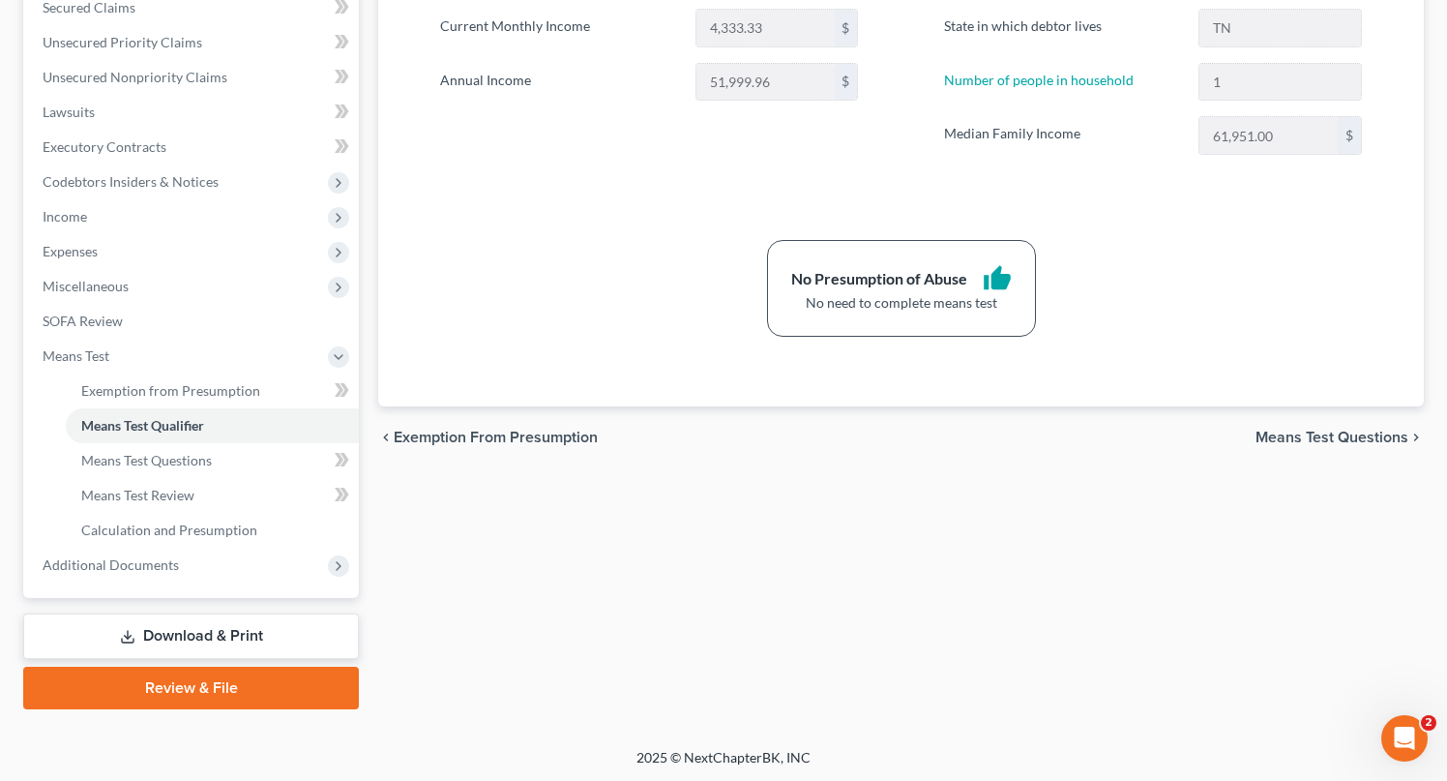
click at [214, 646] on link "Download & Print" at bounding box center [191, 635] width 336 height 45
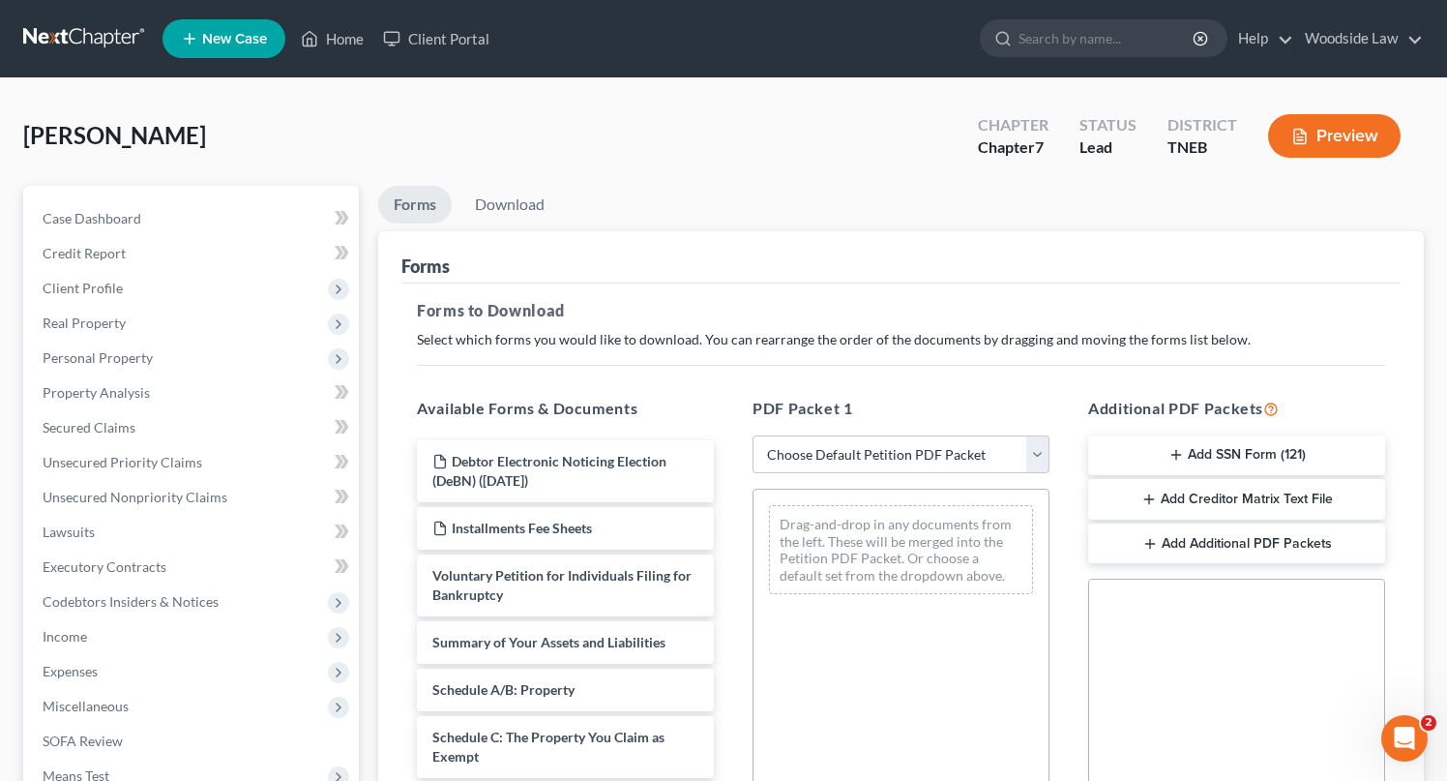
scroll to position [297, 0]
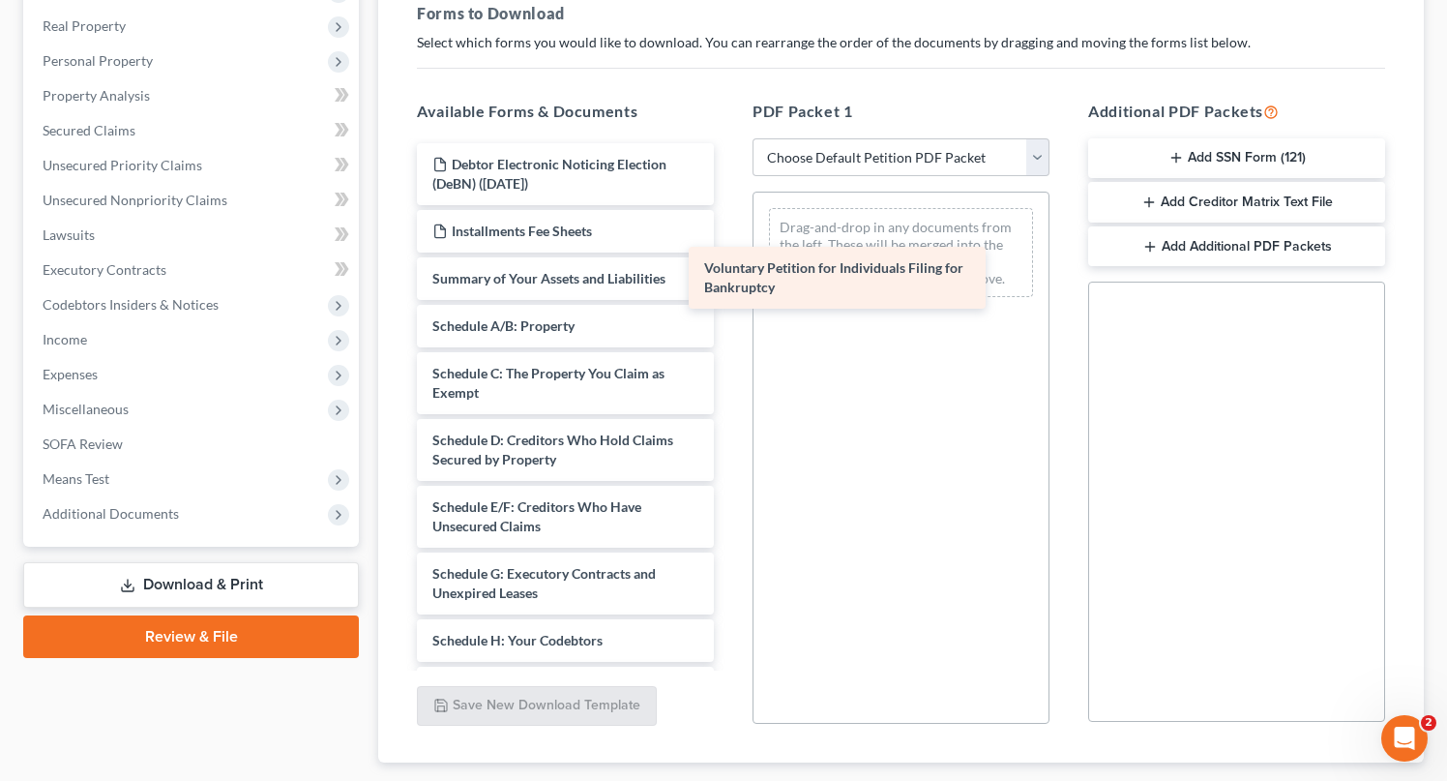
drag, startPoint x: 522, startPoint y: 313, endPoint x: 821, endPoint y: 305, distance: 299.1
click at [730, 305] on div "Voluntary Petition for Individuals Filing for Bankruptcy Debtor Electronic Noti…" at bounding box center [566, 687] width 328 height 1089
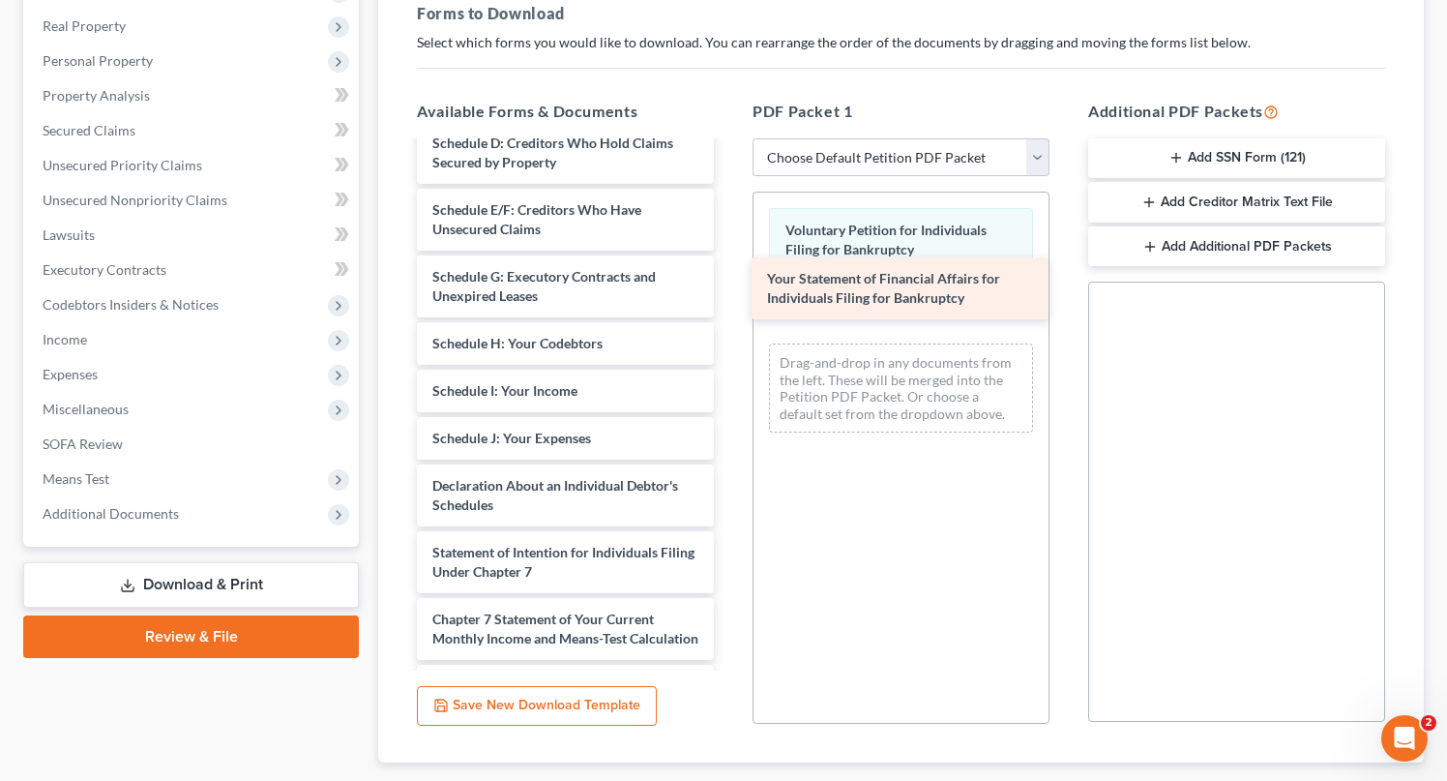
drag, startPoint x: 542, startPoint y: 557, endPoint x: 876, endPoint y: 292, distance: 426.3
click at [730, 292] on div "Your Statement of Financial Affairs for Individuals Filing for Bankruptcy Debto…" at bounding box center [566, 357] width 328 height 1023
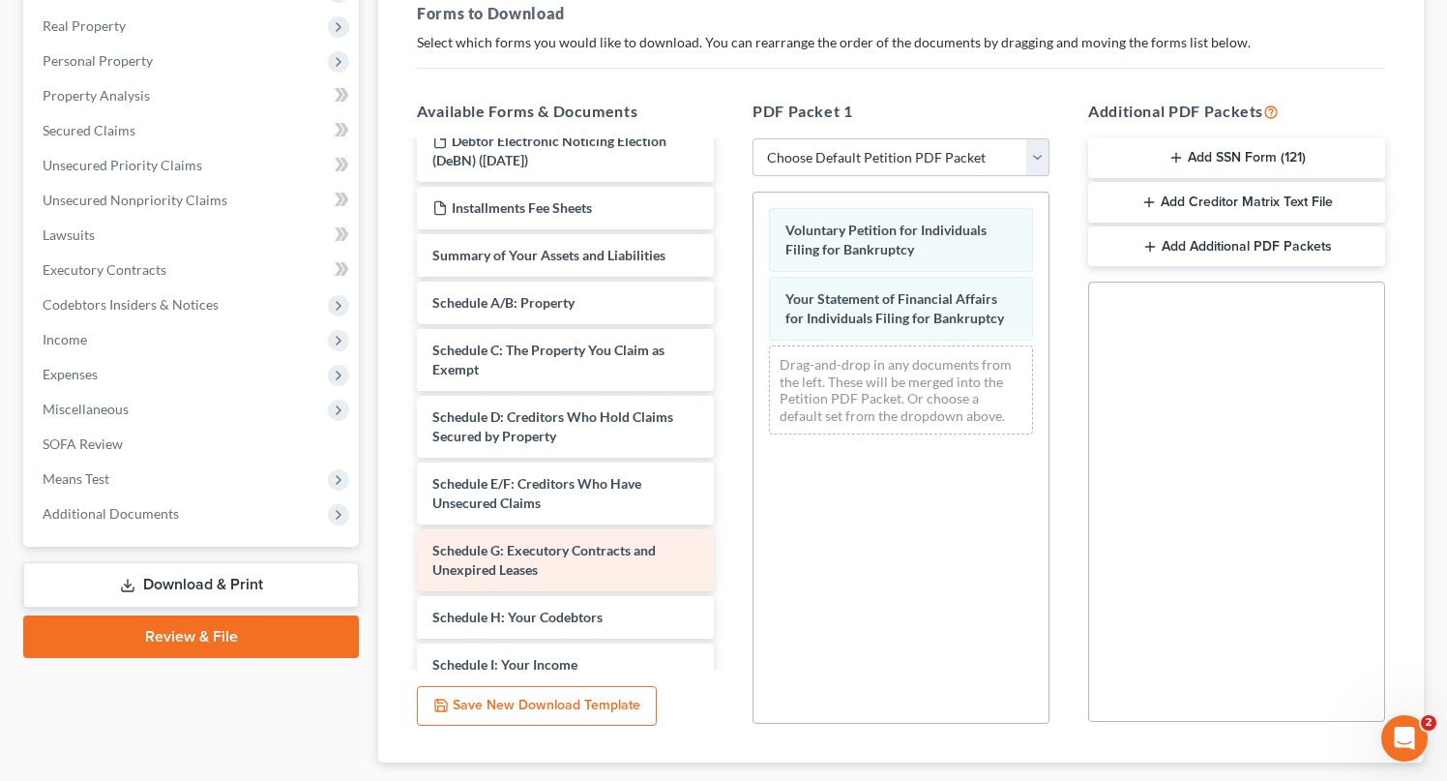
scroll to position [0, 0]
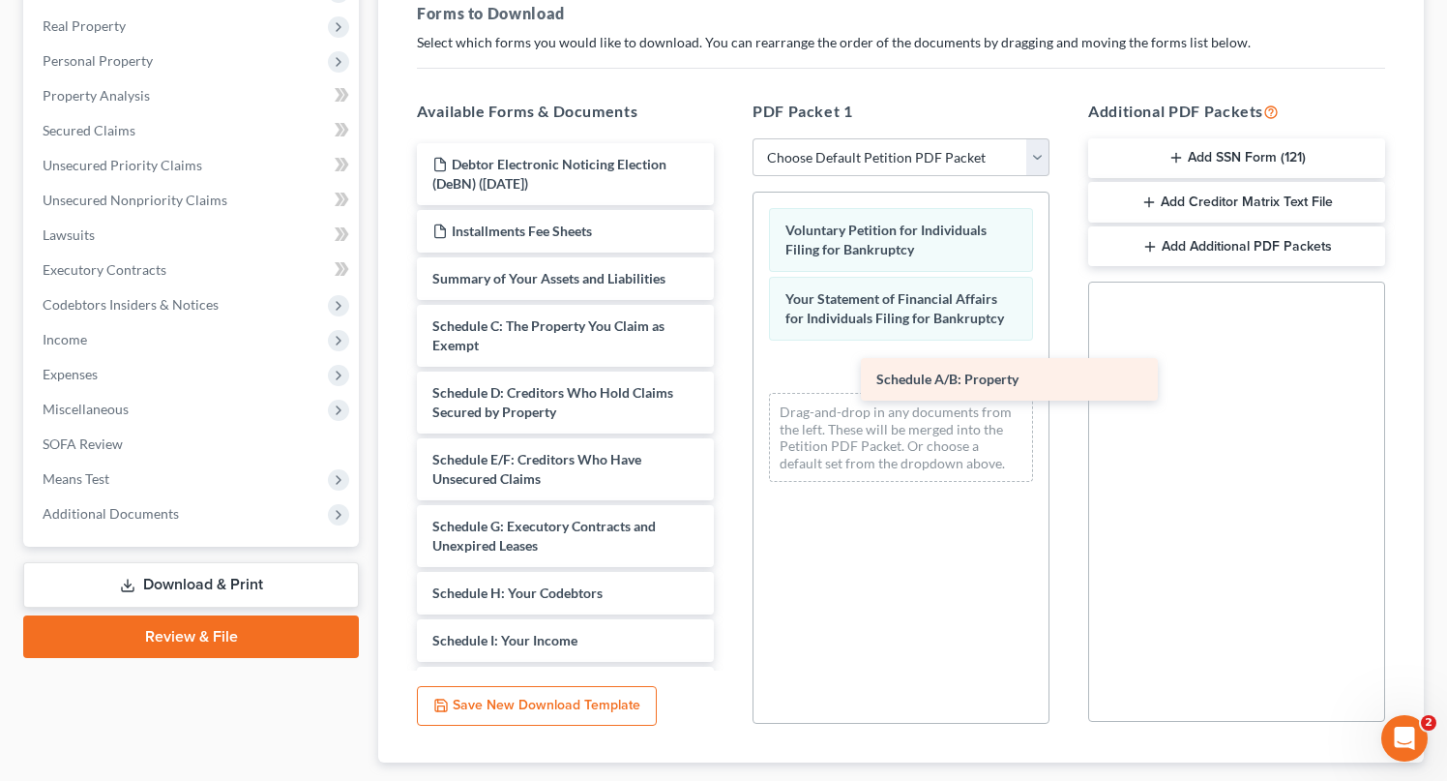
drag, startPoint x: 525, startPoint y: 316, endPoint x: 899, endPoint y: 347, distance: 374.8
click at [730, 347] on div "Schedule A/B: Property Debtor Electronic Noticing Election (DeBN) ([DATE]) Inst…" at bounding box center [566, 630] width 328 height 975
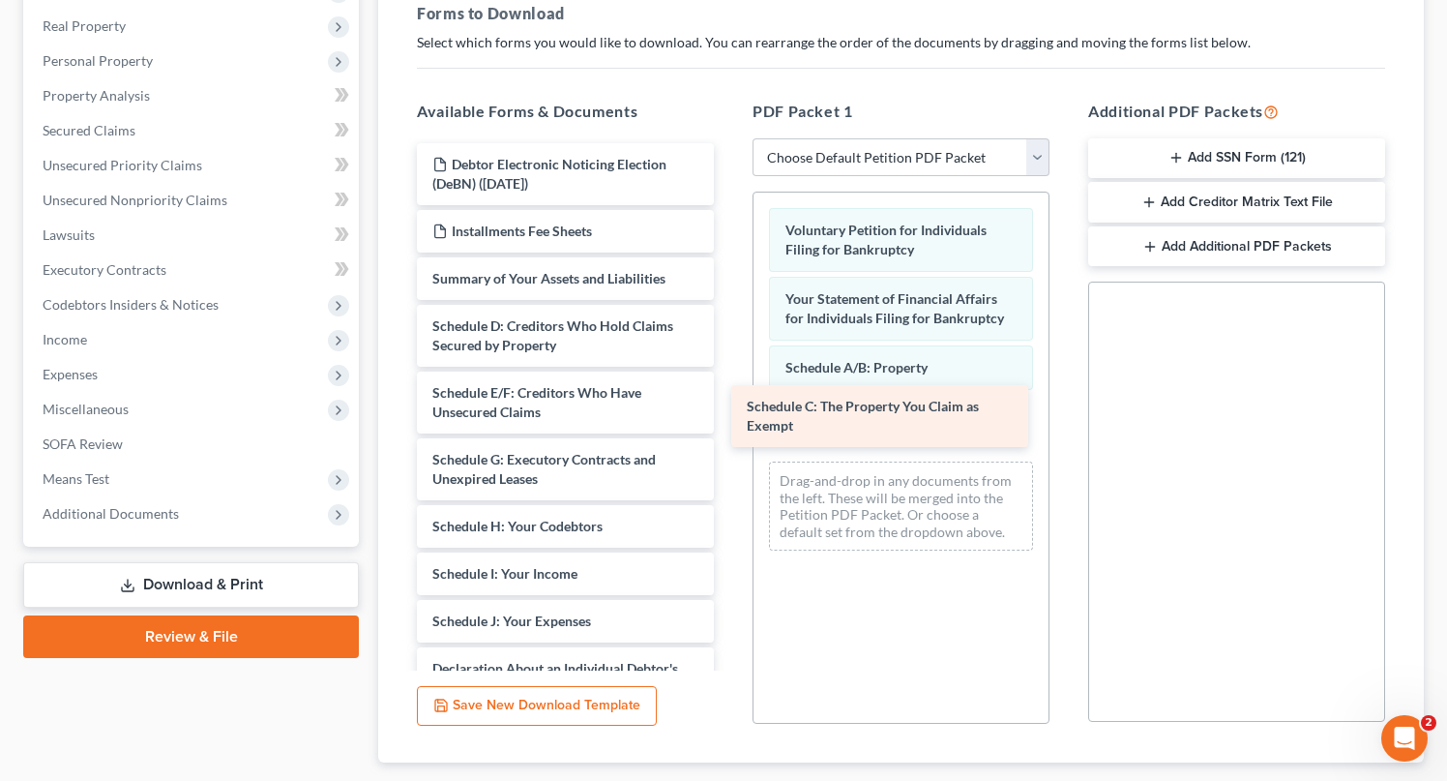
drag, startPoint x: 571, startPoint y: 319, endPoint x: 884, endPoint y: 402, distance: 324.1
click at [730, 402] on div "Schedule C: The Property You Claim as Exempt Debtor Electronic Noticing Electio…" at bounding box center [566, 597] width 328 height 909
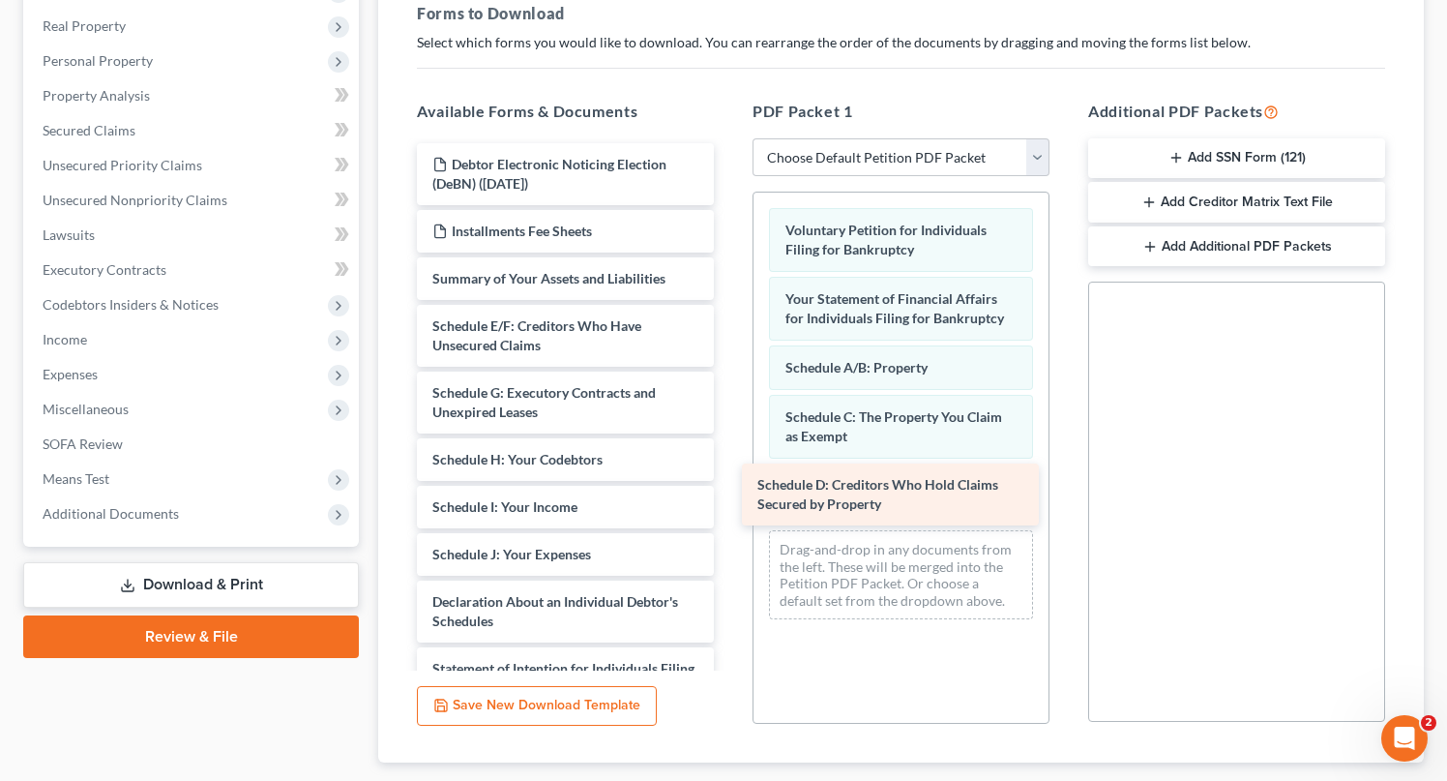
drag, startPoint x: 527, startPoint y: 341, endPoint x: 853, endPoint y: 499, distance: 362.6
click at [730, 499] on div "Schedule D: Creditors Who Hold Claims Secured by Property Debtor Electronic Not…" at bounding box center [566, 564] width 328 height 842
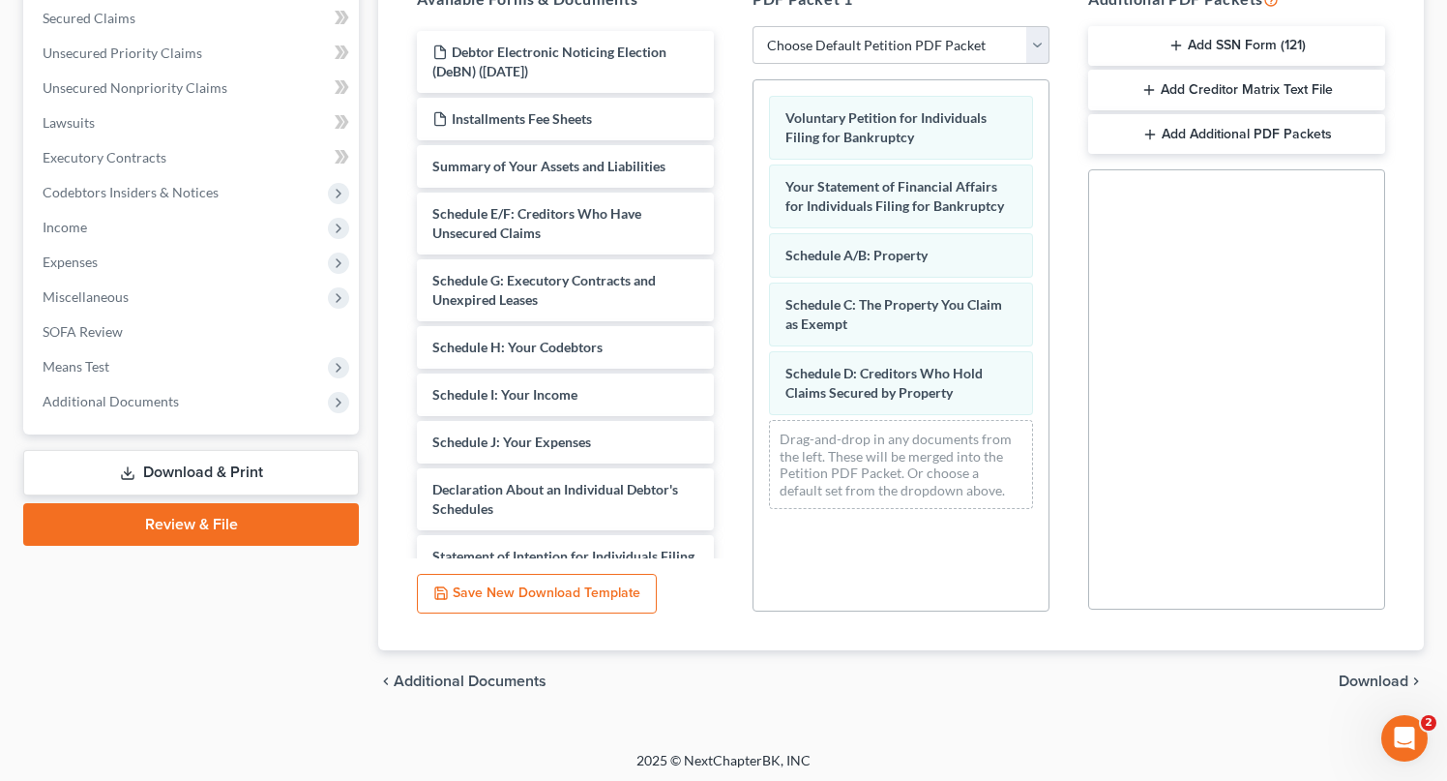
scroll to position [413, 0]
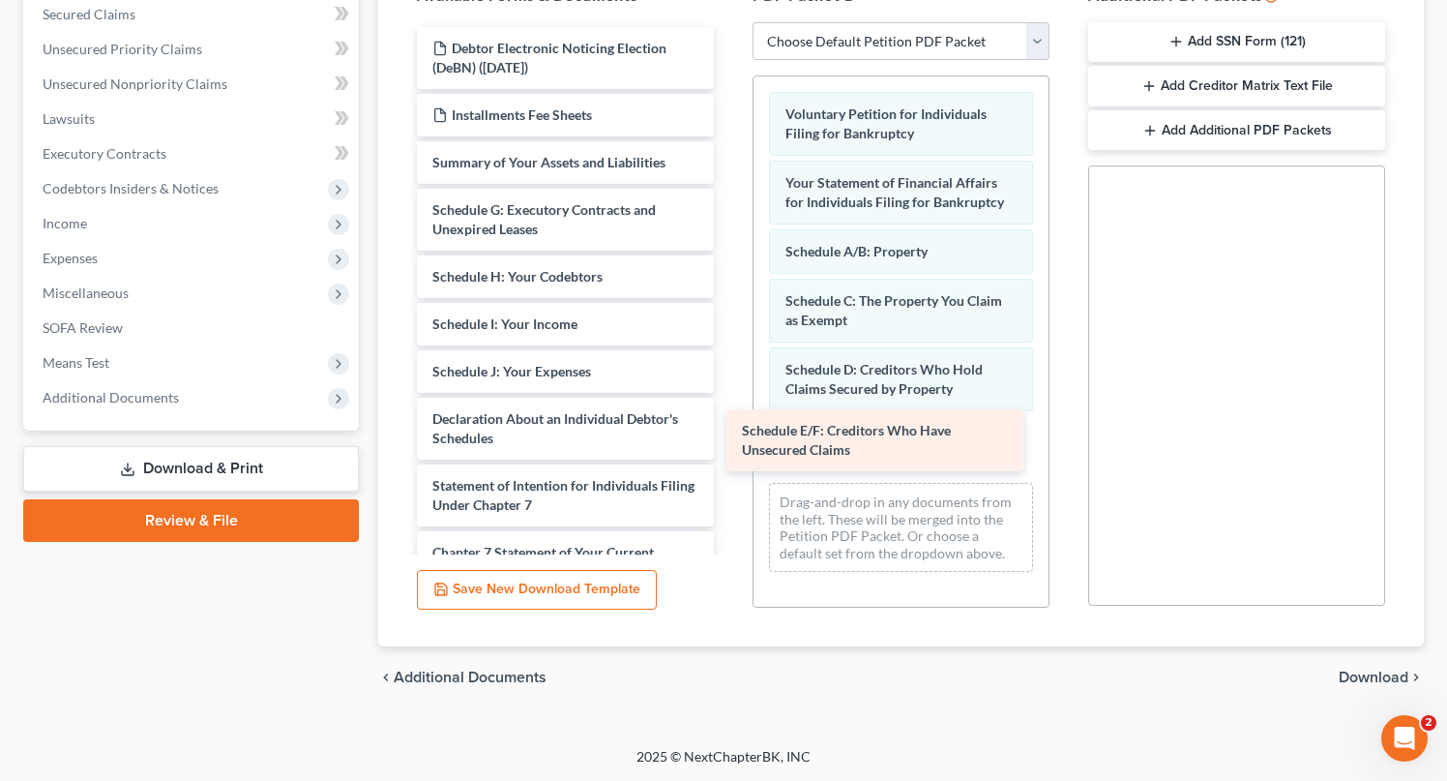
drag, startPoint x: 503, startPoint y: 224, endPoint x: 812, endPoint y: 444, distance: 378.8
click at [730, 444] on div "Schedule E/F: Creditors Who Have Unsecured Claims Debtor Electronic Noticing El…" at bounding box center [566, 414] width 328 height 775
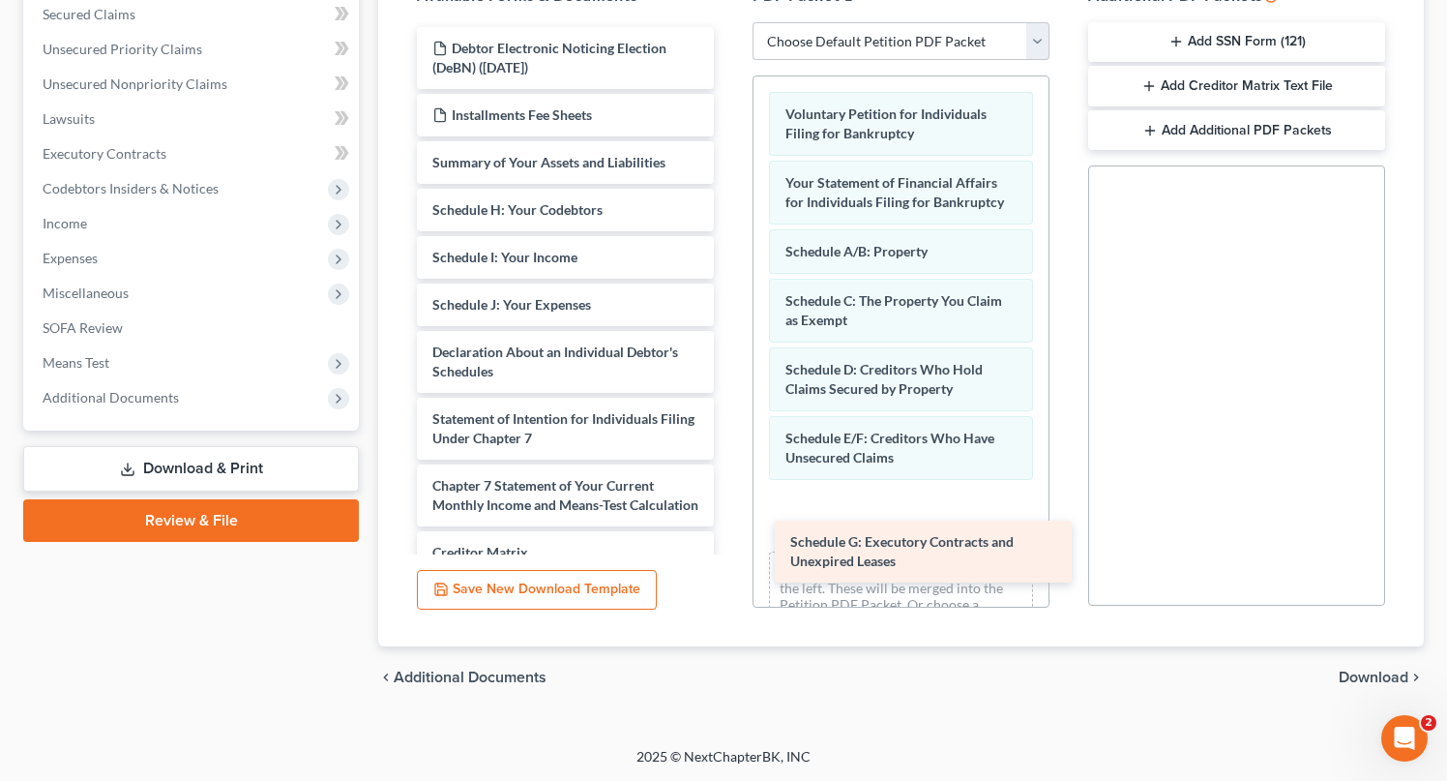
drag, startPoint x: 508, startPoint y: 223, endPoint x: 838, endPoint y: 501, distance: 431.9
click at [730, 501] on div "Schedule G: Executory Contracts and Unexpired Leases Debtor Electronic Noticing…" at bounding box center [566, 381] width 328 height 708
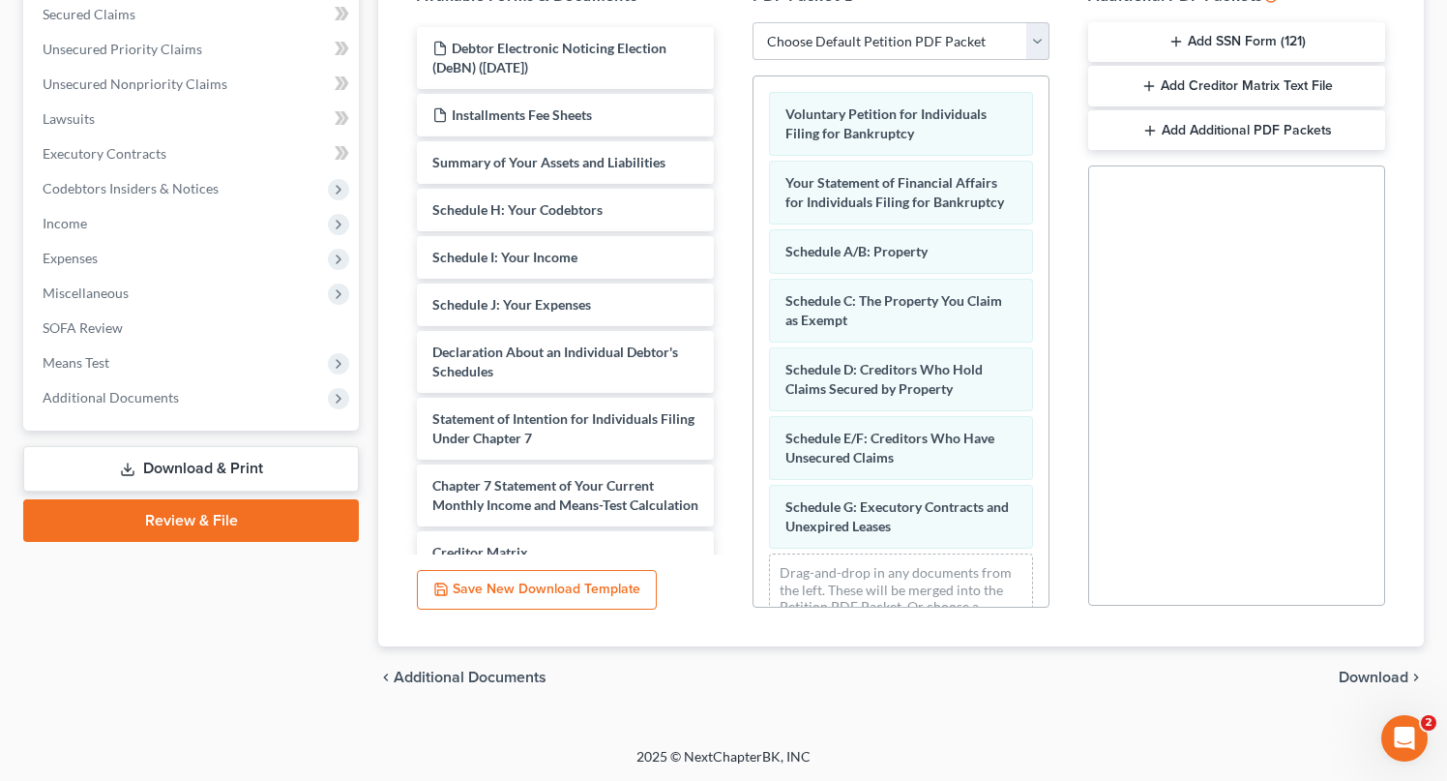
scroll to position [51, 0]
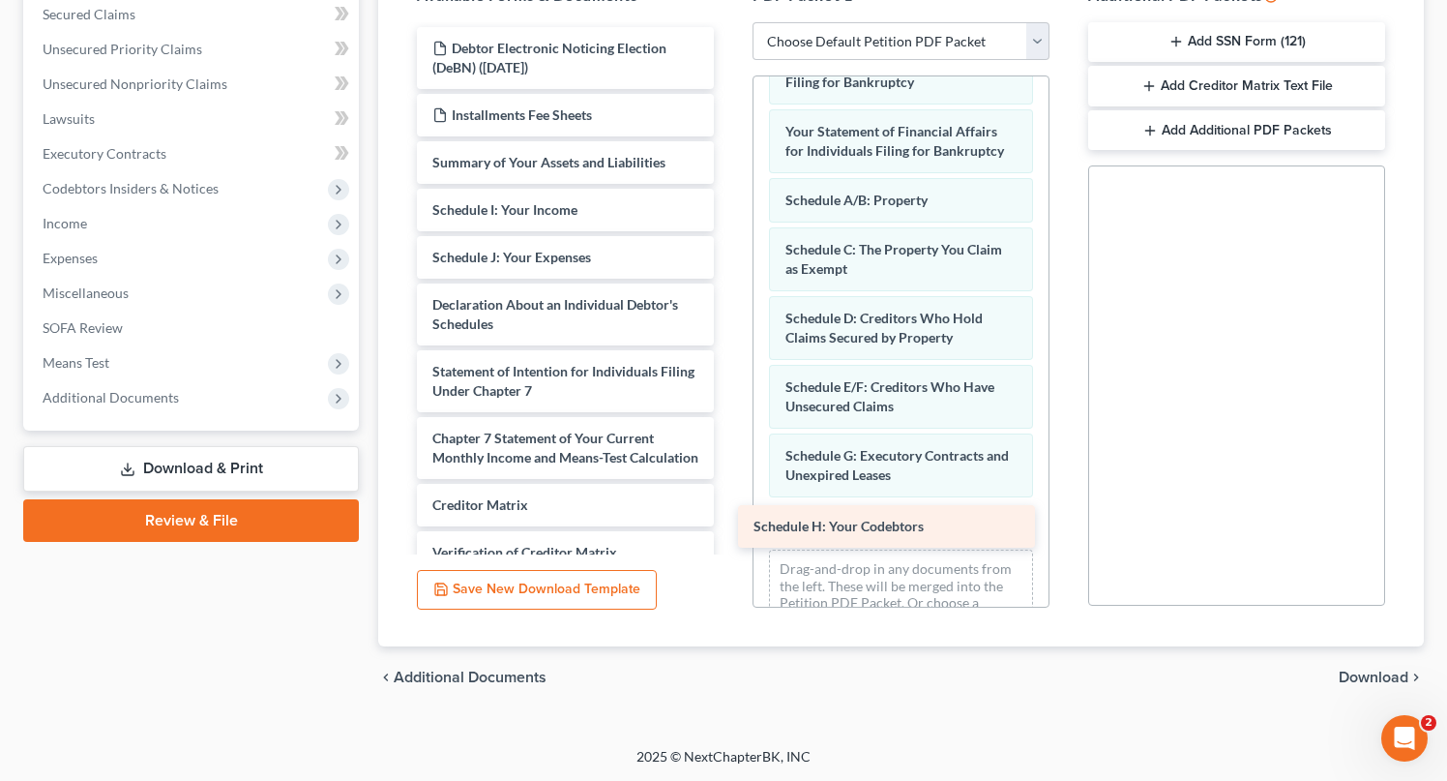
drag, startPoint x: 545, startPoint y: 206, endPoint x: 866, endPoint y: 525, distance: 452.9
click at [730, 525] on div "Schedule H: Your Codebtors Debtor Electronic Noticing Election (DeBN) ([DATE]) …" at bounding box center [566, 357] width 328 height 661
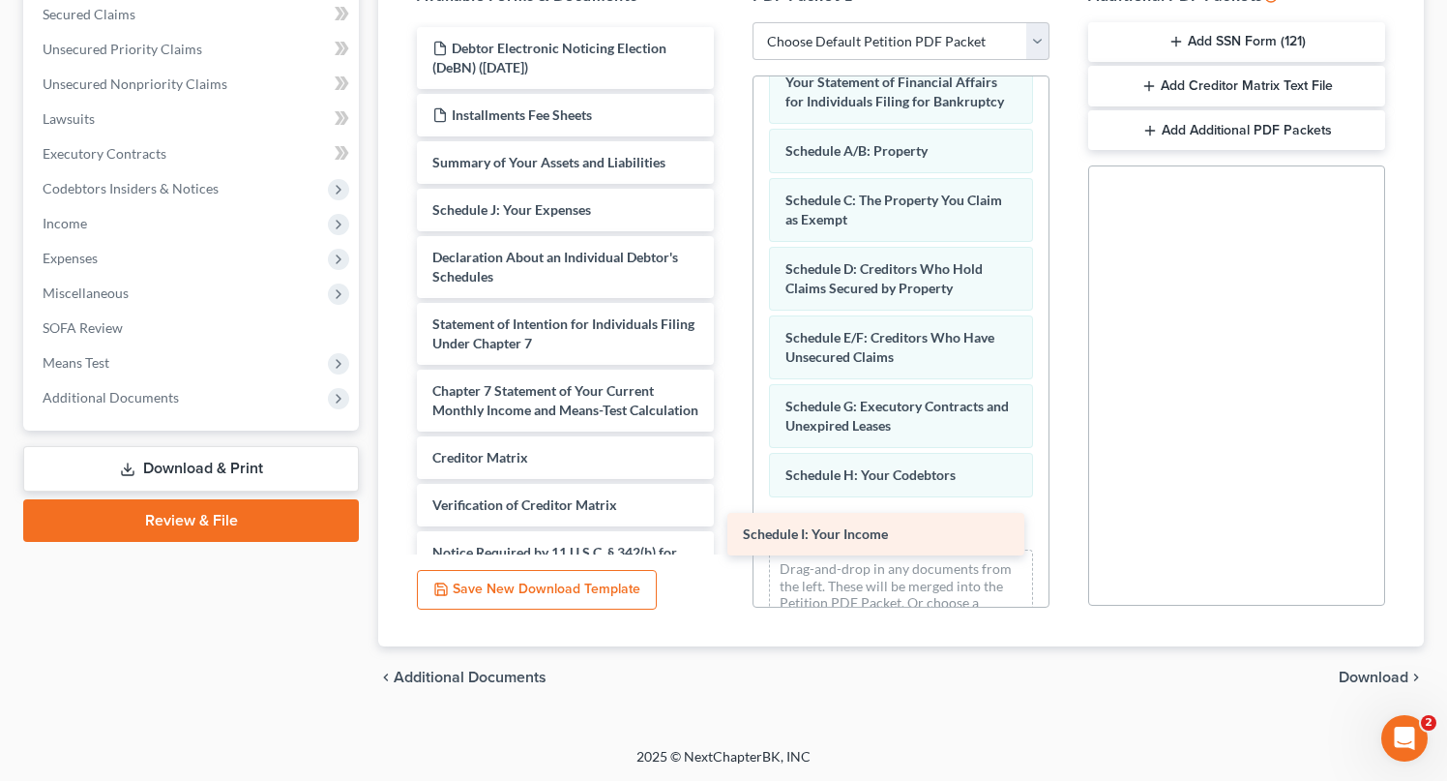
drag, startPoint x: 452, startPoint y: 206, endPoint x: 773, endPoint y: 521, distance: 449.5
click at [730, 521] on div "Schedule I: Your Income Debtor Electronic Noticing Election (DeBN) ([DATE]) Ins…" at bounding box center [566, 333] width 328 height 613
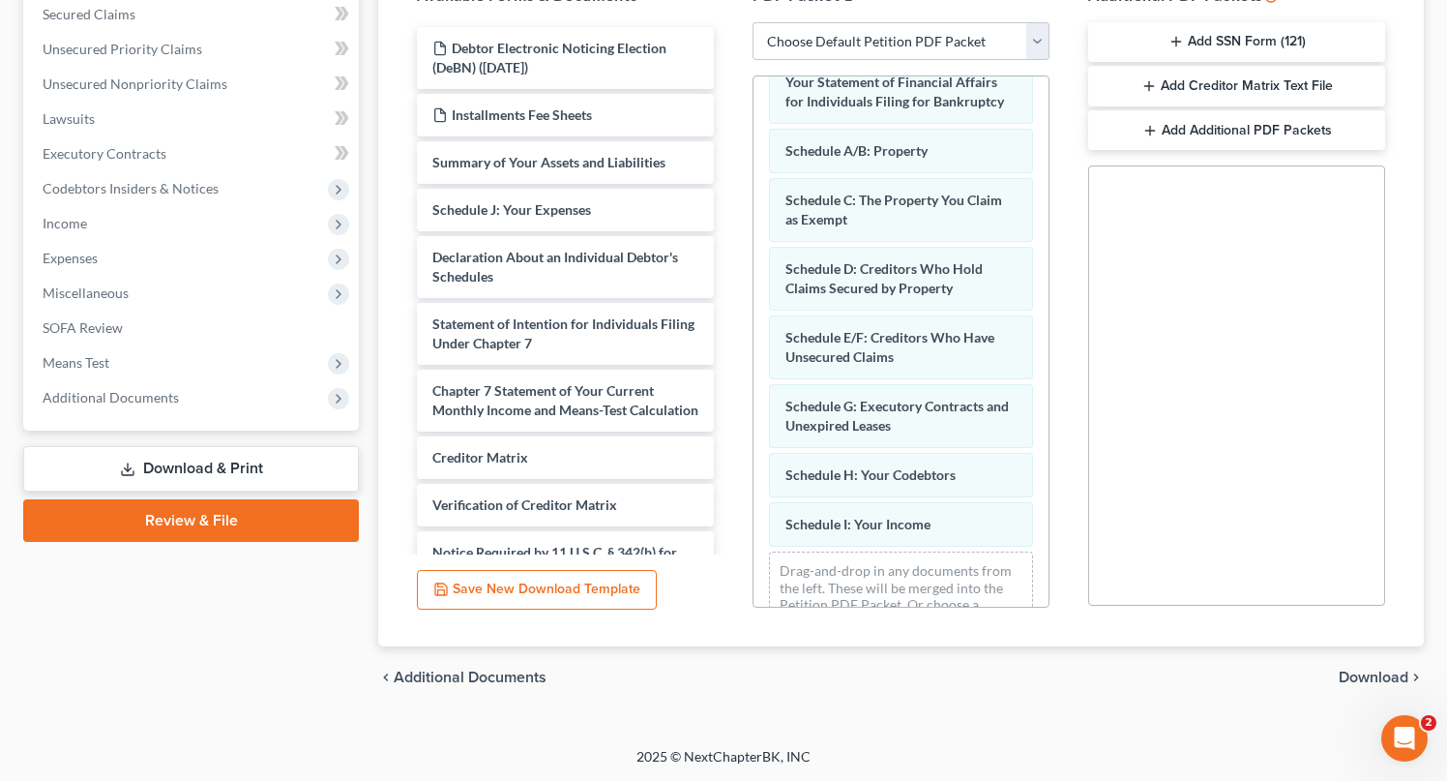
scroll to position [150, 0]
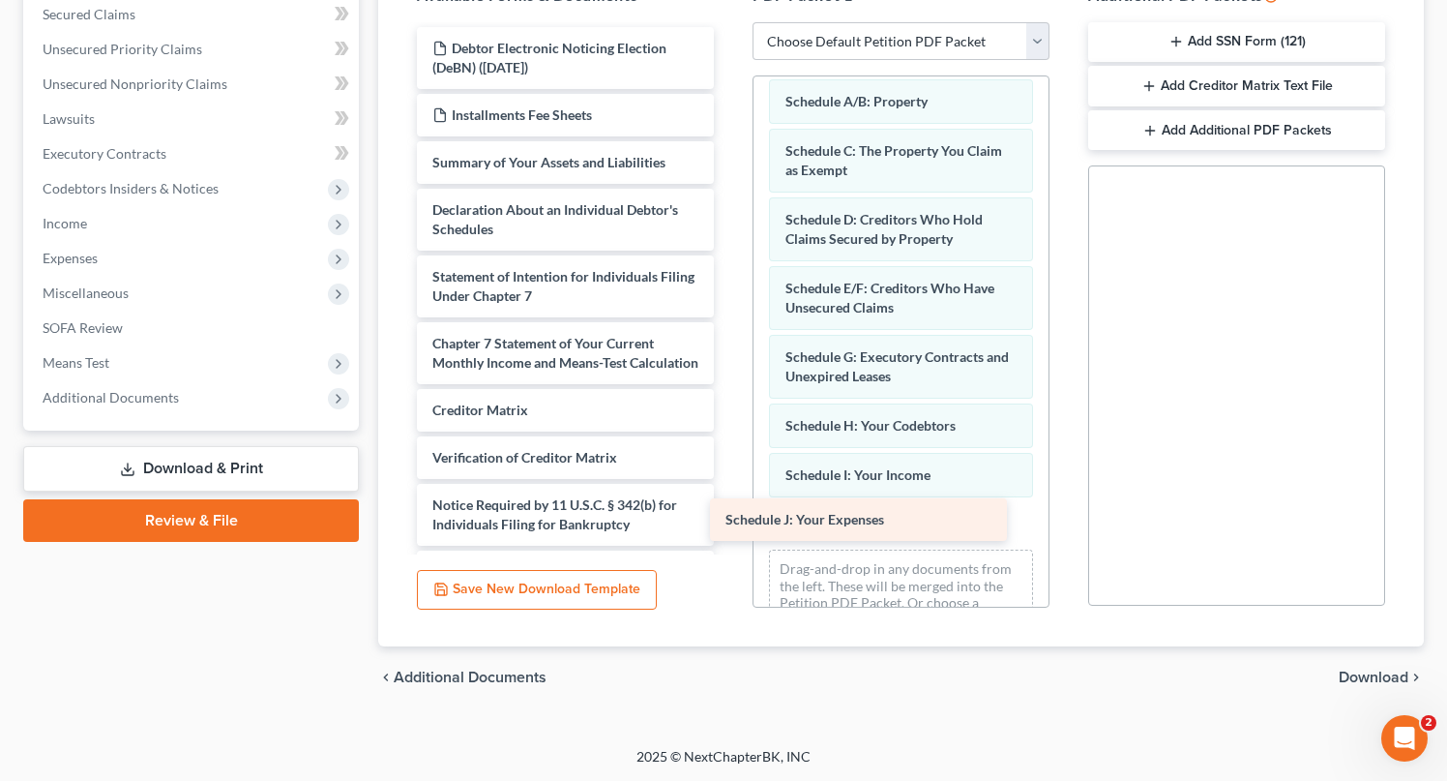
drag, startPoint x: 509, startPoint y: 205, endPoint x: 802, endPoint y: 517, distance: 427.8
click at [730, 517] on div "Schedule J: Your Expenses Debtor Electronic Noticing Election (DeBN) ([DATE]) I…" at bounding box center [566, 310] width 328 height 566
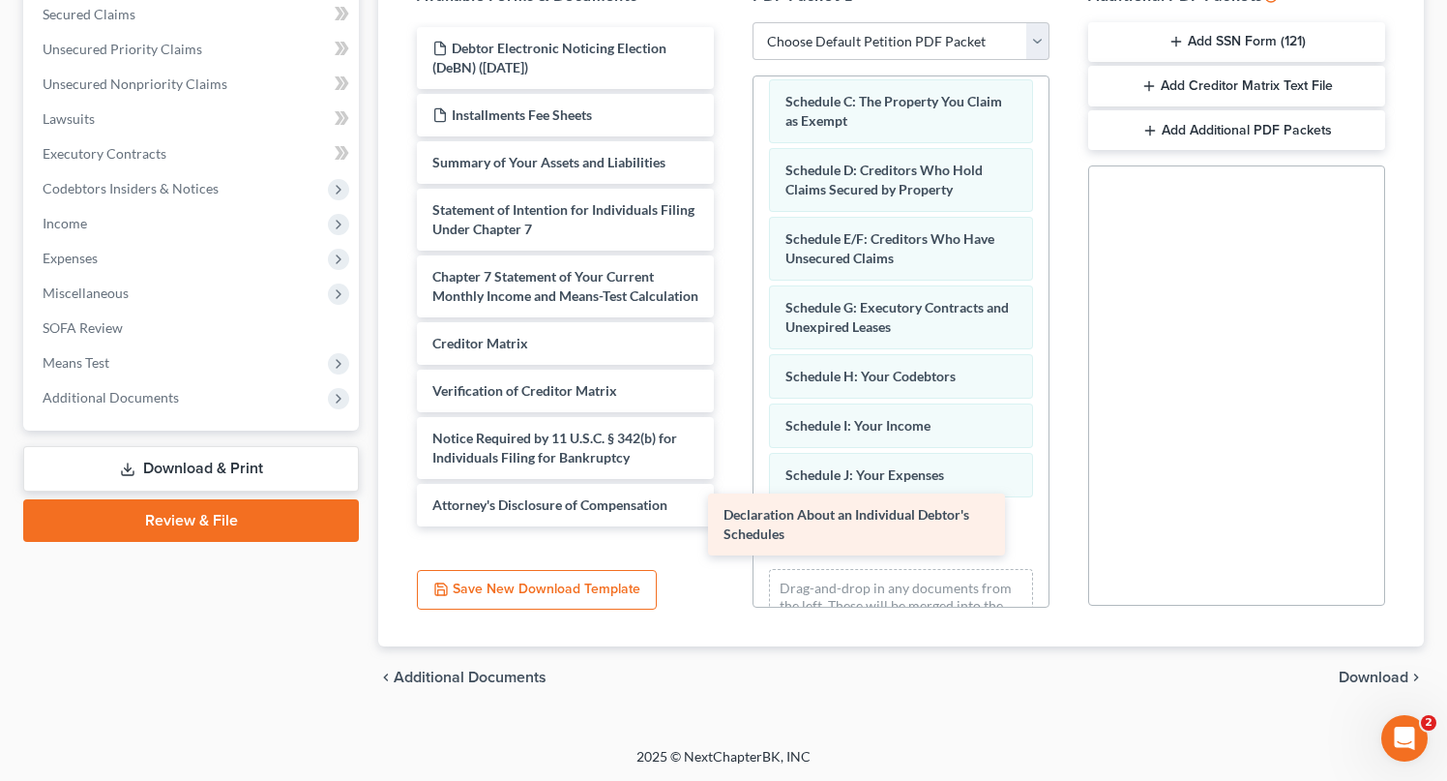
drag, startPoint x: 526, startPoint y: 198, endPoint x: 818, endPoint y: 505, distance: 423.0
click at [730, 505] on div "Declaration About an Individual Debtor's Schedules Debtor Electronic Noticing E…" at bounding box center [566, 276] width 328 height 499
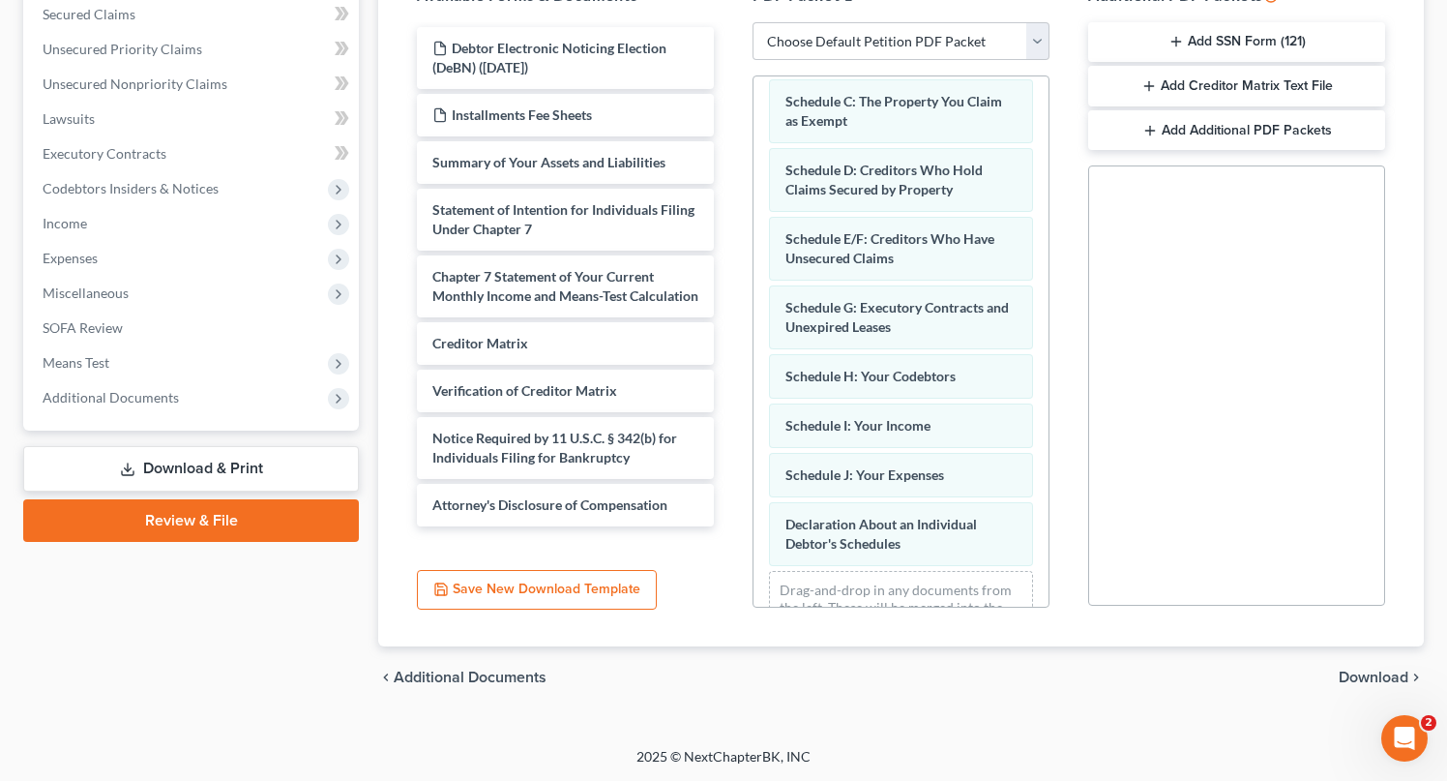
scroll to position [268, 0]
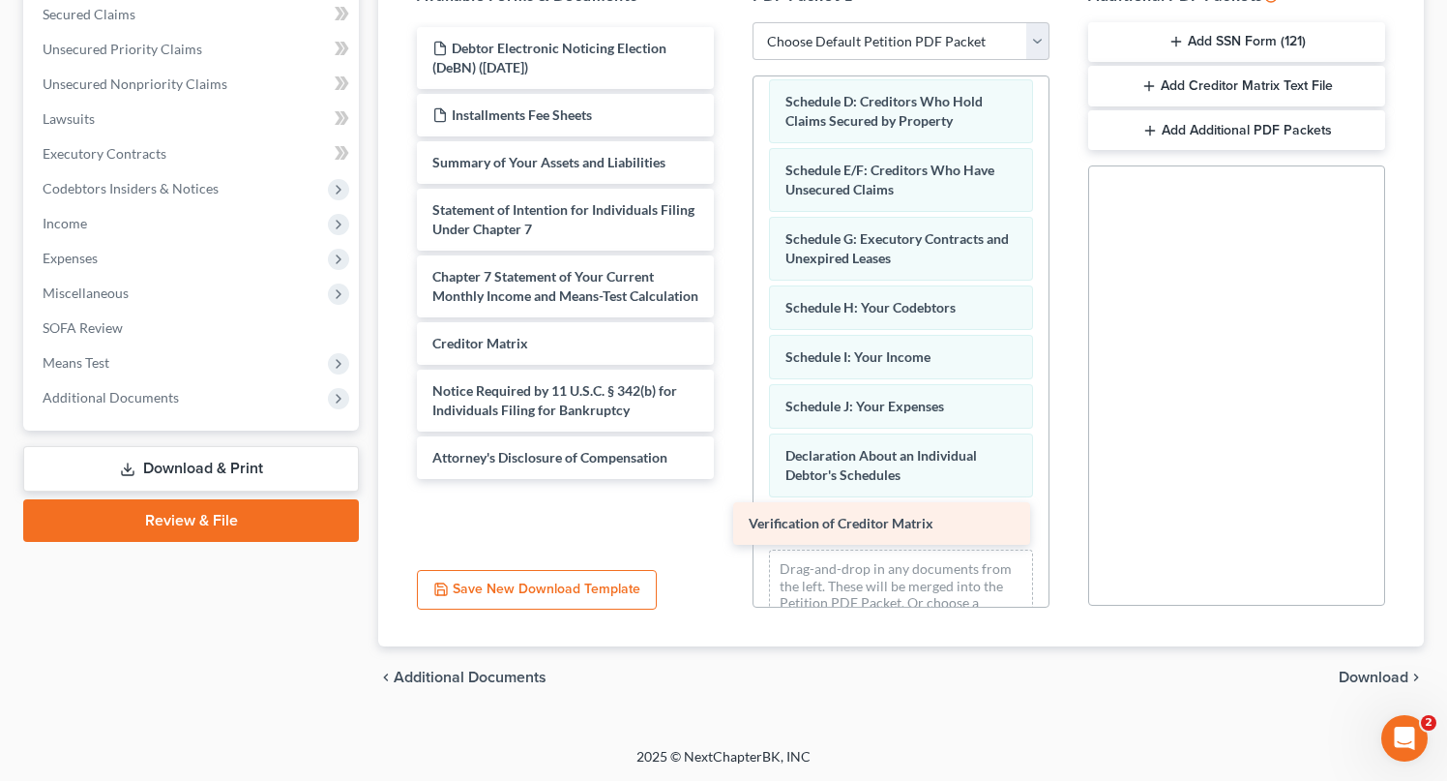
drag, startPoint x: 501, startPoint y: 403, endPoint x: 818, endPoint y: 519, distance: 336.7
click at [730, 479] on div "Verification of Creditor Matrix Debtor Electronic Noticing Election (DeBN) ([DA…" at bounding box center [566, 253] width 328 height 452
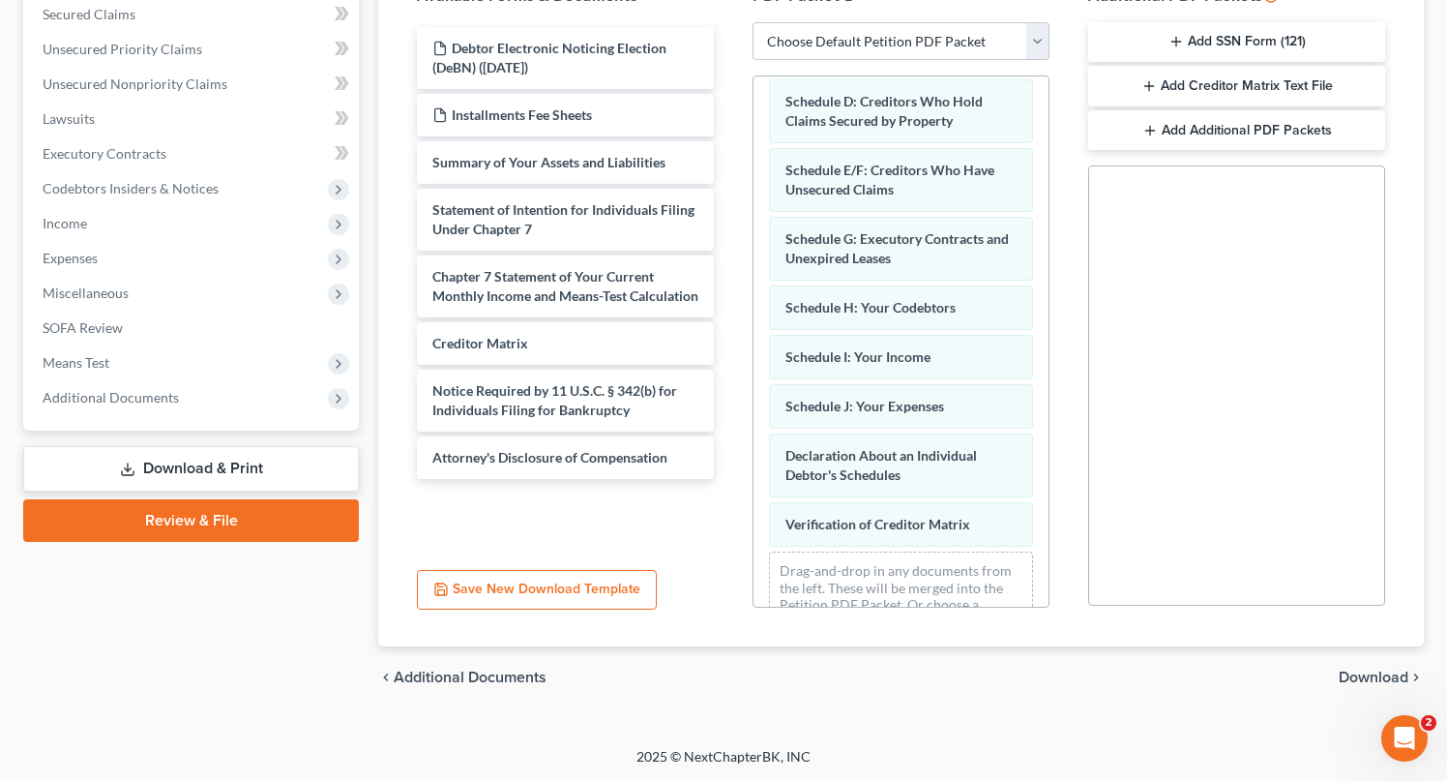
scroll to position [317, 0]
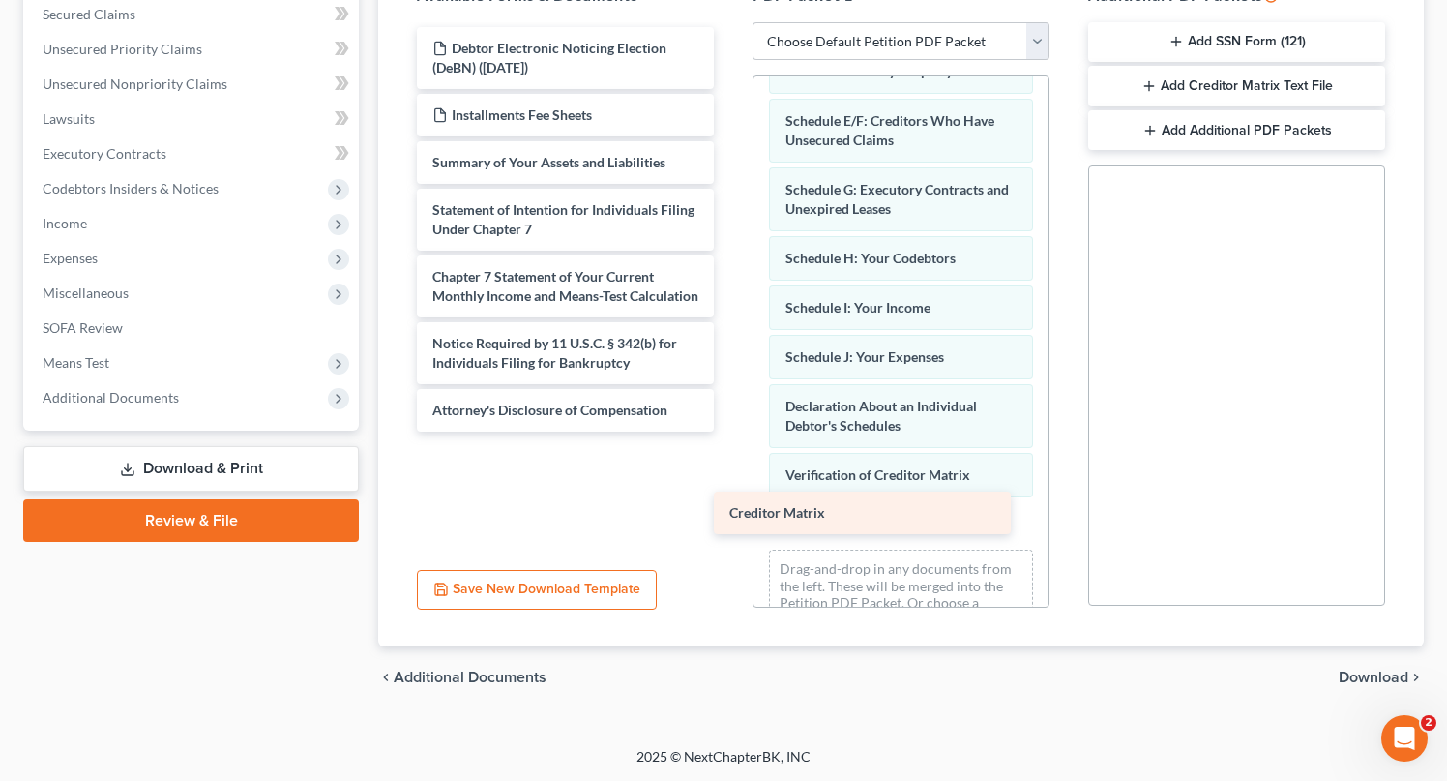
drag, startPoint x: 458, startPoint y: 365, endPoint x: 755, endPoint y: 517, distance: 333.6
click at [730, 432] on div "Creditor Matrix Debtor Electronic Noticing Election (DeBN) ([DATE]) Installment…" at bounding box center [566, 229] width 328 height 404
click at [1265, 38] on button "Add SSN Form (121)" at bounding box center [1236, 42] width 297 height 41
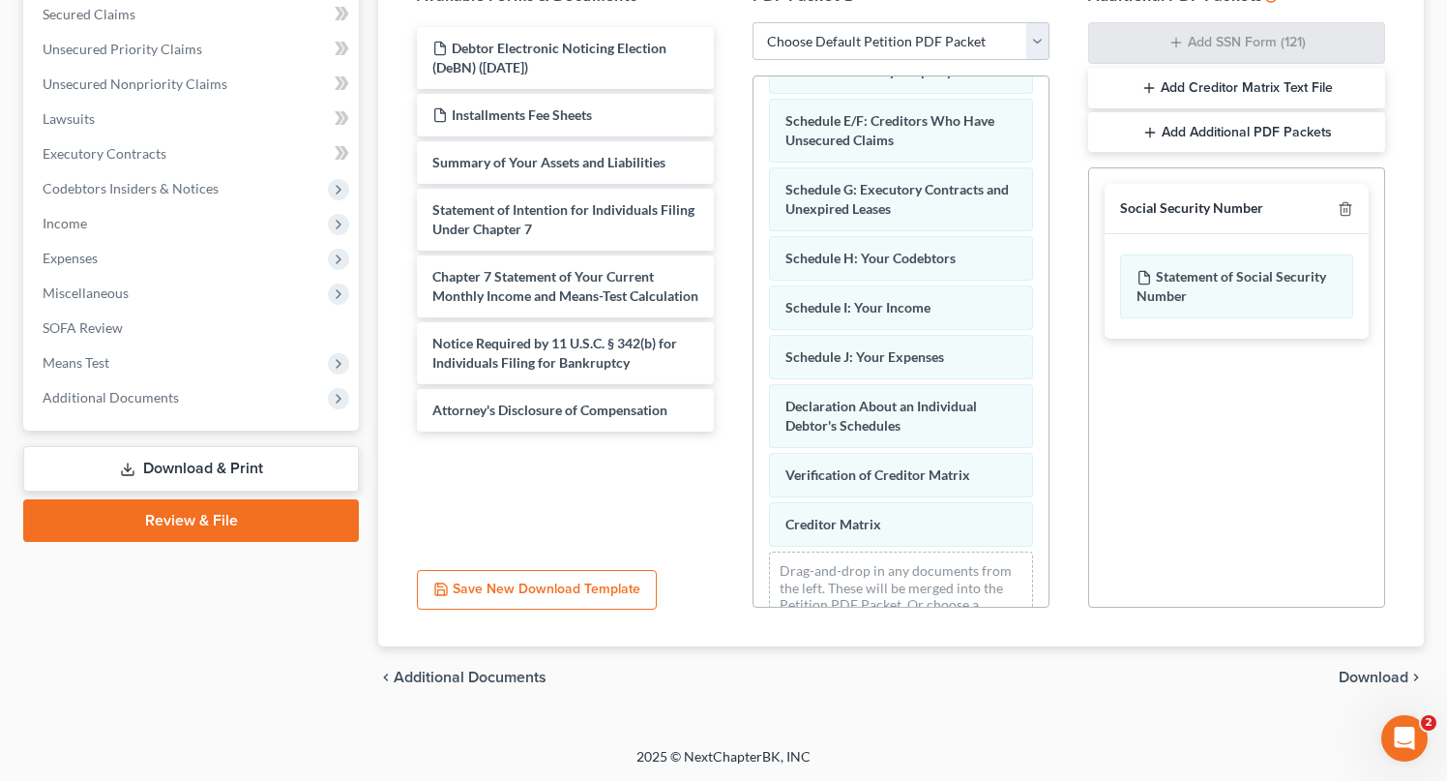
click at [1261, 91] on button "Add Creditor Matrix Text File" at bounding box center [1236, 88] width 297 height 41
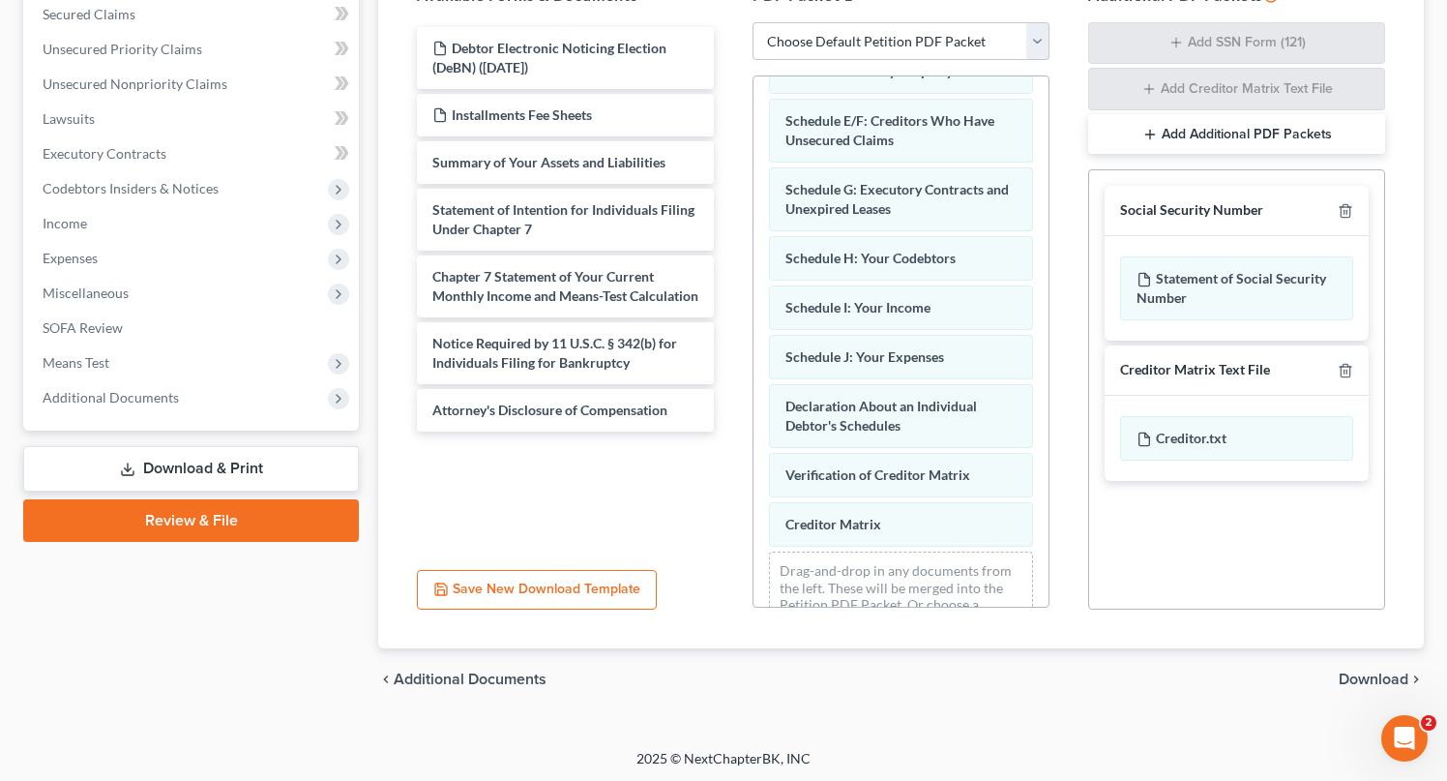
click at [1258, 140] on button "Add Additional PDF Packets" at bounding box center [1236, 134] width 297 height 41
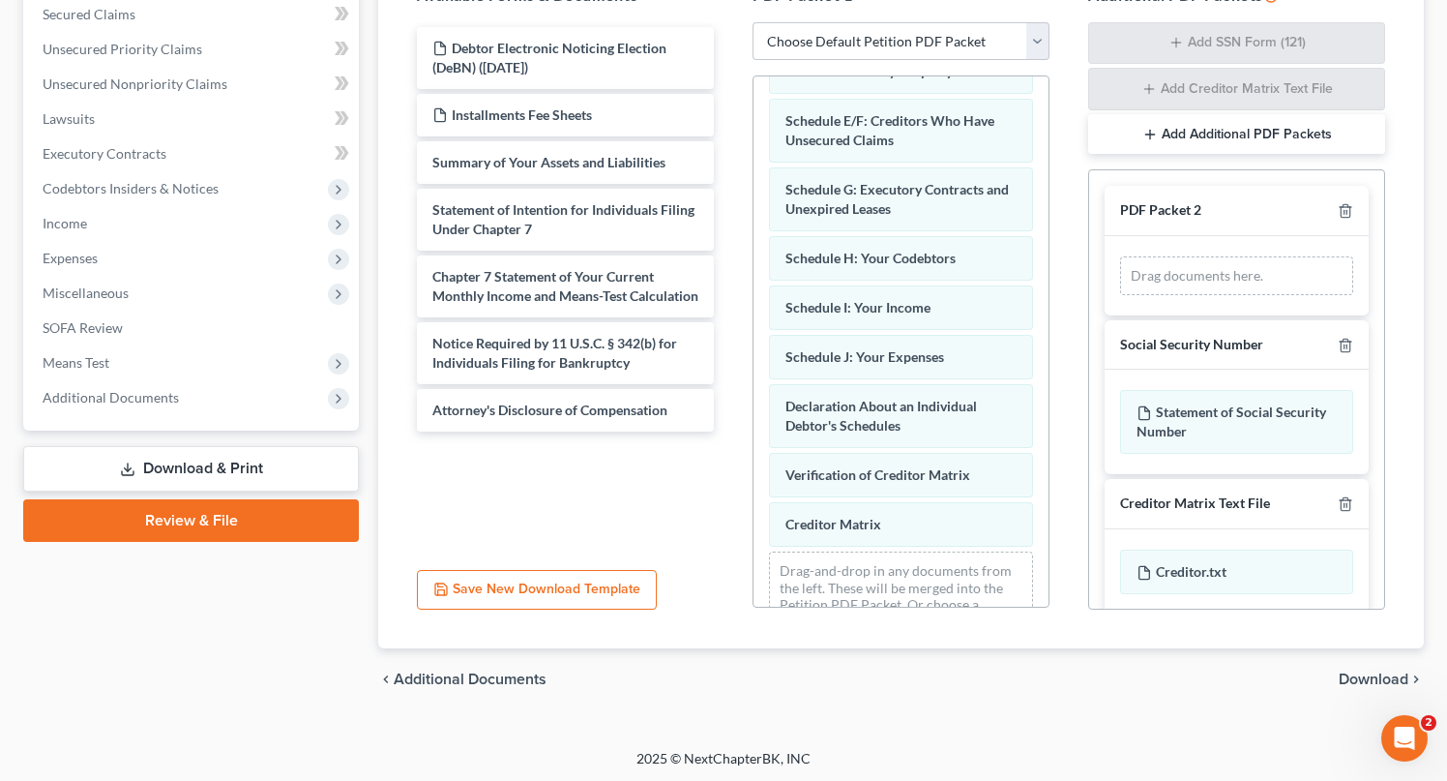
click at [1258, 140] on button "Add Additional PDF Packets" at bounding box center [1236, 134] width 297 height 41
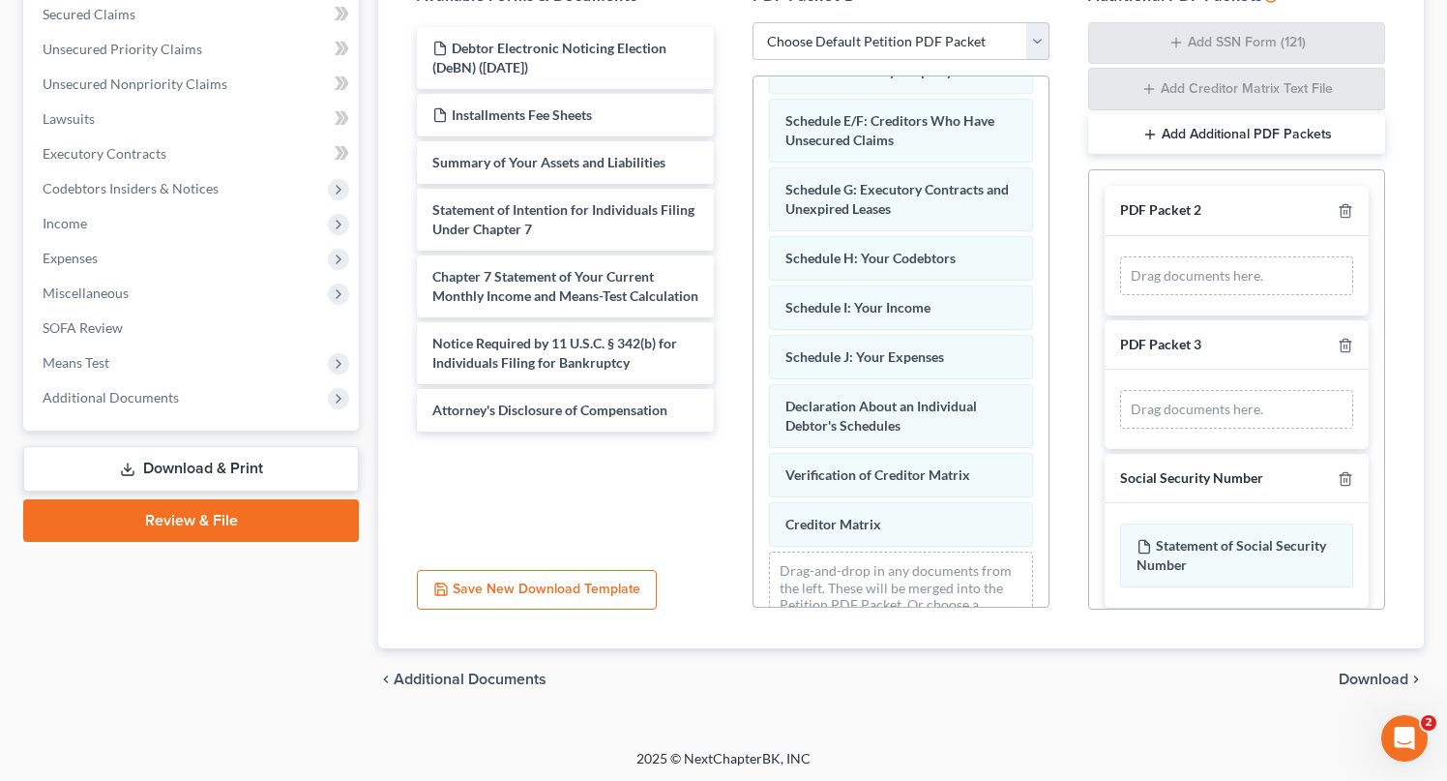
click at [1258, 140] on button "Add Additional PDF Packets" at bounding box center [1236, 134] width 297 height 41
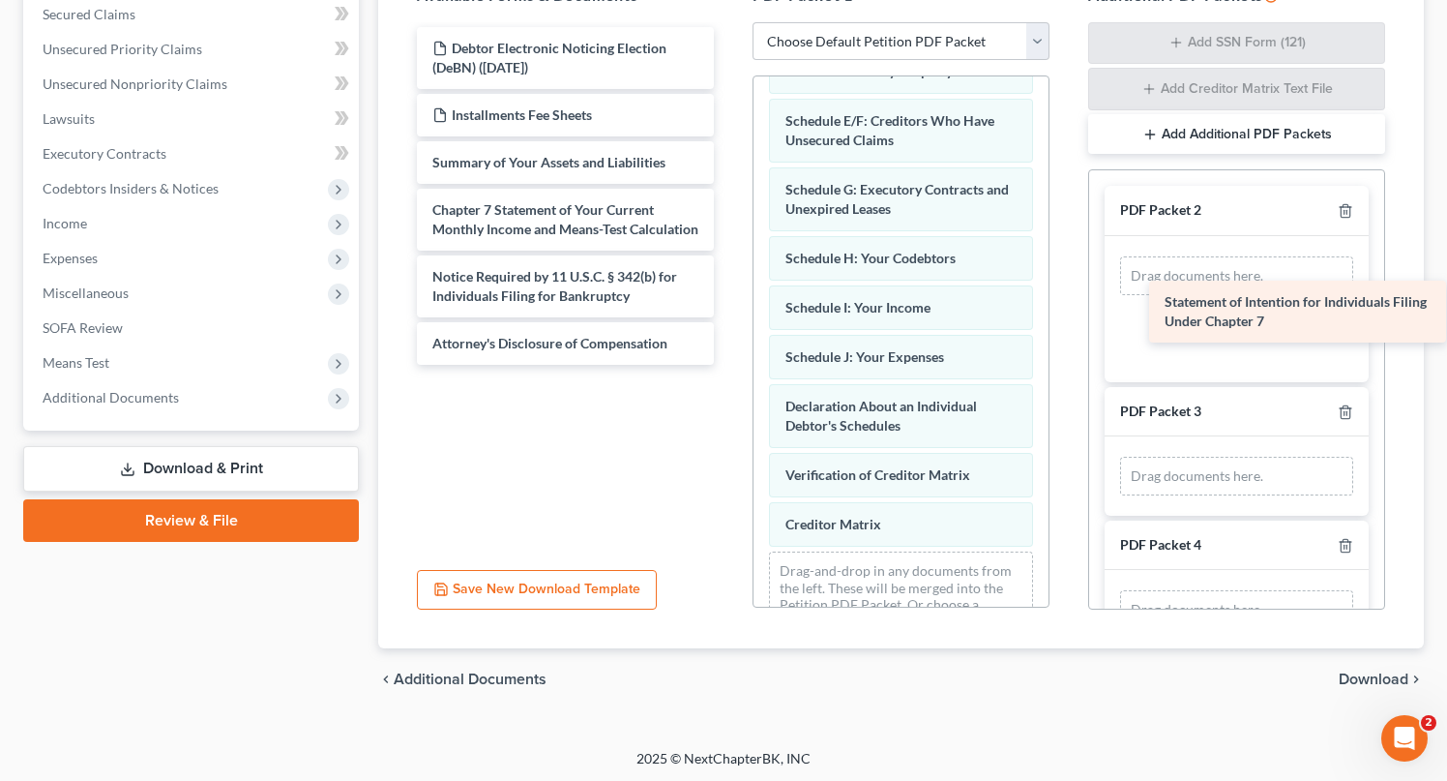
drag, startPoint x: 515, startPoint y: 211, endPoint x: 1213, endPoint y: 271, distance: 701.1
click at [730, 271] on div "Statement of Intention for Individuals Filing Under Chapter 7 Debtor Electronic…" at bounding box center [566, 196] width 328 height 338
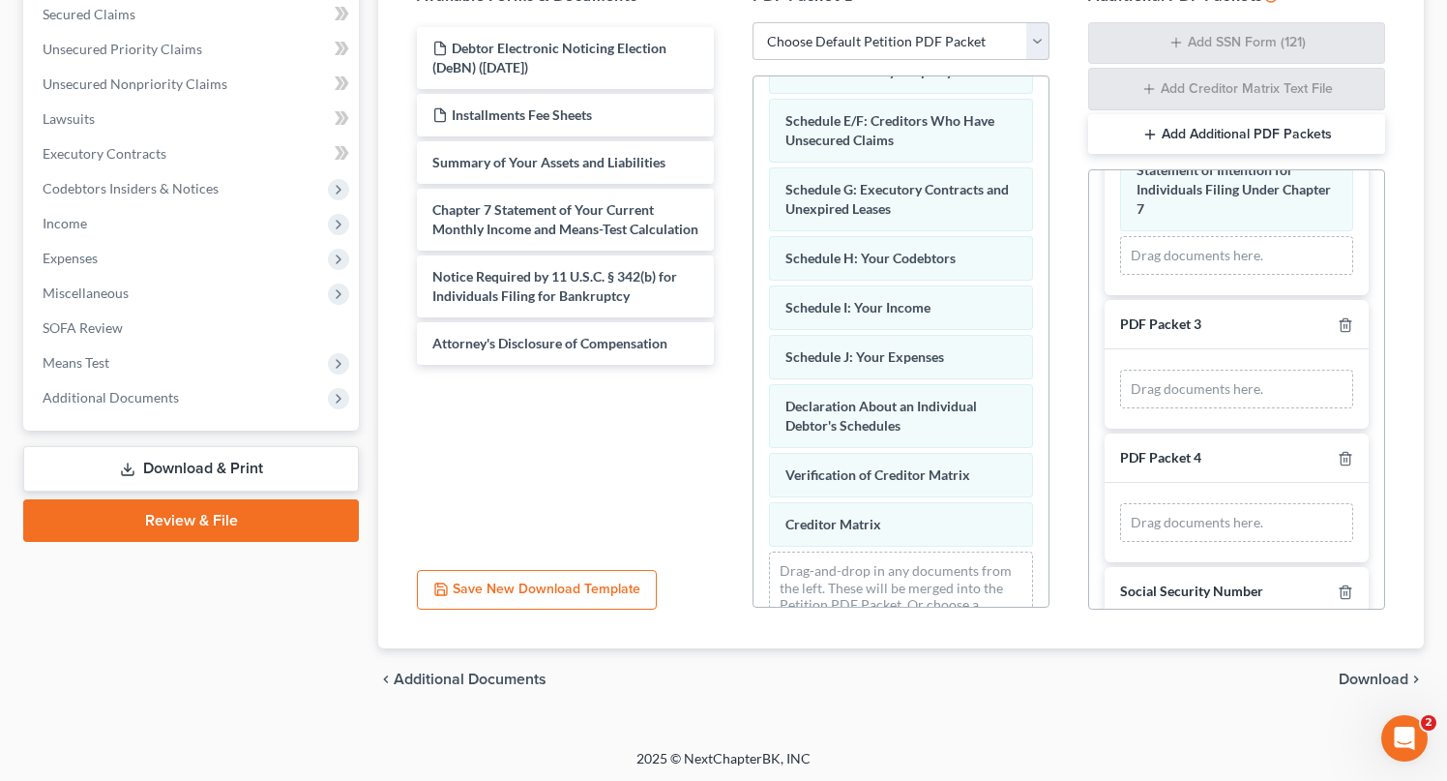
scroll to position [110, 0]
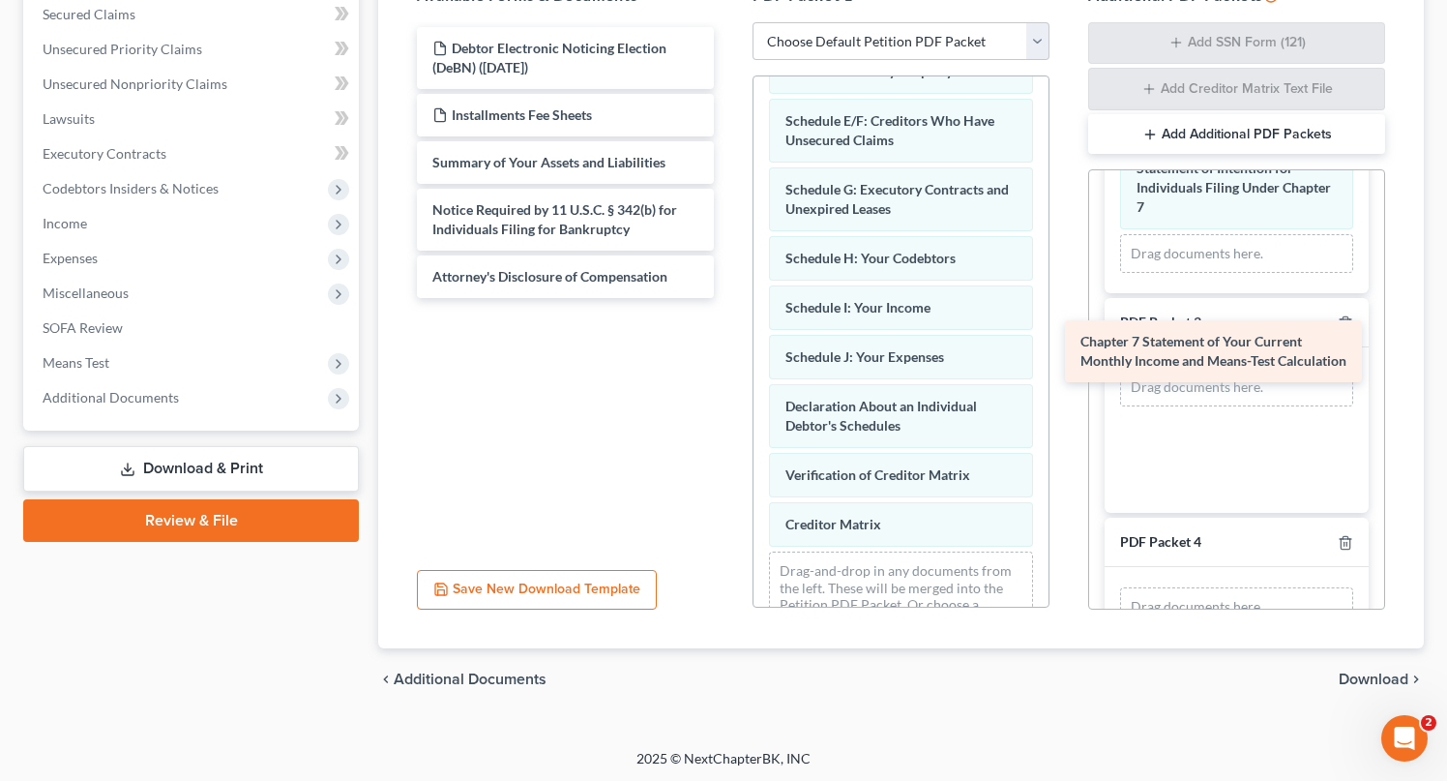
drag, startPoint x: 481, startPoint y: 205, endPoint x: 1125, endPoint y: 338, distance: 657.9
click at [730, 298] on div "Chapter 7 Statement of Your Current Monthly Income and Means-Test Calculation D…" at bounding box center [566, 162] width 328 height 271
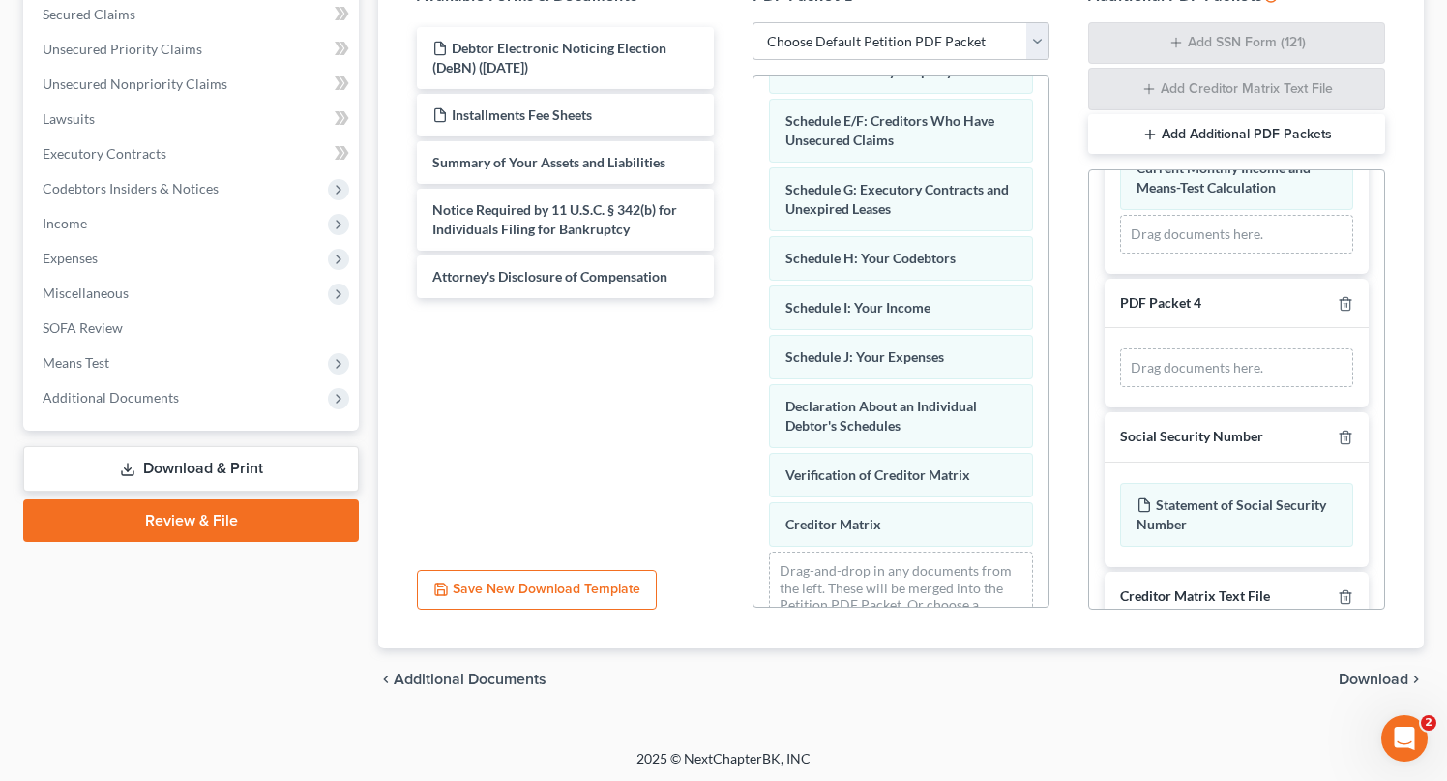
scroll to position [365, 0]
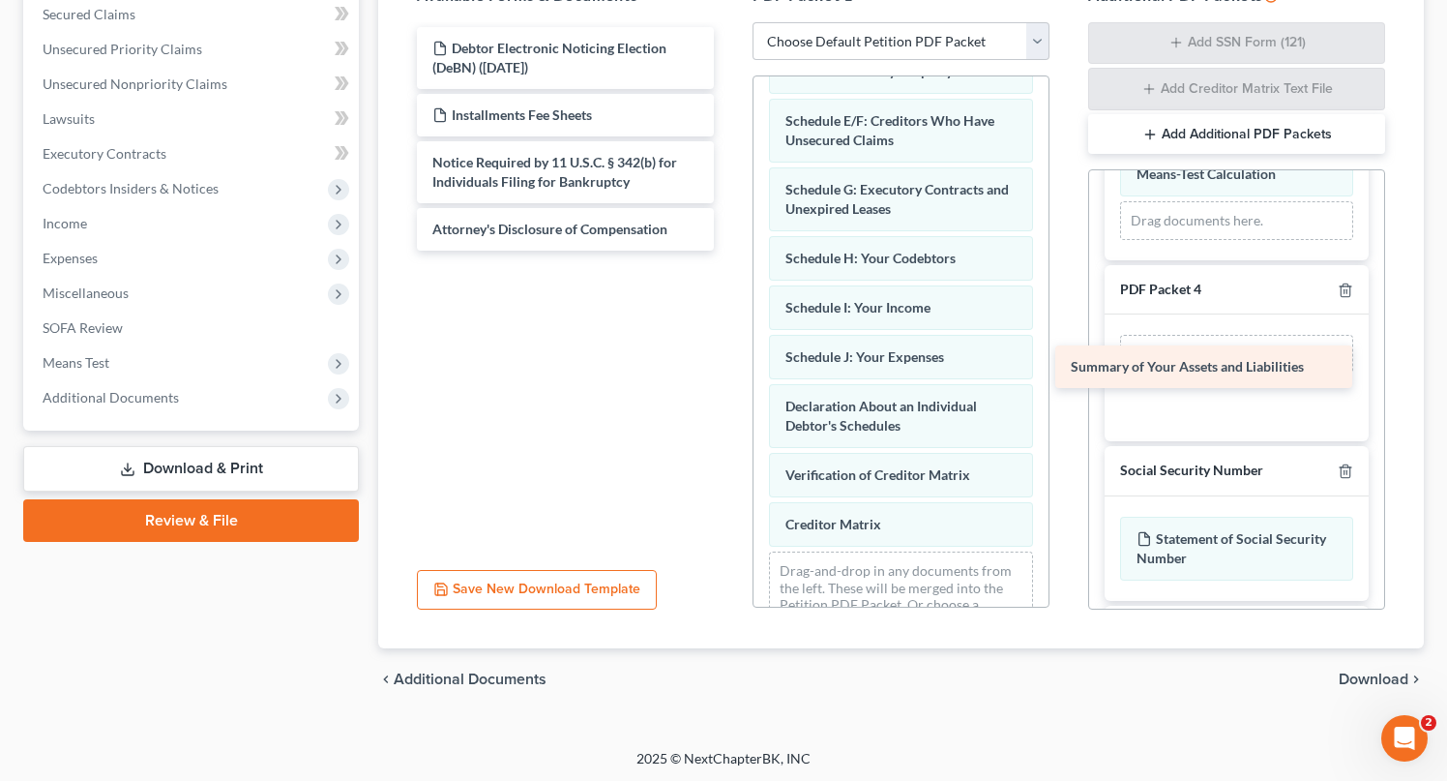
drag, startPoint x: 541, startPoint y: 148, endPoint x: 1179, endPoint y: 345, distance: 668.4
click at [730, 251] on div "Summary of Your Assets and Liabilities Debtor Electronic Noticing Election (DeB…" at bounding box center [566, 139] width 328 height 224
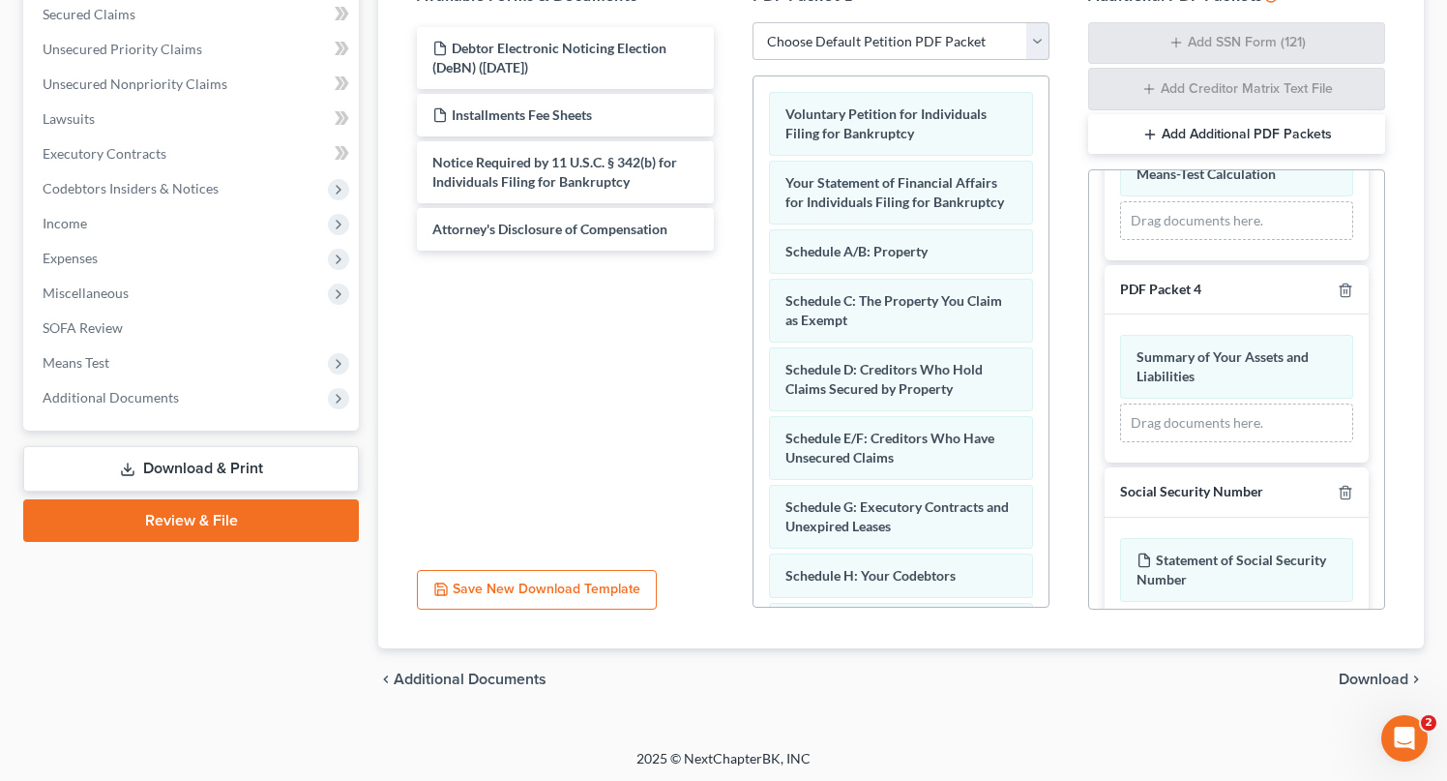
scroll to position [0, 0]
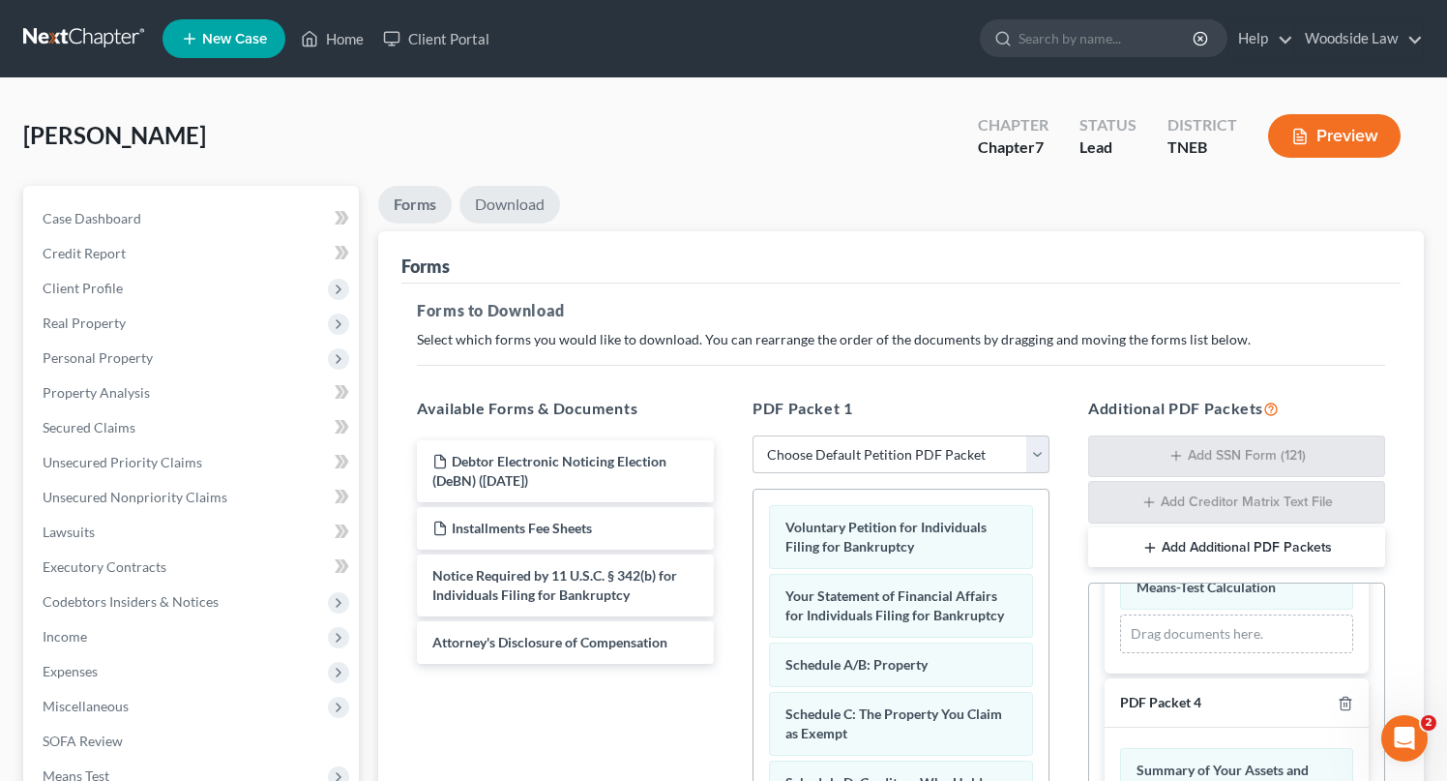
click at [525, 202] on link "Download" at bounding box center [510, 205] width 101 height 38
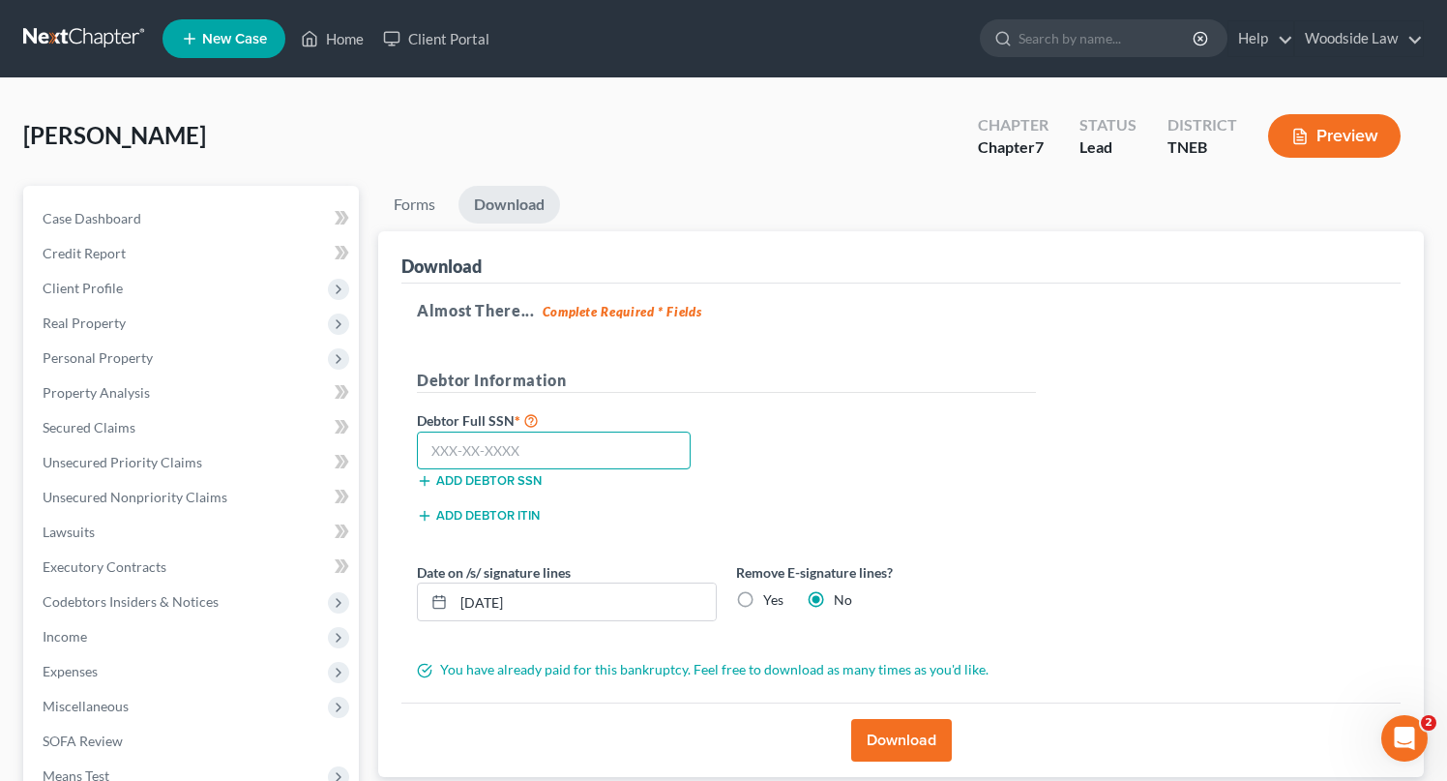
click at [557, 450] on input "text" at bounding box center [554, 451] width 274 height 39
type input "246-63-8462"
click at [901, 735] on button "Download" at bounding box center [901, 740] width 101 height 43
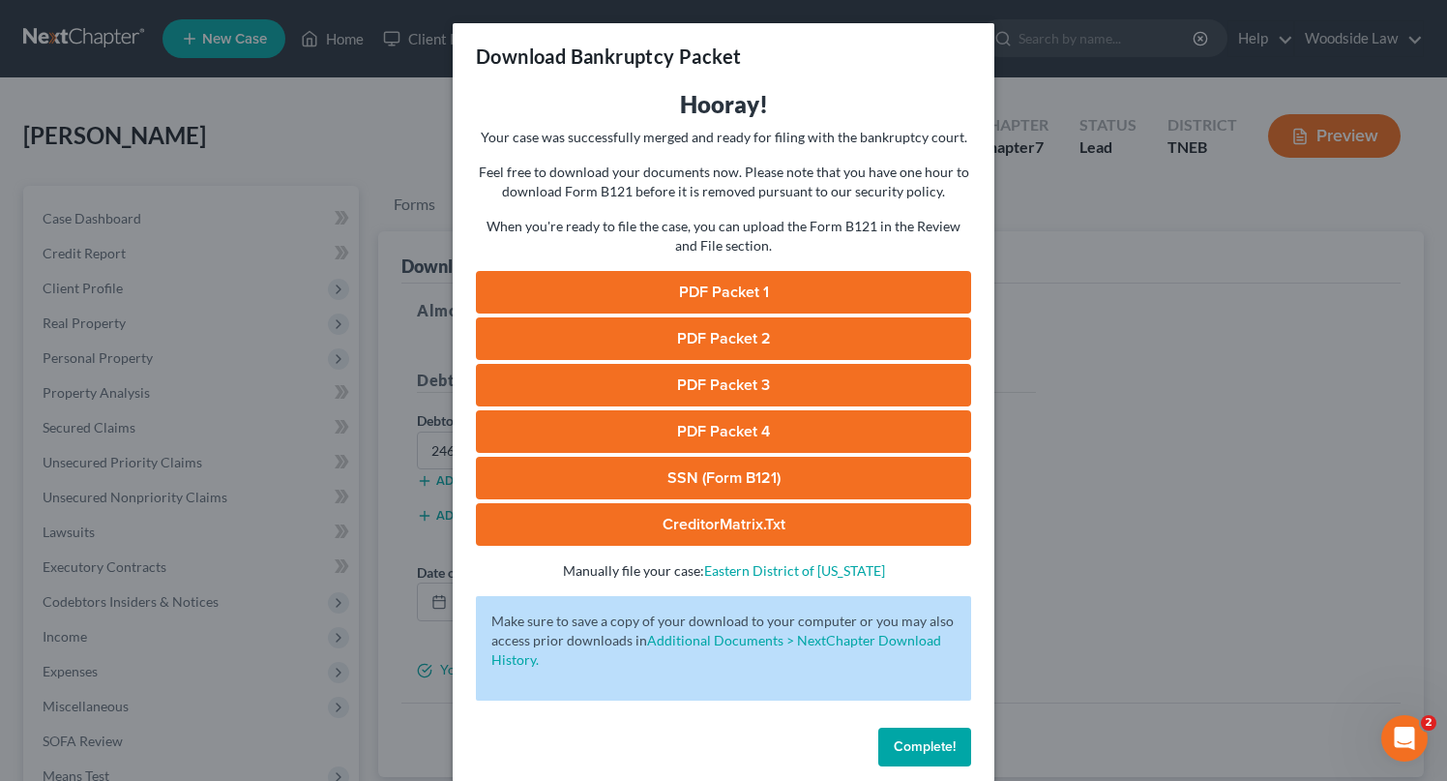
click at [748, 281] on link "PDF Packet 1" at bounding box center [723, 292] width 495 height 43
click at [748, 330] on link "PDF Packet 2" at bounding box center [723, 338] width 495 height 43
click at [724, 385] on link "PDF Packet 3" at bounding box center [723, 385] width 495 height 43
click at [685, 444] on link "PDF Packet 4" at bounding box center [723, 431] width 495 height 43
click at [733, 464] on link "SSN (Form B121)" at bounding box center [723, 478] width 495 height 43
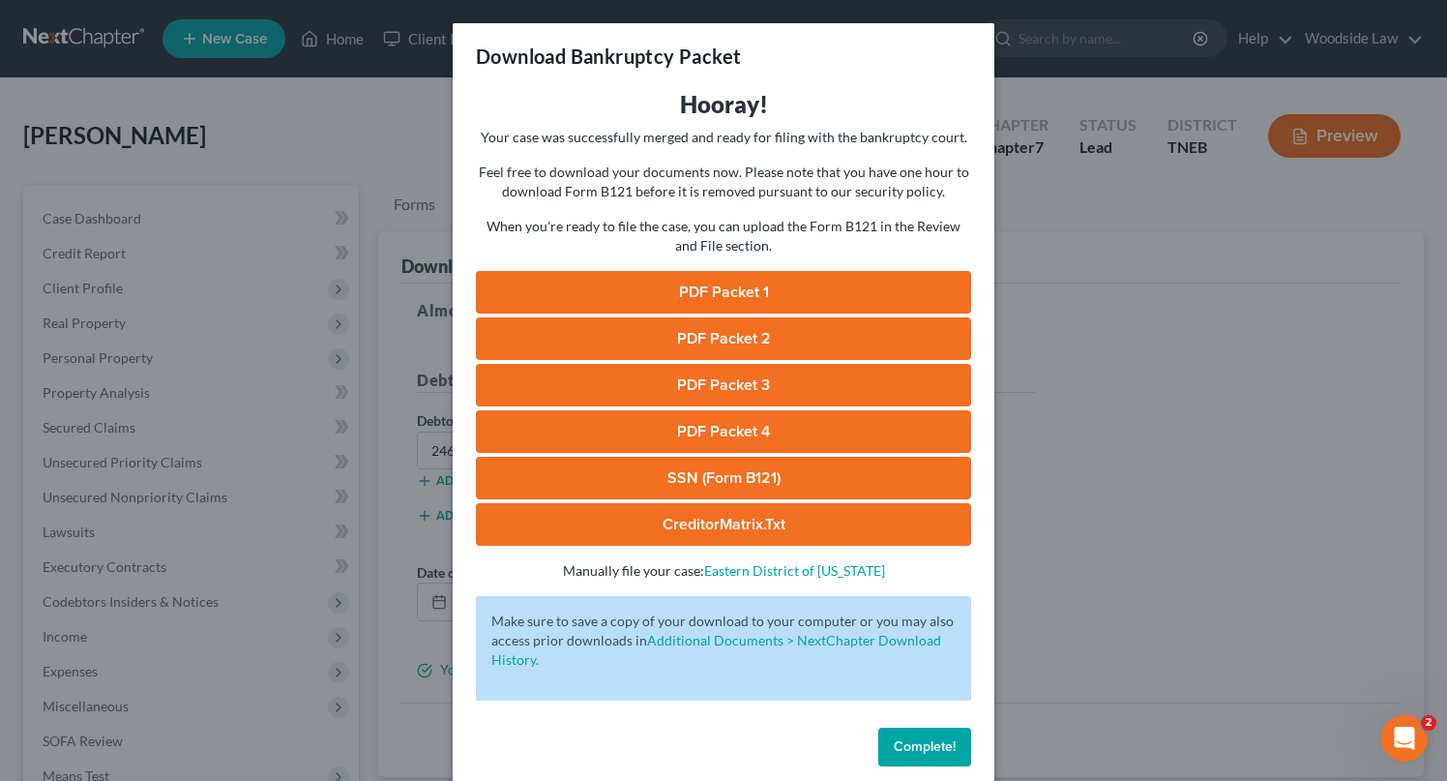
click at [724, 508] on link "CreditorMatrix.txt" at bounding box center [723, 524] width 495 height 43
click at [951, 740] on span "Complete!" at bounding box center [925, 746] width 62 height 16
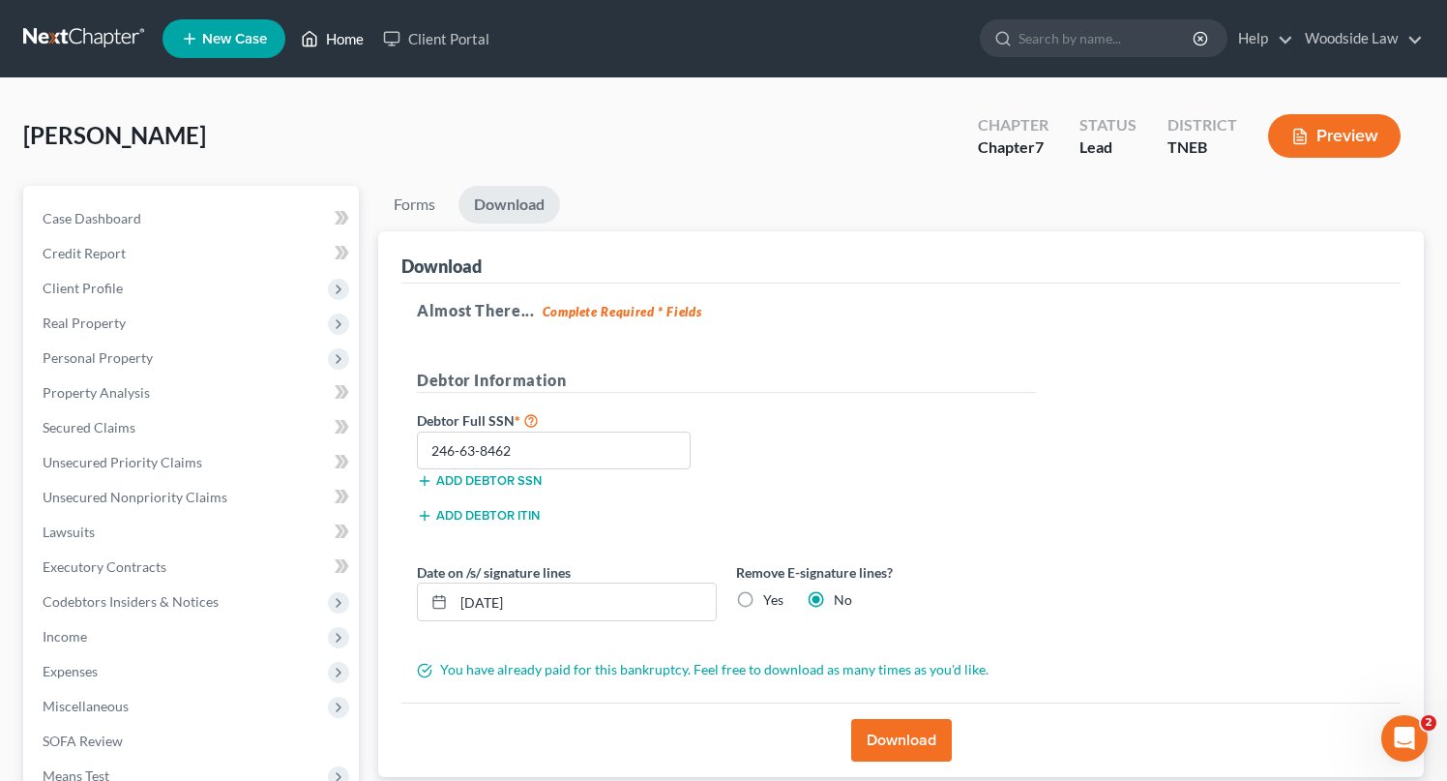
click at [345, 45] on link "Home" at bounding box center [332, 38] width 82 height 35
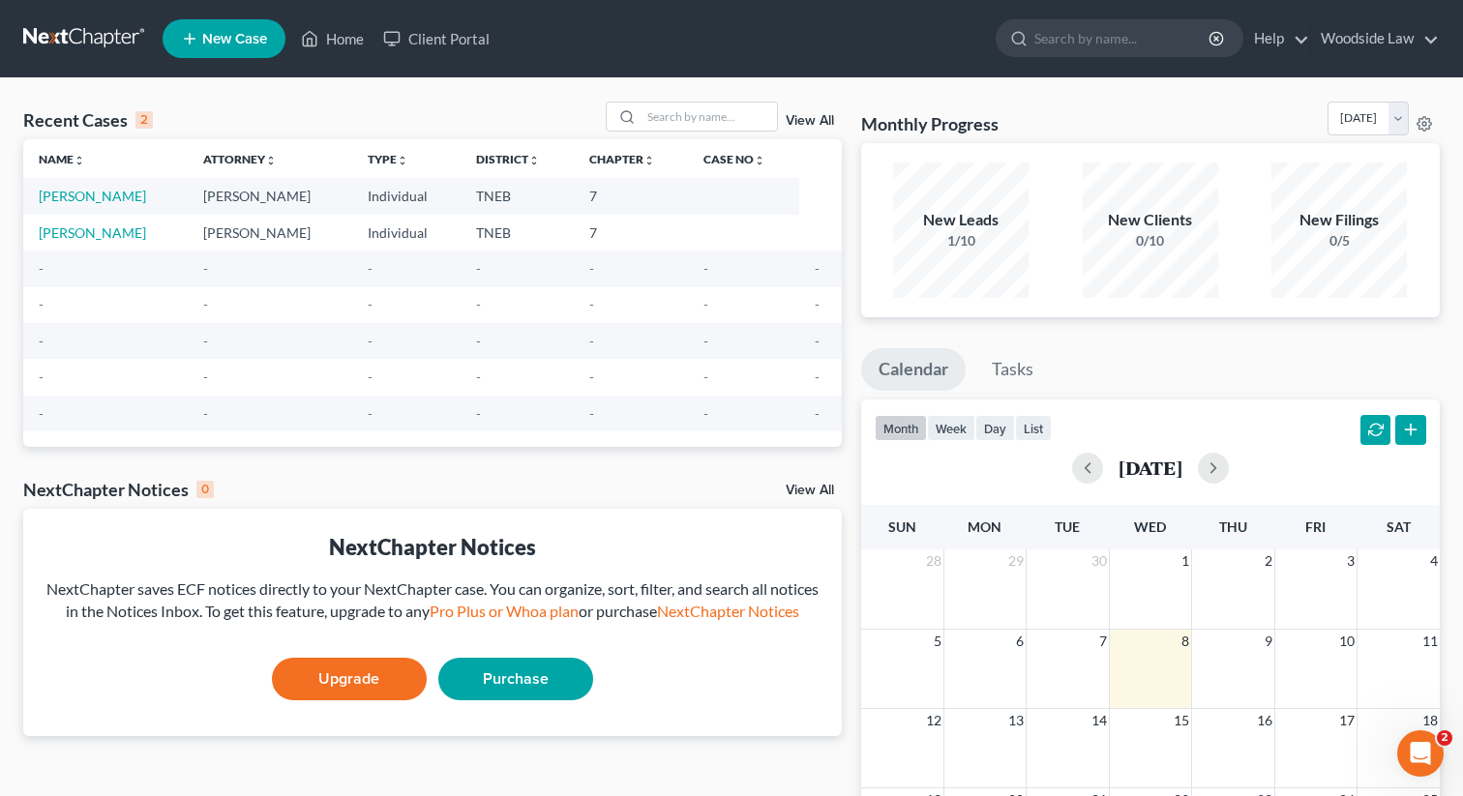
click at [800, 119] on link "View All" at bounding box center [810, 121] width 48 height 14
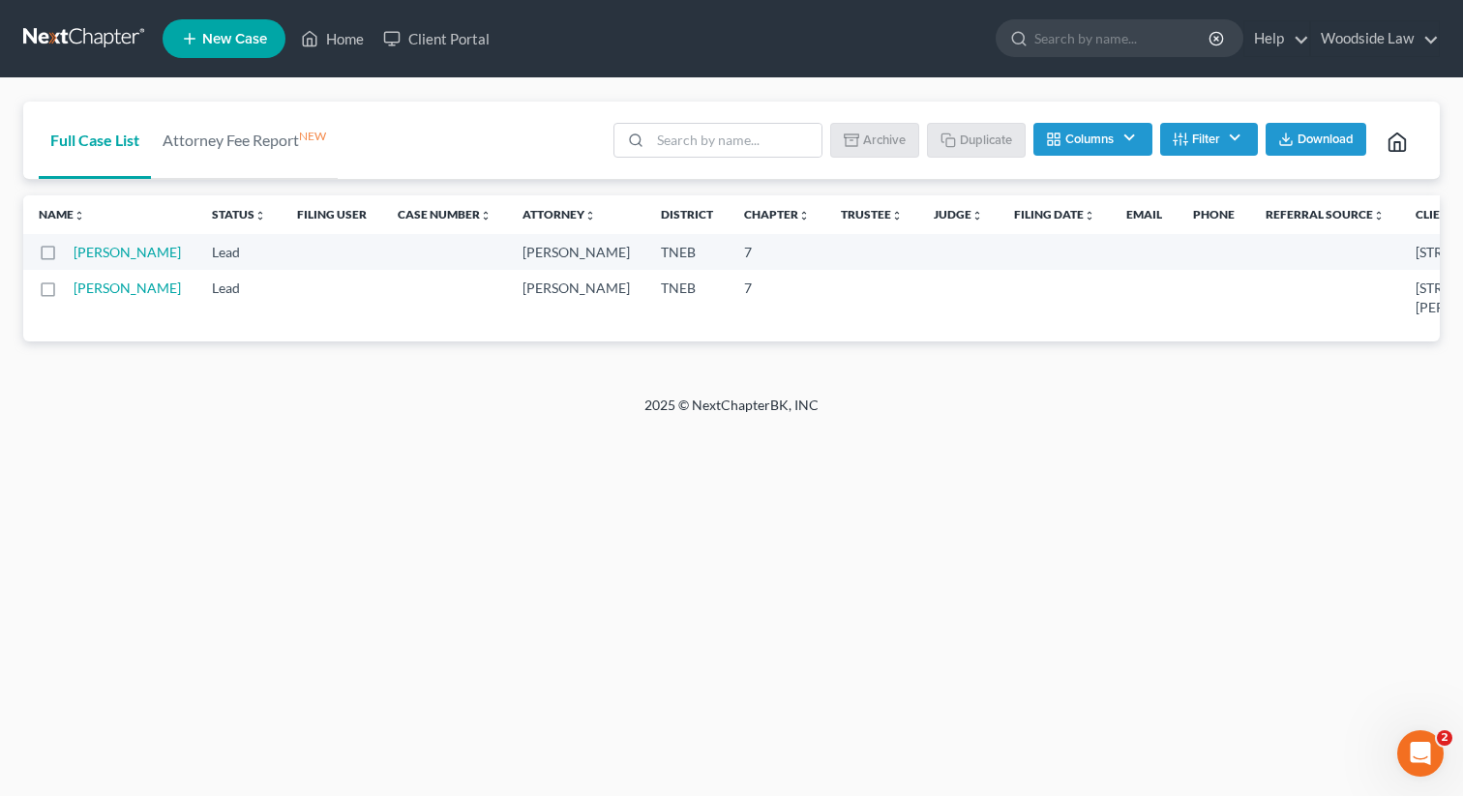
click at [66, 257] on label at bounding box center [66, 257] width 0 height 0
click at [74, 255] on input "checkbox" at bounding box center [80, 249] width 13 height 13
click at [888, 131] on button "Archive" at bounding box center [877, 139] width 87 height 33
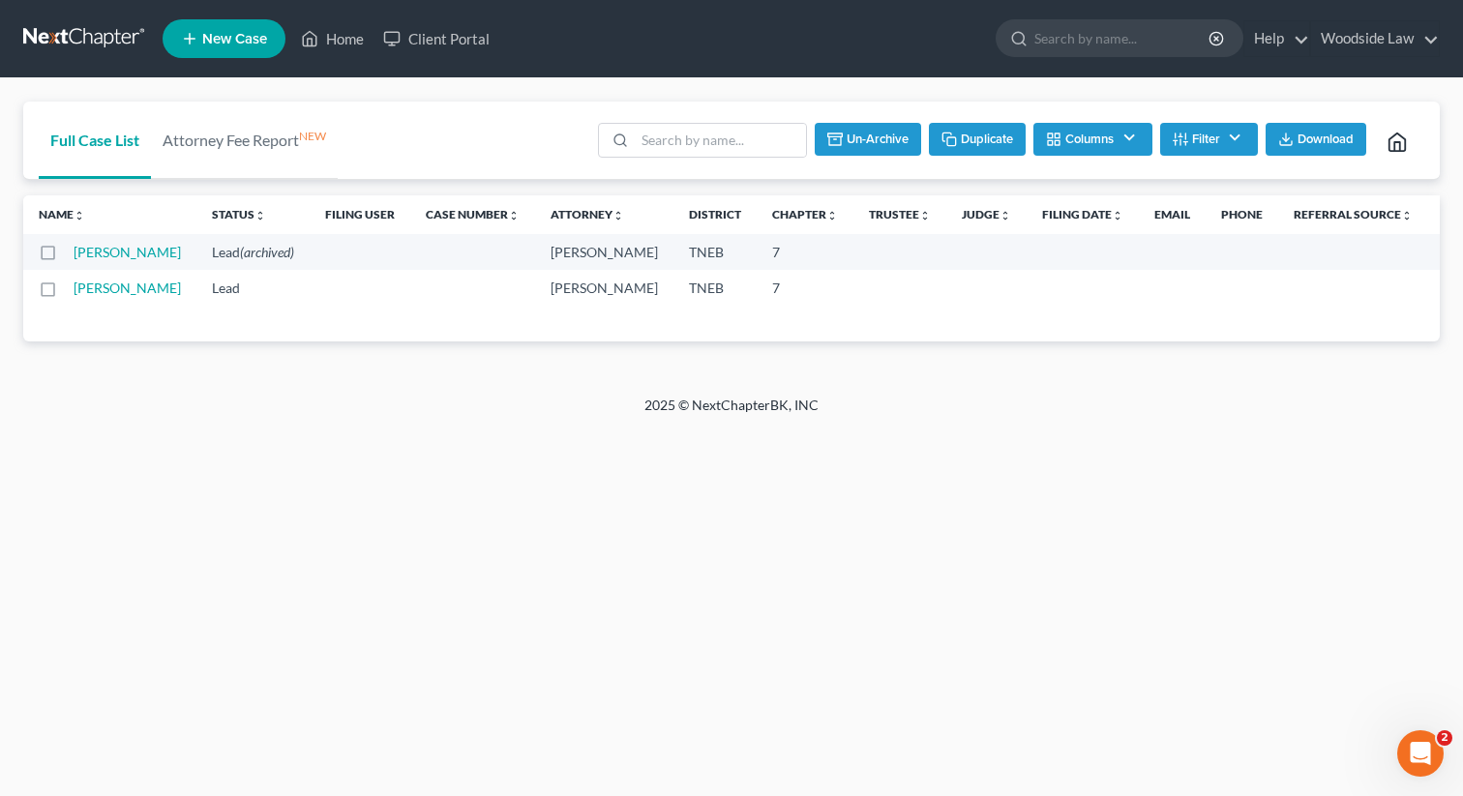
checkbox input "false"
click at [340, 42] on link "Home" at bounding box center [332, 38] width 82 height 35
